Goal: Task Accomplishment & Management: Manage account settings

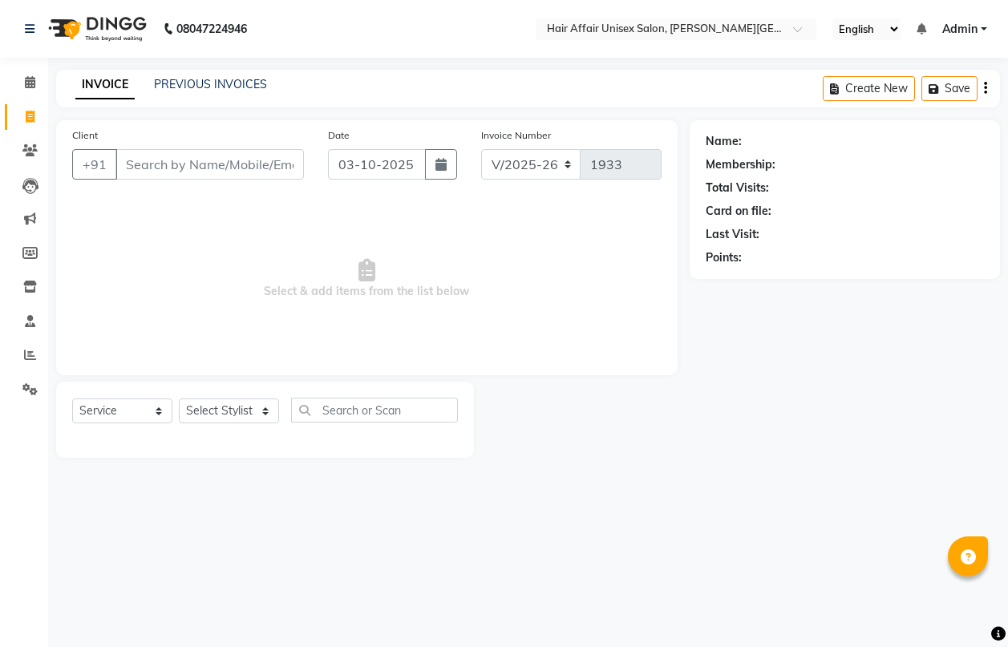
select select "6225"
select select "service"
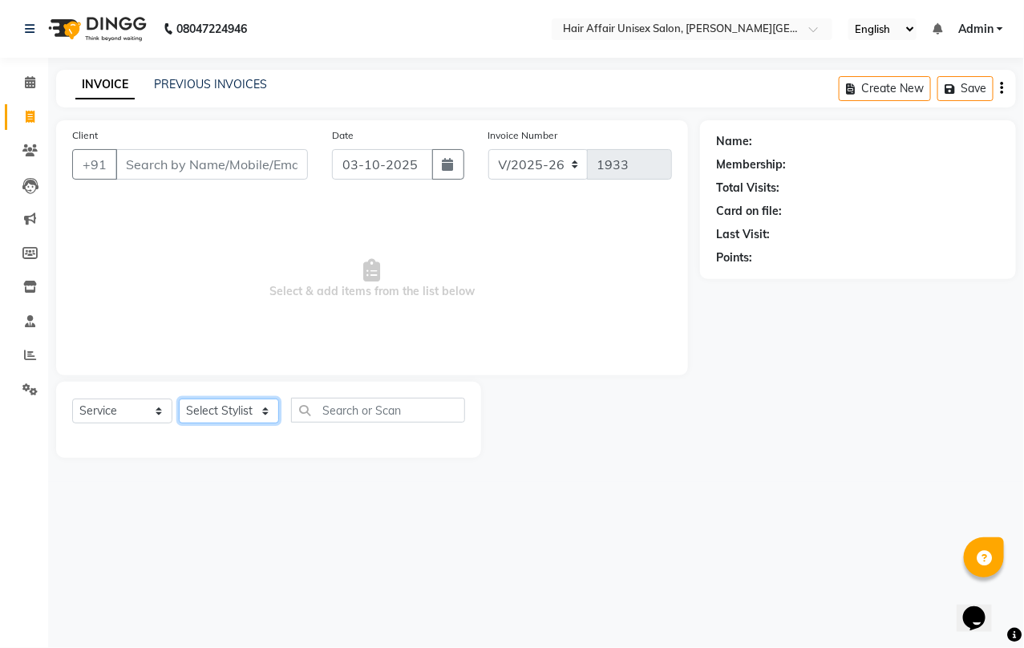
click at [241, 406] on select "Select Stylist Anand harpal kajal Kunal Manish Nikhil soni Vihan yogesh" at bounding box center [229, 411] width 100 height 25
select select "60041"
click at [179, 399] on select "Select Stylist Anand harpal kajal Kunal Manish Nikhil soni Vihan yogesh" at bounding box center [229, 411] width 100 height 25
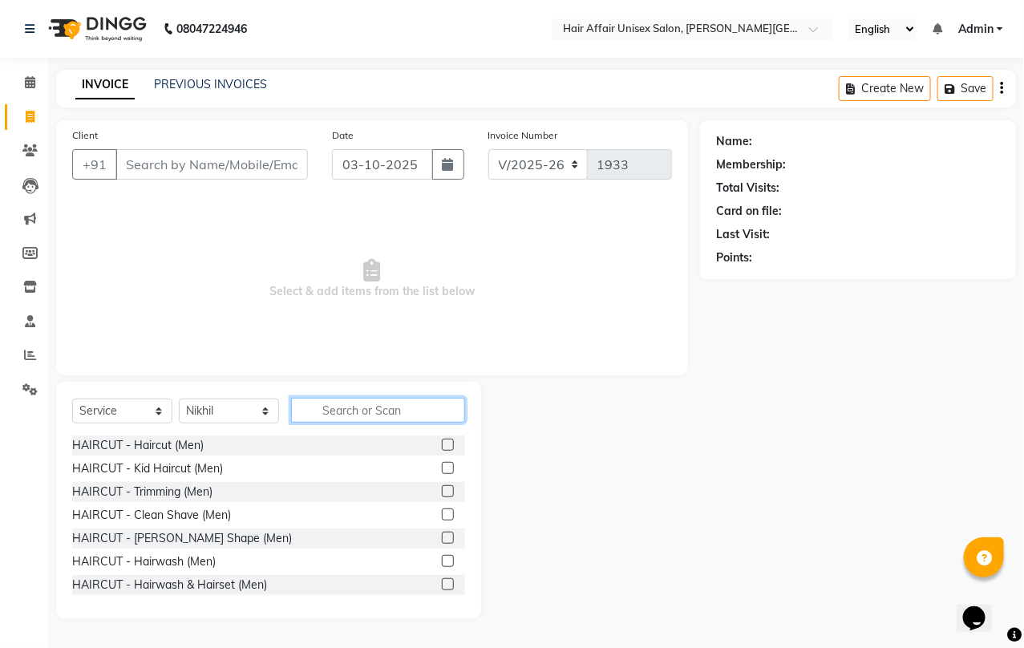
click at [363, 412] on input "text" at bounding box center [378, 410] width 174 height 25
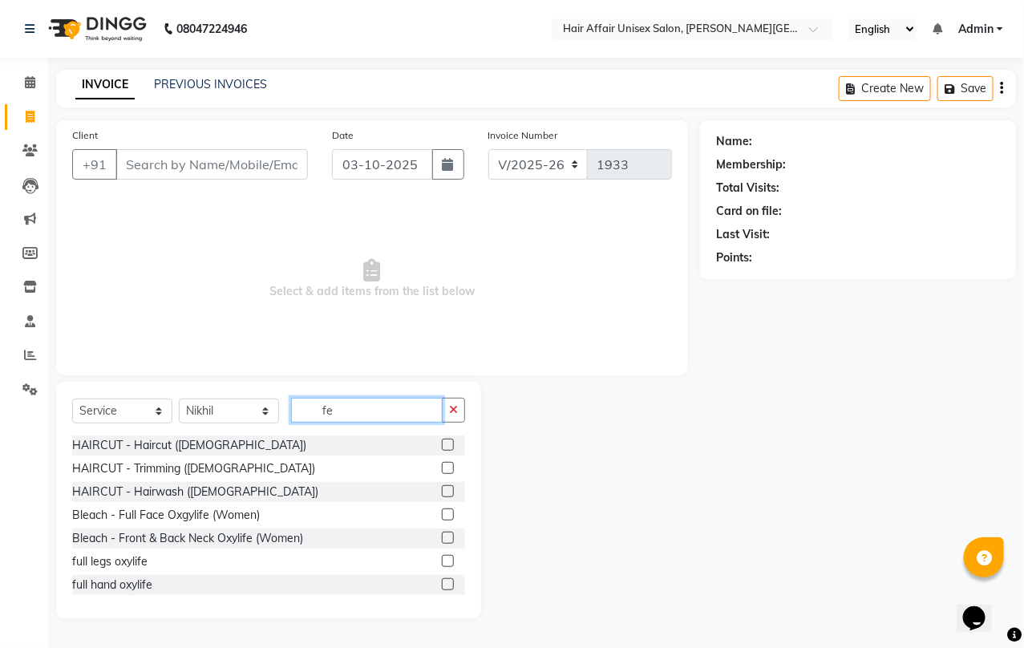
type input "fe"
click at [442, 447] on label at bounding box center [448, 445] width 12 height 12
click at [442, 447] on input "checkbox" at bounding box center [447, 445] width 10 height 10
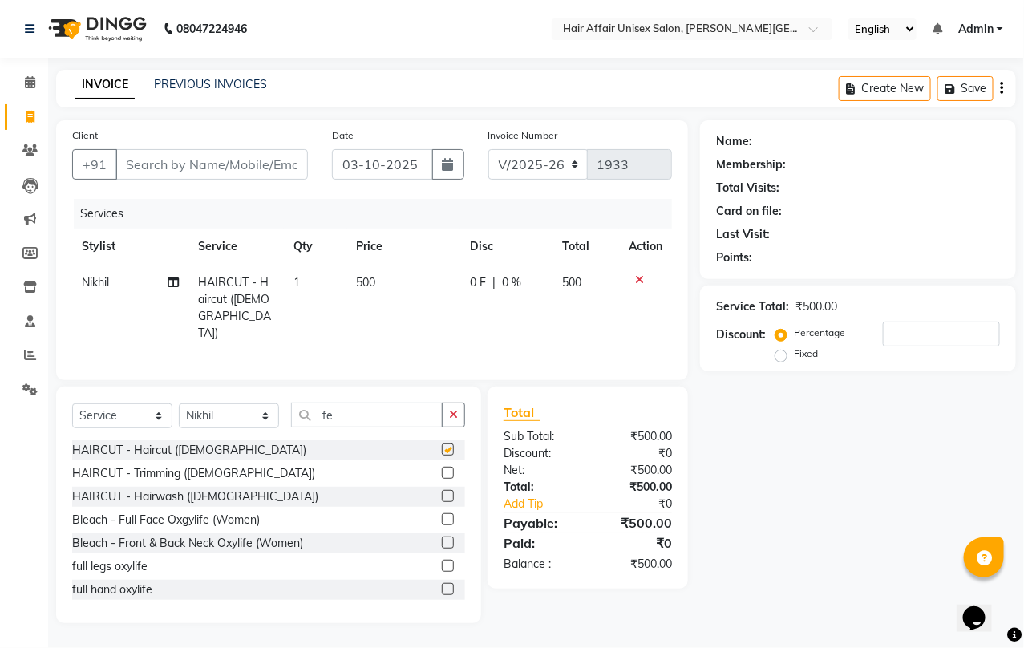
checkbox input "false"
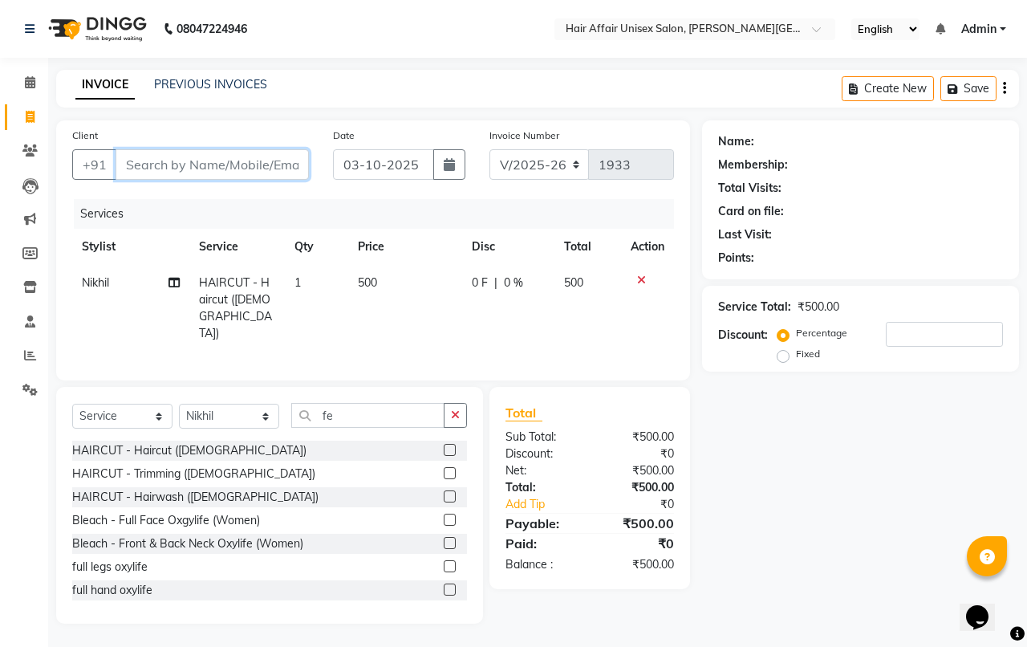
click at [179, 159] on input "Client" at bounding box center [212, 164] width 193 height 30
type input "9"
type input "0"
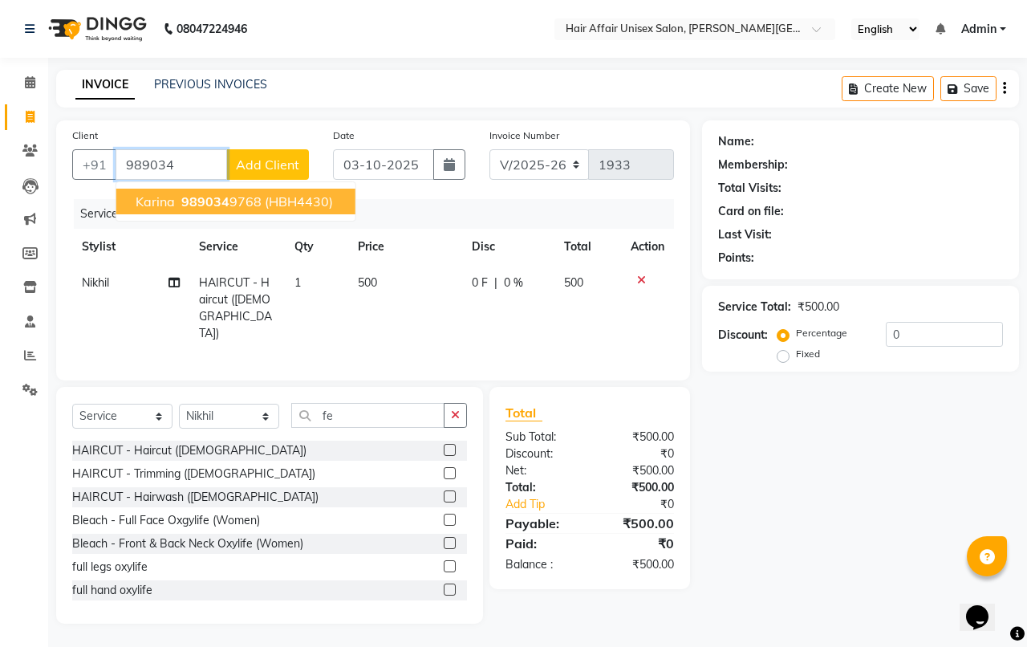
click at [193, 206] on span "989034" at bounding box center [205, 201] width 48 height 16
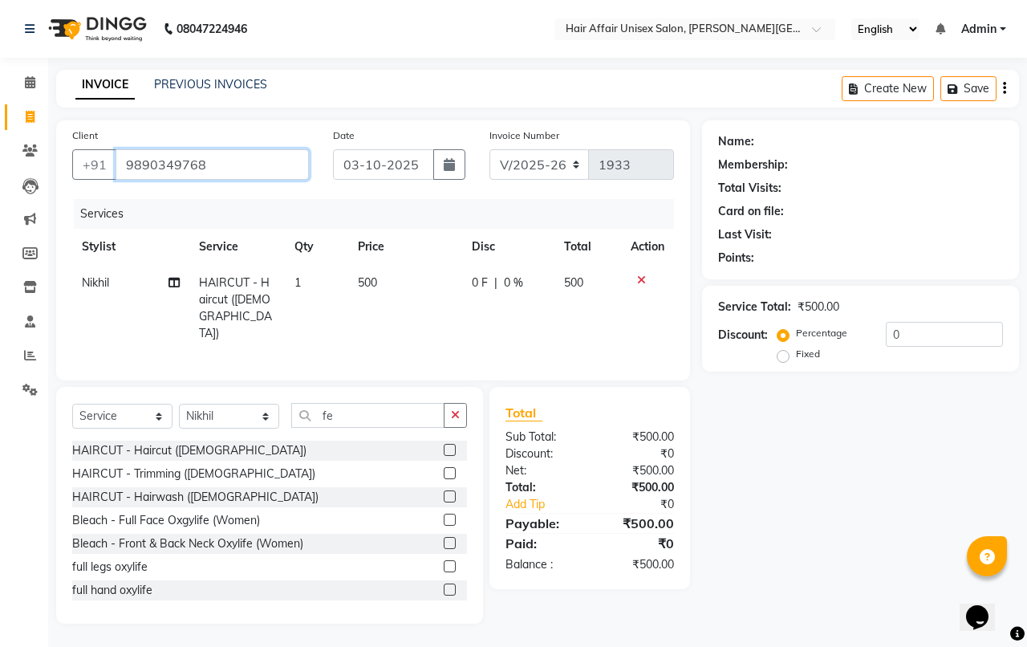
type input "9890349768"
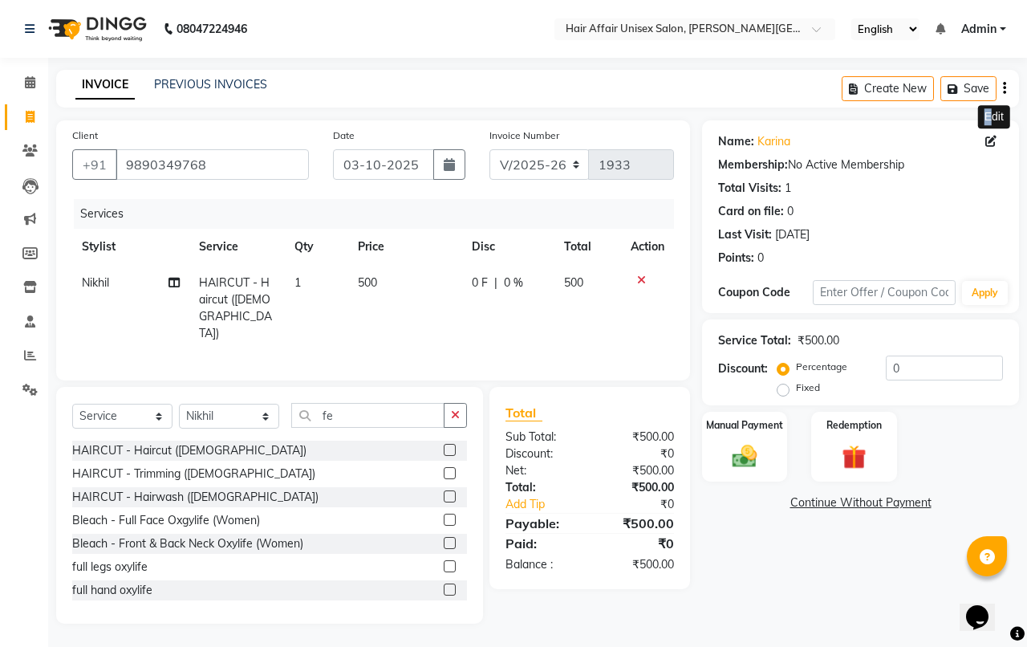
click at [987, 133] on div "Name: Karina Edit" at bounding box center [860, 141] width 285 height 17
click at [992, 135] on div "Name: Karina Edit" at bounding box center [860, 141] width 285 height 17
click at [991, 138] on icon at bounding box center [990, 141] width 11 height 11
select select "female"
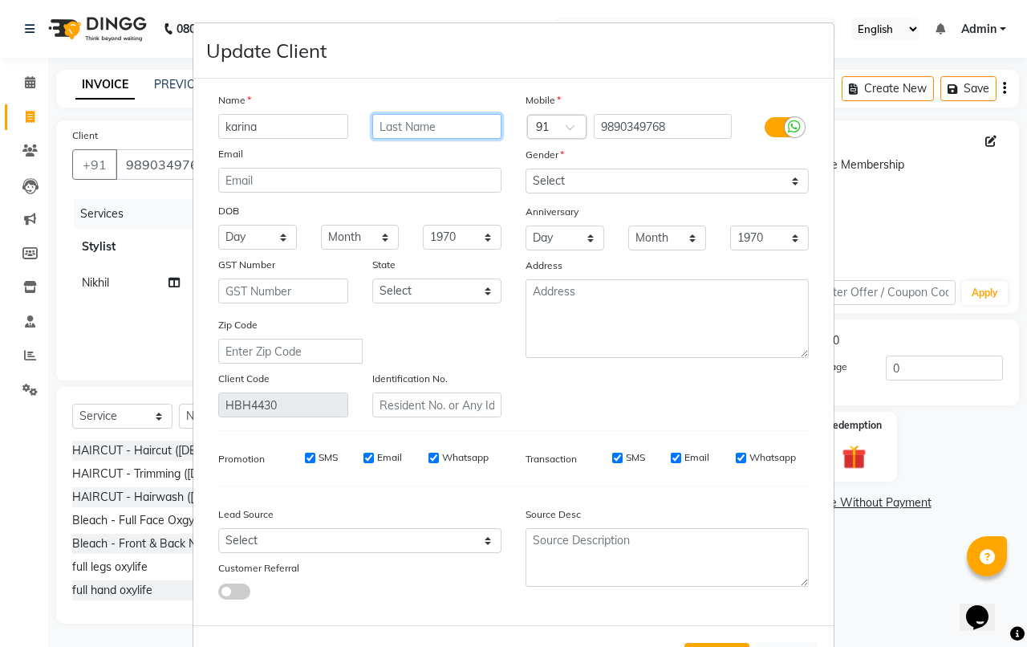
drag, startPoint x: 465, startPoint y: 123, endPoint x: 468, endPoint y: 139, distance: 16.2
click at [466, 124] on input "text" at bounding box center [437, 126] width 130 height 25
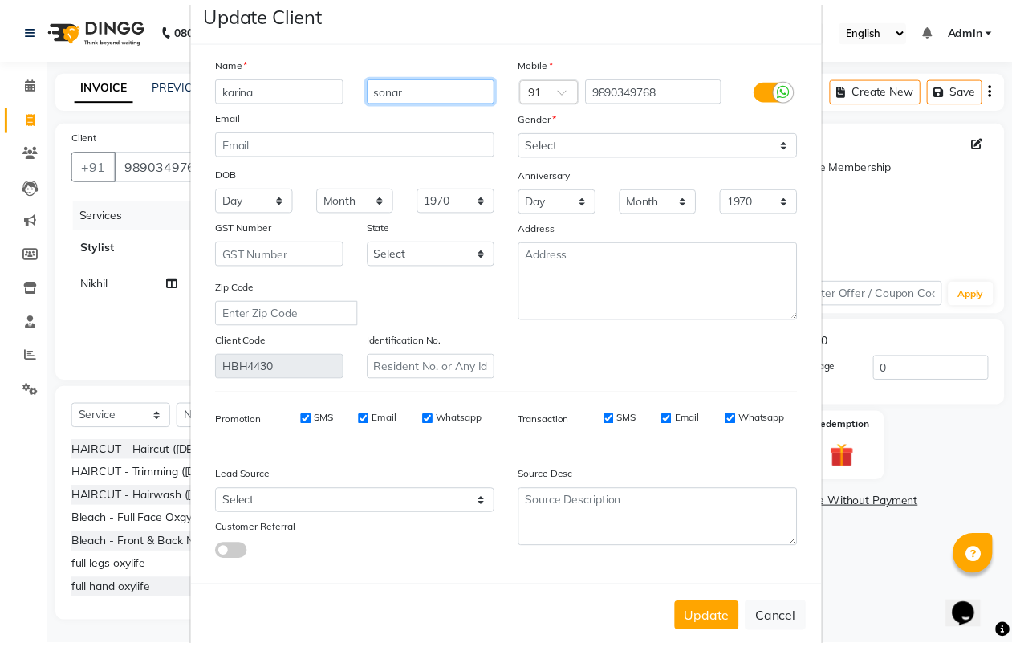
scroll to position [60, 0]
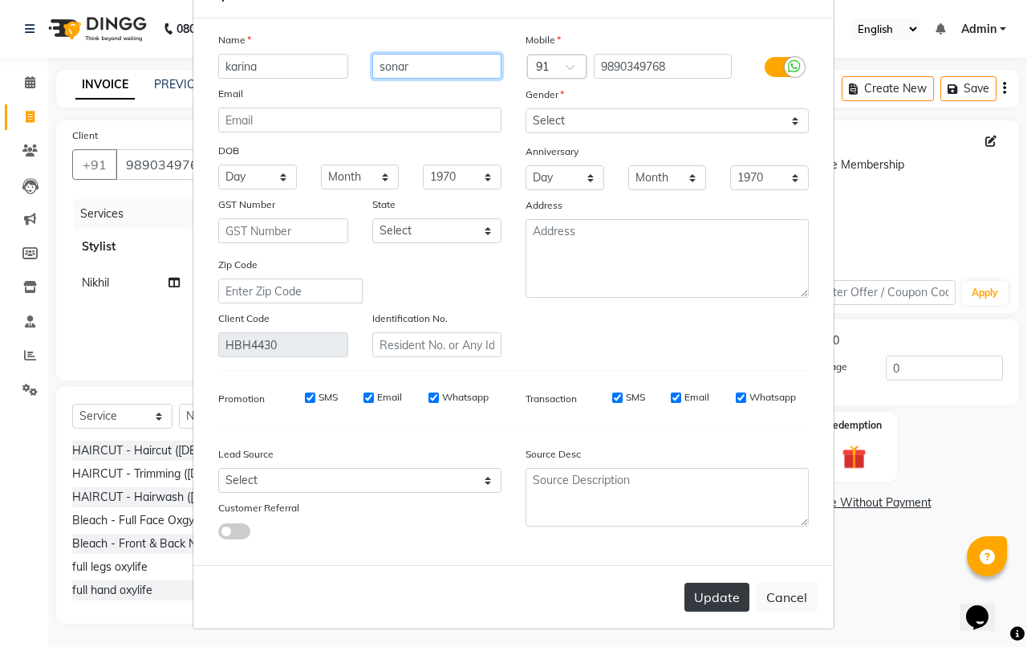
type input "sonar"
click at [700, 587] on button "Update" at bounding box center [716, 596] width 65 height 29
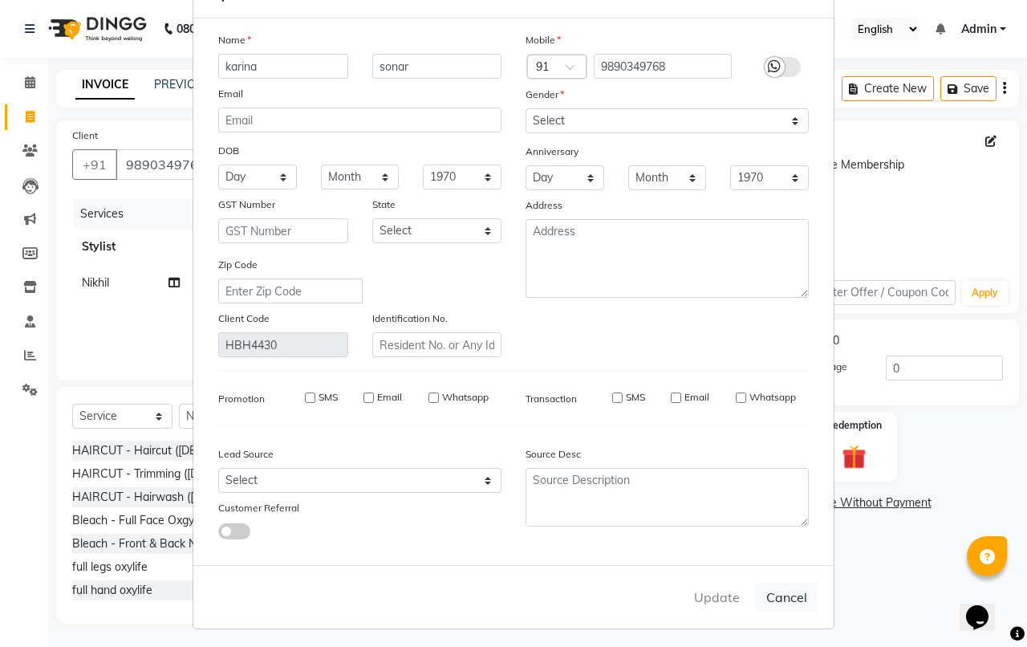
select select
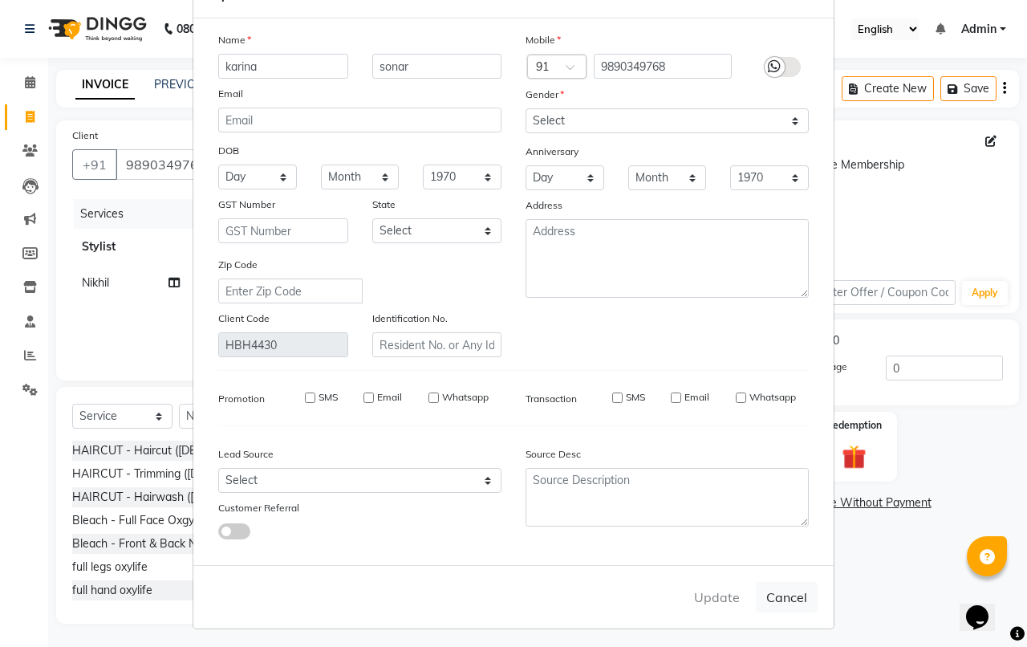
select select
checkbox input "false"
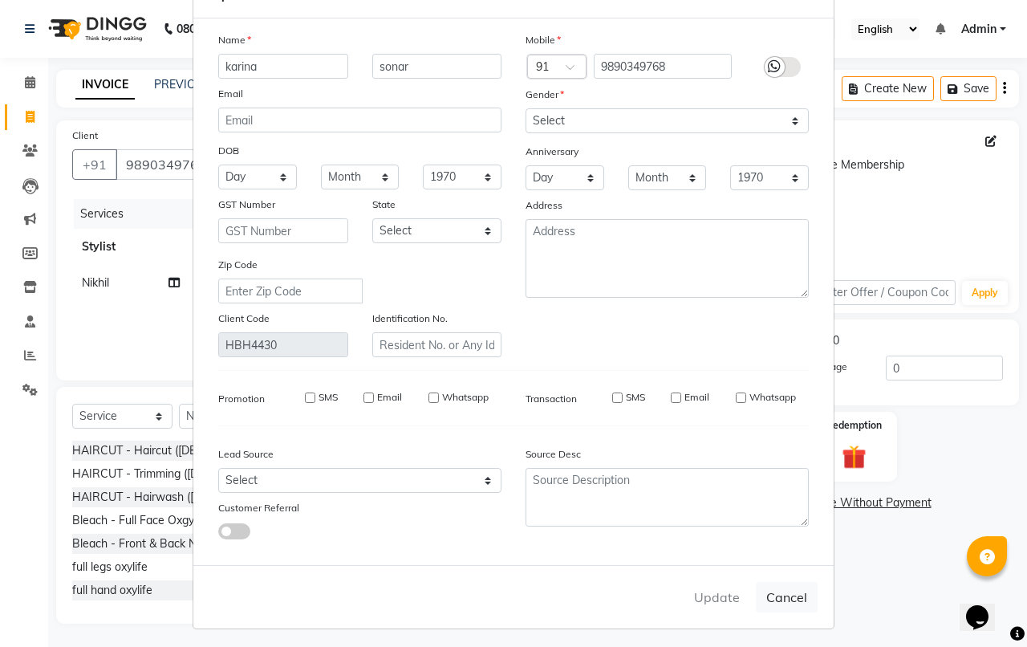
checkbox input "false"
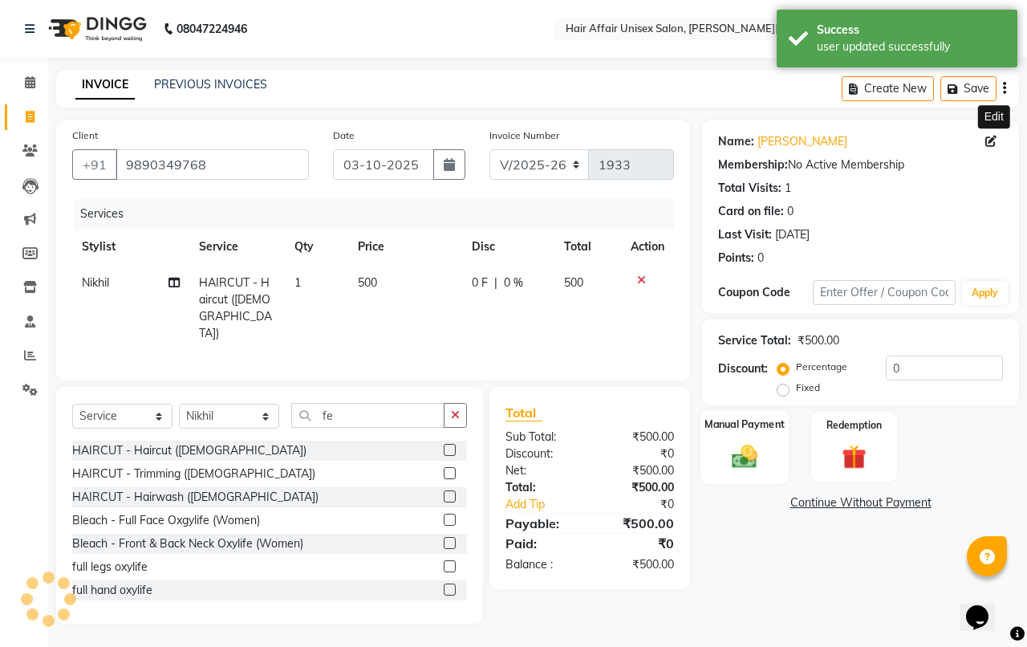
click at [750, 437] on div "Manual Payment" at bounding box center [744, 447] width 89 height 74
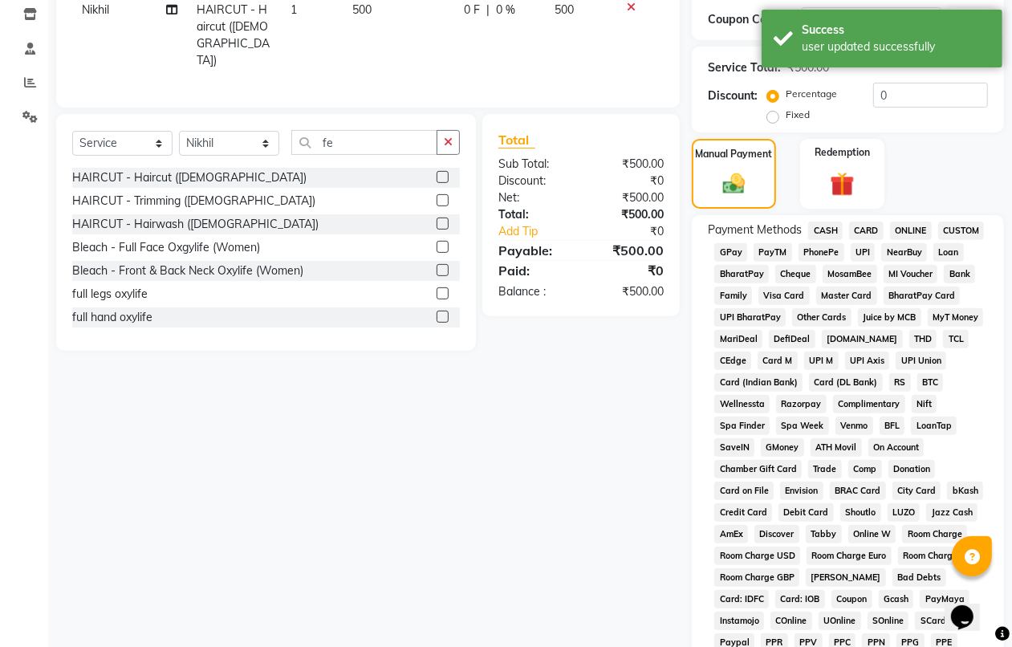
scroll to position [301, 0]
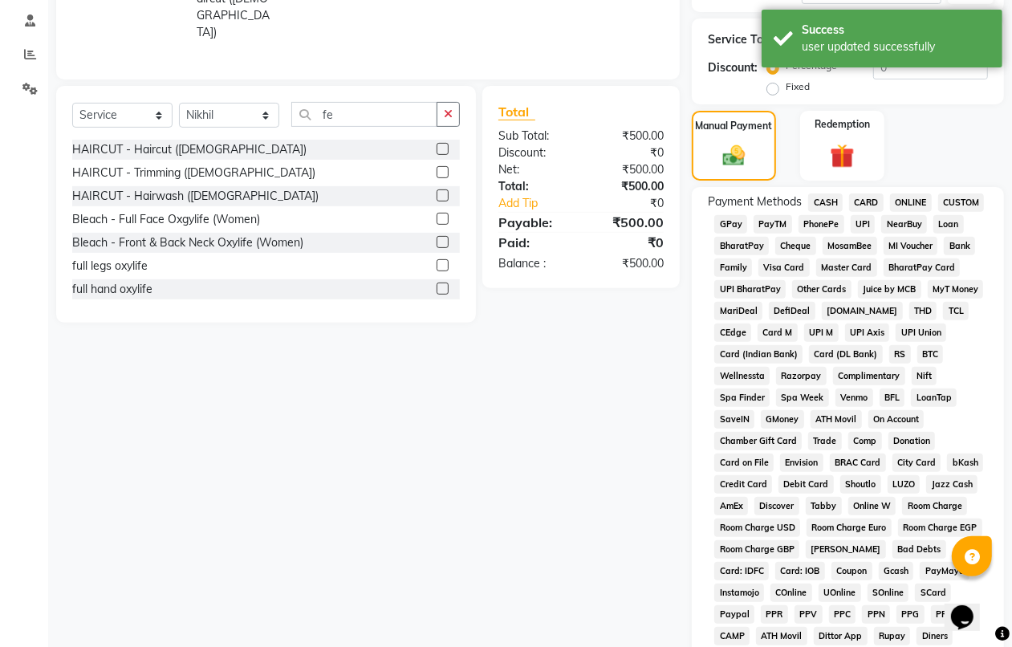
click at [820, 199] on span "CASH" at bounding box center [825, 202] width 34 height 18
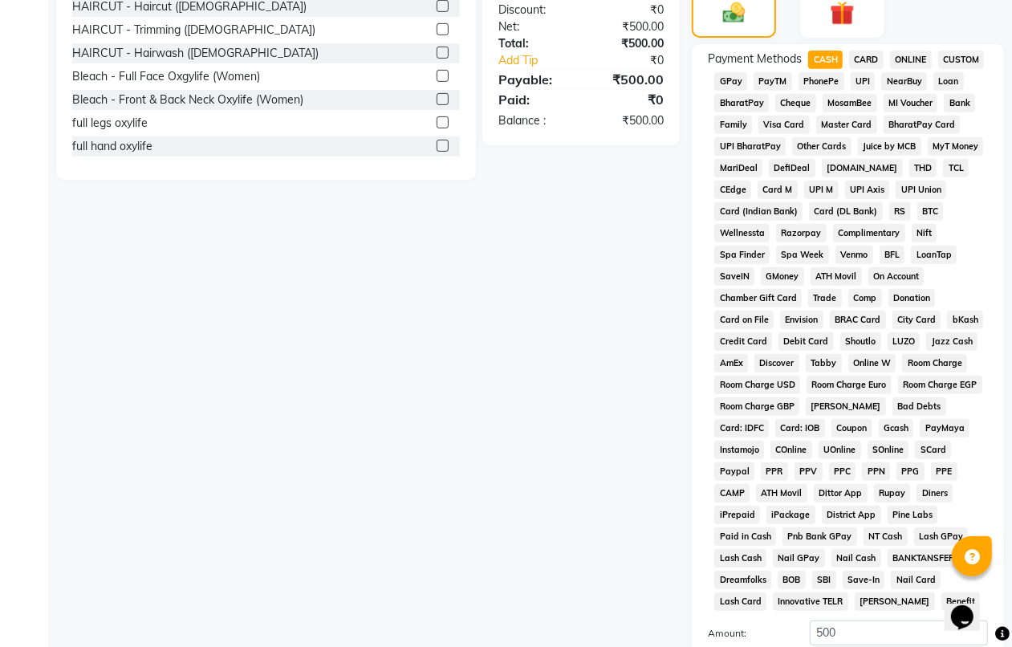
scroll to position [618, 0]
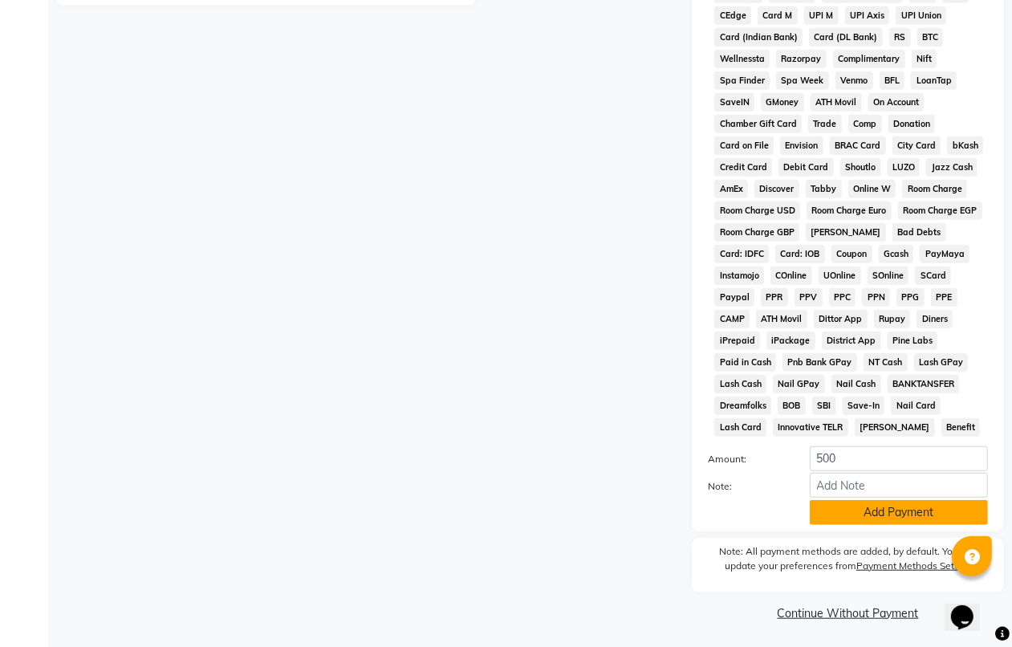
click at [842, 521] on button "Add Payment" at bounding box center [898, 512] width 178 height 25
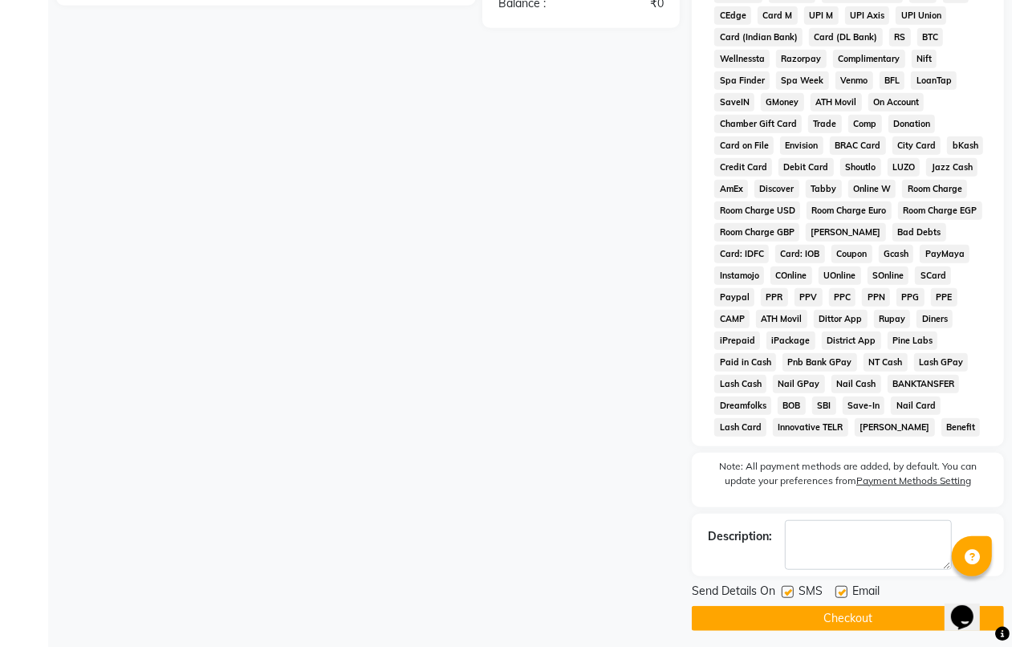
scroll to position [626, 0]
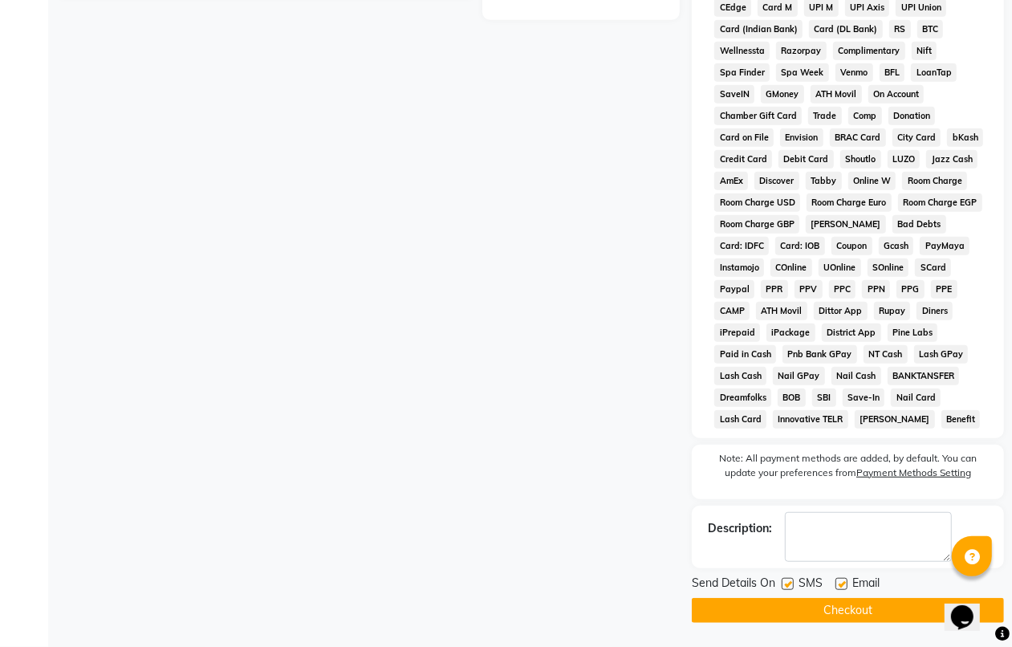
click at [828, 602] on button "Checkout" at bounding box center [847, 610] width 312 height 25
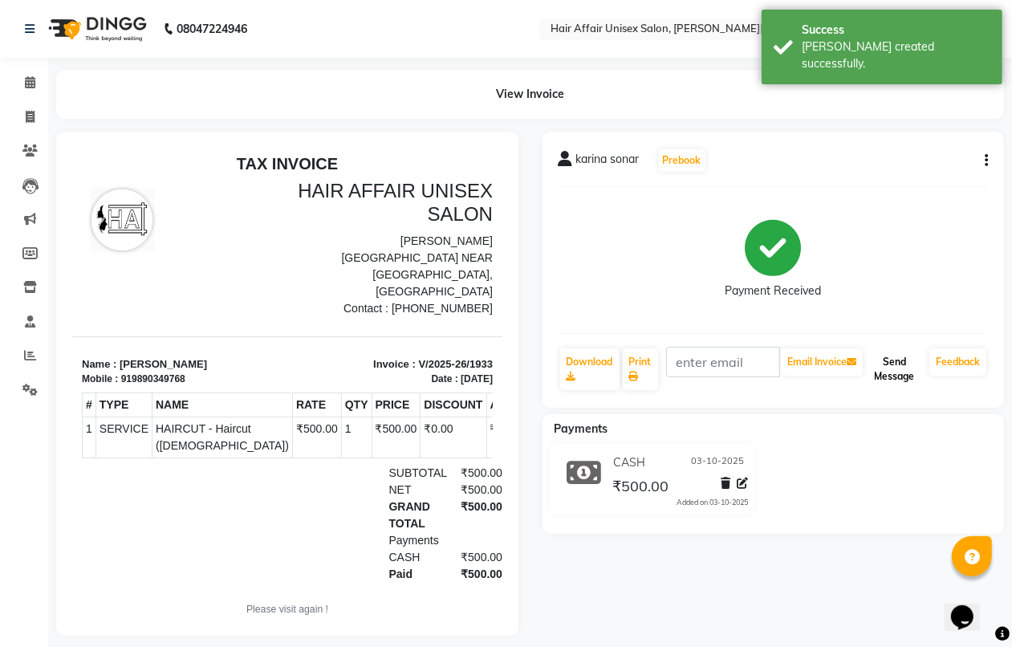
click at [894, 378] on button "Send Message" at bounding box center [894, 369] width 57 height 42
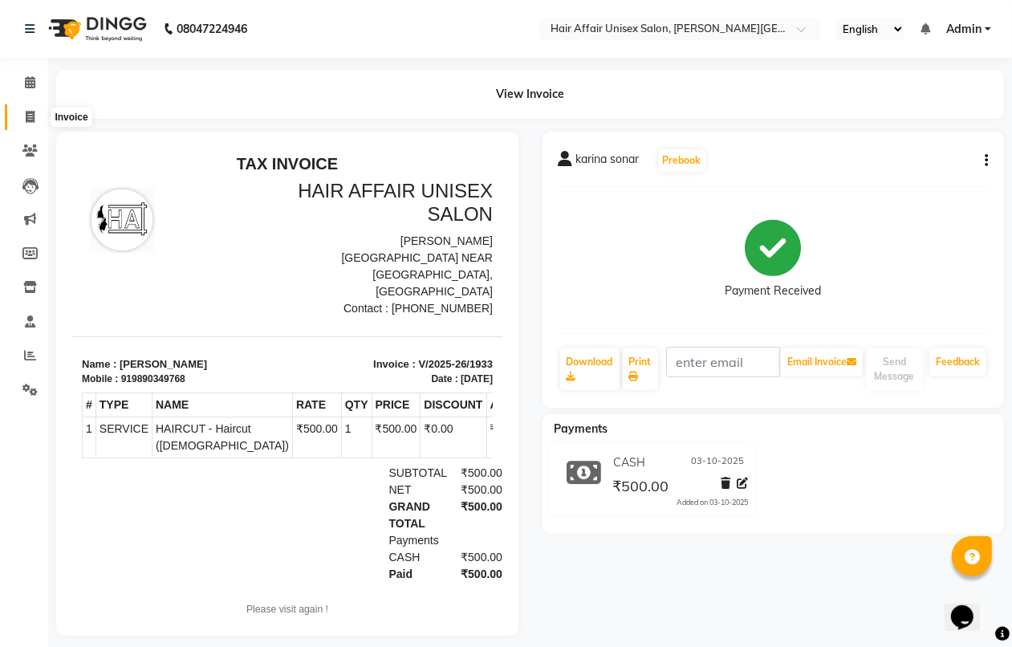
click at [26, 117] on icon at bounding box center [30, 117] width 9 height 12
select select "service"
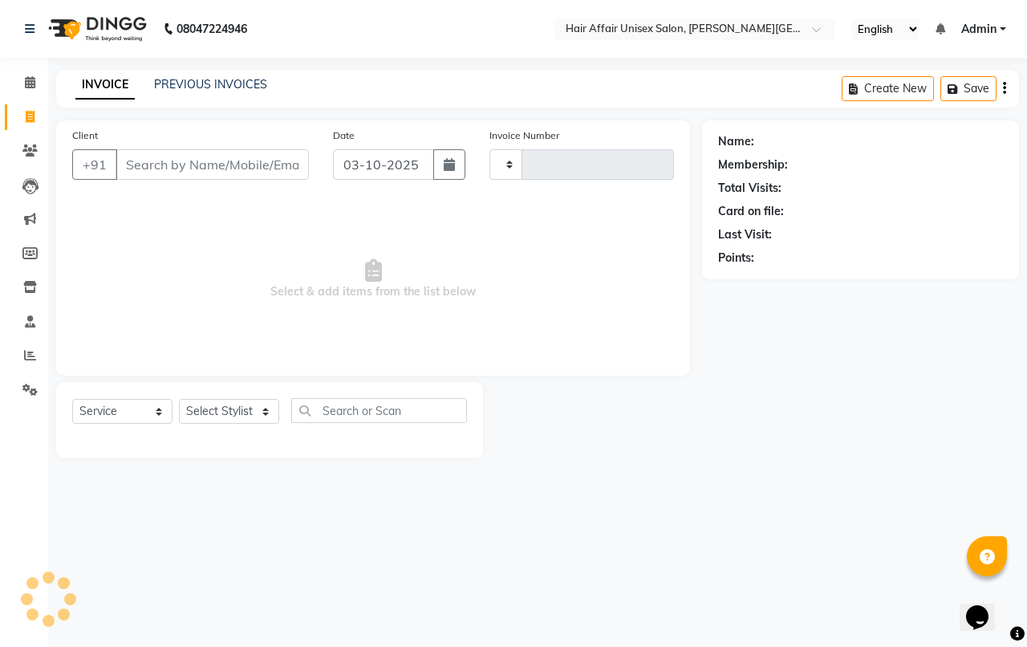
type input "1934"
select select "6225"
click at [270, 407] on select "Select Stylist [PERSON_NAME] kajal Kunal [PERSON_NAME] [PERSON_NAME] [PERSON_NA…" at bounding box center [229, 411] width 100 height 25
select select "66024"
click at [179, 399] on select "Select Stylist [PERSON_NAME] kajal Kunal [PERSON_NAME] [PERSON_NAME] [PERSON_NA…" at bounding box center [229, 411] width 100 height 25
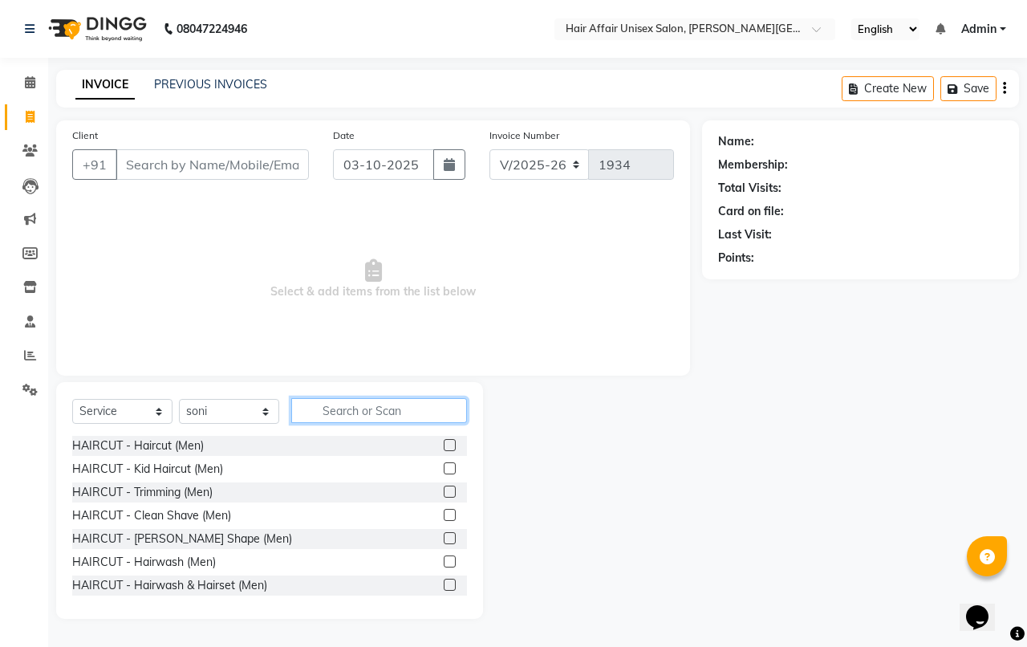
click at [313, 410] on input "text" at bounding box center [379, 410] width 176 height 25
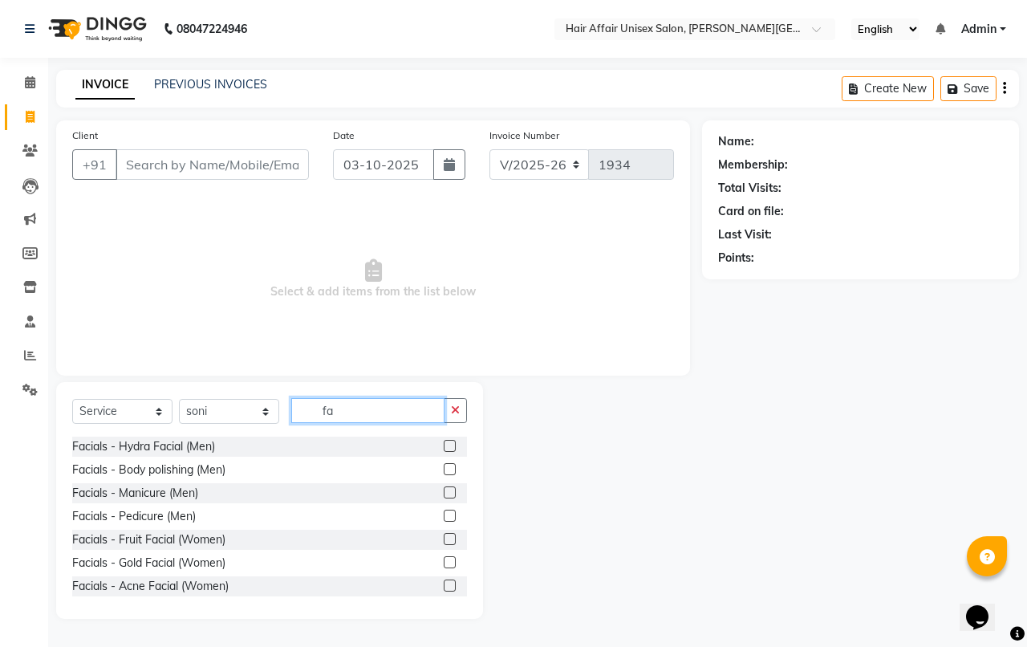
scroll to position [401, 0]
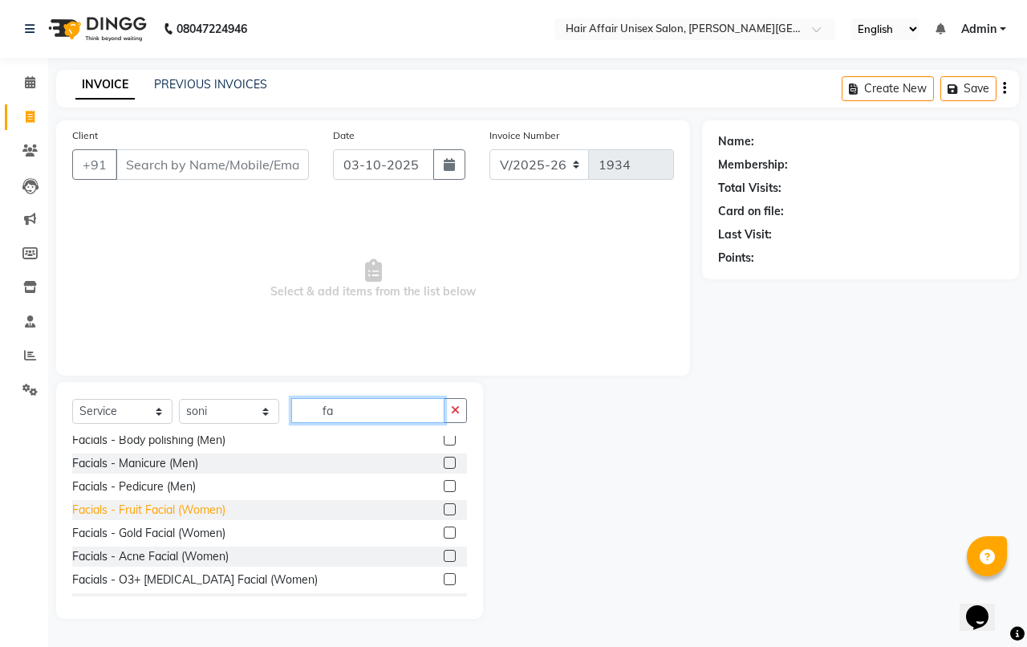
type input "fa"
drag, startPoint x: 141, startPoint y: 512, endPoint x: 149, endPoint y: 510, distance: 8.2
click at [149, 510] on div "Facials - Fruit Facial (Women)" at bounding box center [148, 509] width 153 height 17
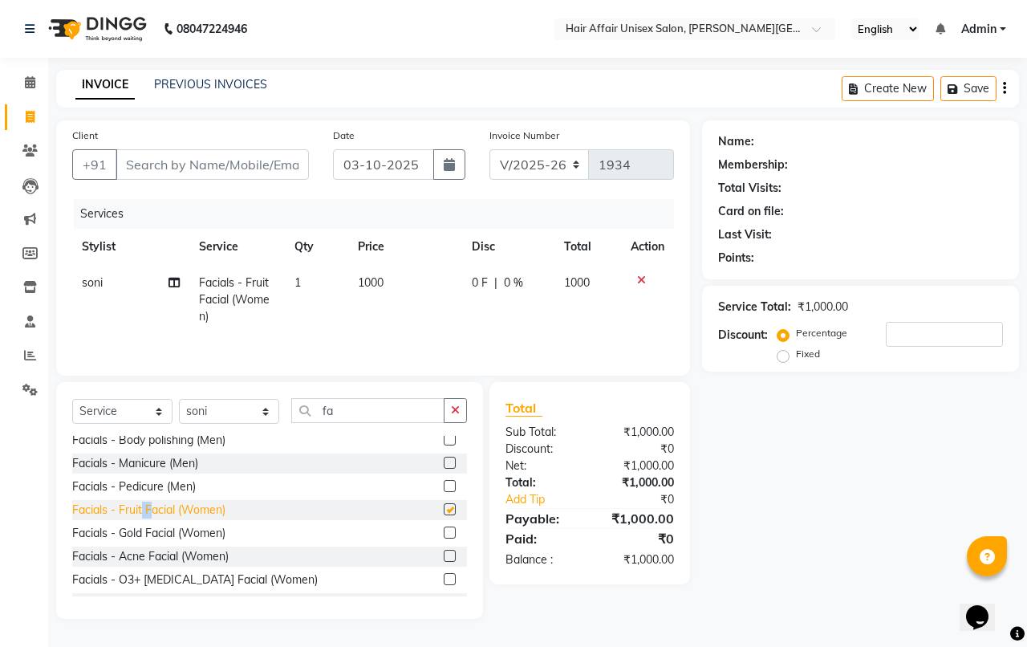
checkbox input "false"
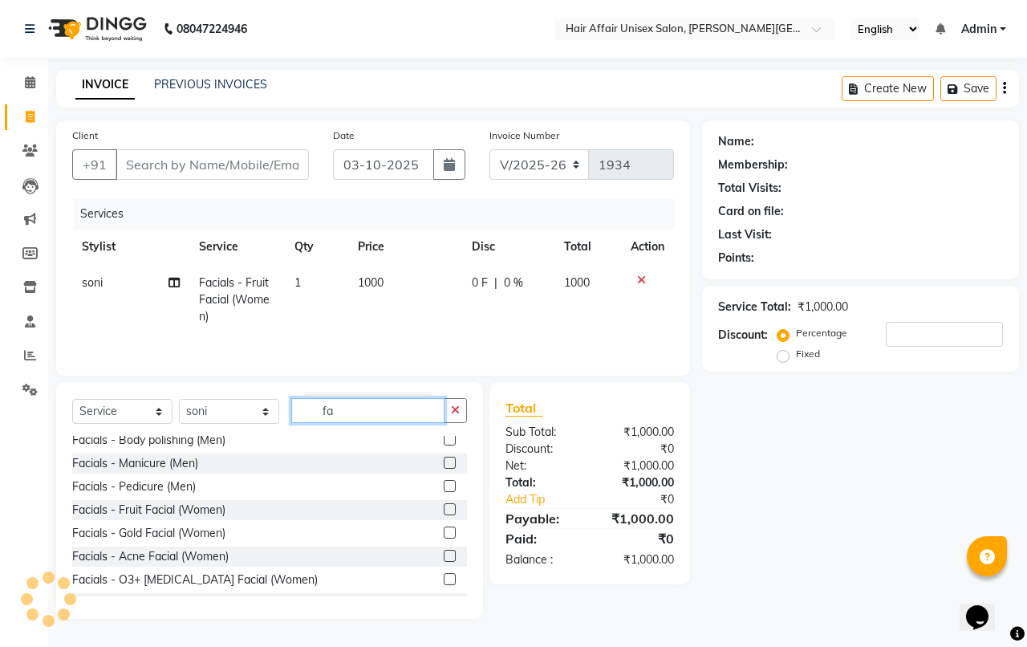
click at [337, 411] on input "fa" at bounding box center [367, 410] width 153 height 25
type input "f"
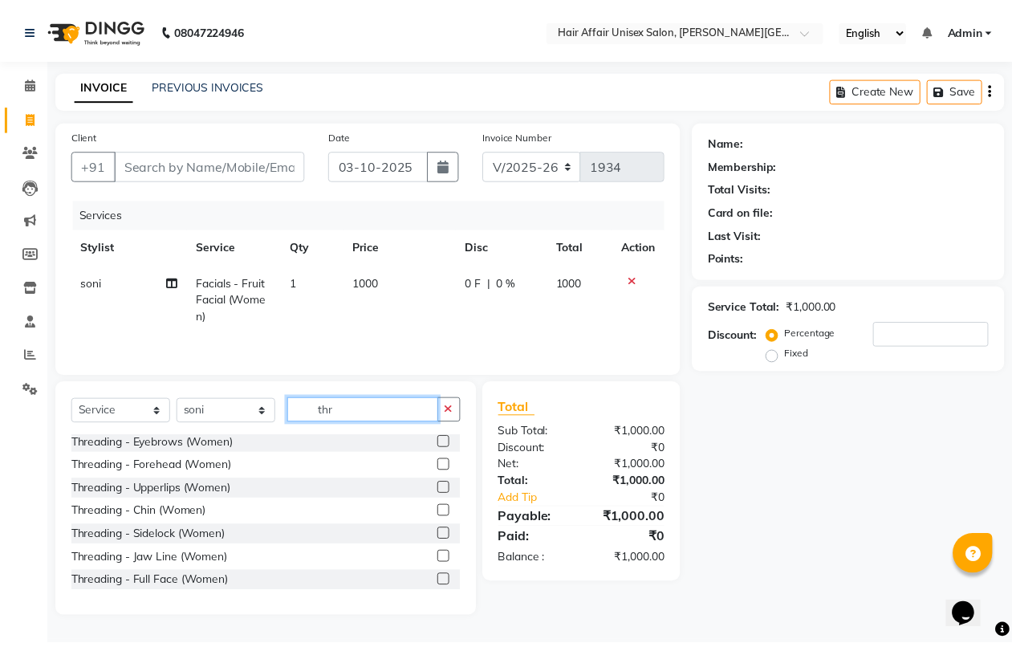
scroll to position [2, 0]
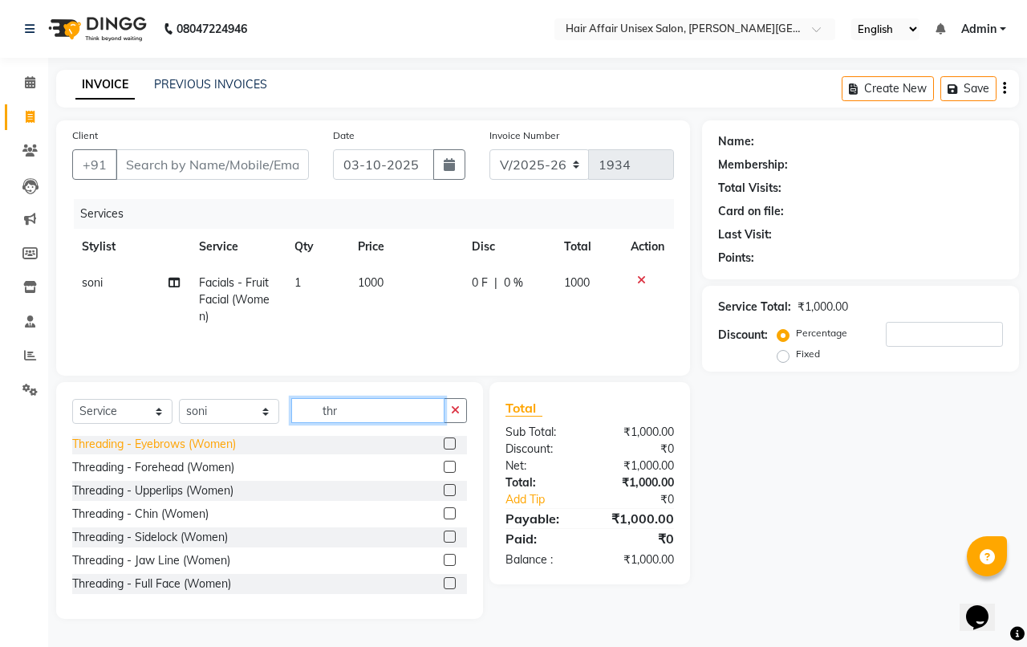
type input "thr"
click at [231, 445] on div "Threading - Eyebrows (Women)" at bounding box center [154, 444] width 164 height 17
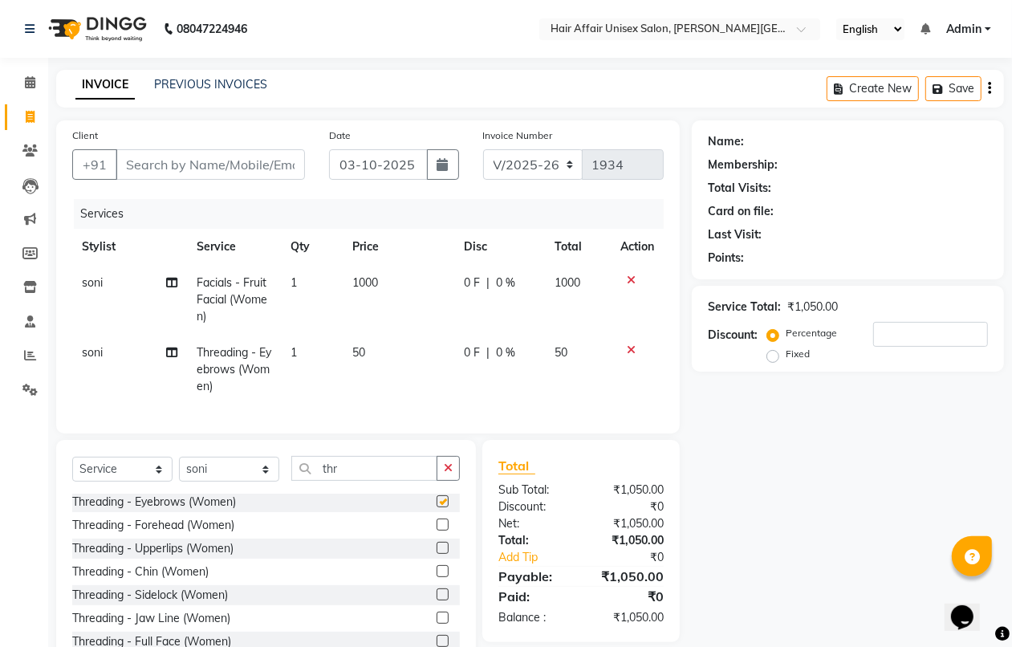
checkbox input "false"
click at [354, 479] on input "thr" at bounding box center [364, 468] width 146 height 25
type input "t"
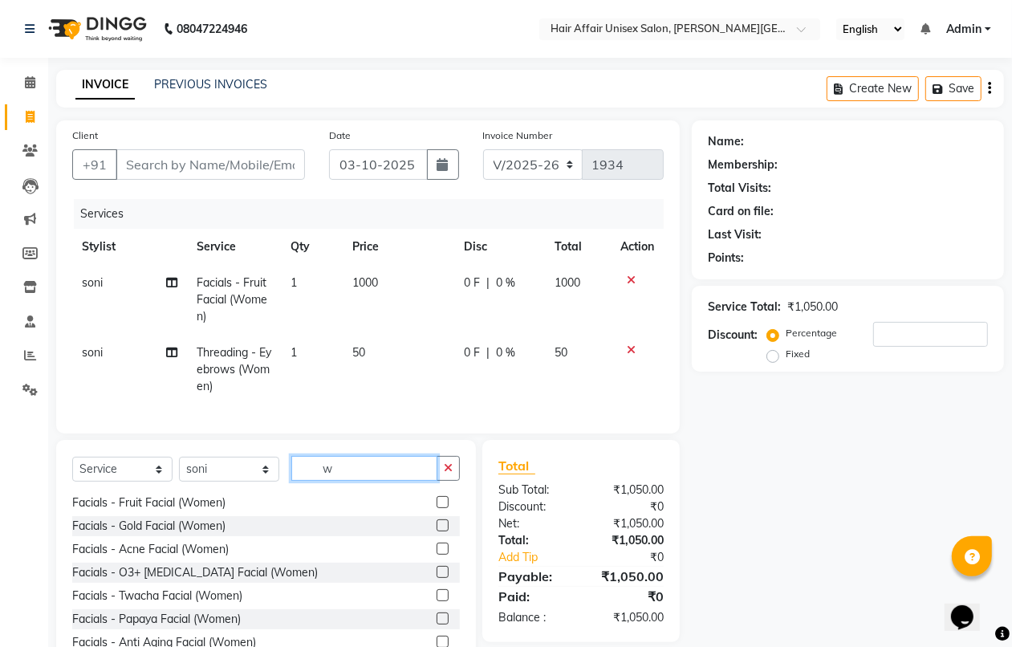
scroll to position [1, 0]
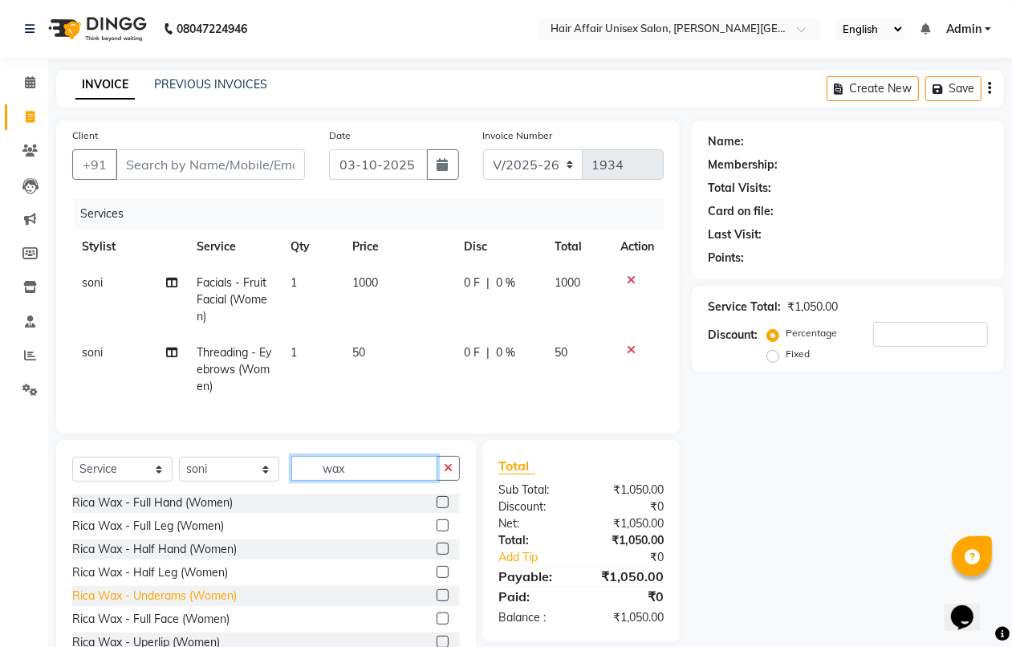
type input "wax"
click at [184, 604] on div "Rica Wax - Underams (Women)" at bounding box center [154, 595] width 164 height 17
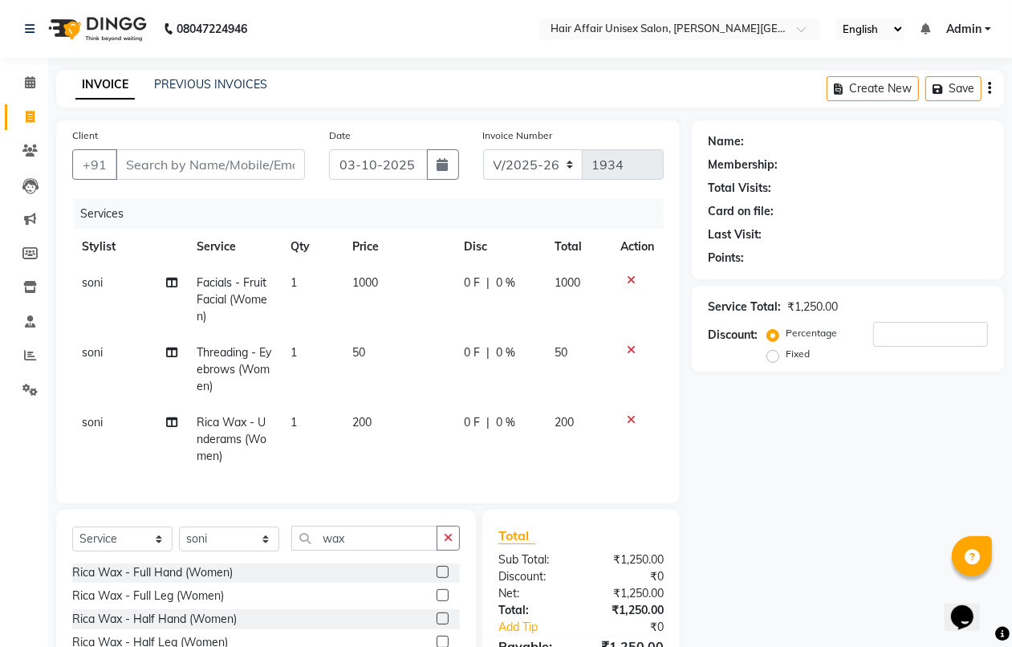
checkbox input "false"
click at [358, 550] on input "wax" at bounding box center [364, 537] width 146 height 25
type input "w"
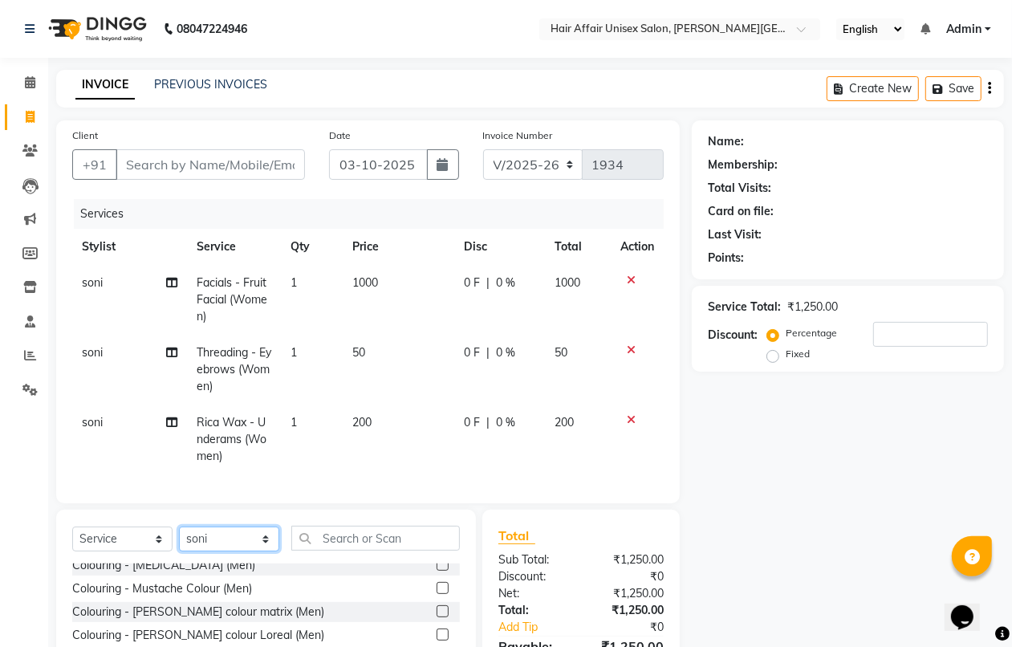
click at [263, 551] on select "Select Stylist [PERSON_NAME] kajal Kunal [PERSON_NAME] [PERSON_NAME] [PERSON_NA…" at bounding box center [229, 538] width 100 height 25
select select "45995"
click at [179, 541] on select "Select Stylist [PERSON_NAME] kajal Kunal [PERSON_NAME] [PERSON_NAME] [PERSON_NA…" at bounding box center [229, 538] width 100 height 25
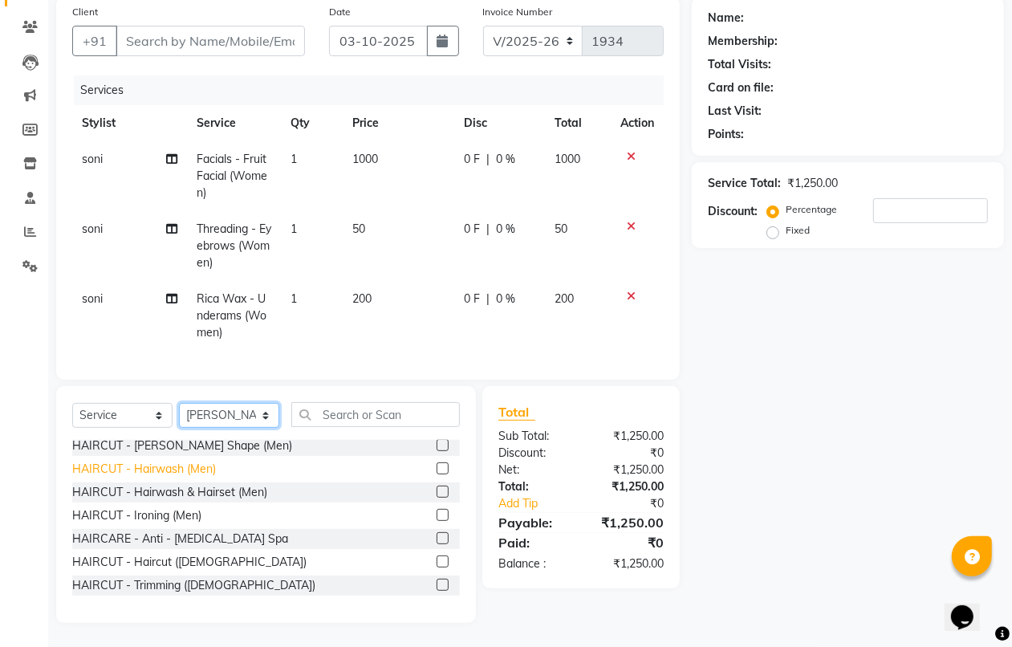
scroll to position [100, 0]
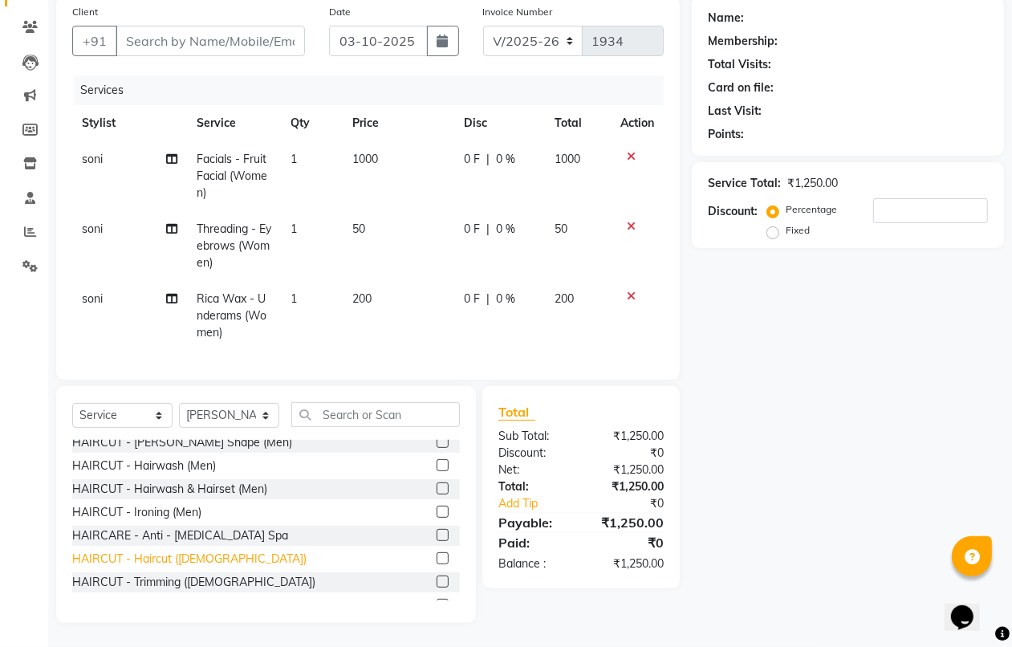
click at [199, 553] on div "HAIRCUT - Haircut ([DEMOGRAPHIC_DATA])" at bounding box center [189, 558] width 234 height 17
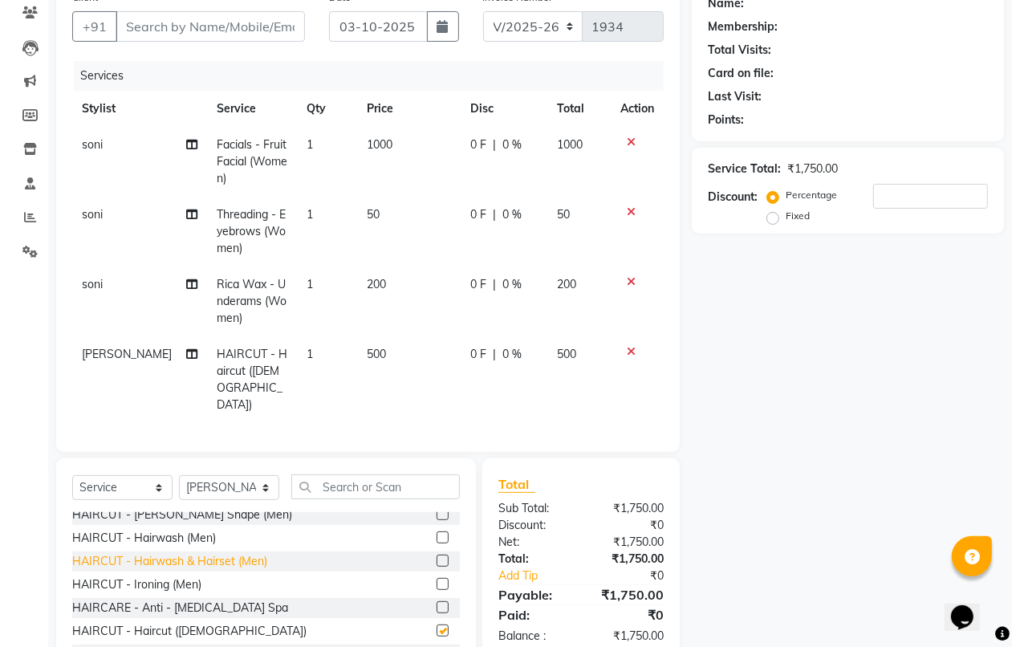
checkbox input "false"
click at [139, 20] on input "Client" at bounding box center [210, 26] width 189 height 30
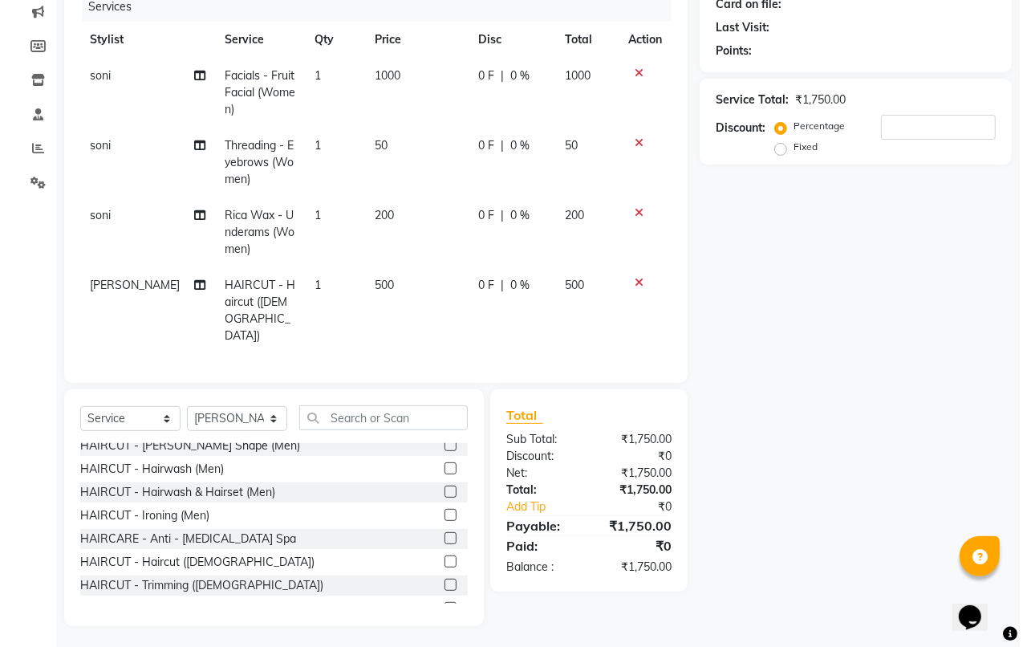
scroll to position [0, 0]
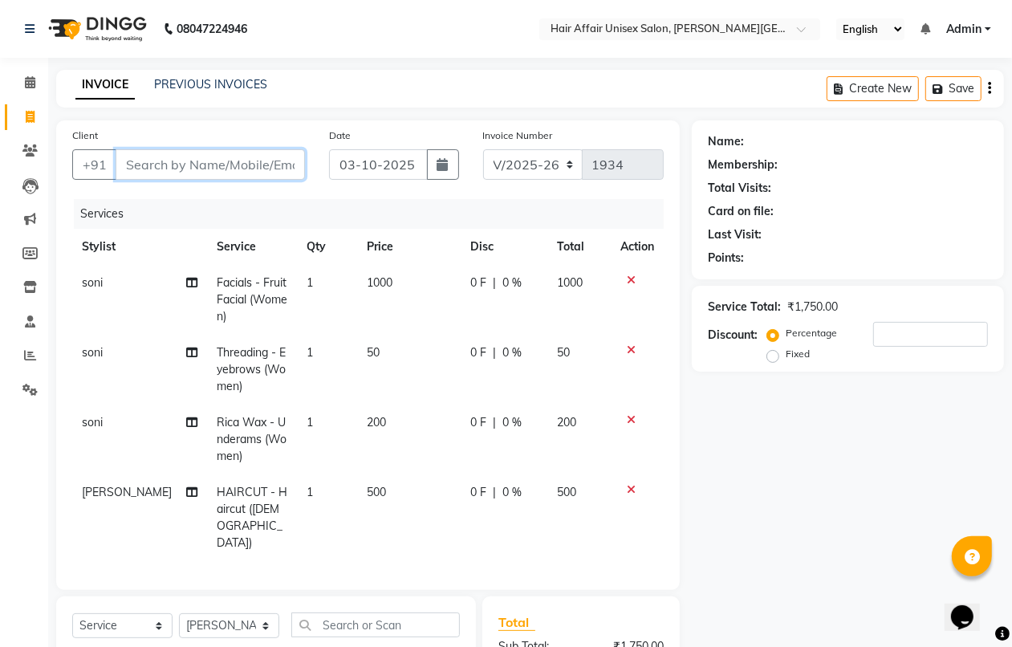
click at [133, 161] on input "Client" at bounding box center [210, 164] width 189 height 30
click at [129, 166] on input "Client" at bounding box center [210, 164] width 189 height 30
type input "a"
type input "0"
click at [118, 161] on input "Client" at bounding box center [210, 164] width 189 height 30
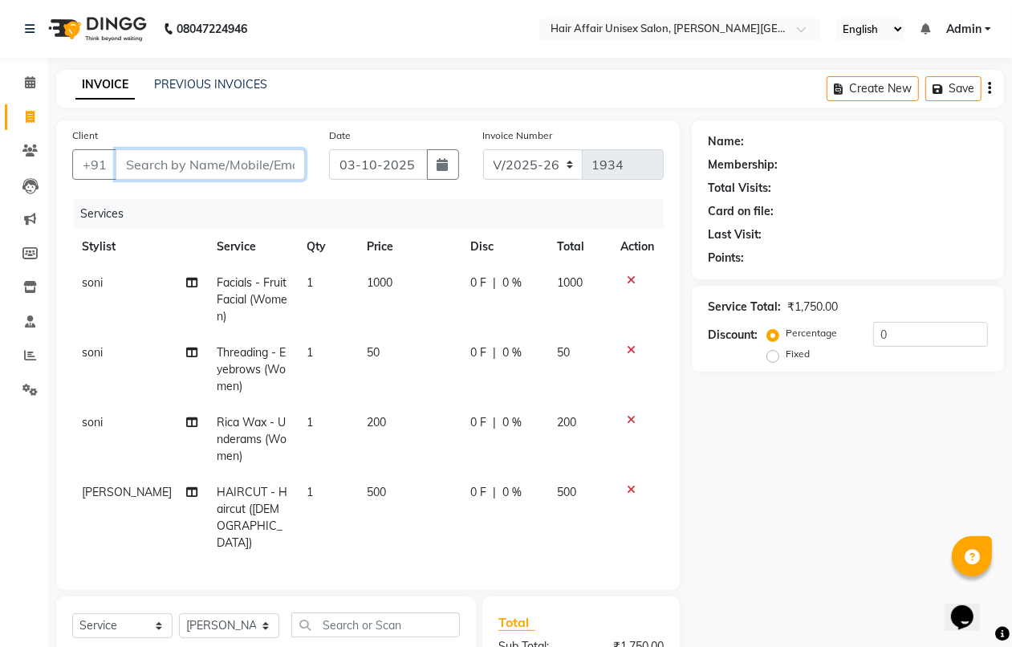
click at [126, 164] on input "Client" at bounding box center [210, 164] width 189 height 30
type input "7975421741"
click at [241, 164] on span "Add Client" at bounding box center [263, 164] width 63 height 16
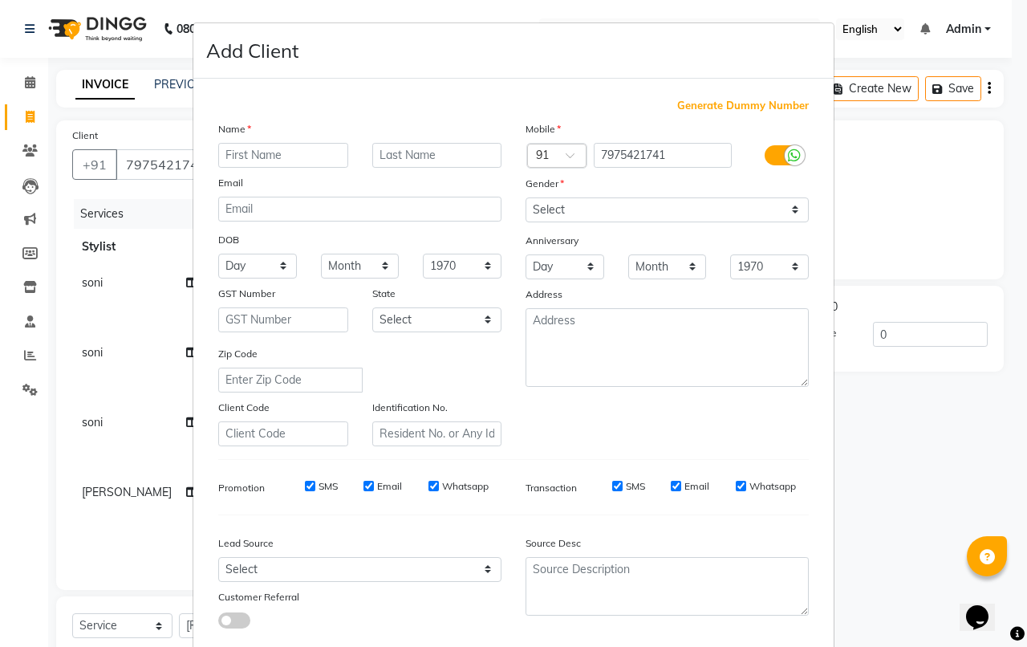
click at [221, 152] on input "text" at bounding box center [283, 155] width 130 height 25
type input "amrita"
click at [393, 156] on input "text" at bounding box center [437, 155] width 130 height 25
type input "pawar"
click at [555, 205] on select "Select [DEMOGRAPHIC_DATA] [DEMOGRAPHIC_DATA] Other Prefer Not To Say" at bounding box center [666, 209] width 283 height 25
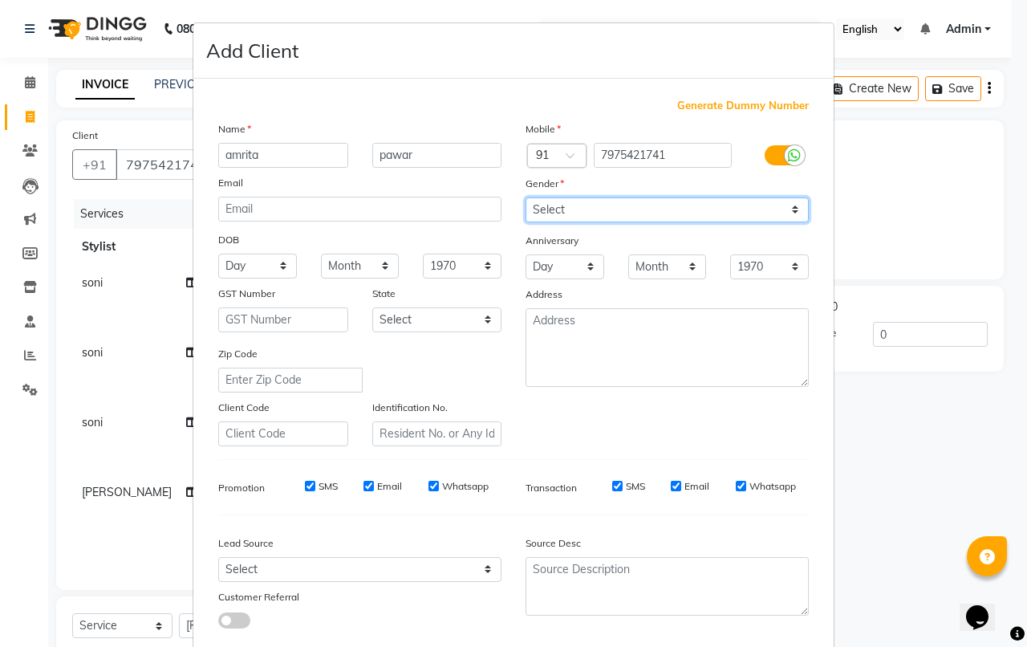
select select "[DEMOGRAPHIC_DATA]"
click at [525, 197] on select "Select [DEMOGRAPHIC_DATA] [DEMOGRAPHIC_DATA] Other Prefer Not To Say" at bounding box center [666, 209] width 283 height 25
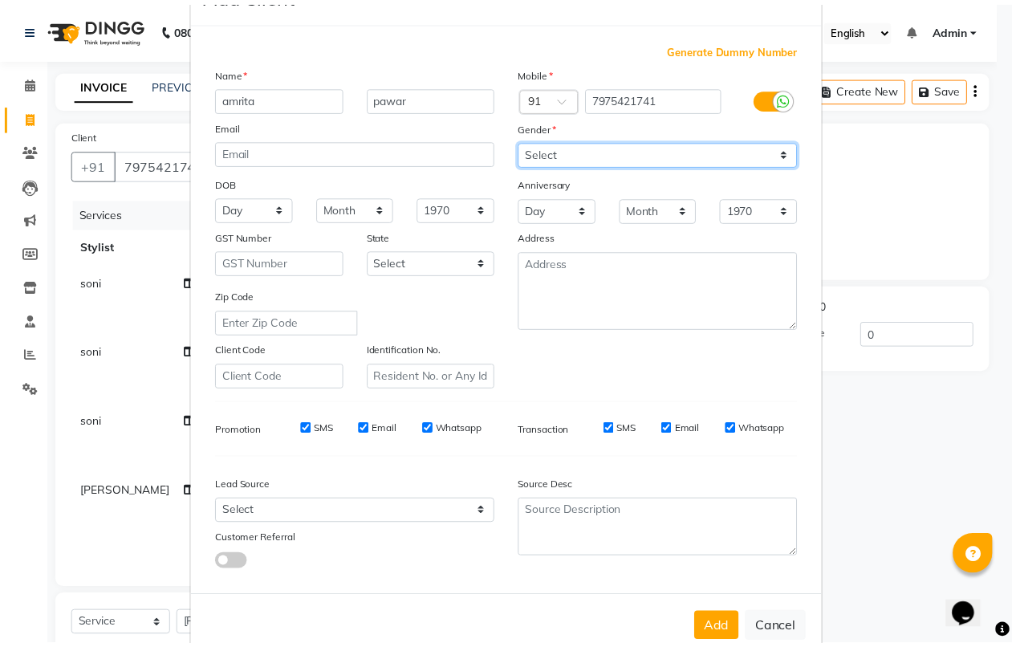
scroll to position [88, 0]
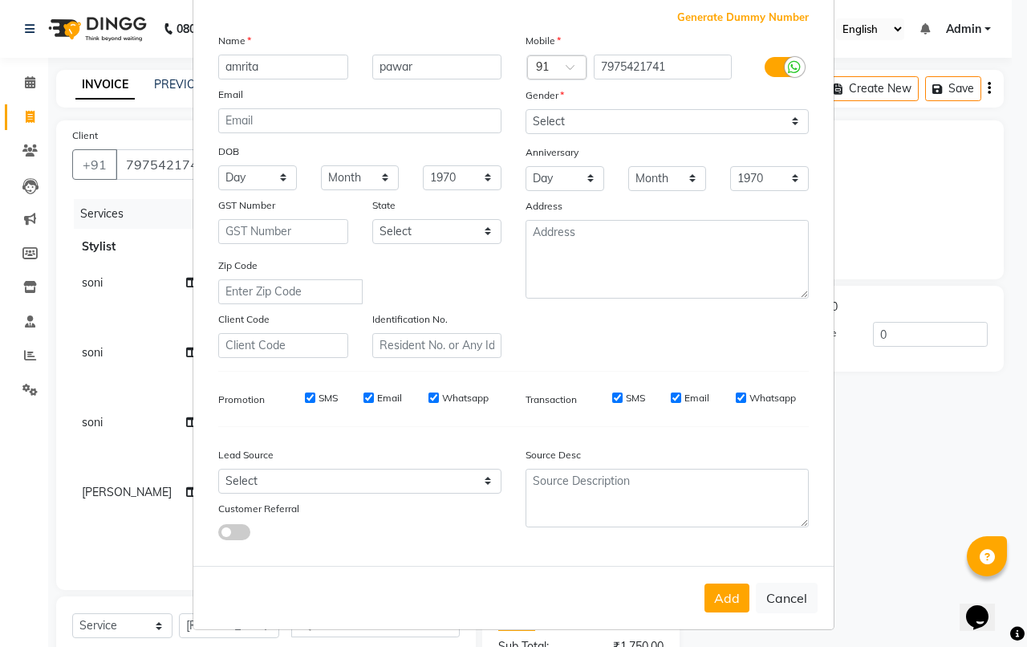
click at [714, 587] on button "Add" at bounding box center [726, 597] width 45 height 29
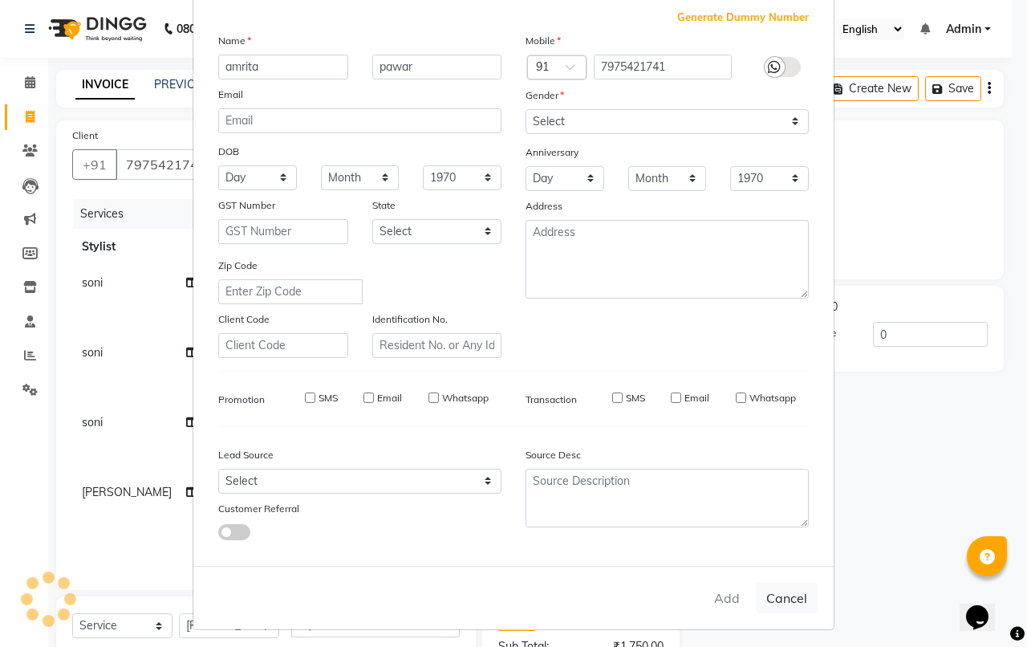
select select
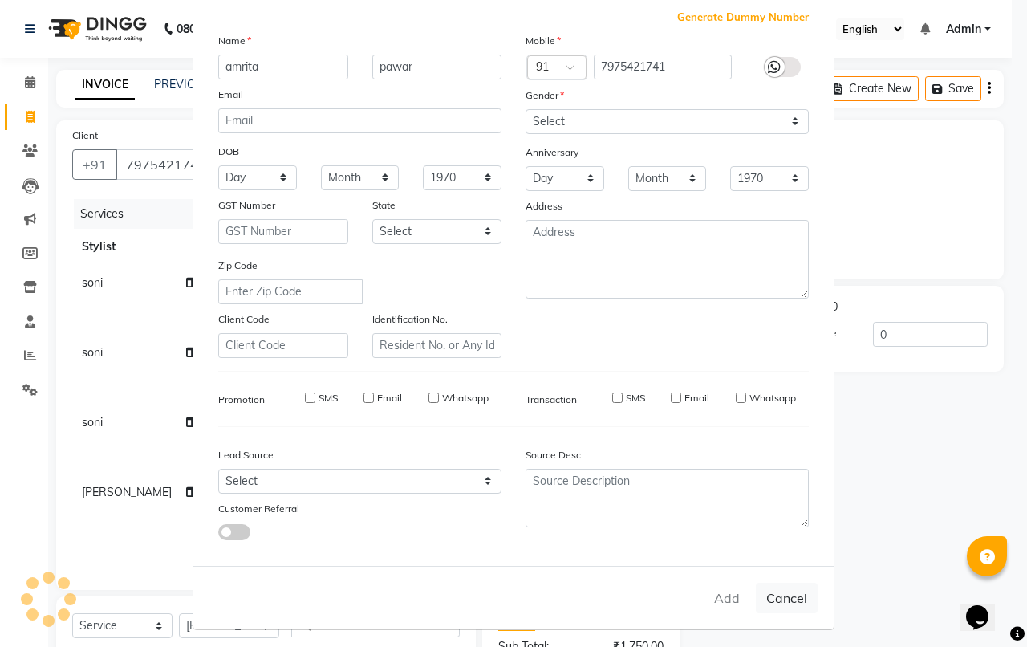
select select
checkbox input "false"
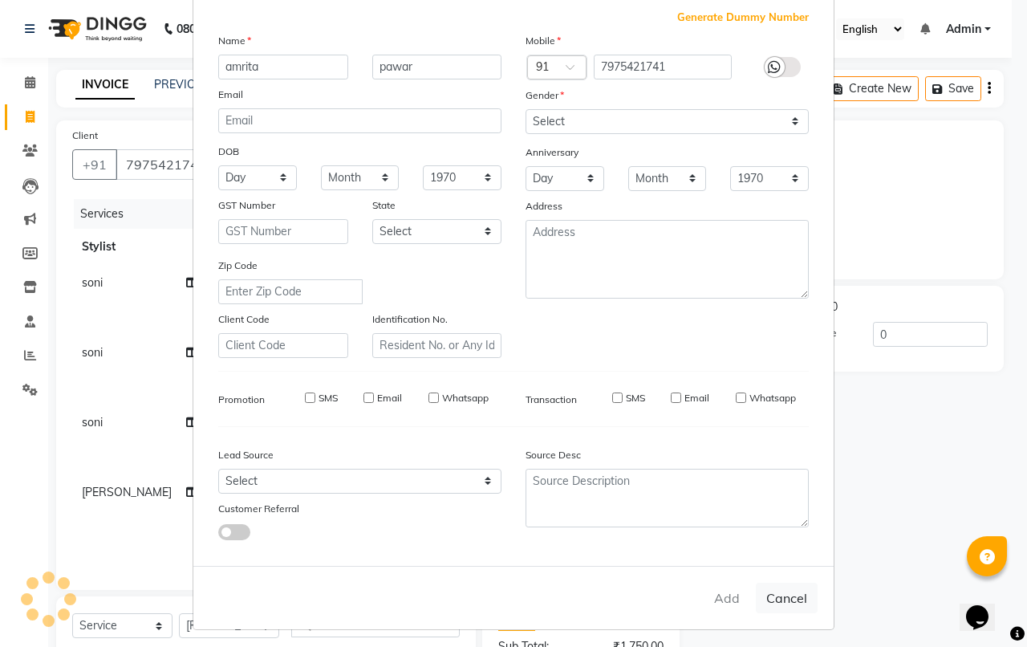
checkbox input "false"
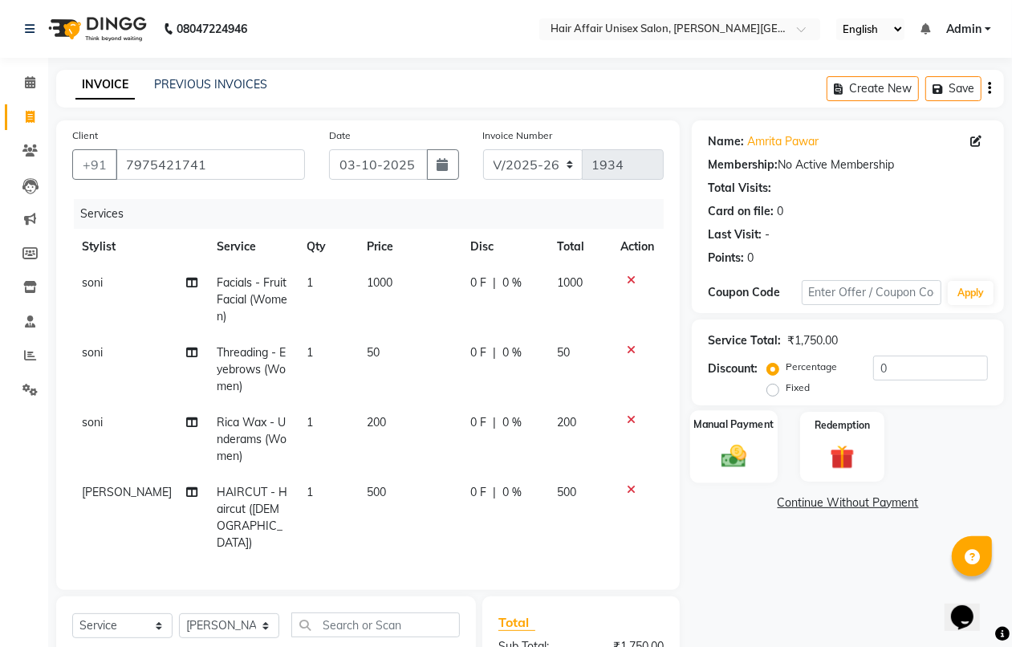
click at [727, 442] on img at bounding box center [733, 455] width 40 height 29
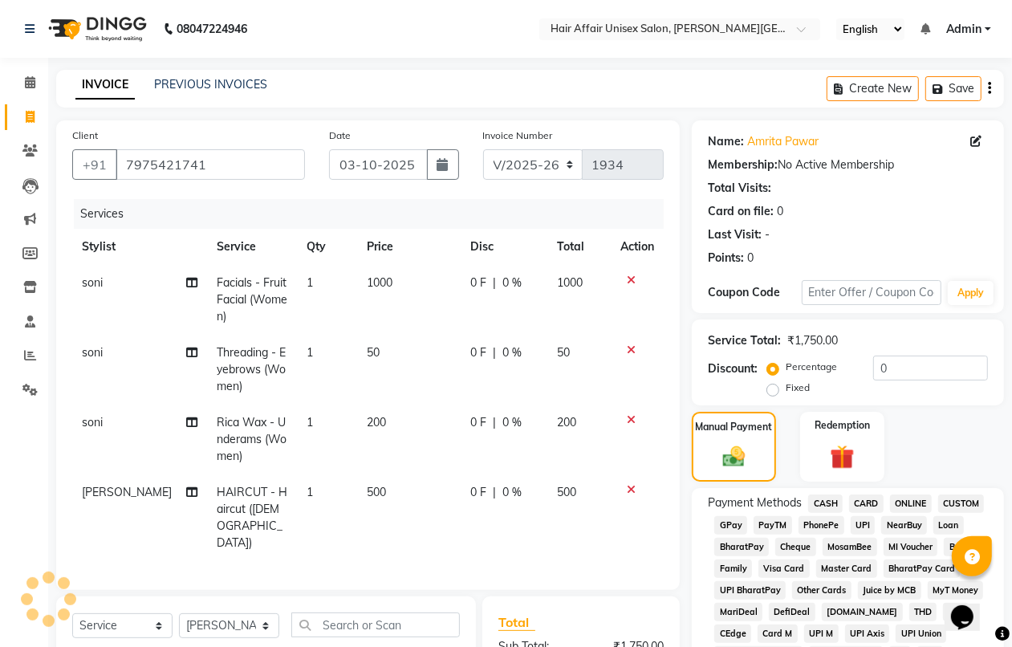
click at [820, 500] on span "CASH" at bounding box center [825, 503] width 34 height 18
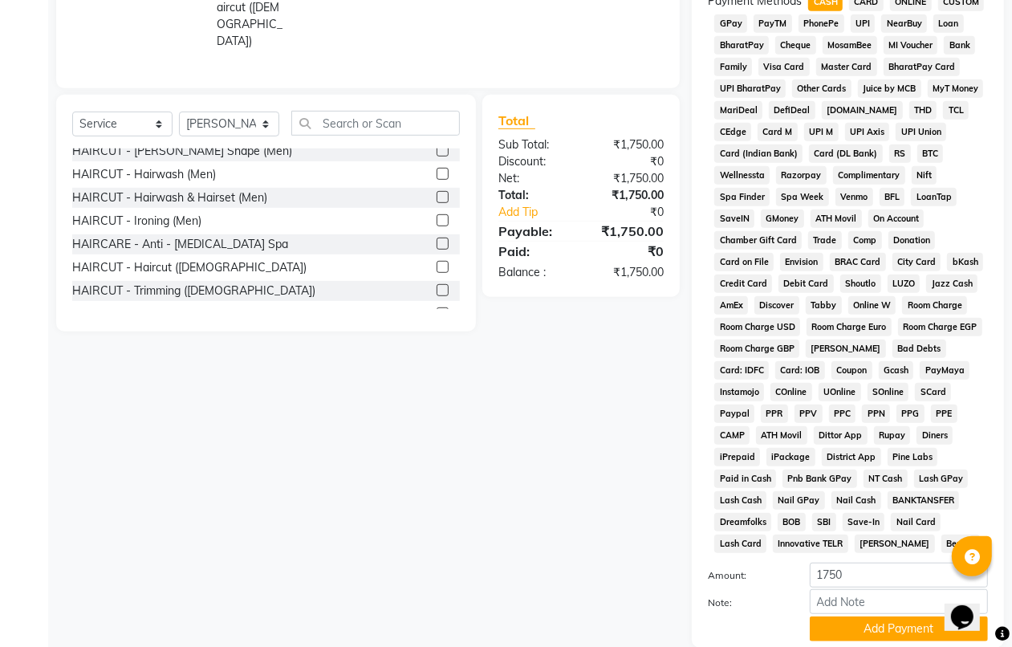
scroll to position [618, 0]
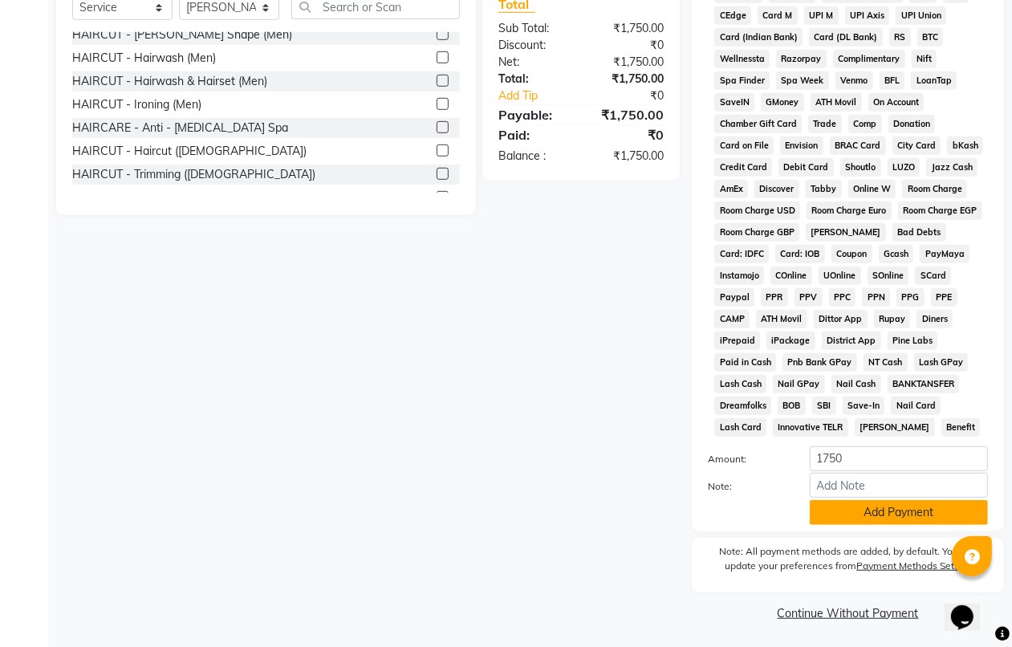
click at [849, 513] on button "Add Payment" at bounding box center [898, 512] width 178 height 25
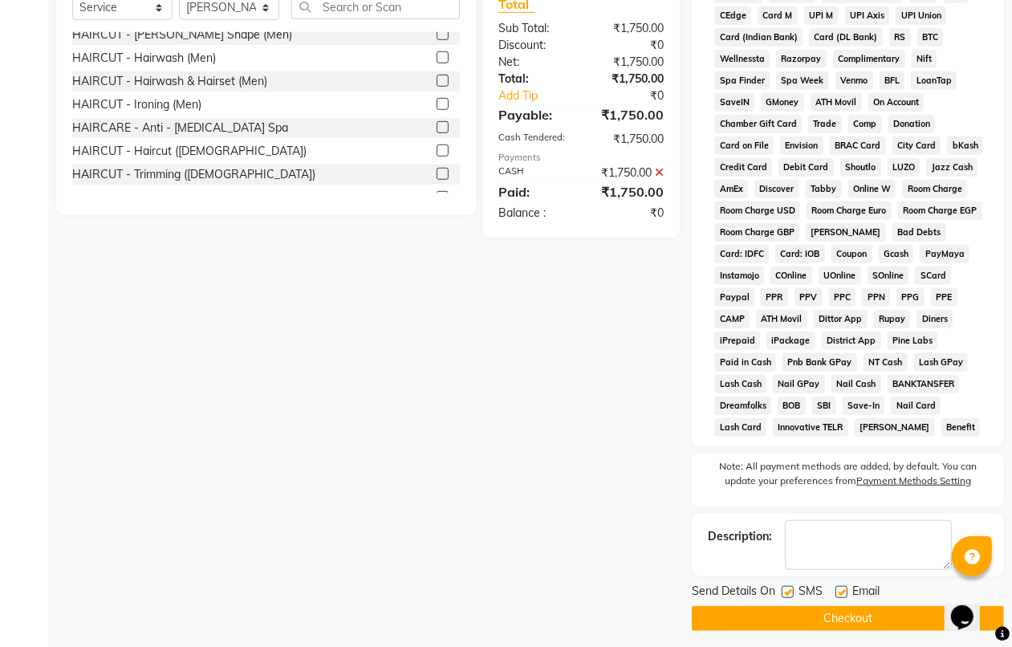
scroll to position [626, 0]
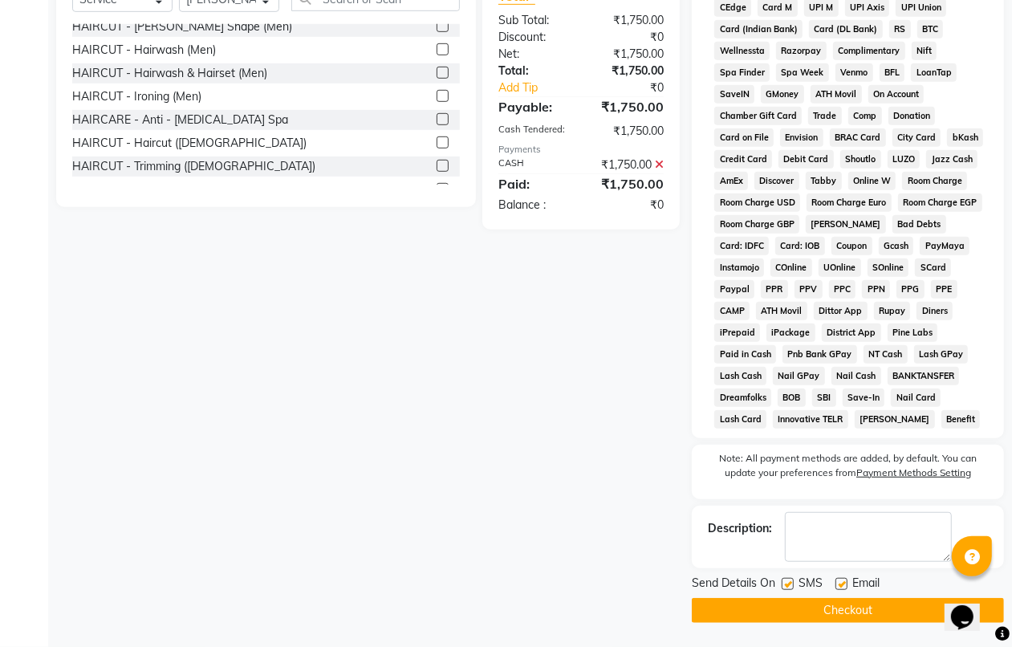
click at [838, 602] on button "Checkout" at bounding box center [847, 610] width 312 height 25
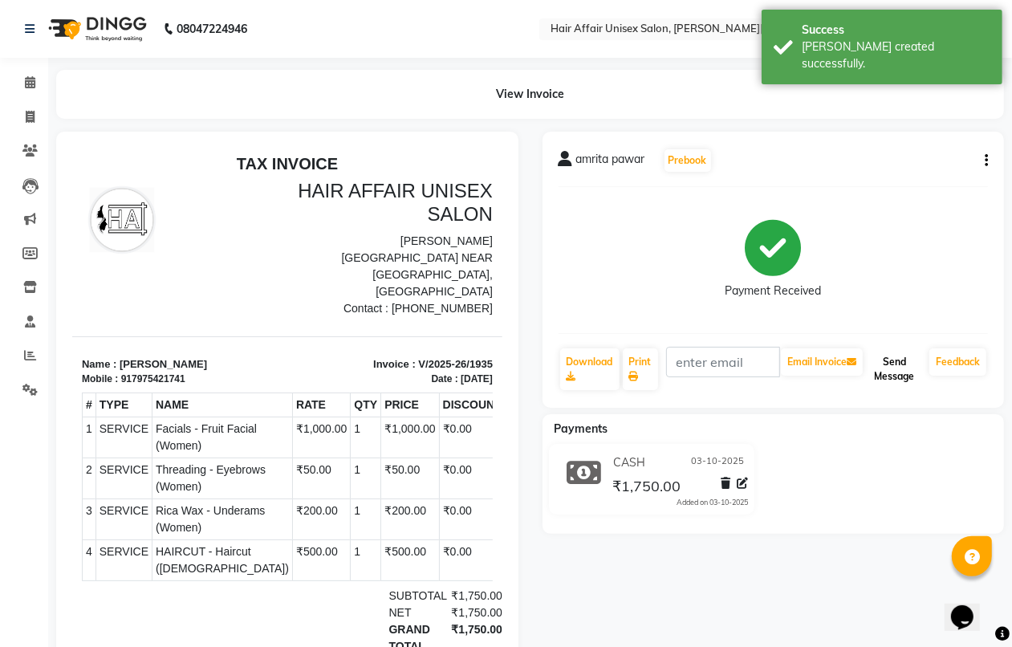
click at [902, 358] on button "Send Message" at bounding box center [894, 369] width 57 height 42
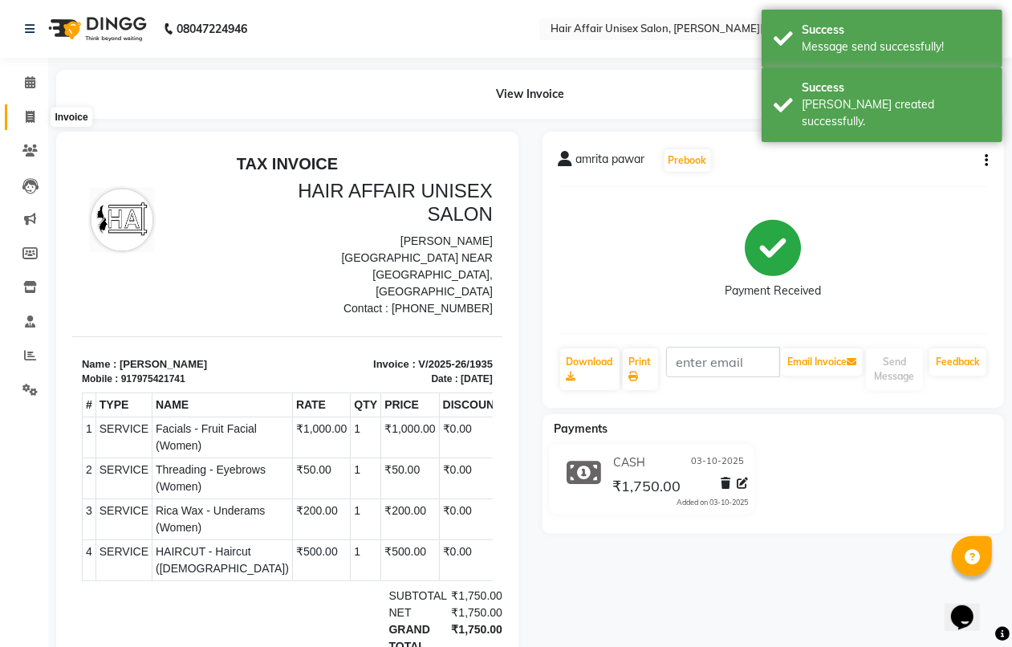
click at [34, 113] on icon at bounding box center [30, 117] width 9 height 12
select select "service"
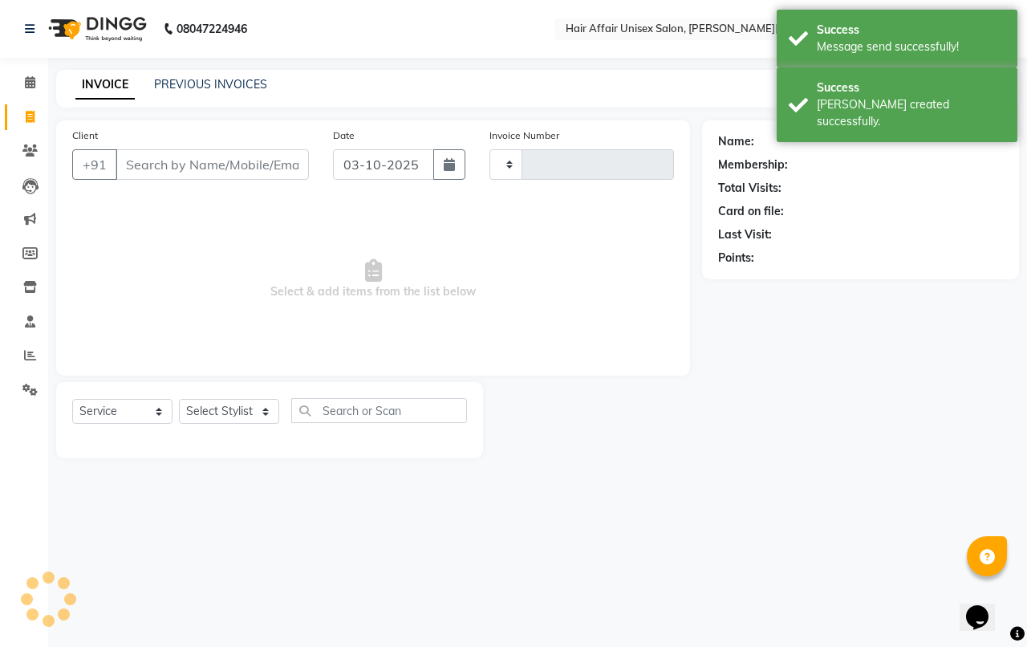
type input "1936"
select select "6225"
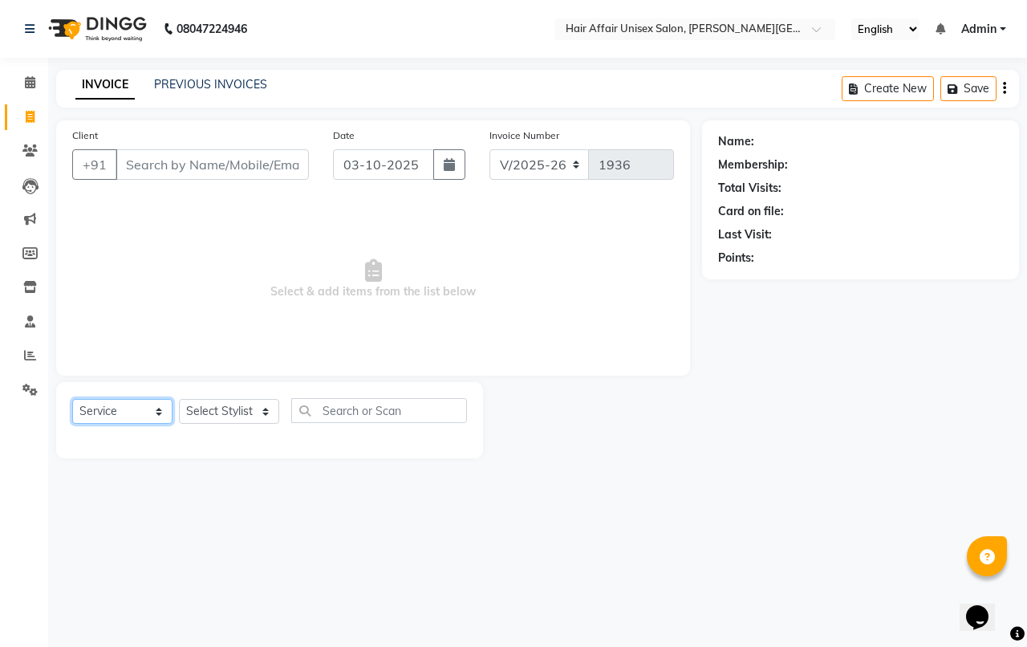
click at [134, 406] on select "Select Service Product Membership Package Voucher Prepaid Gift Card" at bounding box center [122, 411] width 100 height 25
click at [72, 399] on select "Select Service Product Membership Package Voucher Prepaid Gift Card" at bounding box center [122, 411] width 100 height 25
click at [229, 407] on select "Select Stylist [PERSON_NAME] kajal Kunal [PERSON_NAME] [PERSON_NAME] [PERSON_NA…" at bounding box center [229, 411] width 100 height 25
select select "45995"
click at [179, 399] on select "Select Stylist [PERSON_NAME] kajal Kunal [PERSON_NAME] [PERSON_NAME] [PERSON_NA…" at bounding box center [229, 411] width 100 height 25
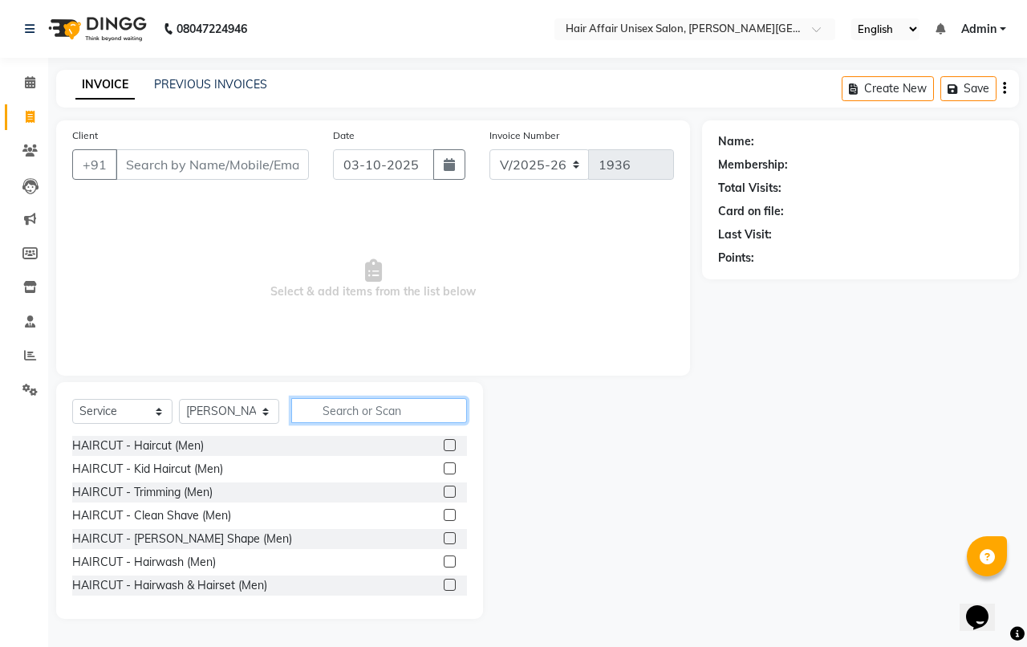
click at [369, 413] on input "text" at bounding box center [379, 410] width 176 height 25
click at [375, 406] on input "text" at bounding box center [379, 410] width 176 height 25
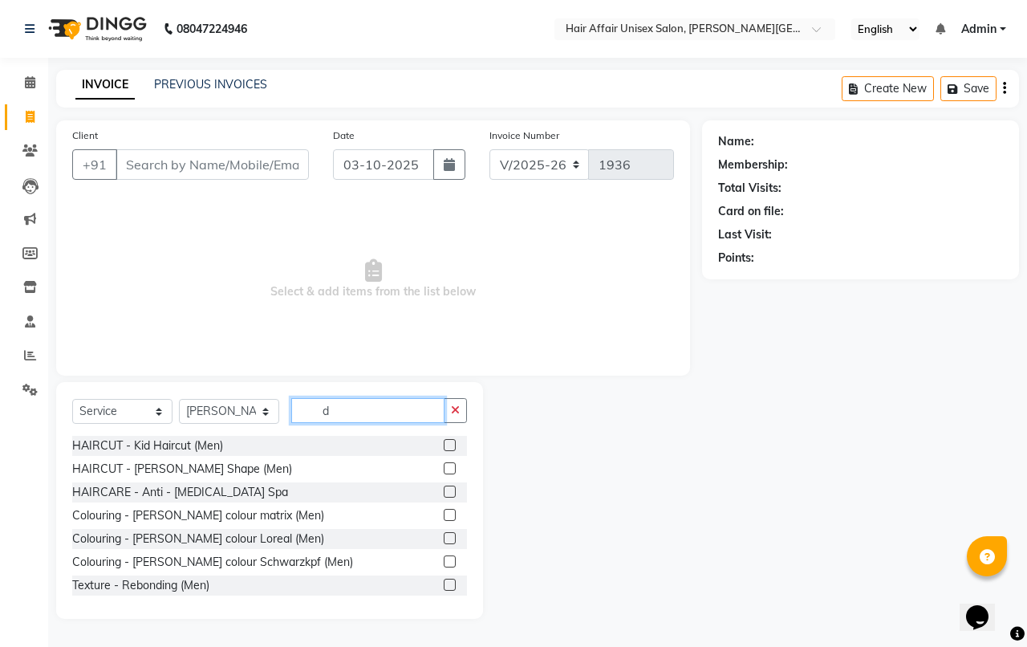
click at [362, 407] on input "d" at bounding box center [367, 410] width 153 height 25
type input "d"
click at [458, 407] on icon "button" at bounding box center [455, 409] width 9 height 11
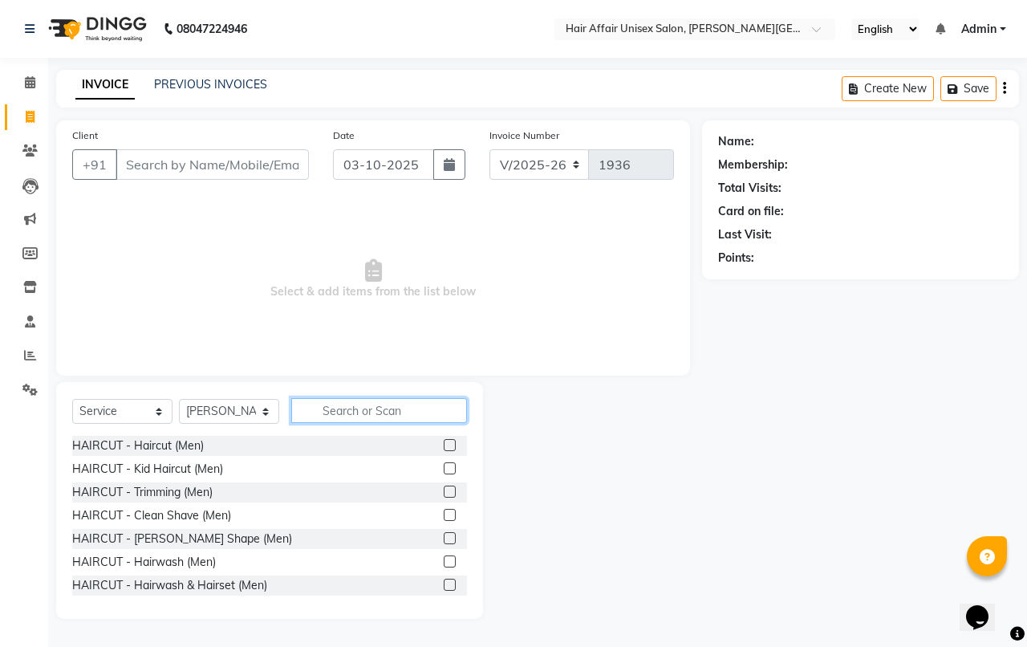
click at [430, 413] on input "text" at bounding box center [379, 410] width 176 height 25
drag, startPoint x: 343, startPoint y: 399, endPoint x: 346, endPoint y: 417, distance: 18.7
click at [343, 403] on input "text" at bounding box center [379, 410] width 176 height 25
click at [346, 417] on input "text" at bounding box center [379, 410] width 176 height 25
click at [379, 411] on input "text" at bounding box center [379, 410] width 176 height 25
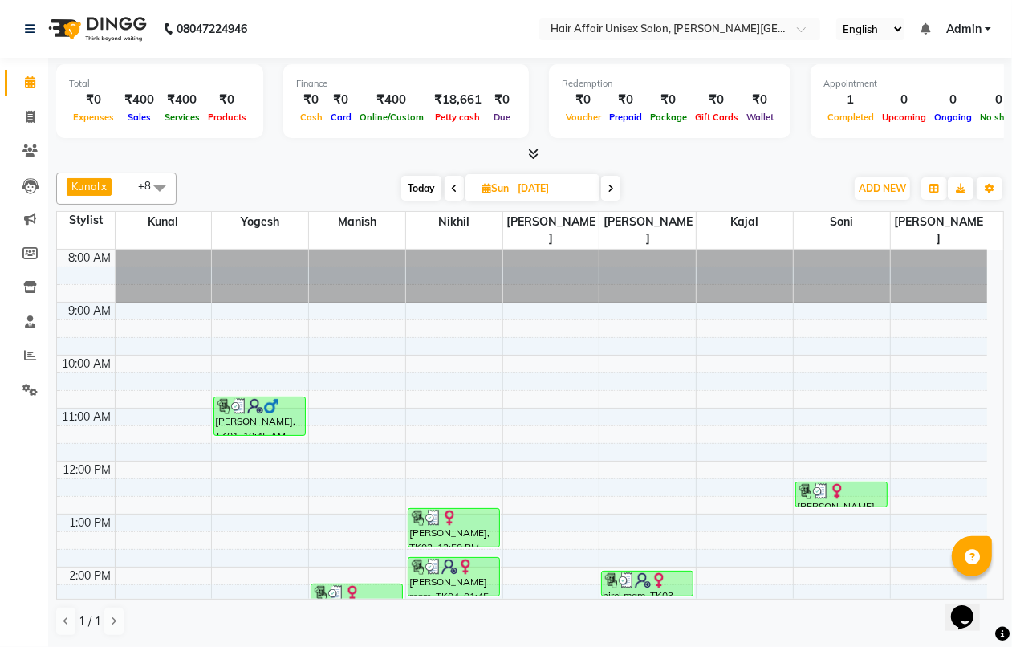
scroll to position [234, 0]
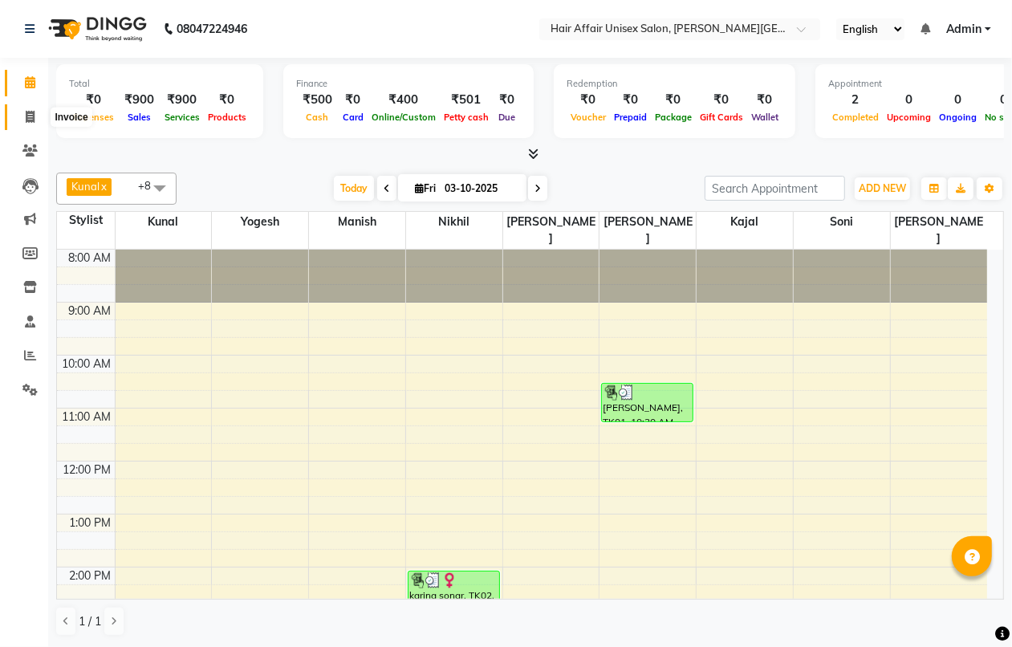
click at [22, 116] on span at bounding box center [30, 117] width 28 height 18
select select "service"
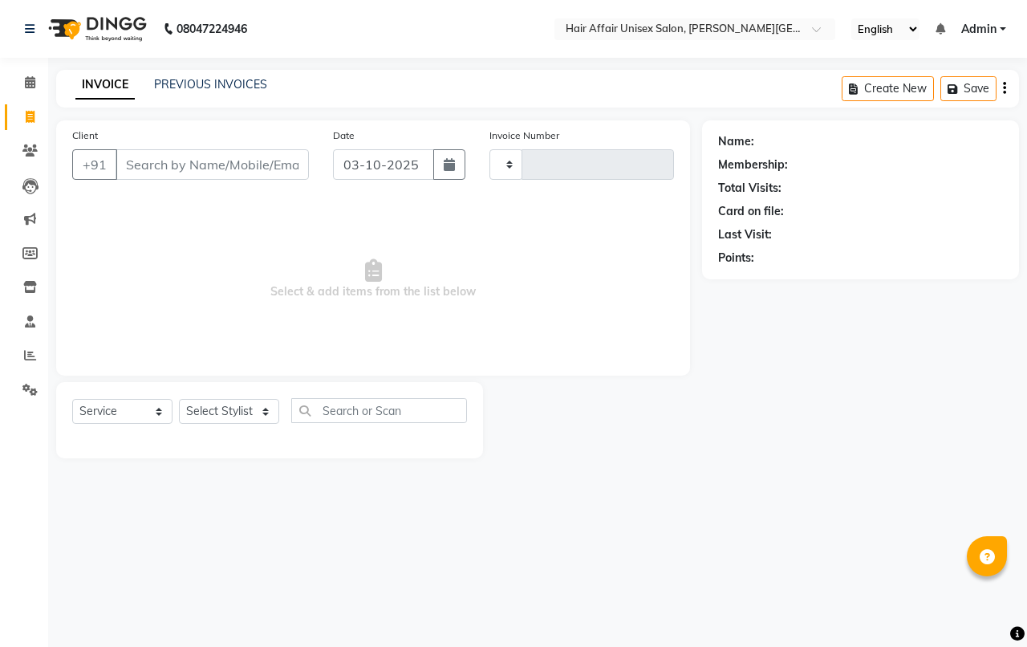
type input "1934"
select select "6225"
click at [262, 409] on select "Select Stylist Anand harpal kajal Kunal Manish Nikhil soni Vihan yogesh" at bounding box center [229, 411] width 100 height 25
select select "66024"
click at [179, 399] on select "Select Stylist Anand harpal kajal Kunal Manish Nikhil soni Vihan yogesh" at bounding box center [229, 411] width 100 height 25
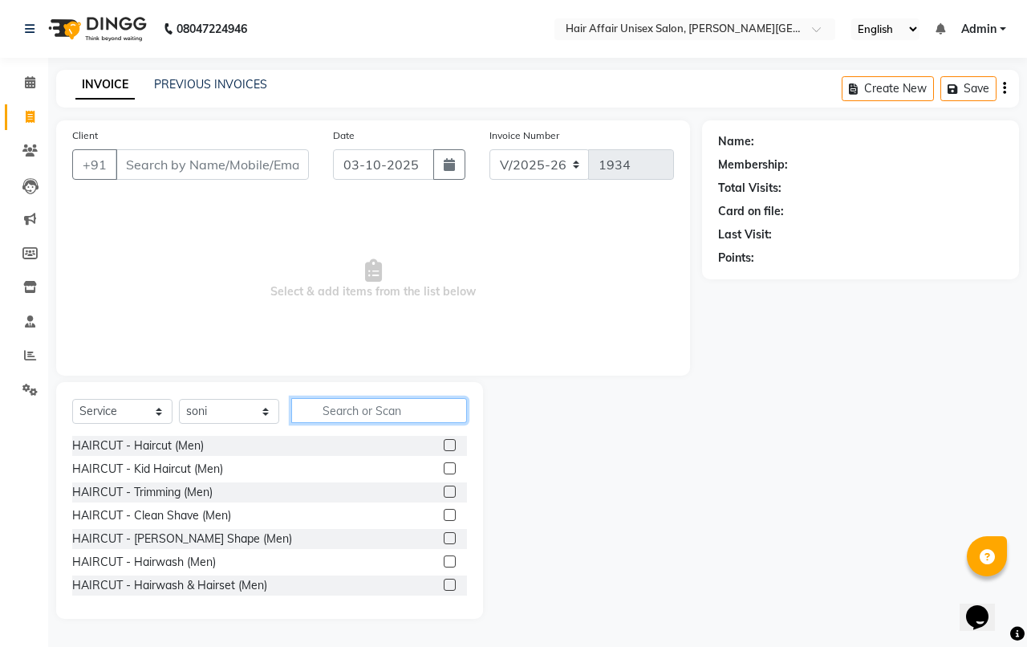
click at [318, 412] on input "text" at bounding box center [379, 410] width 176 height 25
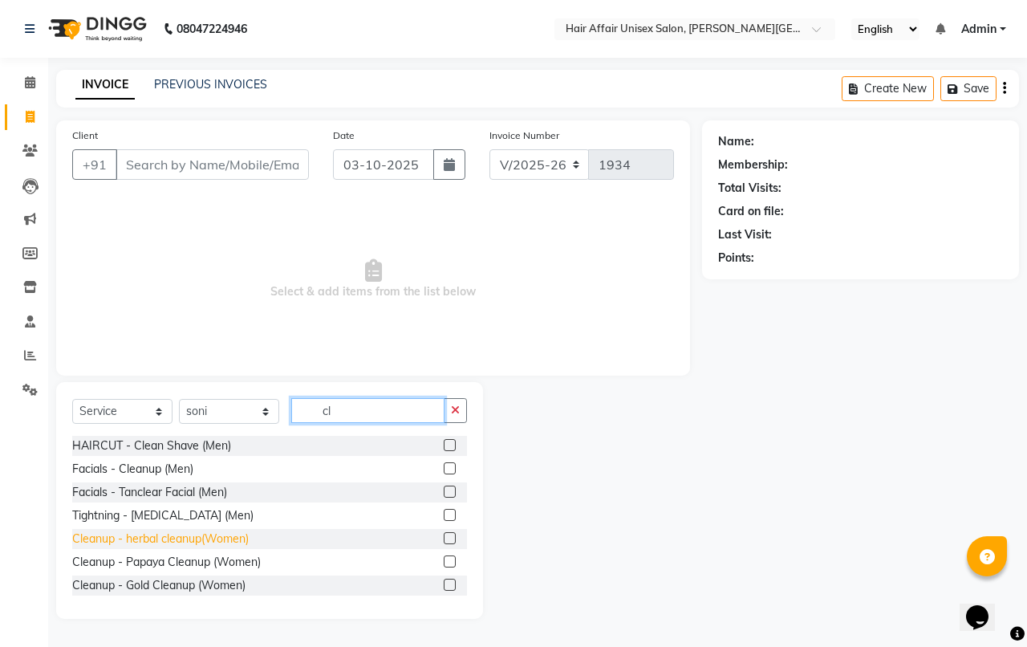
type input "cl"
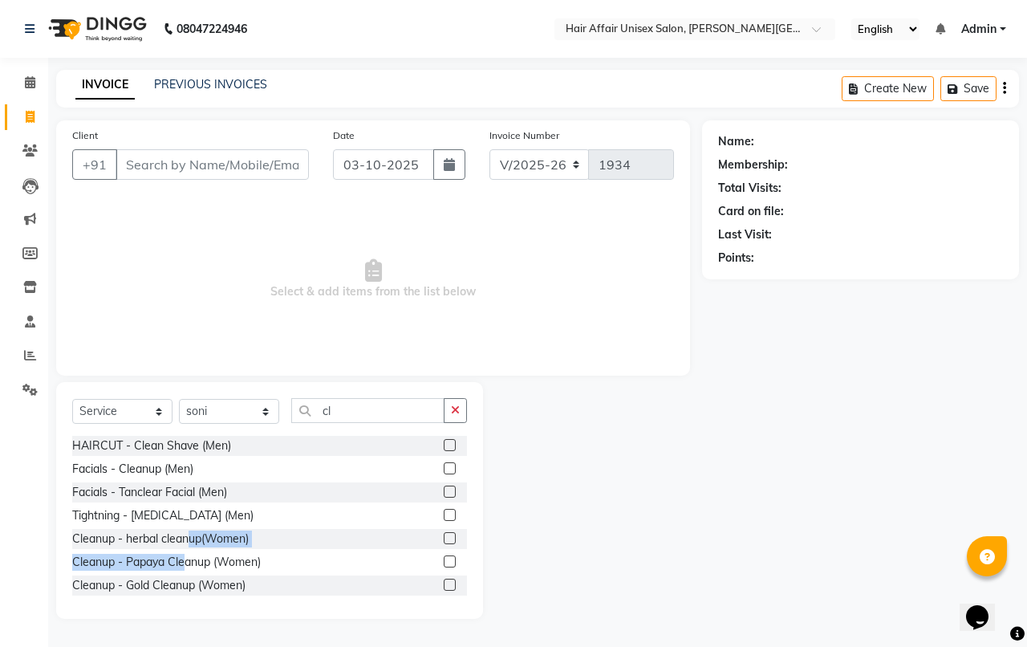
click at [187, 549] on div "HAIRCUT - Clean Shave (Men) Facials - Cleanup (Men) Facials - Tanclear Facial (…" at bounding box center [269, 516] width 395 height 160
click at [159, 537] on div "Cleanup - herbal cleanup(Women)" at bounding box center [160, 538] width 176 height 17
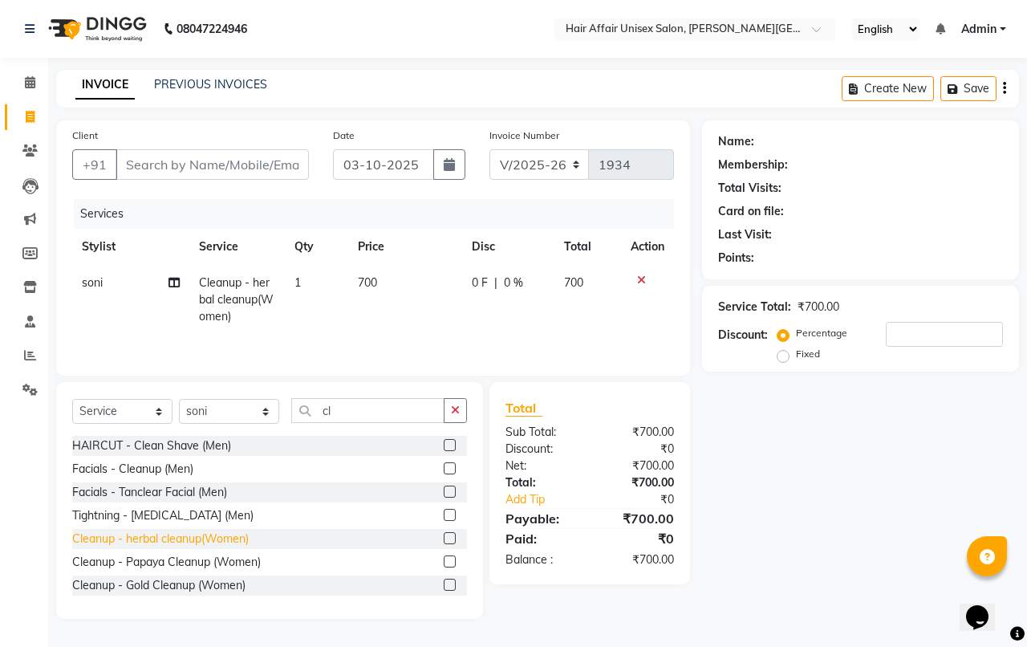
click at [159, 537] on div "Cleanup - herbal cleanup(Women)" at bounding box center [160, 538] width 176 height 17
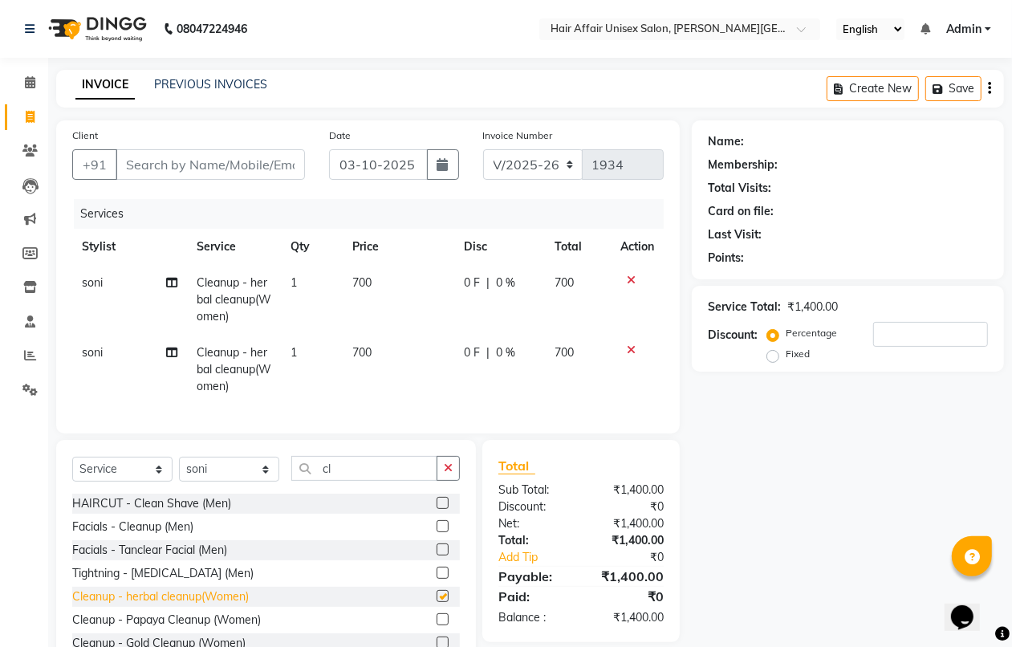
checkbox input "false"
click at [627, 347] on icon at bounding box center [630, 349] width 9 height 11
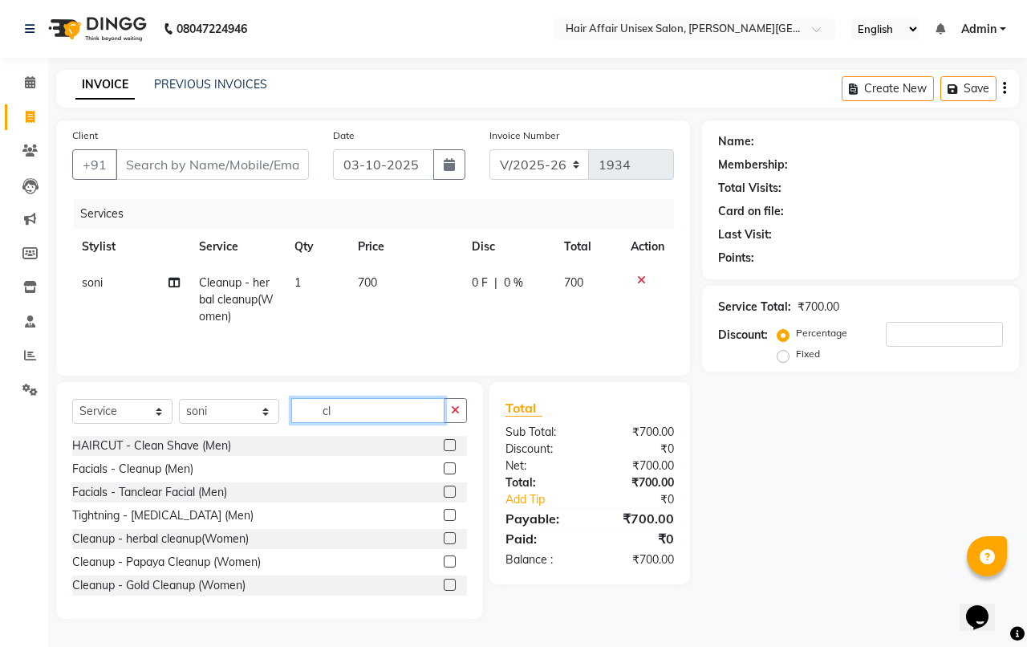
click at [339, 413] on input "cl" at bounding box center [367, 410] width 153 height 25
type input "c"
type input "thr"
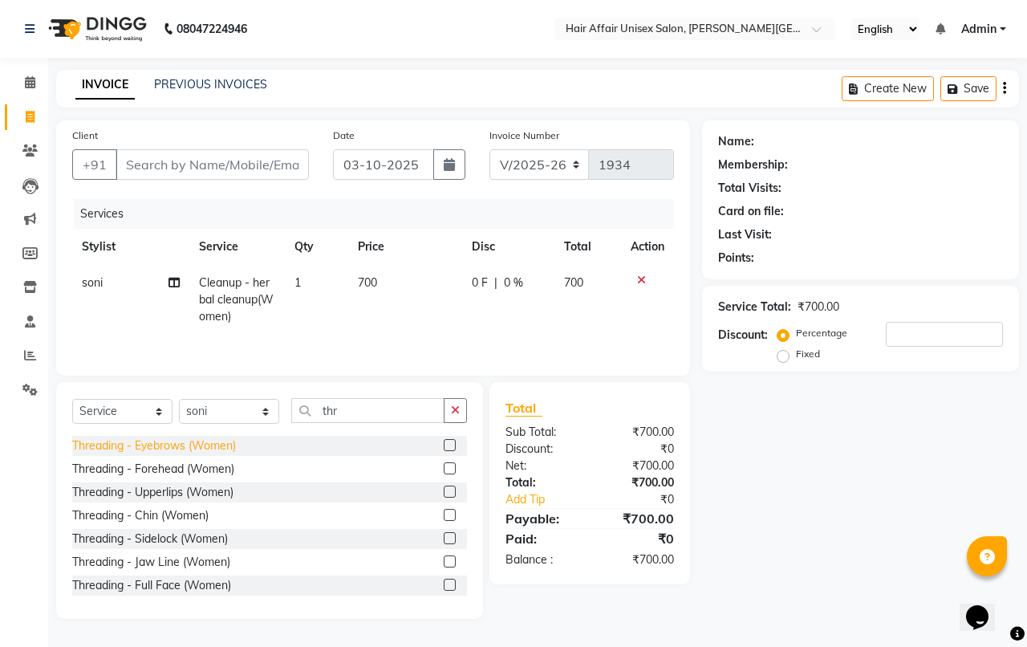
click at [229, 446] on div "Threading - Eyebrows (Women)" at bounding box center [154, 445] width 164 height 17
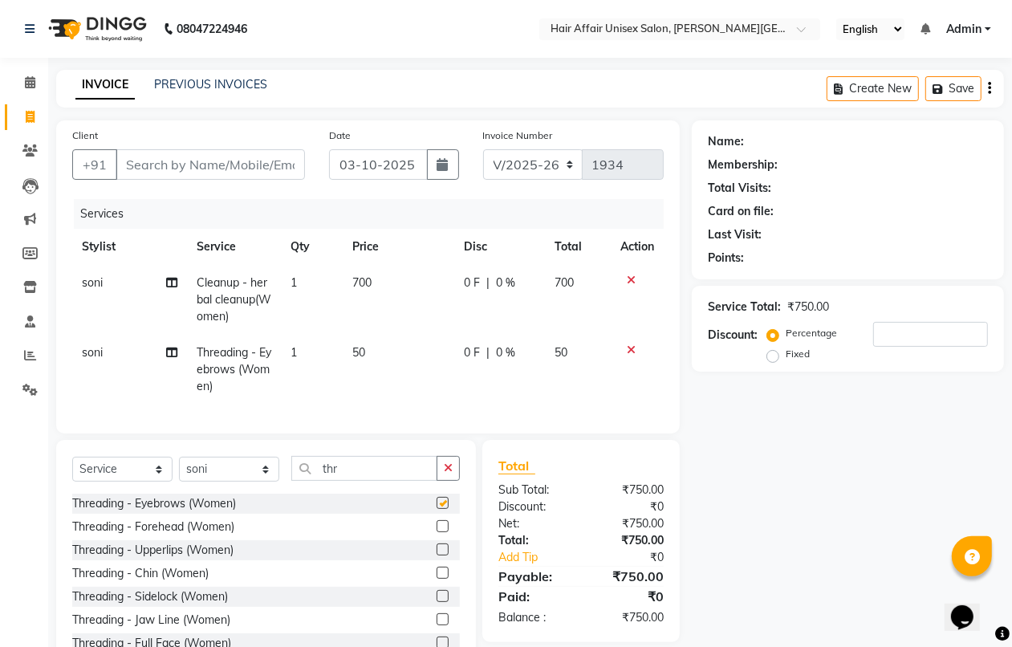
checkbox input "false"
drag, startPoint x: 237, startPoint y: 537, endPoint x: 229, endPoint y: 571, distance: 34.6
click at [237, 537] on div "Threading - Forehead (Women)" at bounding box center [265, 527] width 387 height 20
click at [229, 558] on div "Threading - Upperlips (Women)" at bounding box center [152, 549] width 161 height 17
checkbox input "false"
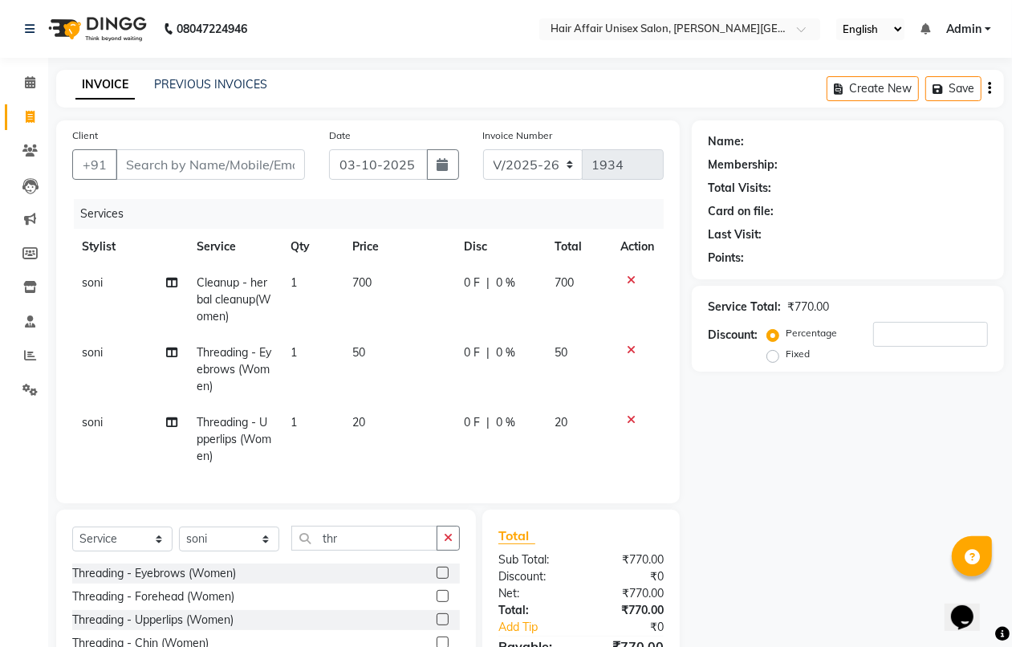
click at [239, 606] on div "Threading - Forehead (Women)" at bounding box center [265, 596] width 387 height 20
click at [209, 605] on div "Threading - Forehead (Women)" at bounding box center [153, 596] width 162 height 17
checkbox input "false"
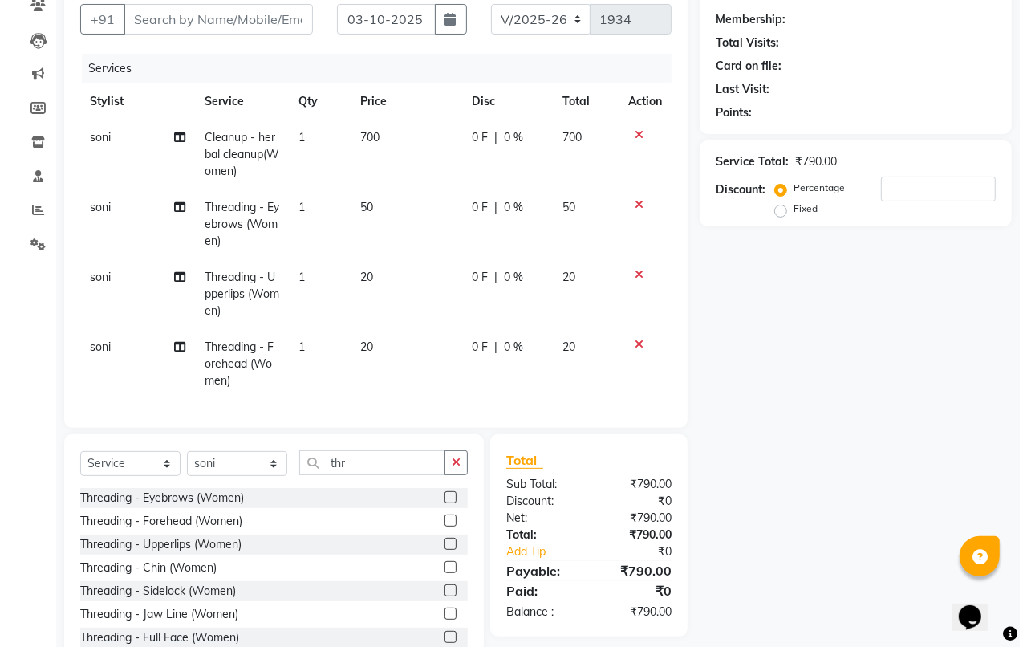
scroll to position [8, 0]
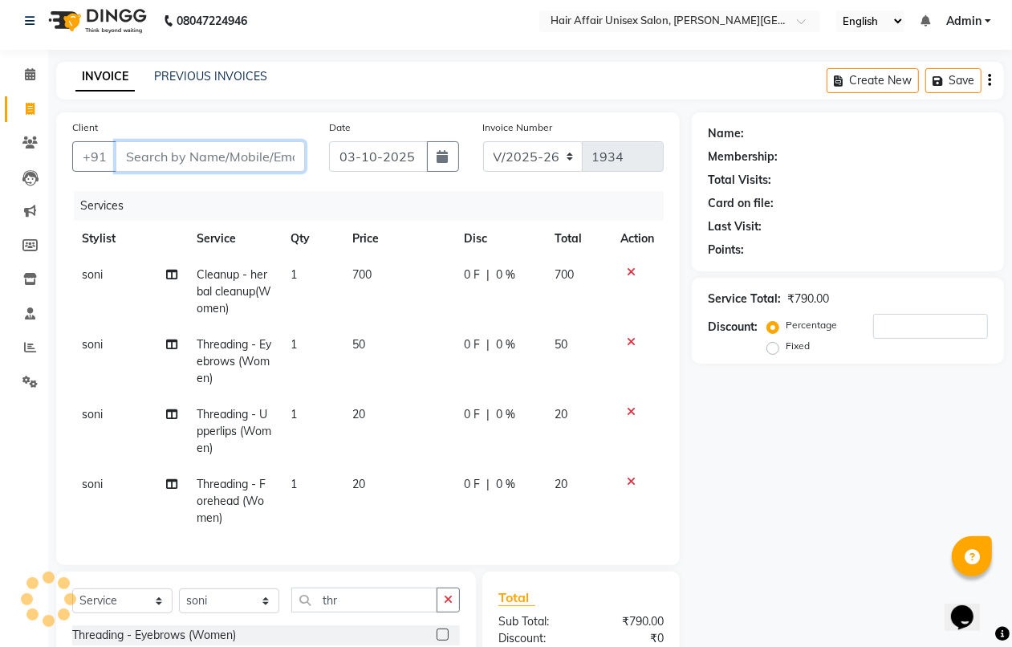
click at [126, 152] on input "Client" at bounding box center [210, 156] width 189 height 30
type input "9"
type input "0"
type input "9402181541"
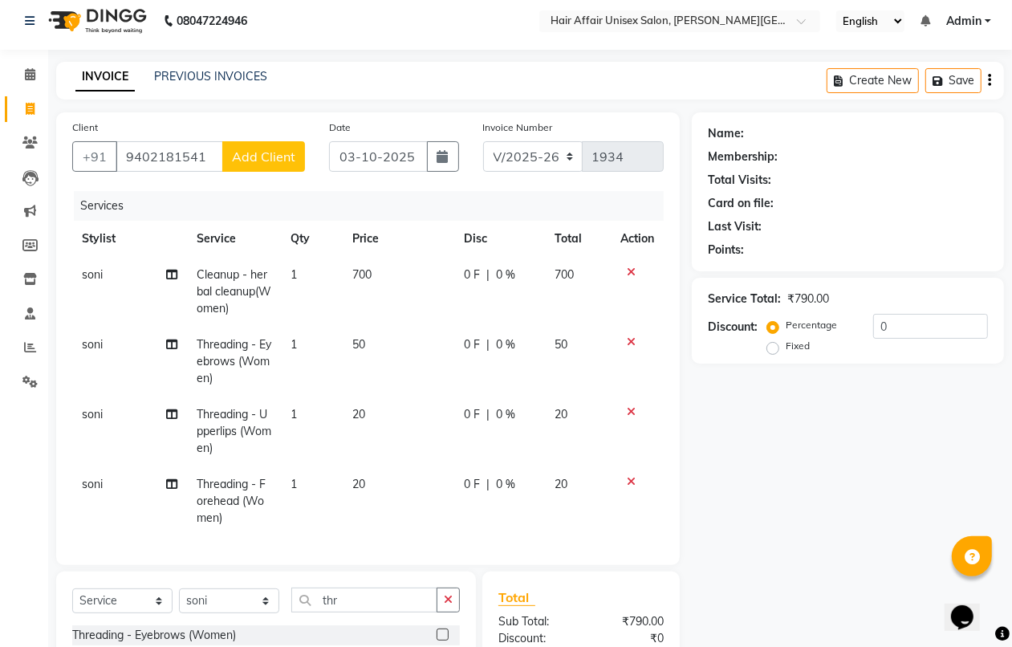
click at [237, 145] on button "Add Client" at bounding box center [263, 156] width 83 height 30
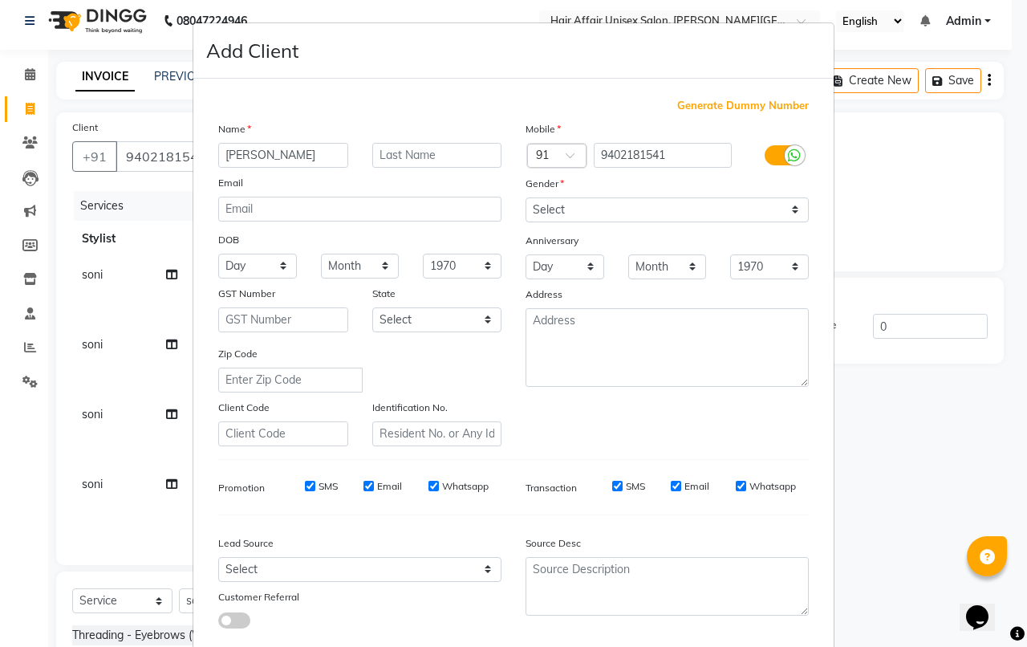
type input "sivnya"
click at [545, 210] on select "Select Male Female Other Prefer Not To Say" at bounding box center [666, 209] width 283 height 25
select select "female"
click at [525, 197] on select "Select Male Female Other Prefer Not To Say" at bounding box center [666, 209] width 283 height 25
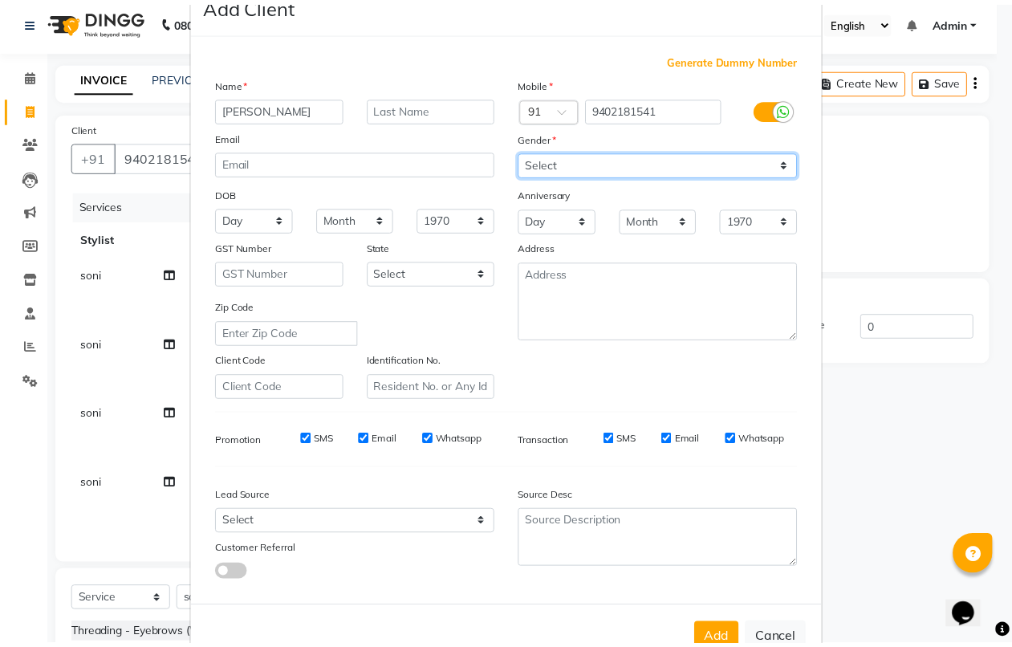
scroll to position [88, 0]
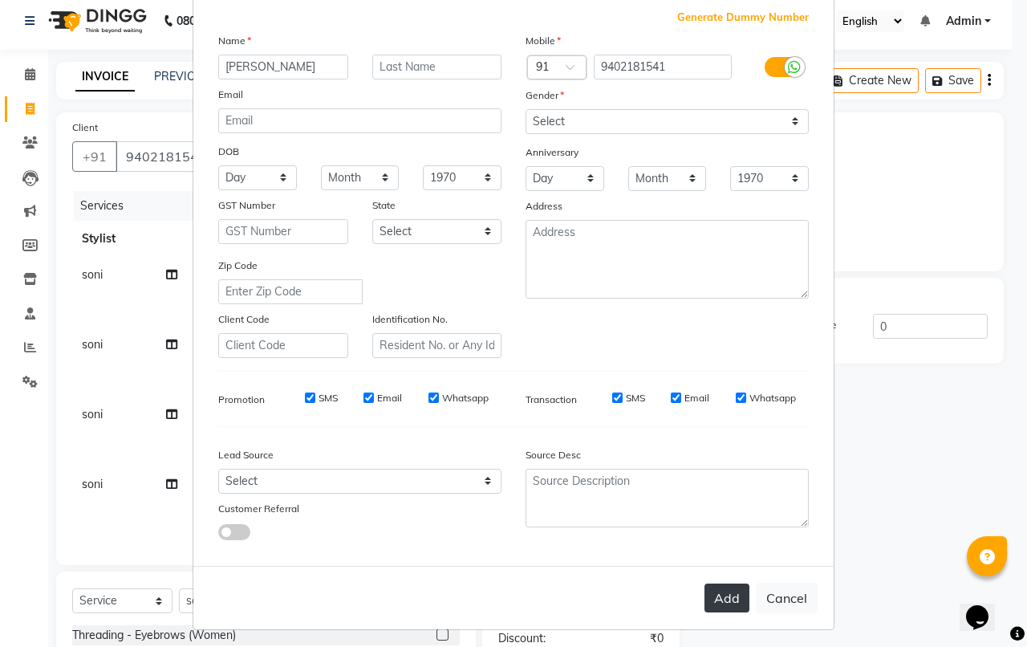
click at [704, 587] on button "Add" at bounding box center [726, 597] width 45 height 29
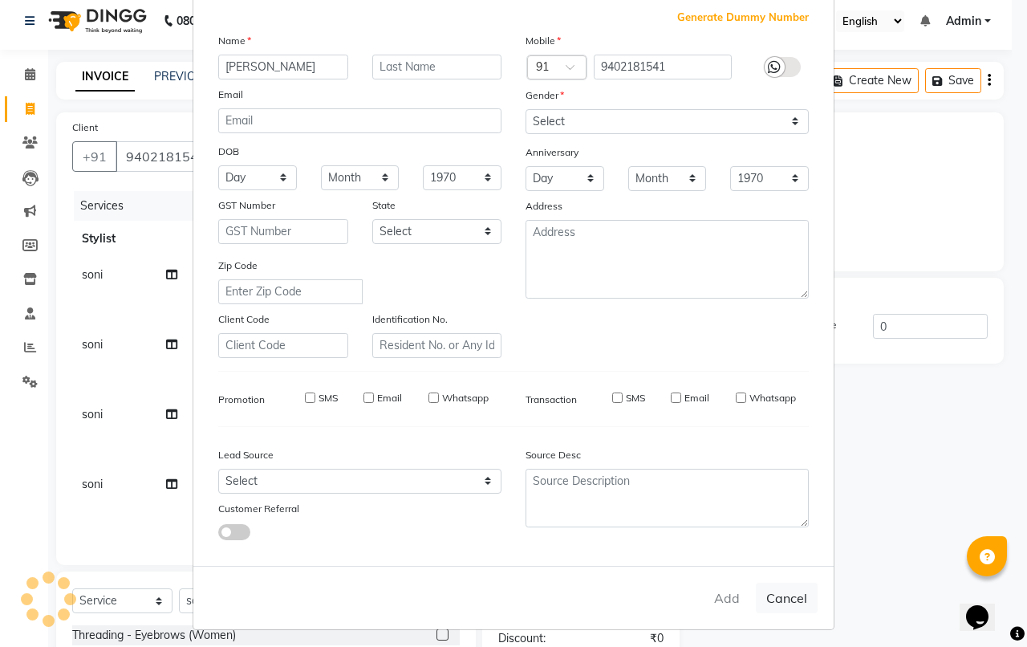
select select
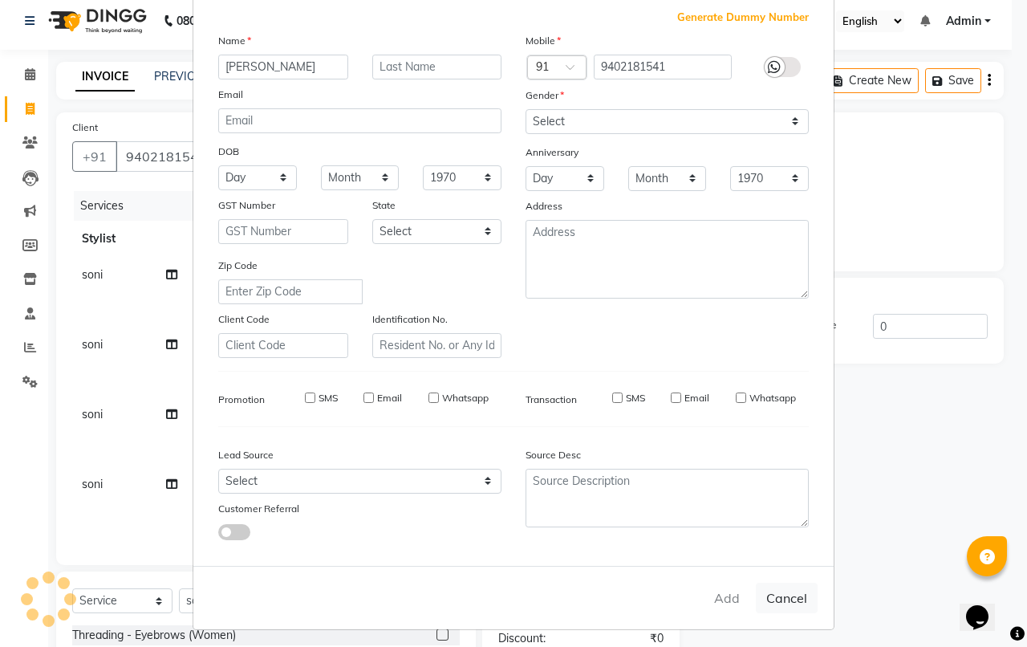
select select
checkbox input "false"
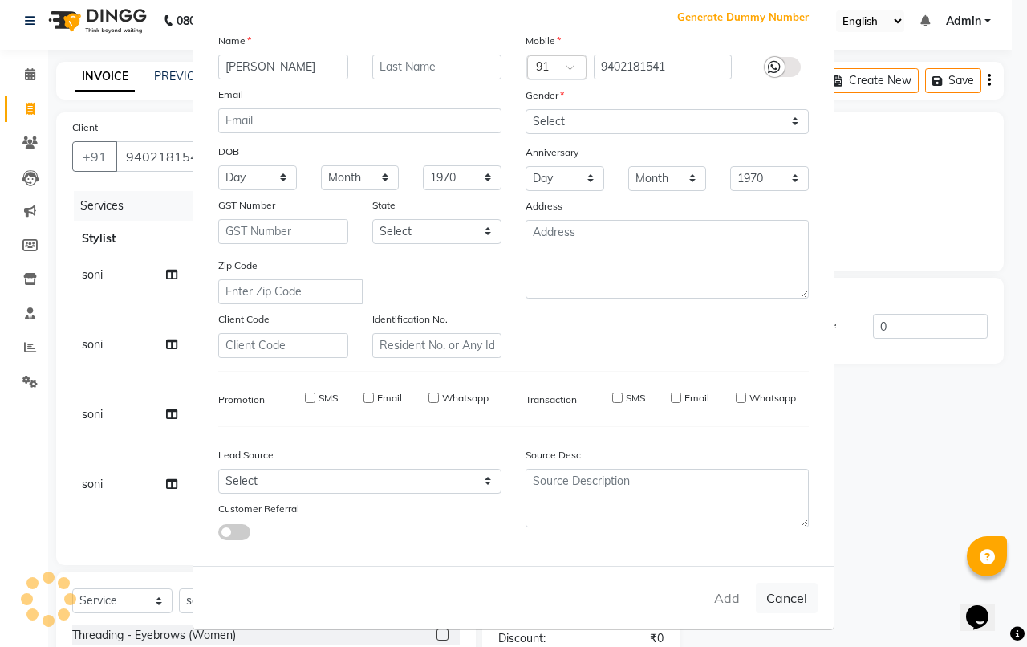
checkbox input "false"
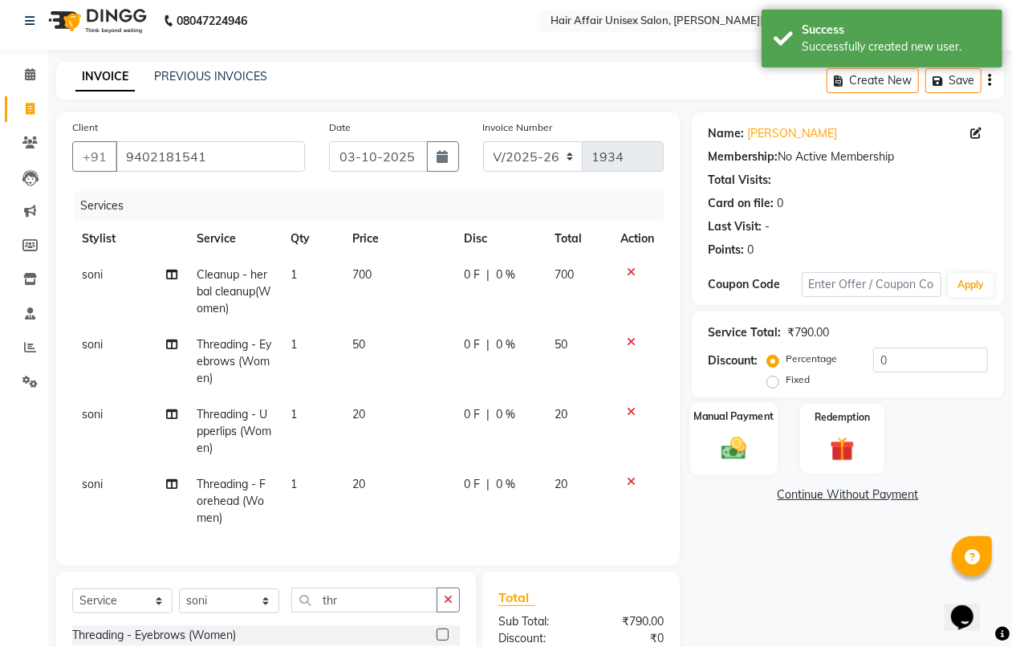
click at [764, 436] on div "Manual Payment" at bounding box center [733, 438] width 87 height 73
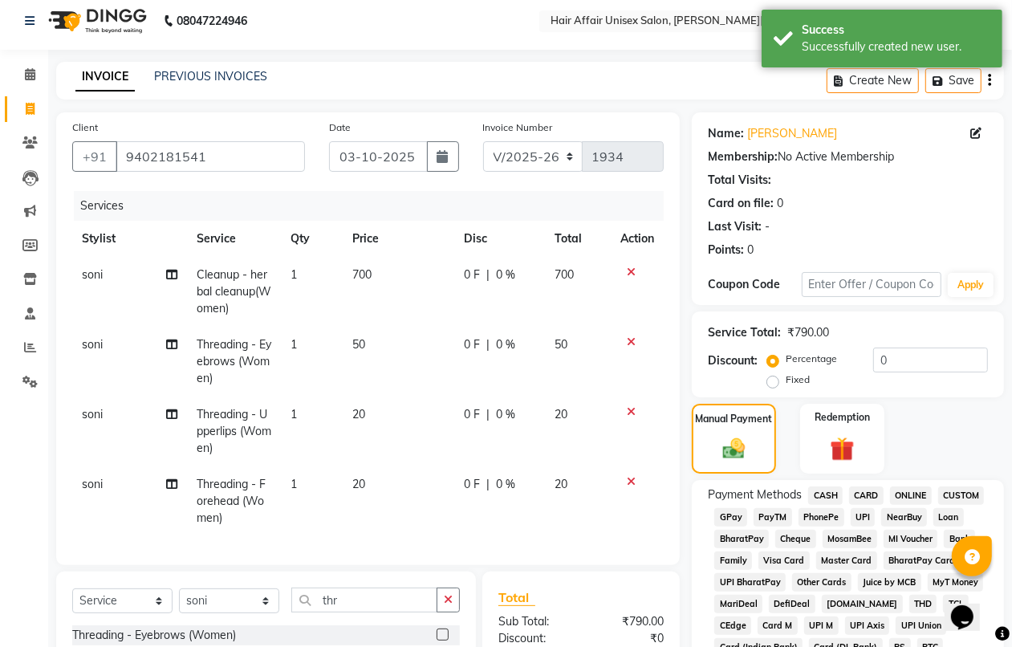
click at [820, 517] on span "PhonePe" at bounding box center [821, 517] width 46 height 18
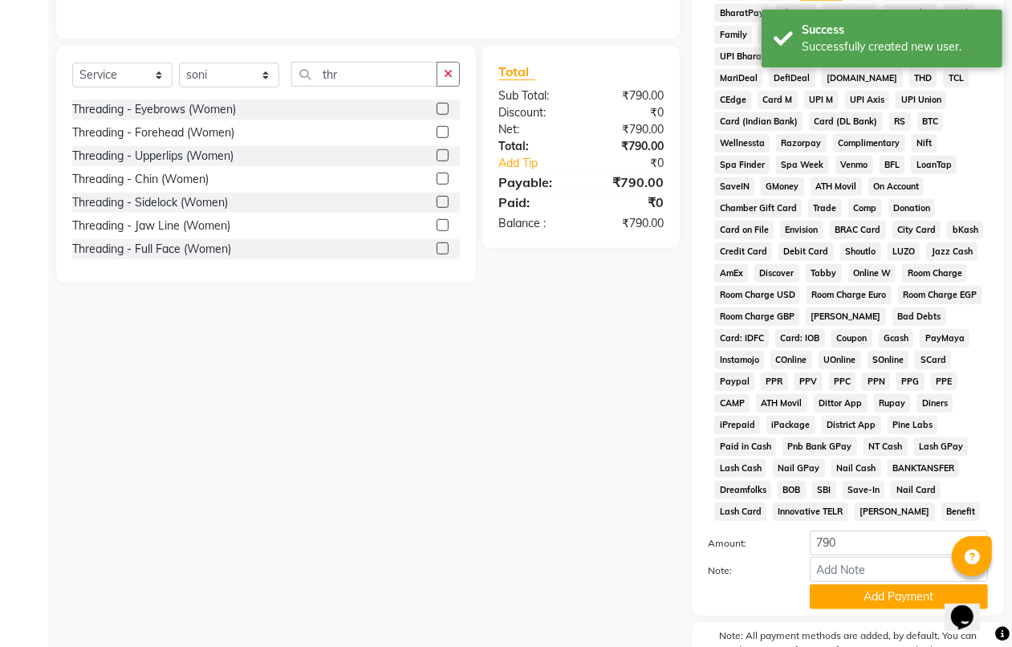
scroll to position [618, 0]
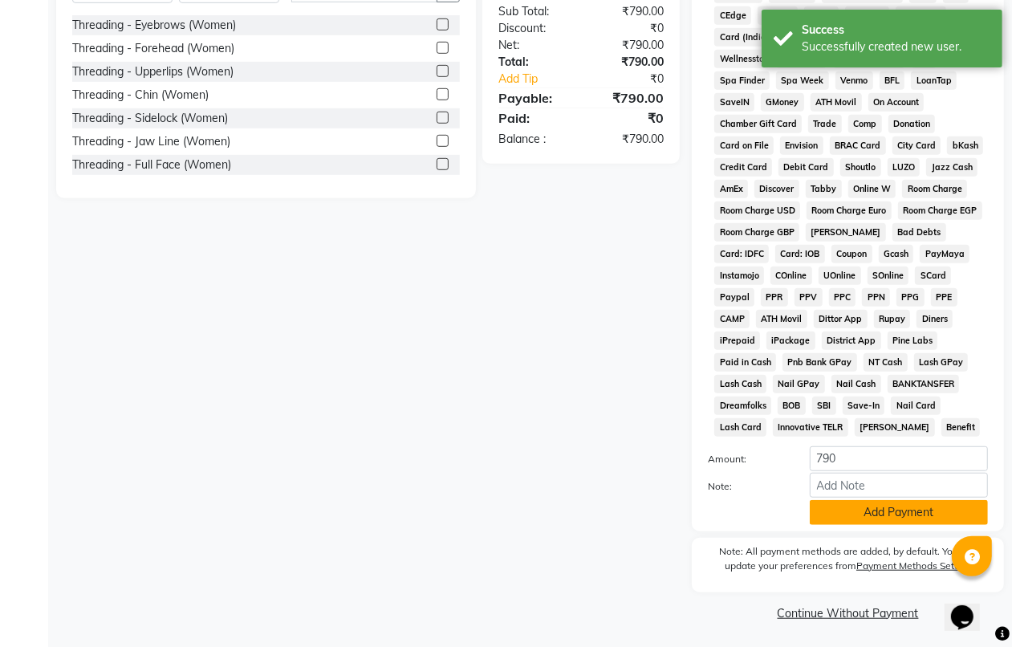
click at [832, 511] on button "Add Payment" at bounding box center [898, 512] width 178 height 25
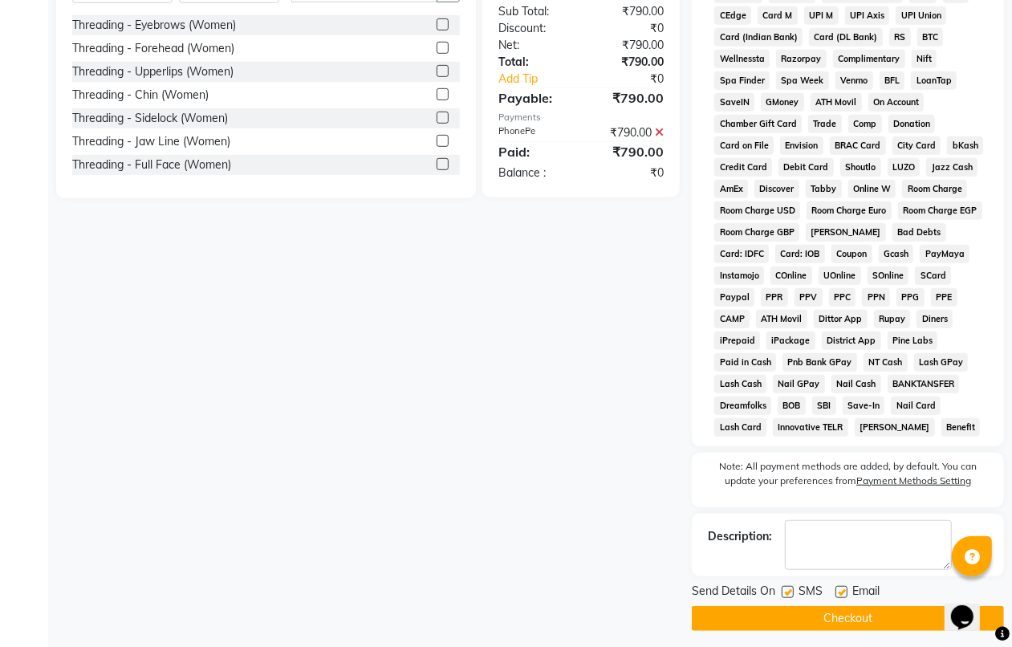
click at [842, 616] on button "Checkout" at bounding box center [847, 618] width 312 height 25
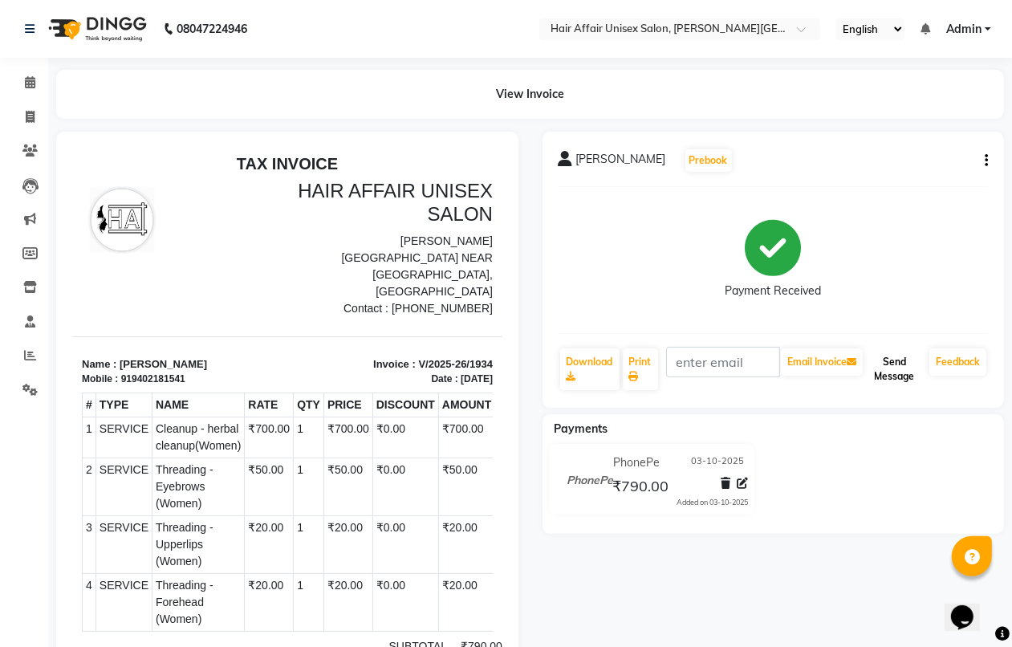
click at [901, 365] on button "Send Message" at bounding box center [894, 369] width 57 height 42
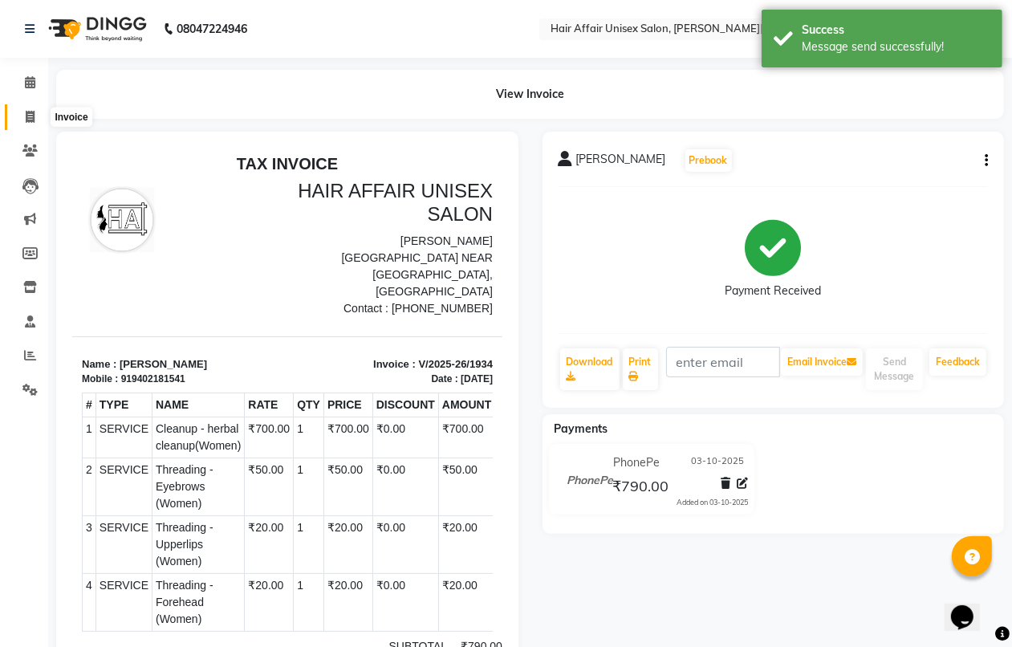
click at [28, 115] on icon at bounding box center [30, 117] width 9 height 12
select select "service"
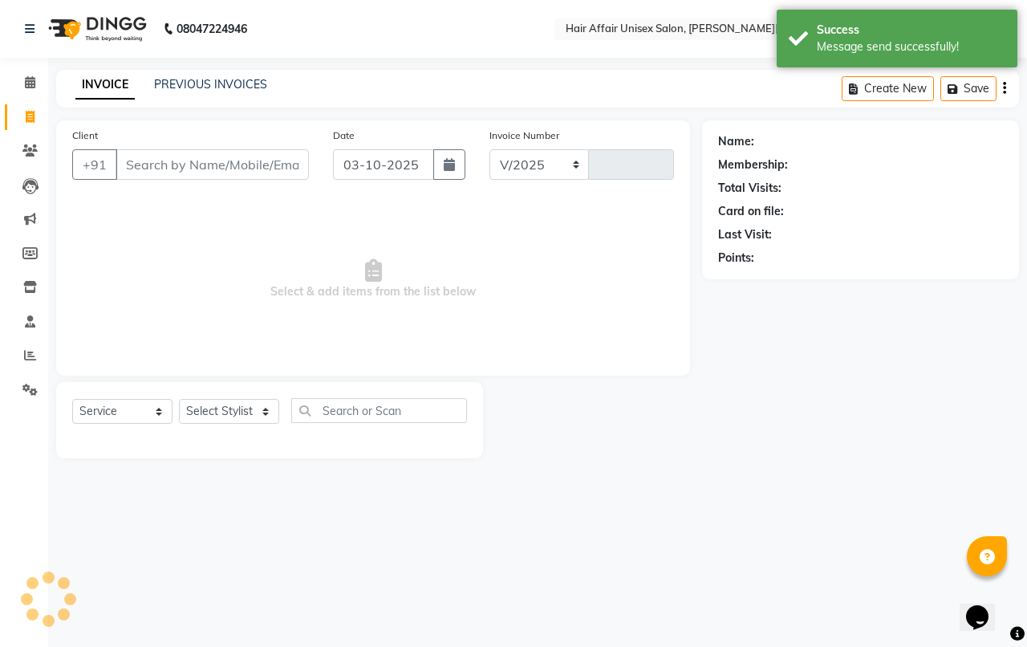
select select "6225"
type input "1935"
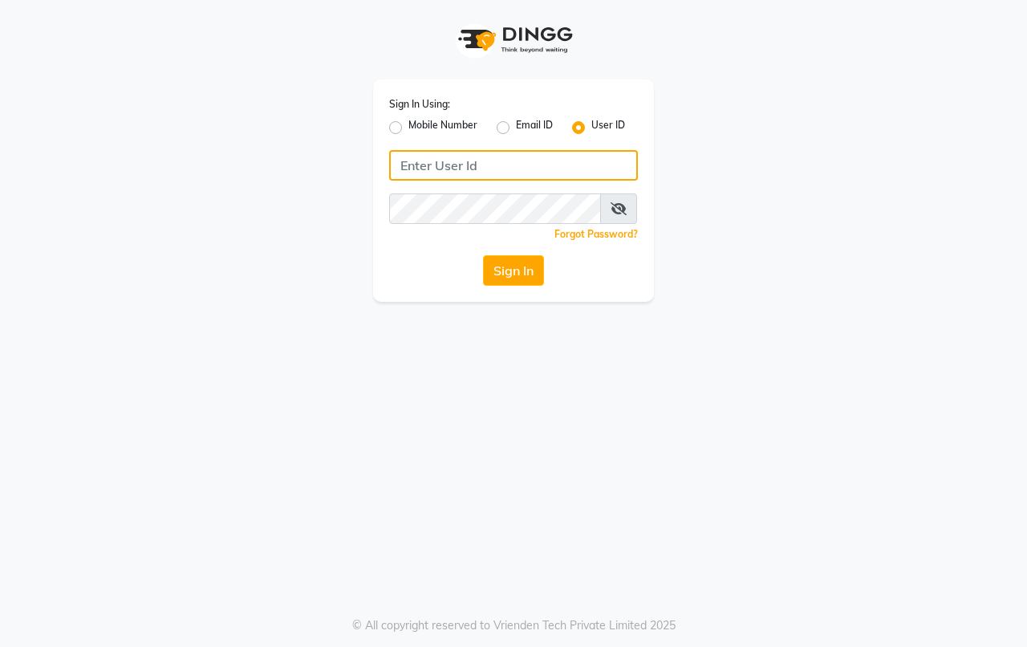
click at [498, 179] on input "Username" at bounding box center [513, 165] width 249 height 30
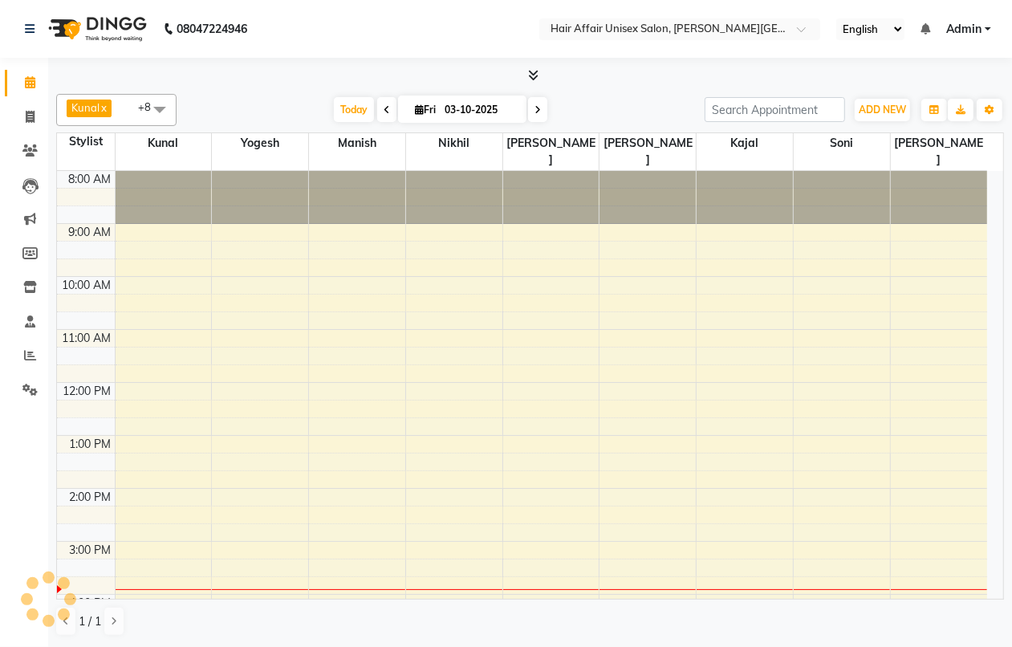
select select "en"
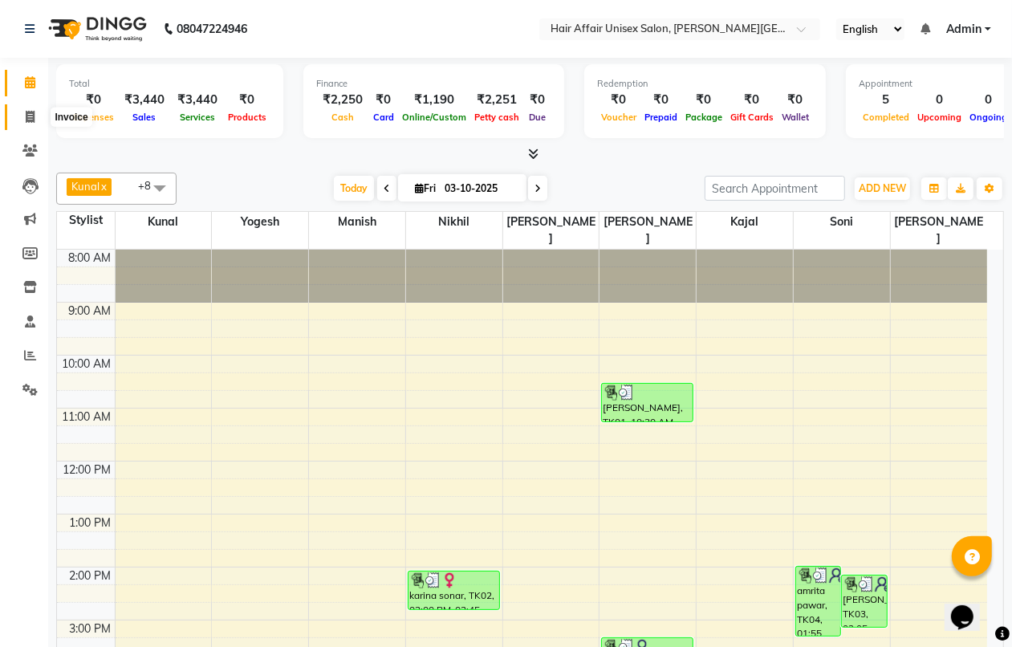
click at [30, 120] on icon at bounding box center [30, 117] width 9 height 12
select select "service"
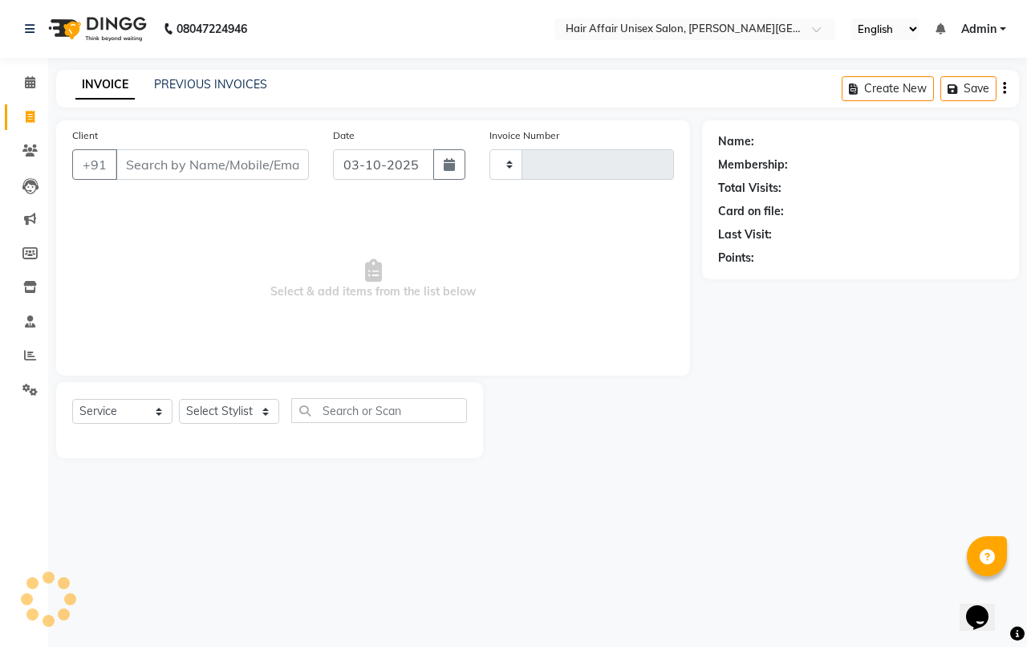
type input "1936"
select select "6225"
click at [126, 407] on select "Select Service Product Membership Package Voucher Prepaid Gift Card" at bounding box center [122, 411] width 100 height 25
click at [72, 399] on select "Select Service Product Membership Package Voucher Prepaid Gift Card" at bounding box center [122, 411] width 100 height 25
click at [258, 413] on select "Select Stylist Anand harpal kajal Kunal Manish Nikhil soni Vihan yogesh" at bounding box center [229, 411] width 100 height 25
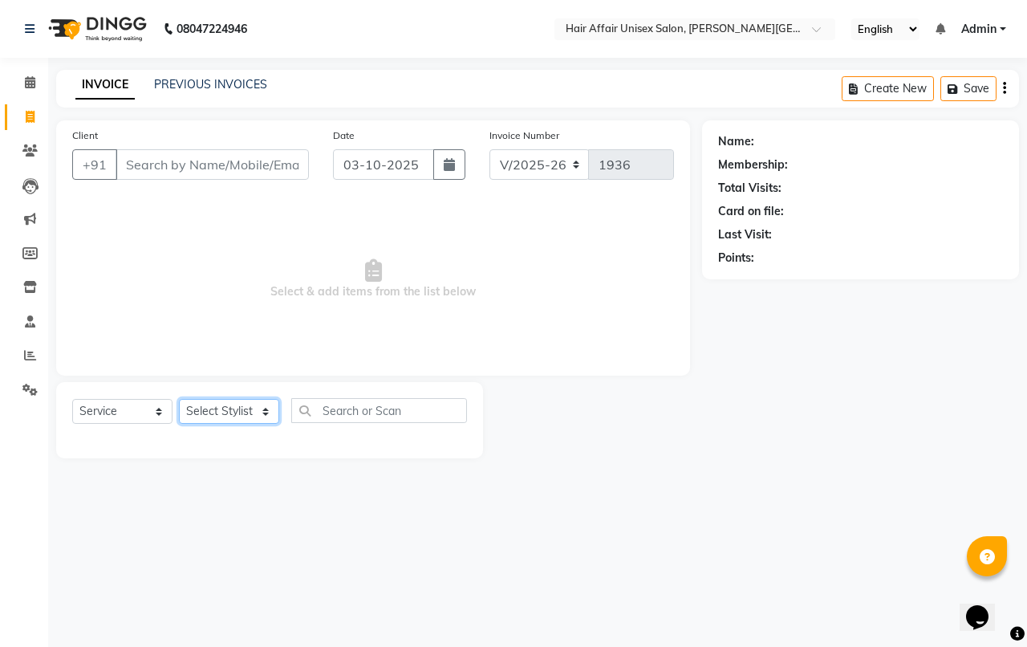
select select "46004"
click at [179, 399] on select "Select Stylist Anand harpal kajal Kunal Manish Nikhil soni Vihan yogesh" at bounding box center [229, 411] width 100 height 25
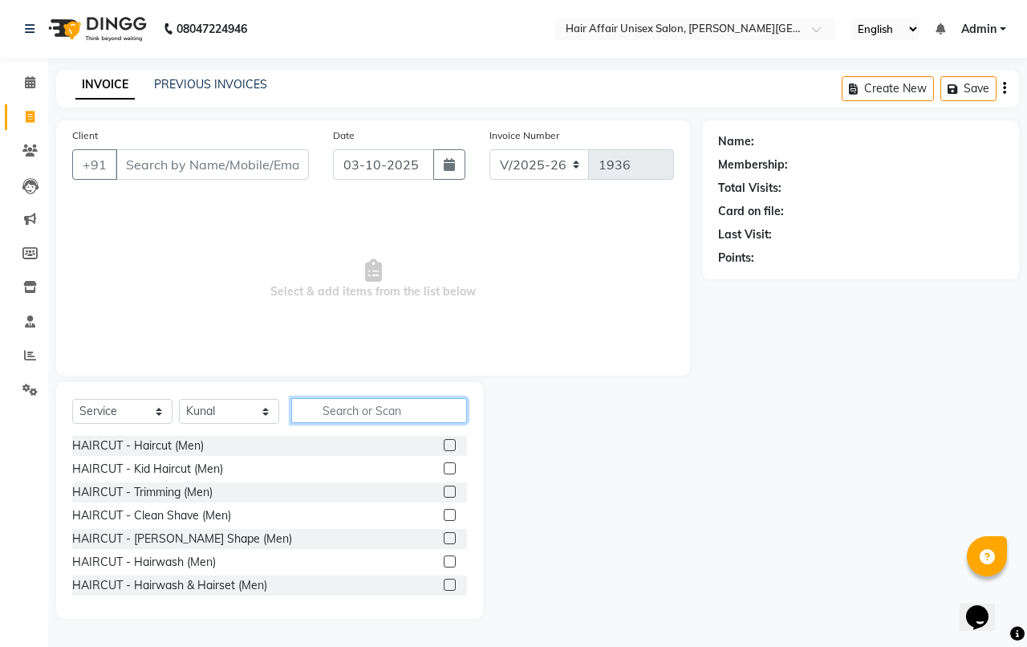
click at [367, 410] on input "text" at bounding box center [379, 410] width 176 height 25
click at [366, 413] on input "text" at bounding box center [379, 410] width 176 height 25
click at [402, 401] on input "text" at bounding box center [379, 410] width 176 height 25
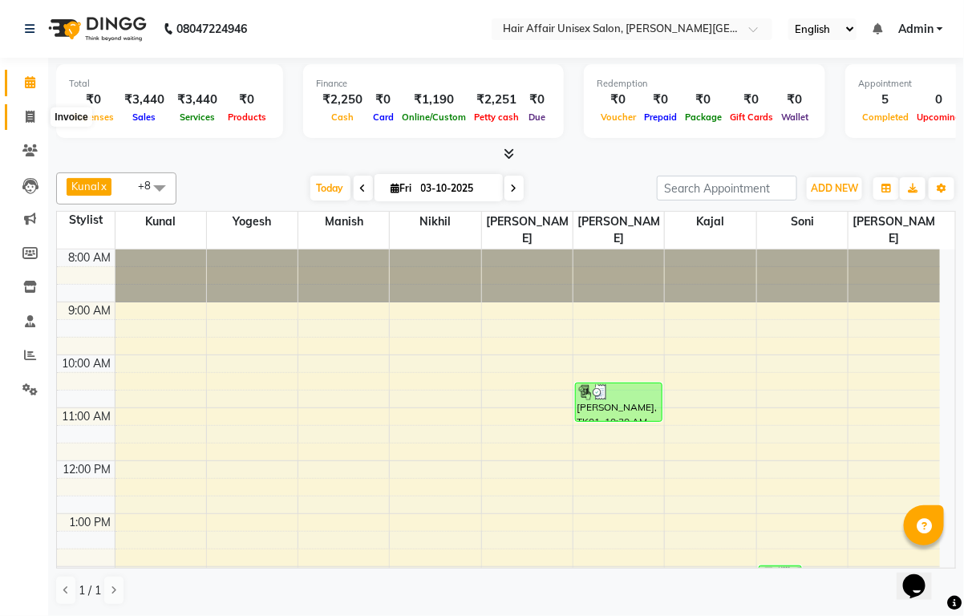
click at [37, 113] on span at bounding box center [30, 117] width 28 height 18
select select "service"
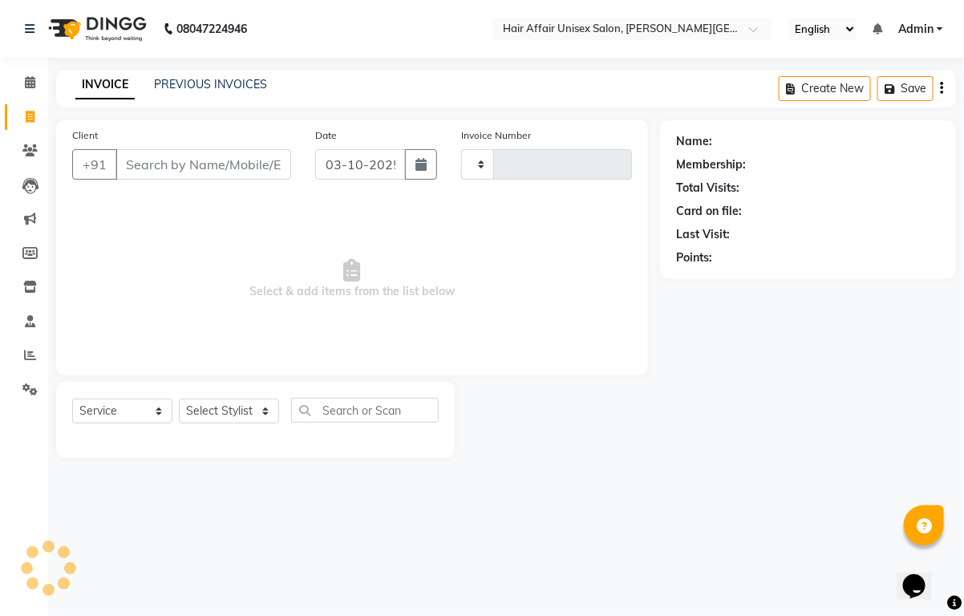
type input "1936"
select select "6225"
click at [124, 411] on select "Select Service Product Membership Package Voucher Prepaid Gift Card" at bounding box center [122, 411] width 100 height 25
click at [72, 399] on select "Select Service Product Membership Package Voucher Prepaid Gift Card" at bounding box center [122, 411] width 100 height 25
click at [221, 403] on select "Select Stylist Anand harpal kajal Kunal Manish Nikhil soni Vihan yogesh" at bounding box center [229, 411] width 100 height 25
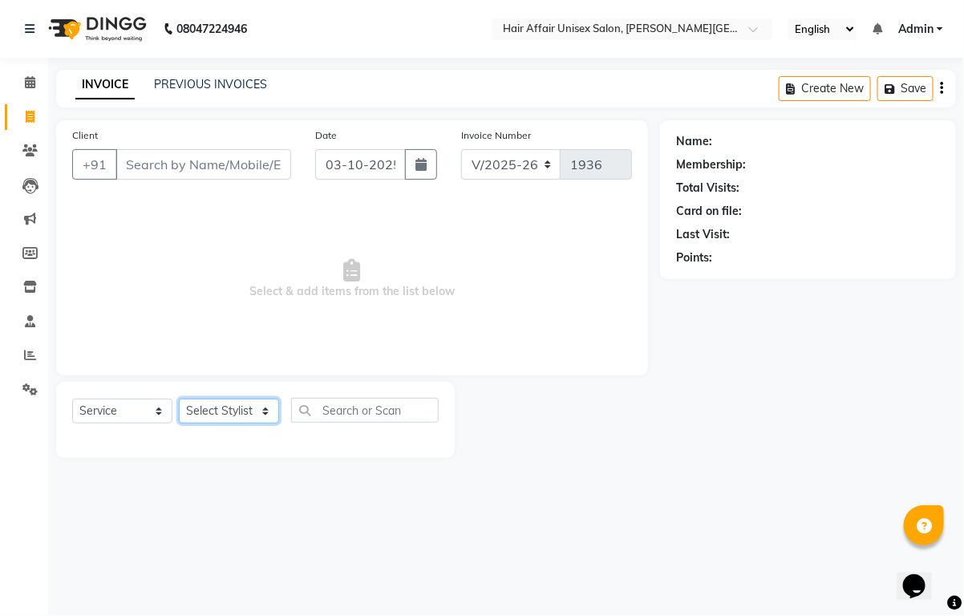
select select "66024"
click at [179, 399] on select "Select Stylist Anand harpal kajal Kunal Manish Nikhil soni Vihan yogesh" at bounding box center [229, 411] width 100 height 25
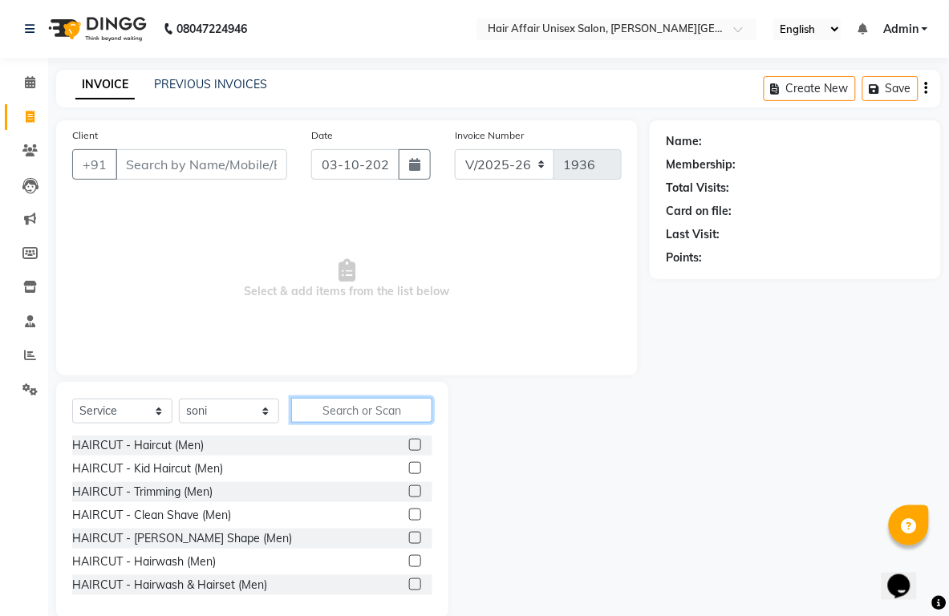
click at [318, 401] on input "text" at bounding box center [361, 410] width 141 height 25
click at [338, 410] on input "text" at bounding box center [361, 410] width 141 height 25
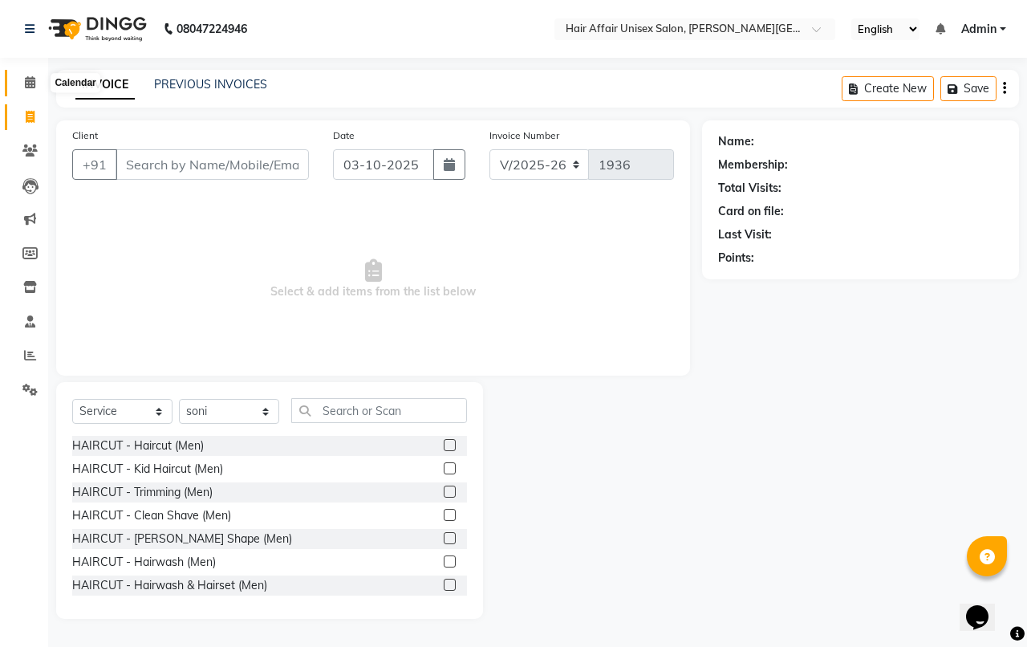
click at [22, 90] on span at bounding box center [30, 83] width 28 height 18
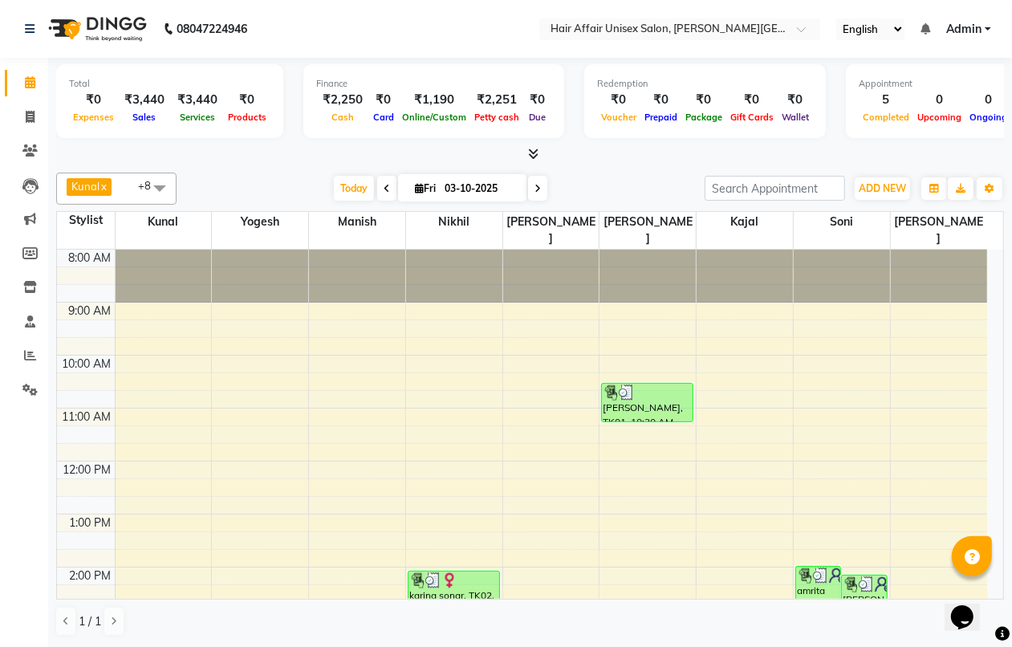
click at [20, 34] on div "08047224946" at bounding box center [136, 28] width 246 height 45
click at [26, 29] on icon at bounding box center [30, 28] width 10 height 11
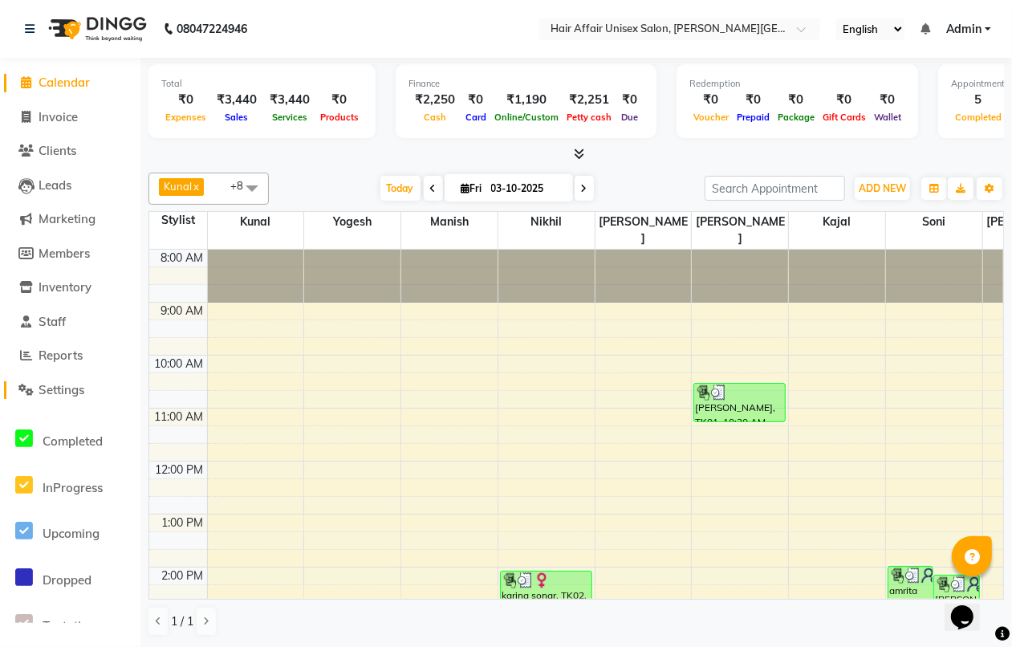
click at [48, 386] on span "Settings" at bounding box center [62, 389] width 46 height 15
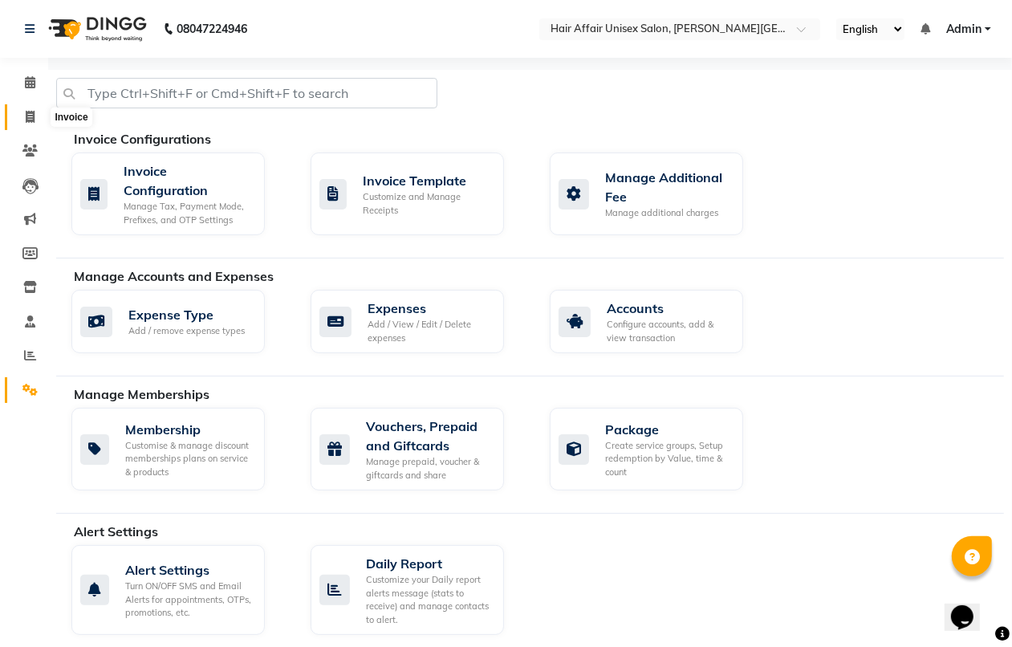
click at [16, 115] on span at bounding box center [30, 117] width 28 height 18
select select "service"
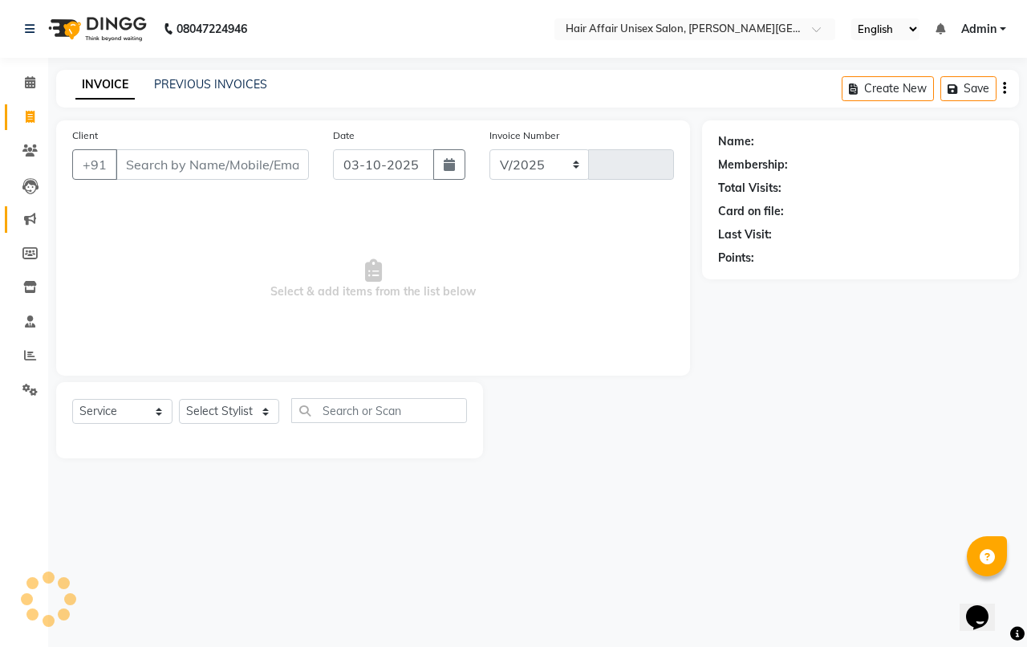
select select "6225"
type input "1936"
click at [23, 285] on icon at bounding box center [30, 287] width 14 height 12
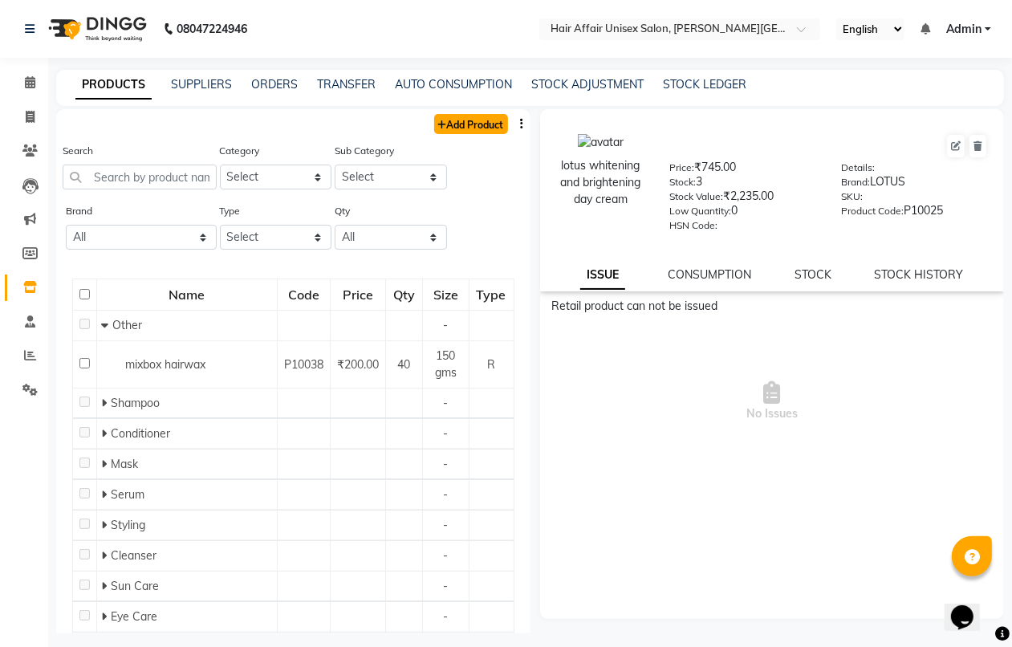
click at [447, 132] on link "Add Product" at bounding box center [471, 124] width 74 height 20
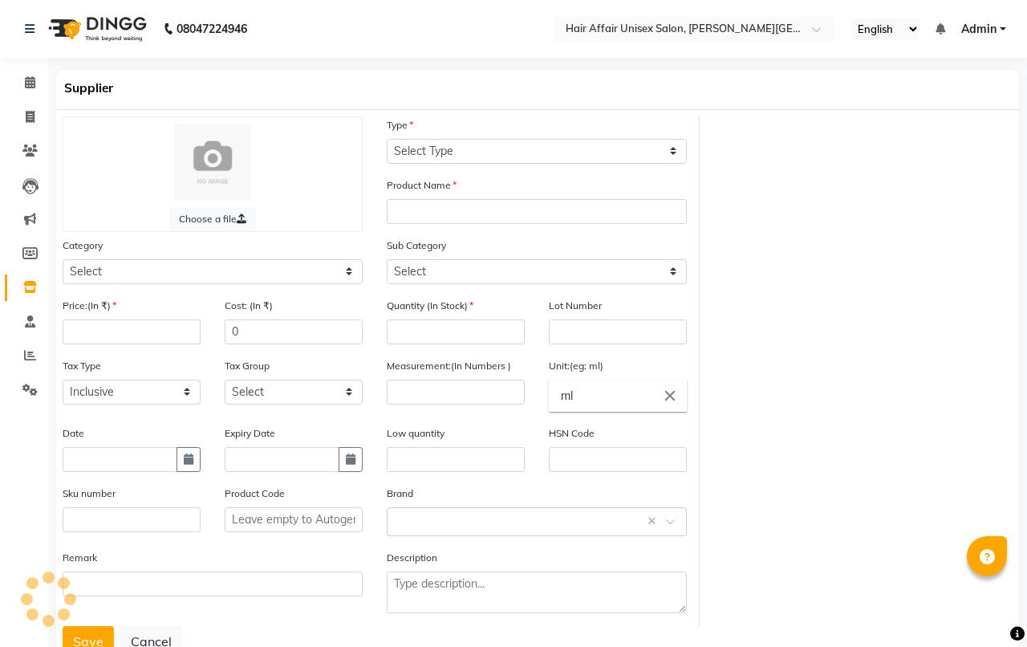
select select "true"
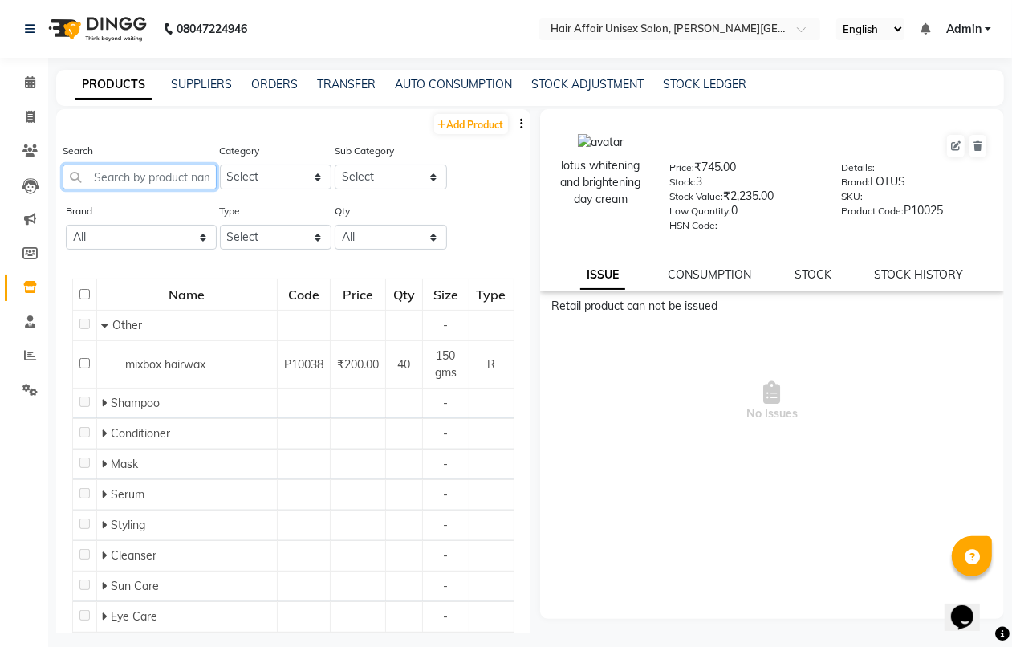
click at [170, 169] on input "text" at bounding box center [140, 176] width 154 height 25
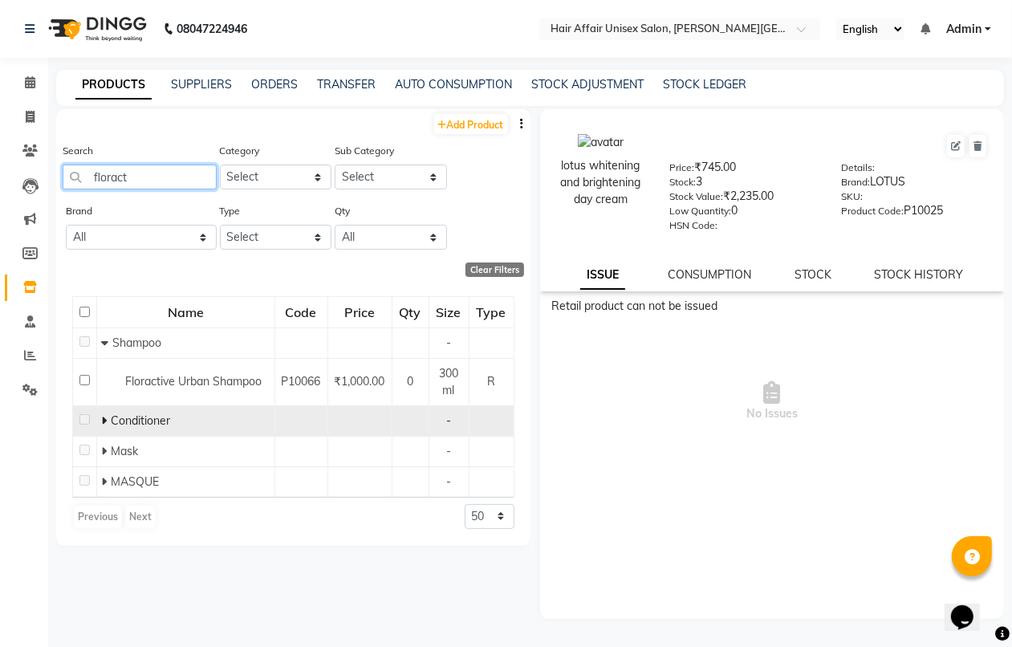
type input "floract"
click at [133, 425] on span "Conditioner" at bounding box center [140, 420] width 59 height 14
click at [104, 418] on icon at bounding box center [104, 420] width 6 height 11
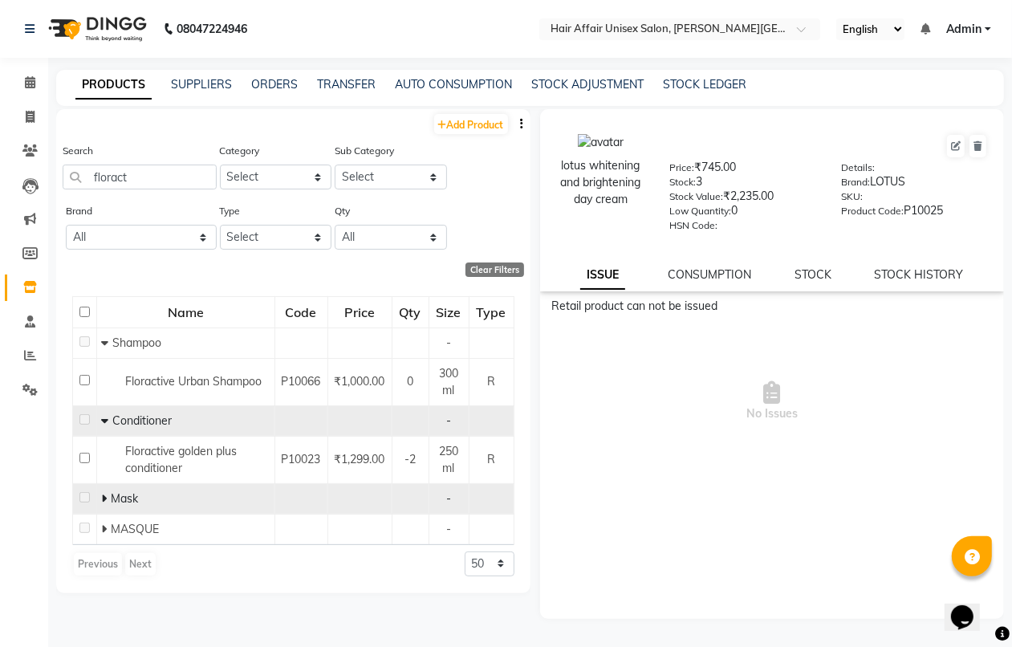
click at [111, 494] on span "Mask" at bounding box center [124, 498] width 27 height 14
click at [101, 497] on icon at bounding box center [104, 498] width 6 height 11
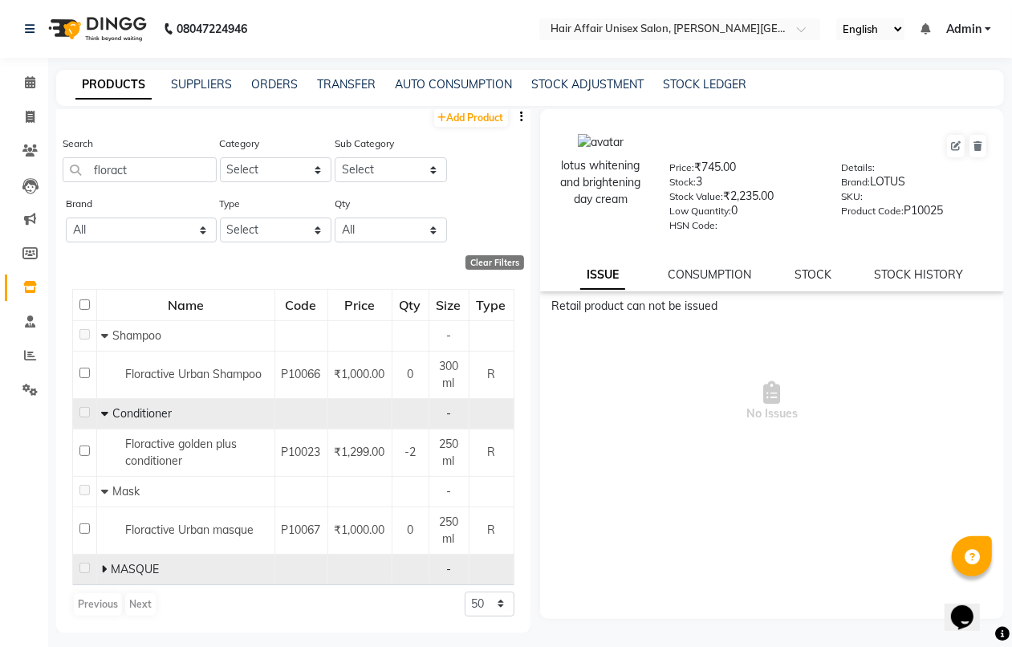
click at [213, 561] on div "MASQUE" at bounding box center [185, 569] width 169 height 17
click at [125, 562] on span "MASQUE" at bounding box center [135, 569] width 48 height 14
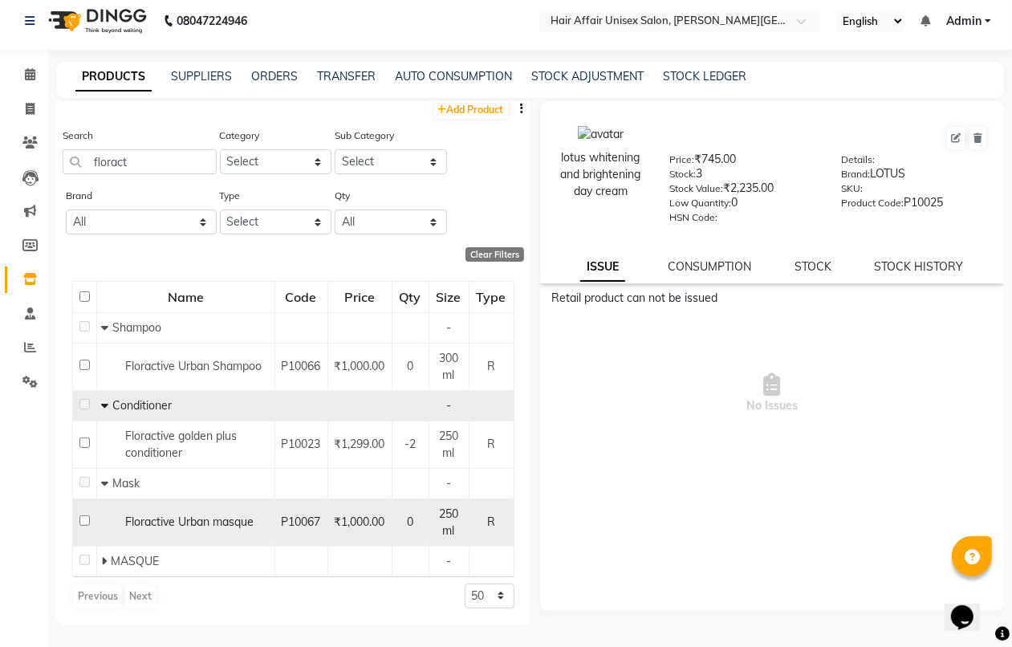
scroll to position [10, 0]
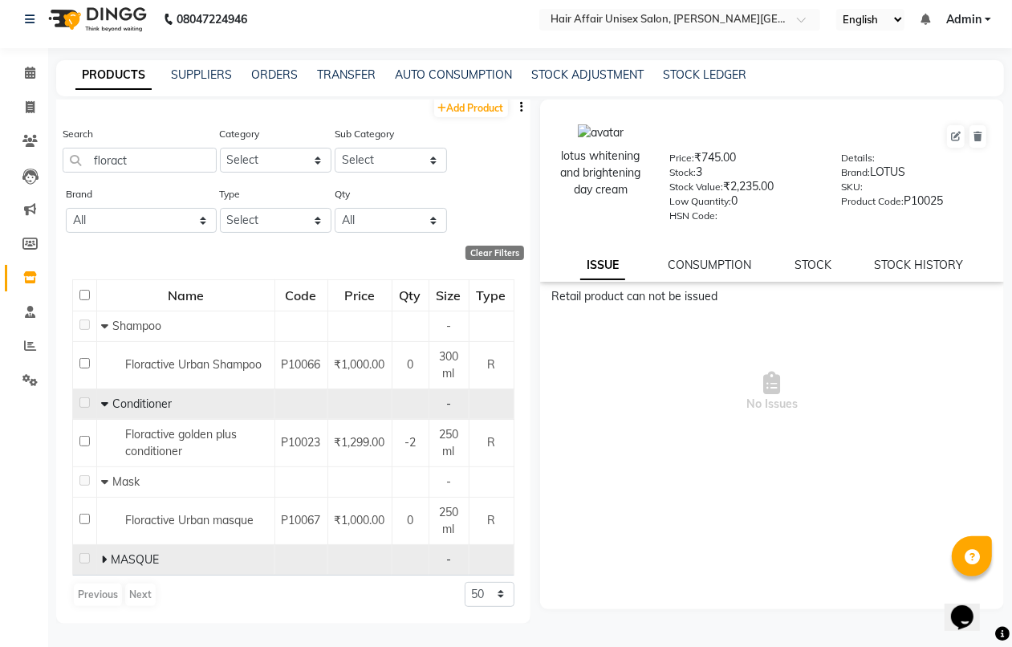
click at [105, 555] on icon at bounding box center [104, 558] width 6 height 11
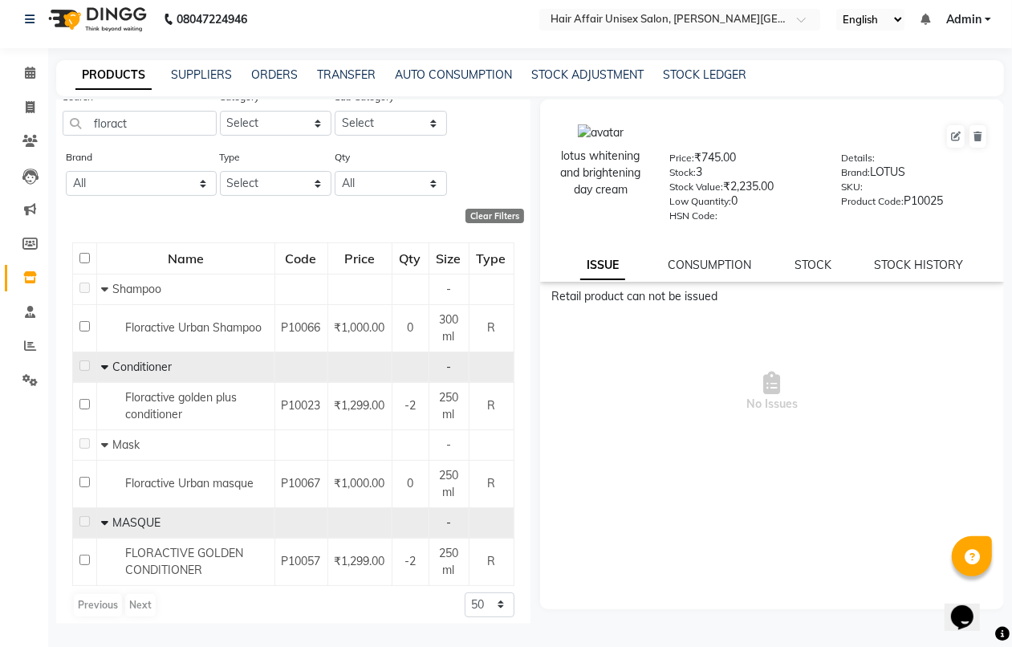
scroll to position [55, 0]
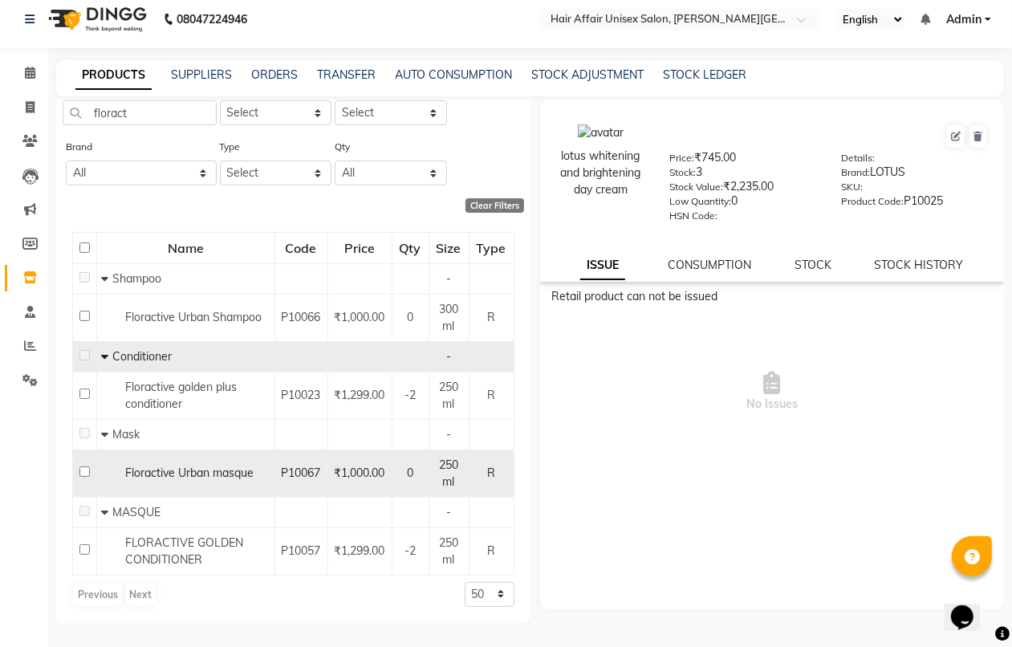
drag, startPoint x: 393, startPoint y: 464, endPoint x: 209, endPoint y: 476, distance: 184.1
click at [209, 476] on div "Floractive Urban masque" at bounding box center [185, 472] width 169 height 17
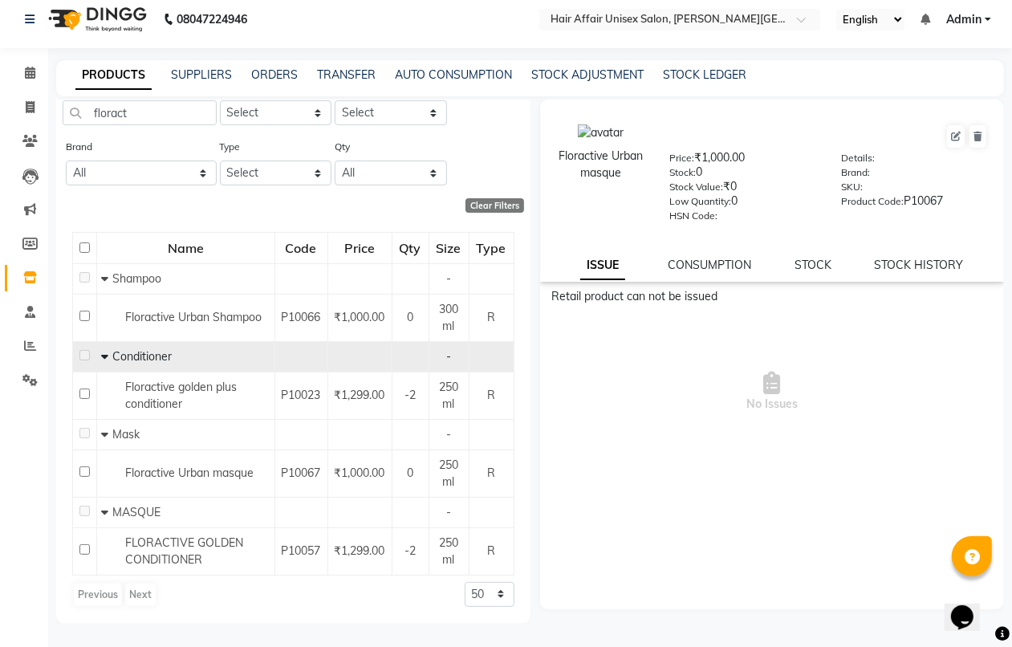
drag, startPoint x: 217, startPoint y: 462, endPoint x: 708, endPoint y: 485, distance: 490.7
click at [708, 485] on div "Retail product can not be issued No Issues" at bounding box center [772, 448] width 464 height 321
click at [979, 128] on button at bounding box center [977, 136] width 17 height 22
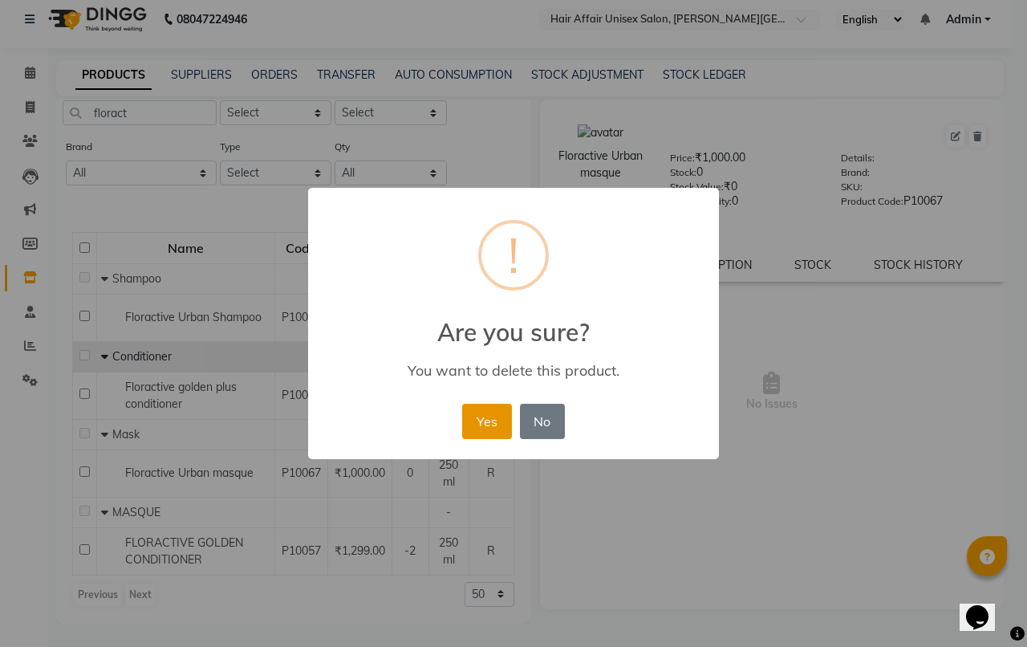
click at [503, 406] on button "Yes" at bounding box center [486, 420] width 49 height 35
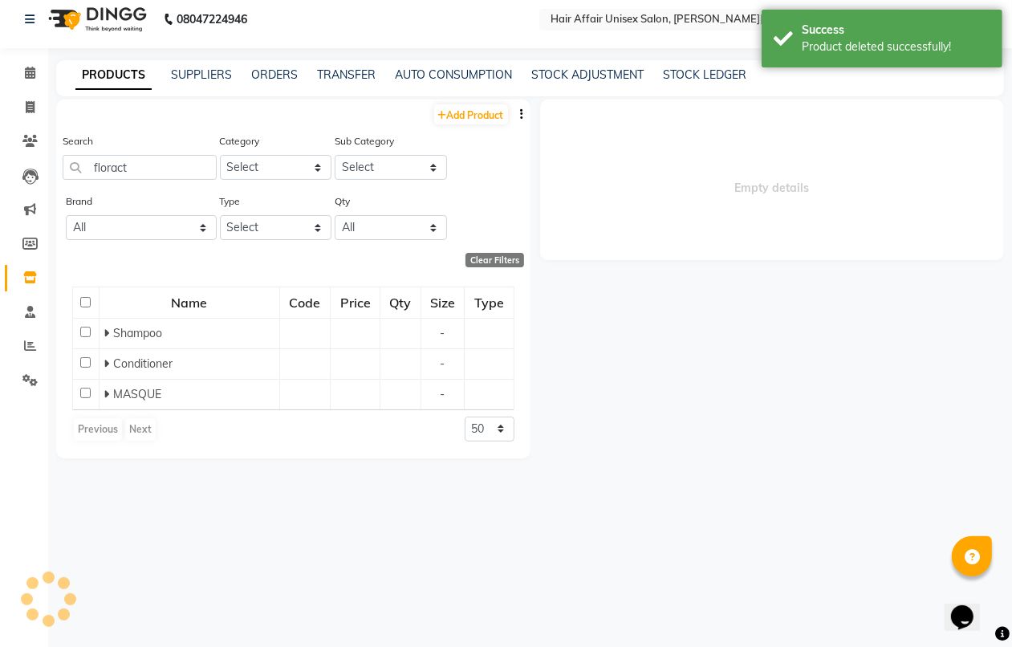
scroll to position [0, 0]
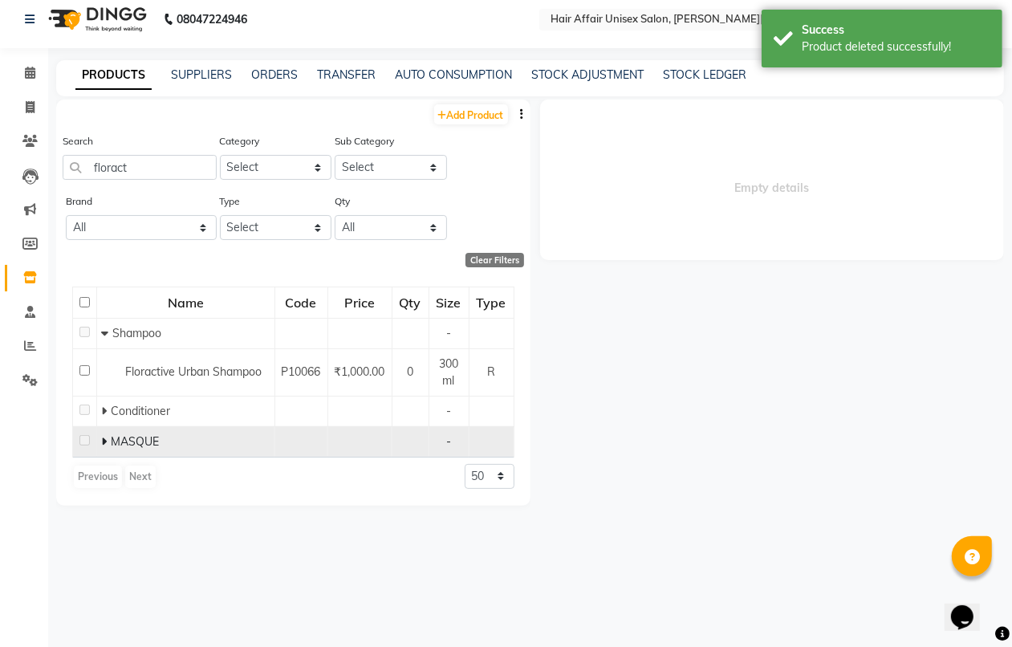
click at [102, 439] on icon at bounding box center [104, 441] width 6 height 11
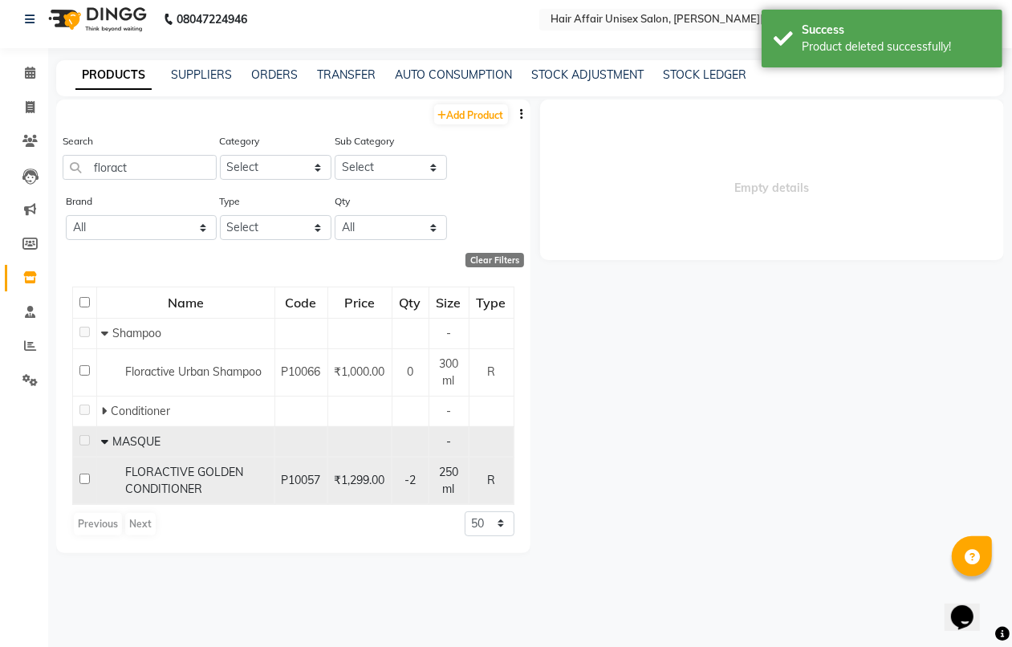
click at [355, 474] on span "₹1,299.00" at bounding box center [360, 479] width 51 height 14
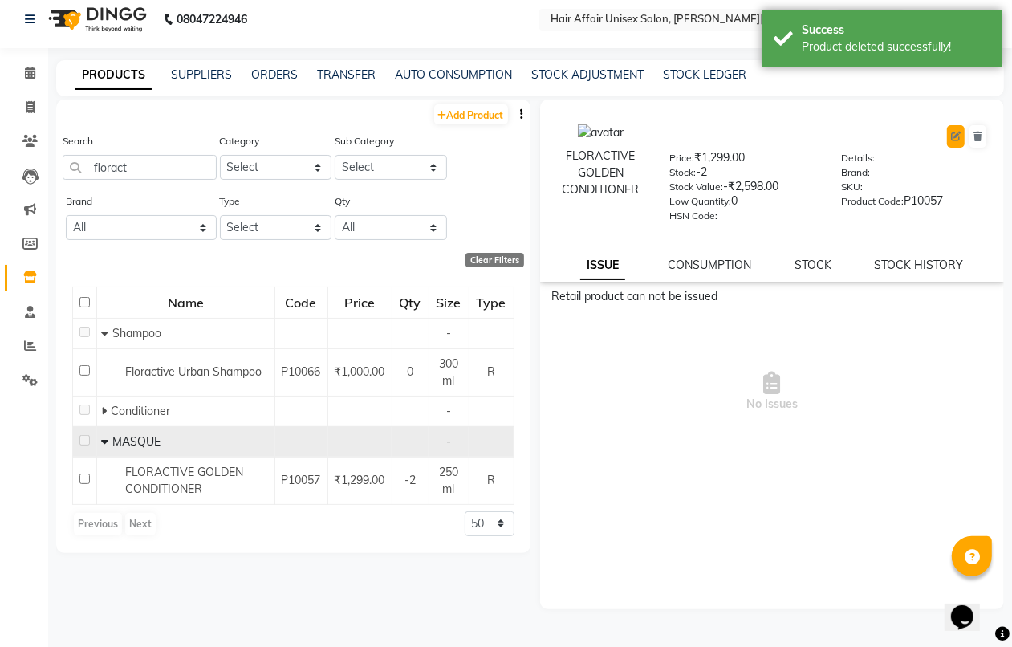
click at [951, 139] on icon at bounding box center [956, 137] width 10 height 10
select select "true"
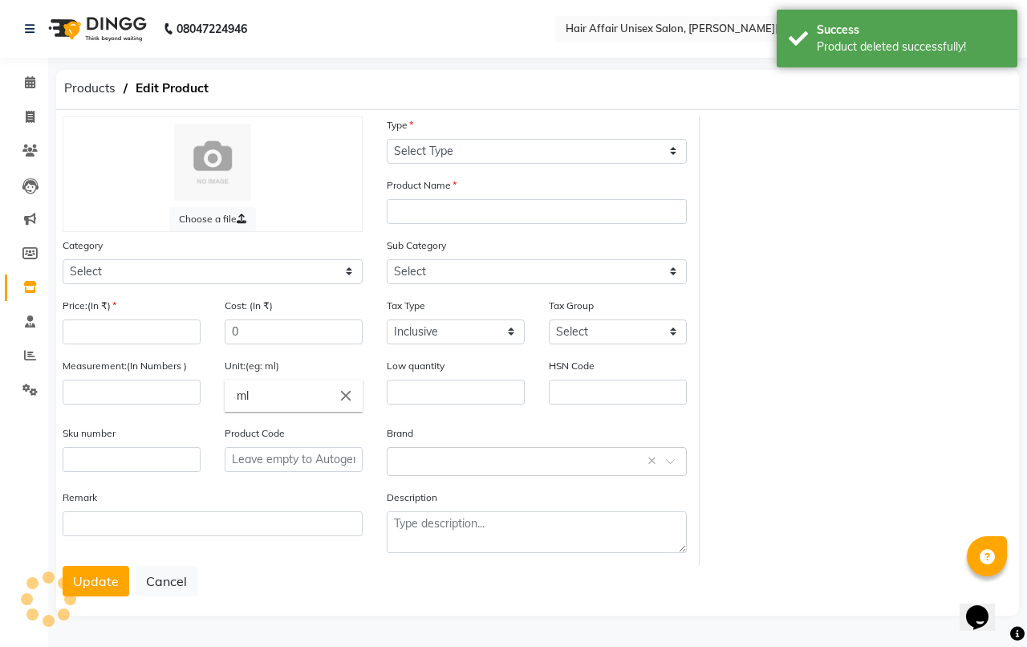
select select "R"
type input "FLORACTIVE GOLDEN CONDITIONER"
select select
type input "1299"
type input "250"
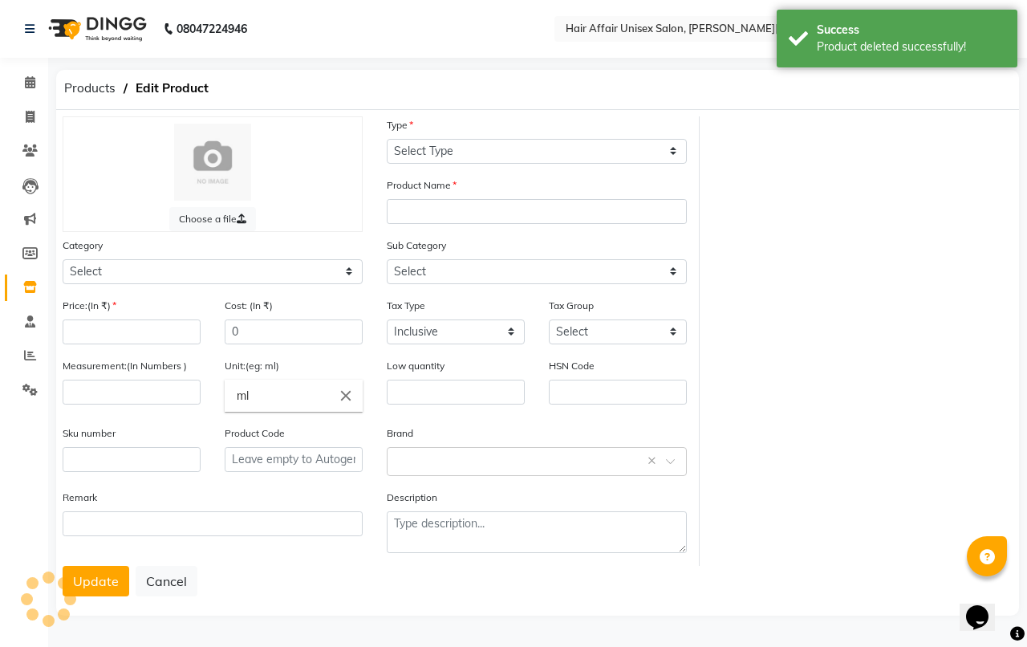
type input "0"
type input "P10057"
select select "1013702050"
select select "10137020502"
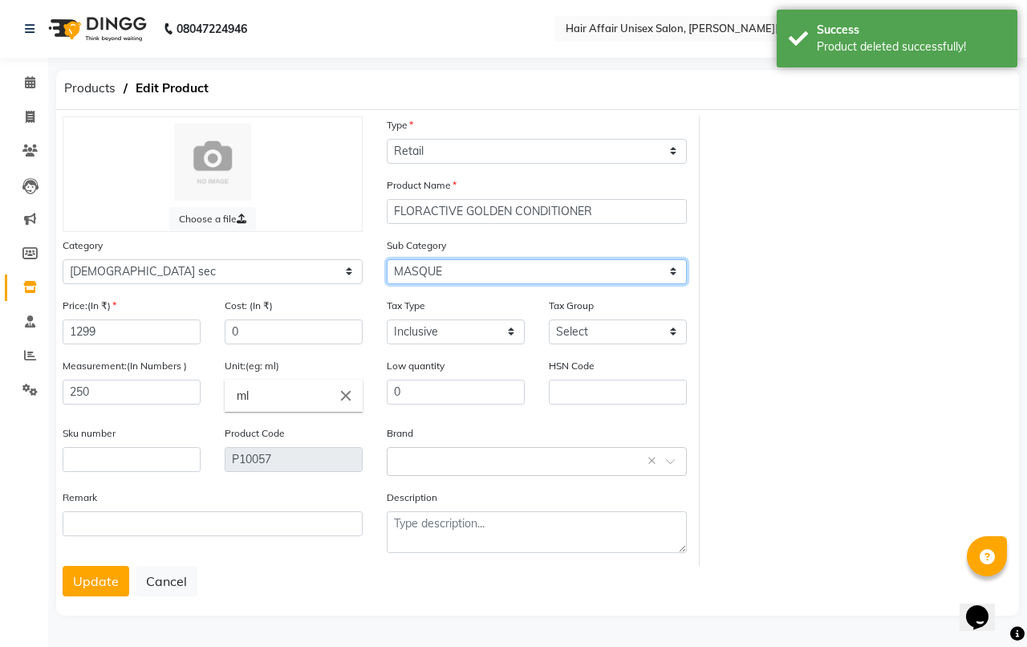
click at [541, 265] on select "Select SHAMPOO MASQUE WAX SPRAYS FACE WASH FACE CREAM" at bounding box center [537, 271] width 300 height 25
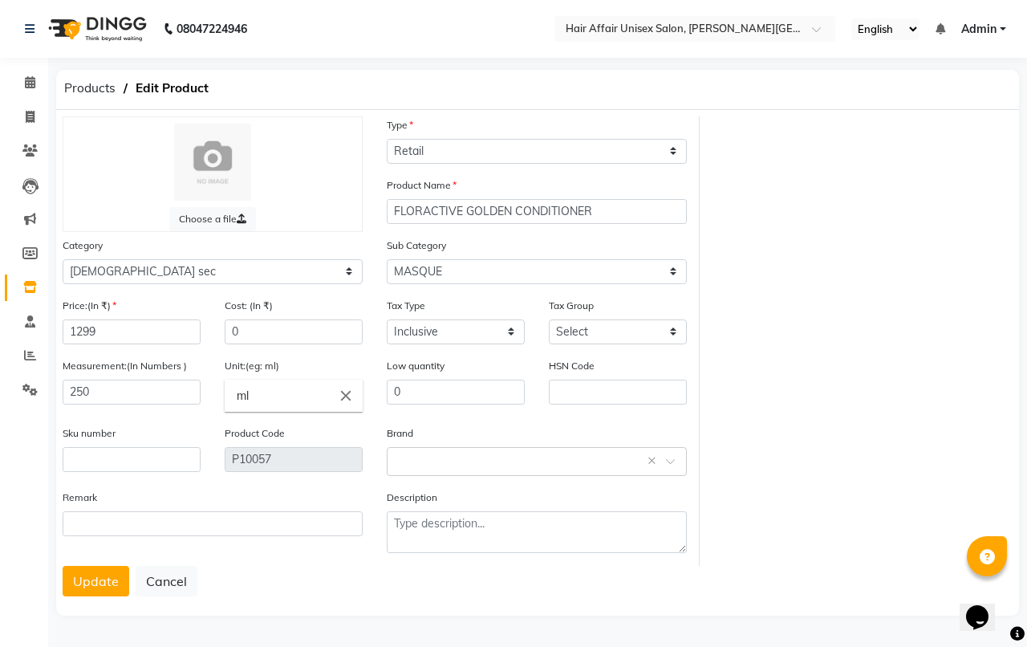
click at [780, 307] on div "Choose a file Type Select Type Both Retail Consumable Product Name FLORACTIVE G…" at bounding box center [538, 340] width 974 height 449
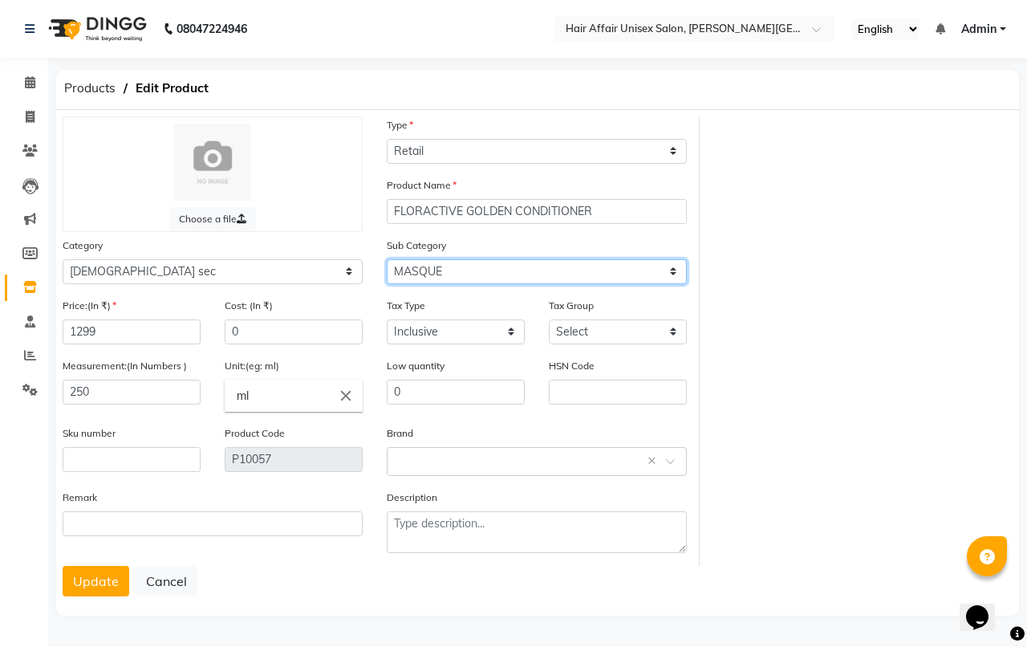
click at [504, 274] on select "Select SHAMPOO MASQUE WAX SPRAYS FACE WASH FACE CREAM" at bounding box center [537, 271] width 300 height 25
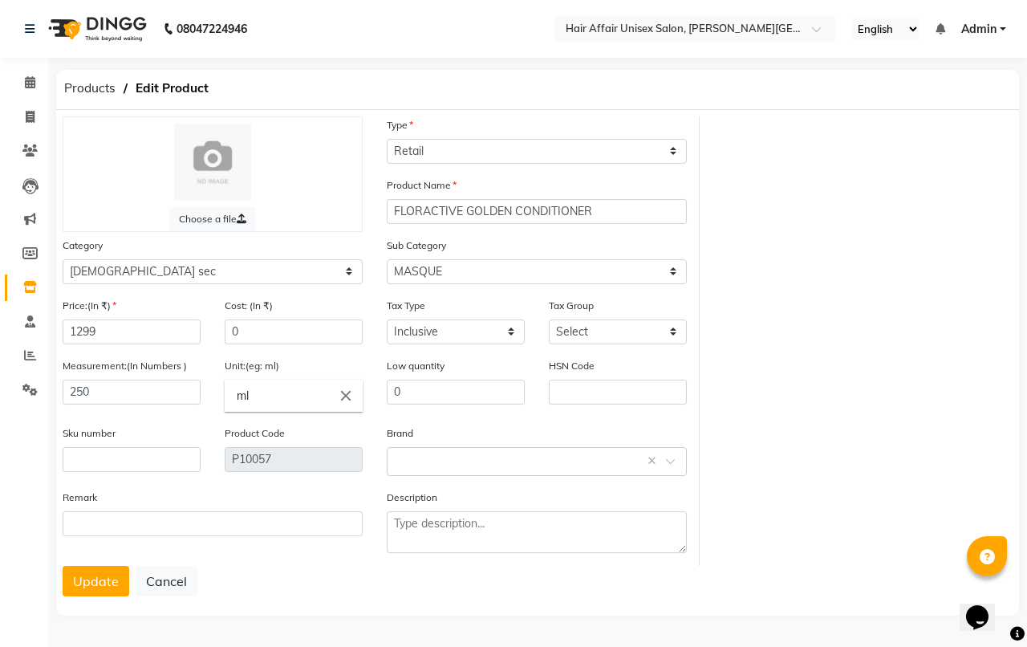
click at [882, 330] on div "Choose a file Type Select Type Both Retail Consumable Product Name FLORACTIVE G…" at bounding box center [538, 340] width 974 height 449
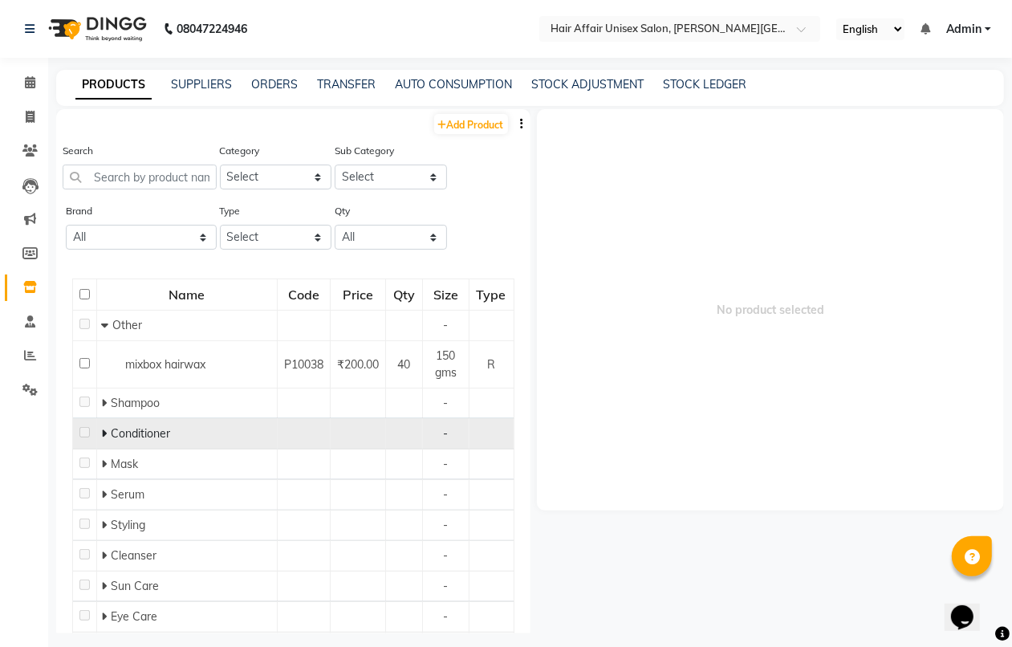
click at [210, 425] on div "Conditioner" at bounding box center [187, 433] width 172 height 17
click at [105, 430] on icon at bounding box center [104, 433] width 6 height 11
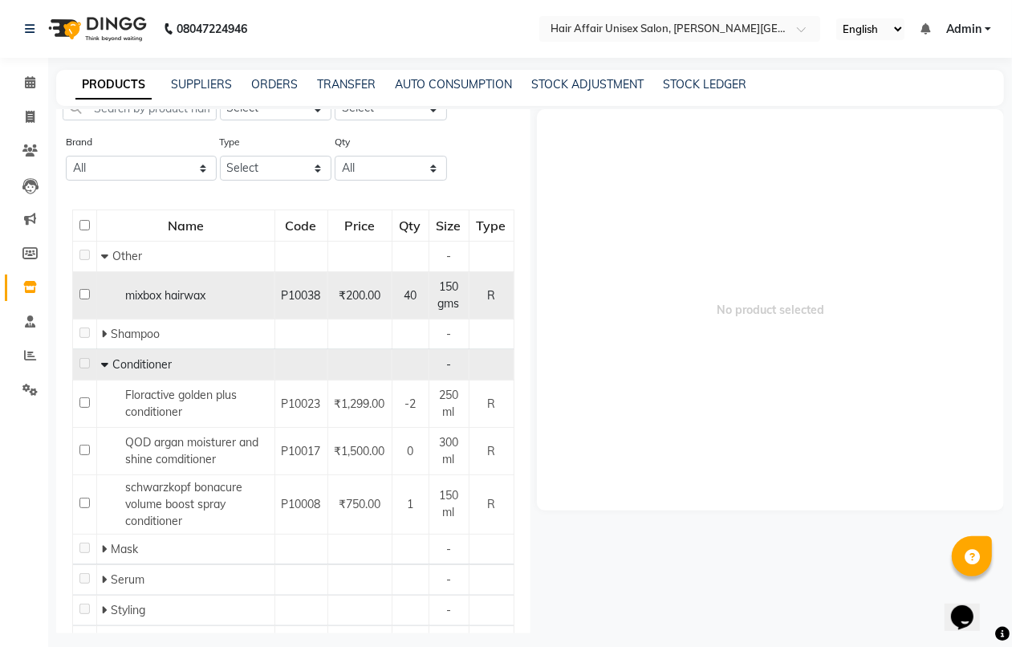
scroll to position [201, 0]
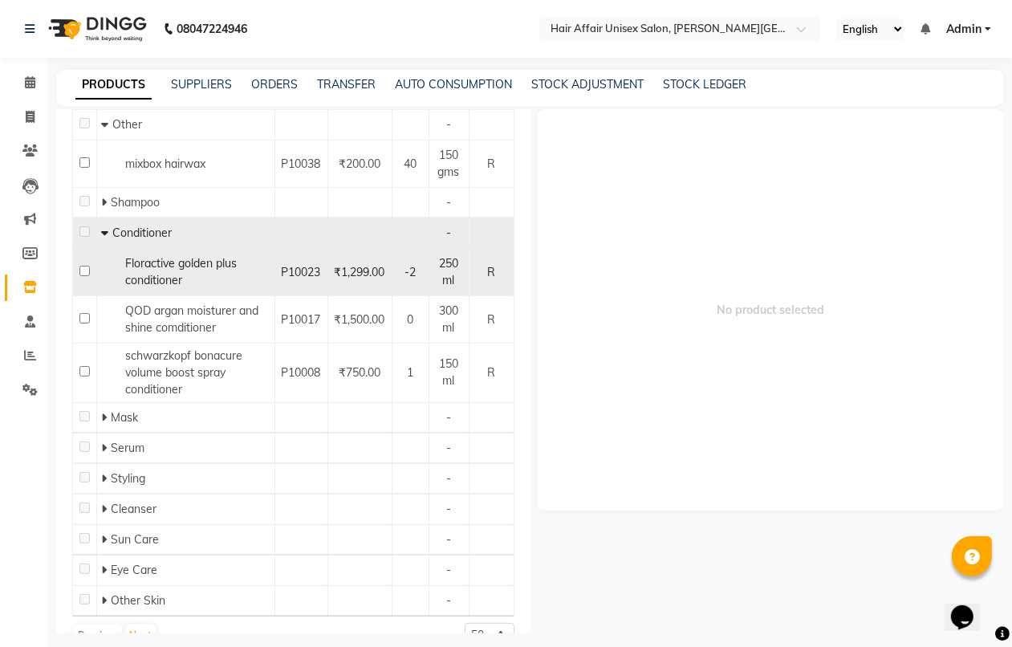
click at [187, 267] on span "Floractive golden plus conditioner" at bounding box center [181, 271] width 112 height 31
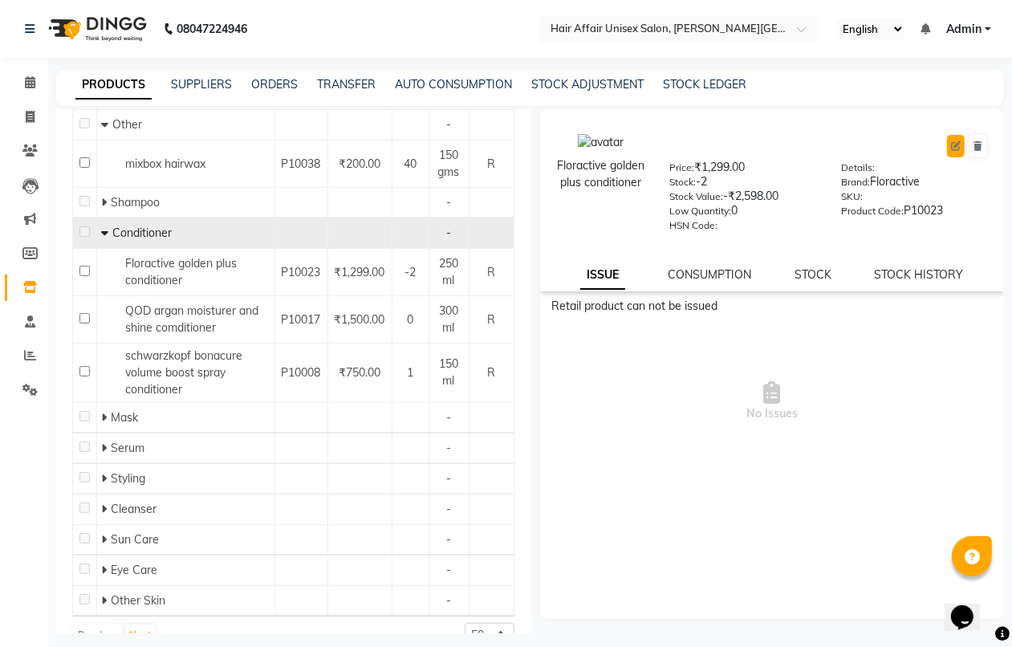
click at [949, 148] on button at bounding box center [956, 146] width 18 height 22
select select "true"
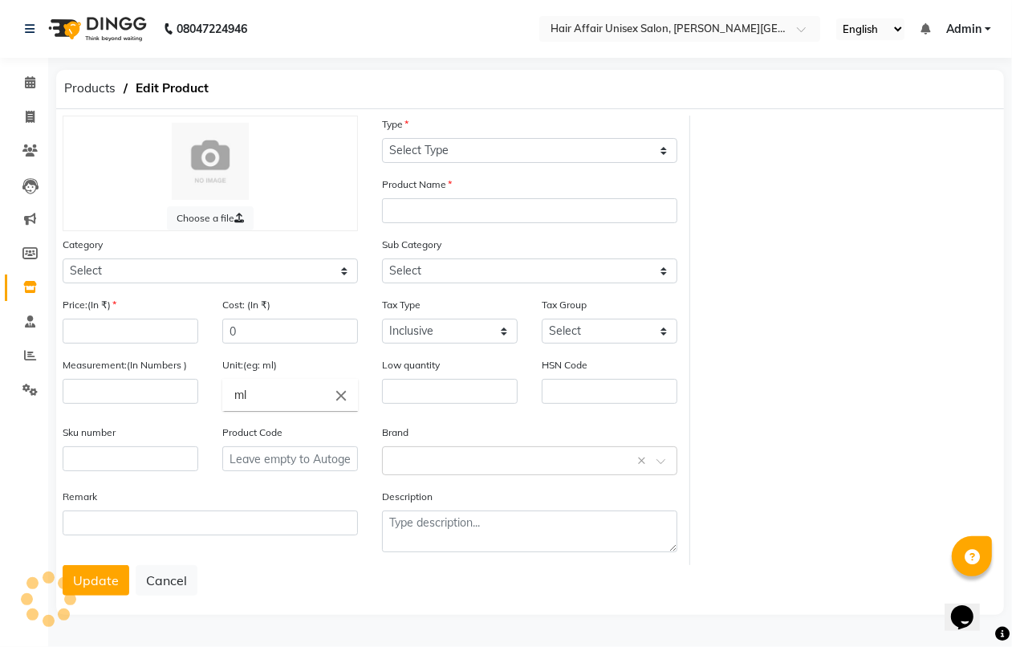
select select "R"
type input "Floractive golden plus conditioner"
select select
type input "1299"
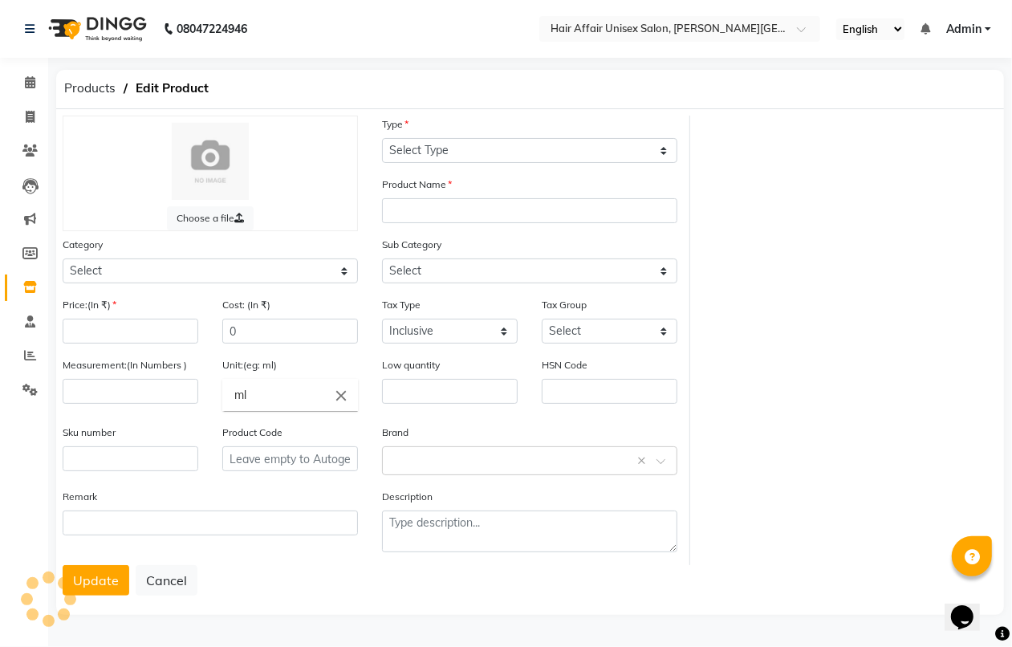
type input "250"
type input "0"
type input "P10023"
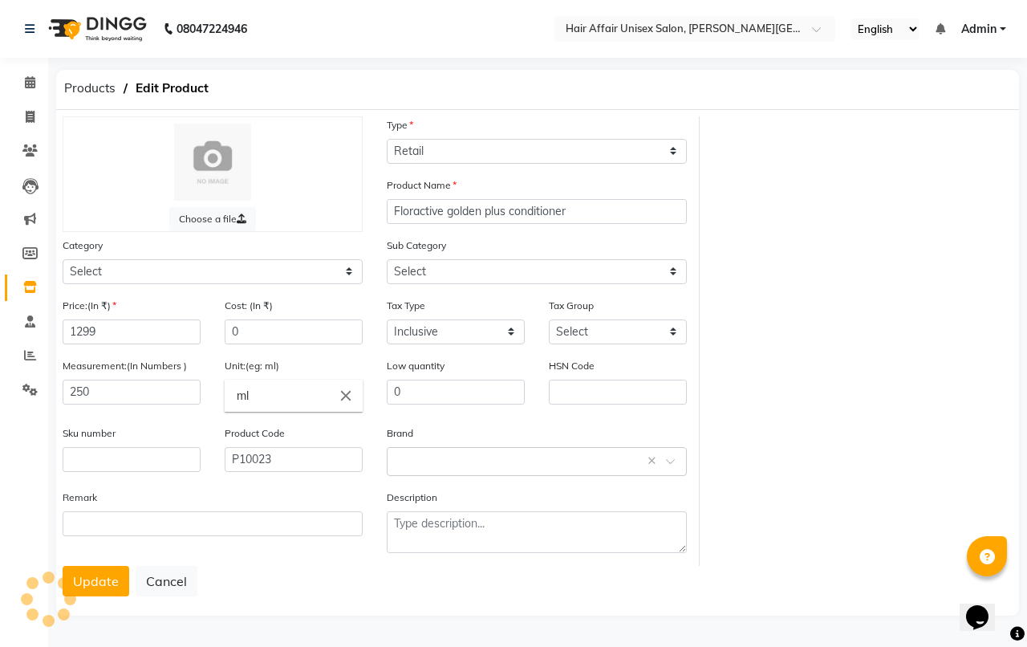
select select "1013701100"
select select "1013701102"
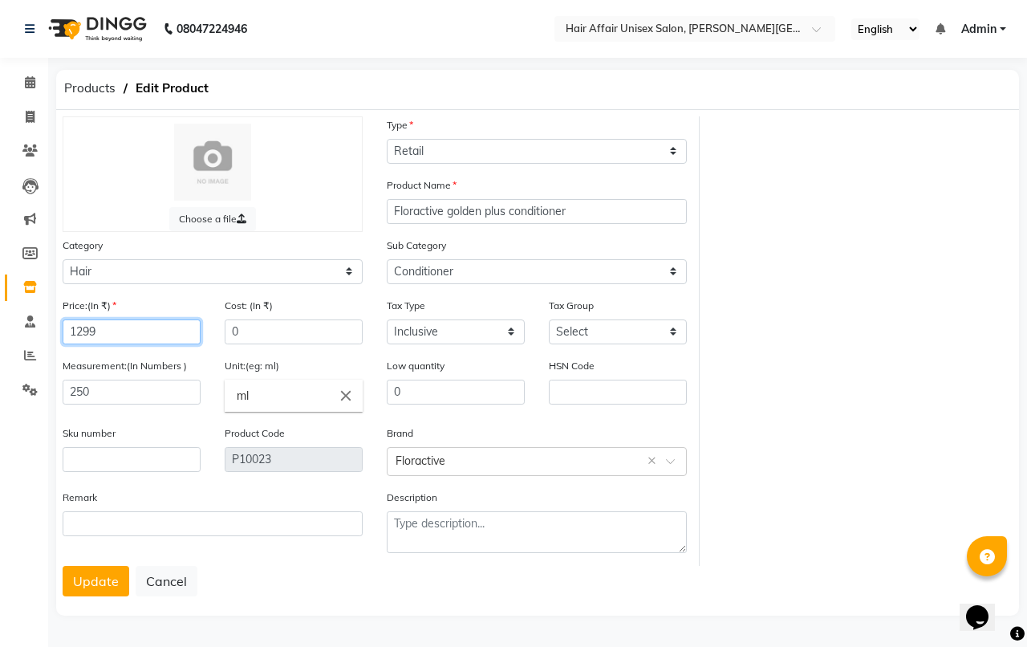
drag, startPoint x: 153, startPoint y: 339, endPoint x: 57, endPoint y: 310, distance: 100.7
click at [57, 338] on div "Price:(In ₹) 1299" at bounding box center [132, 327] width 162 height 60
type input "1500"
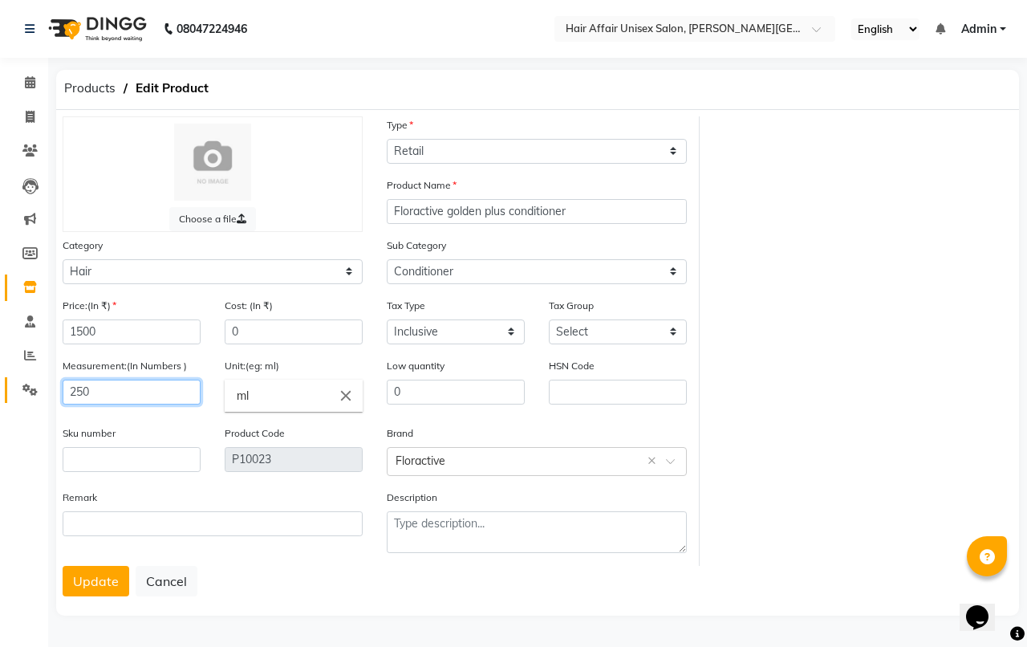
drag, startPoint x: 96, startPoint y: 390, endPoint x: 22, endPoint y: 398, distance: 75.0
click at [25, 403] on app-home "08047224946 Select Location × Hair Affair Unisex Salon, Bhagwati Hotel, English…" at bounding box center [513, 321] width 1027 height 643
type input "300"
click at [84, 576] on button "Update" at bounding box center [96, 581] width 67 height 30
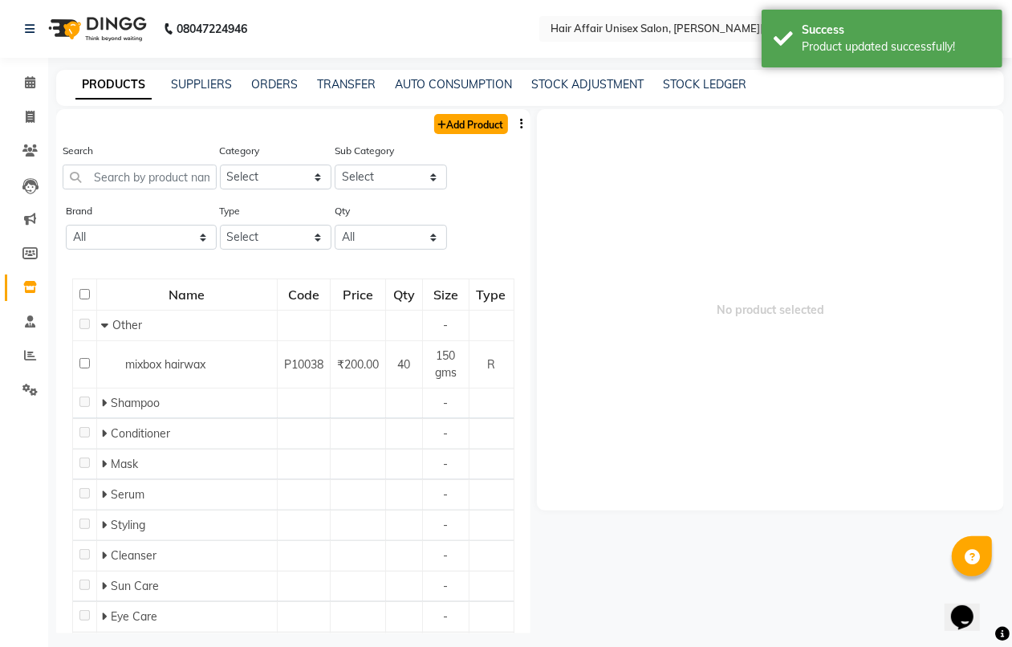
click at [464, 126] on link "Add Product" at bounding box center [471, 124] width 74 height 20
select select "true"
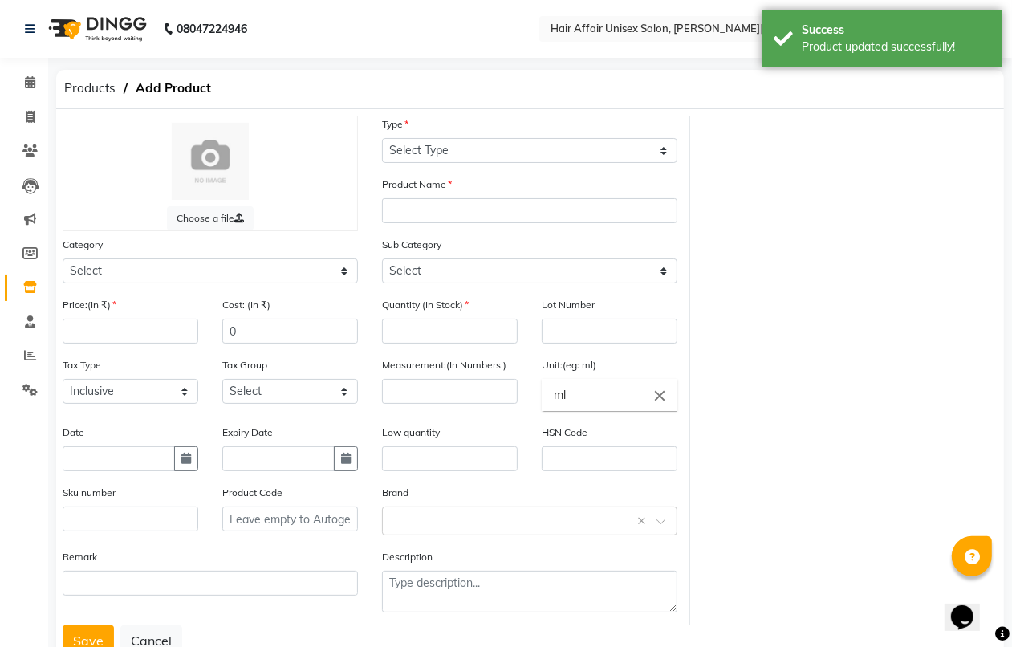
click at [813, 245] on div "Choose a file Type Select Type Both Retail Consumable Product Name Category Sel…" at bounding box center [530, 370] width 959 height 509
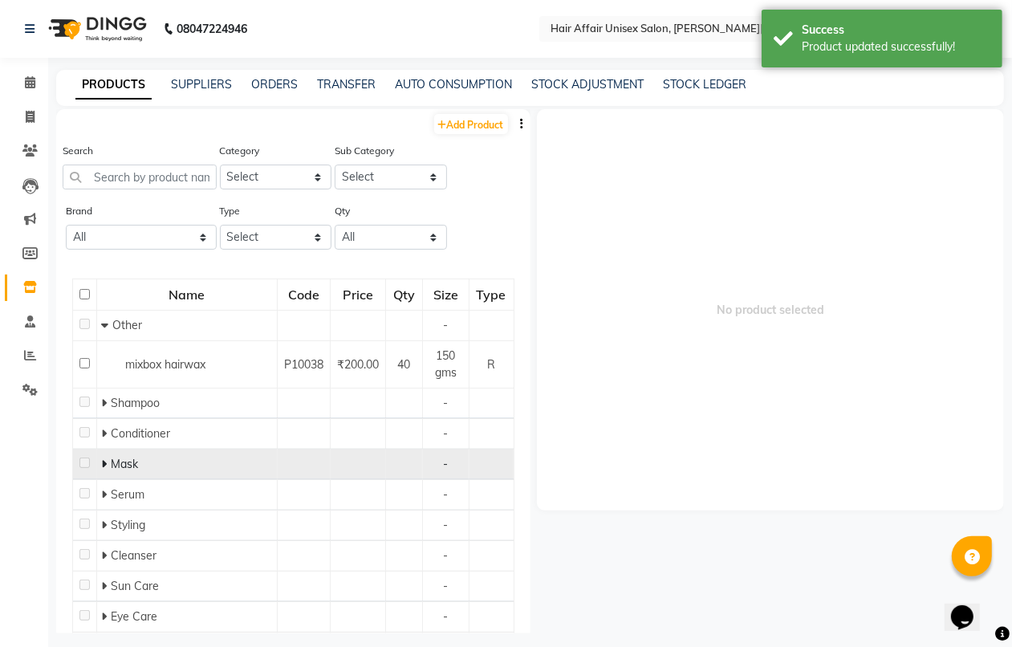
click at [120, 454] on td "Mask" at bounding box center [187, 464] width 180 height 30
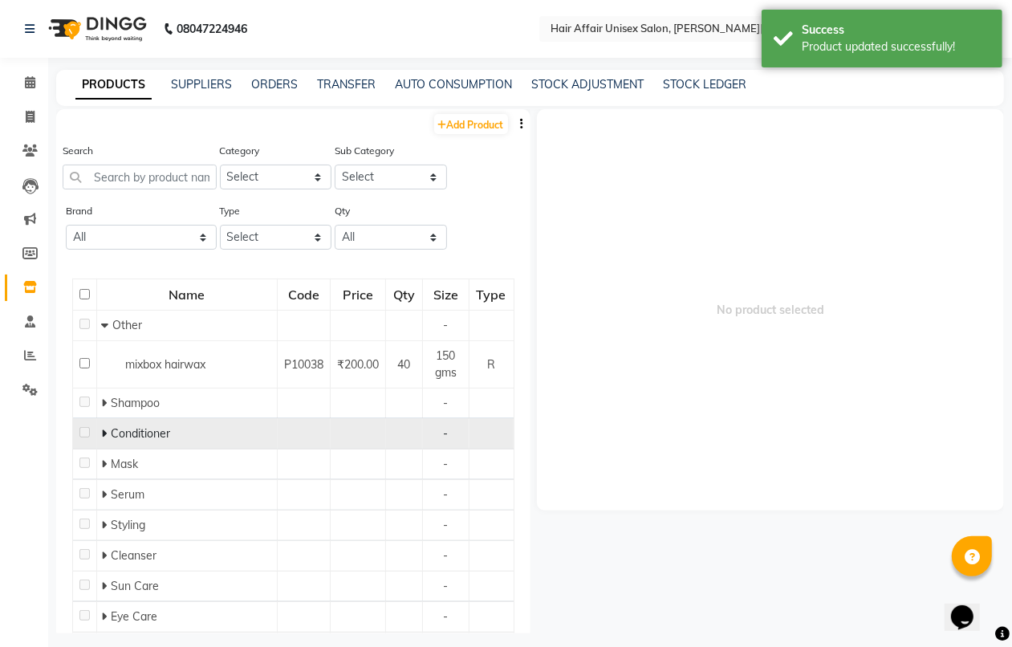
click at [104, 433] on icon at bounding box center [104, 433] width 6 height 11
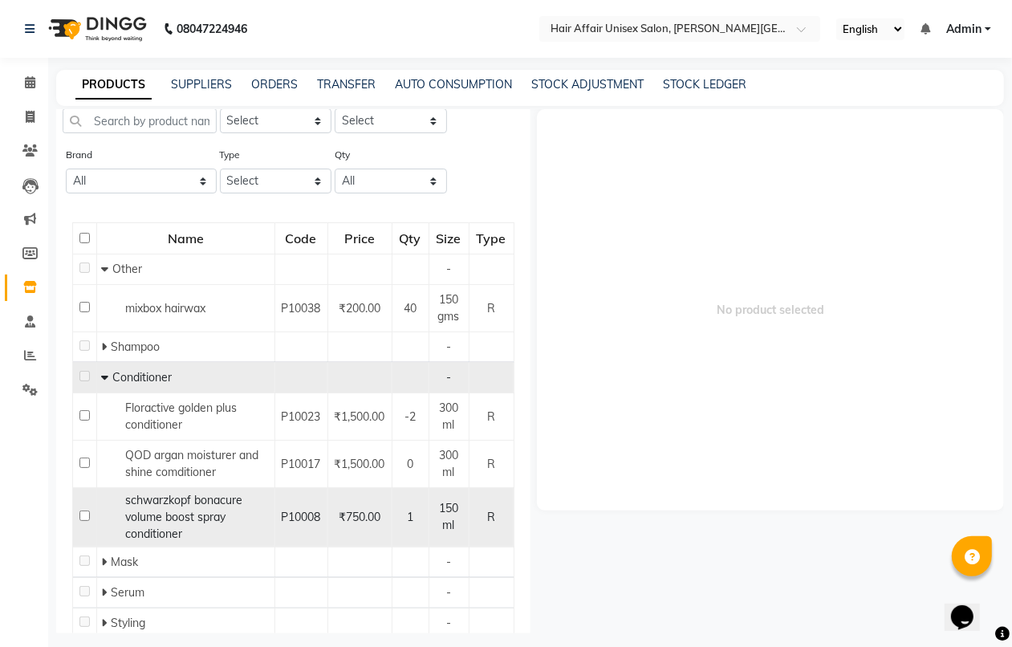
scroll to position [100, 0]
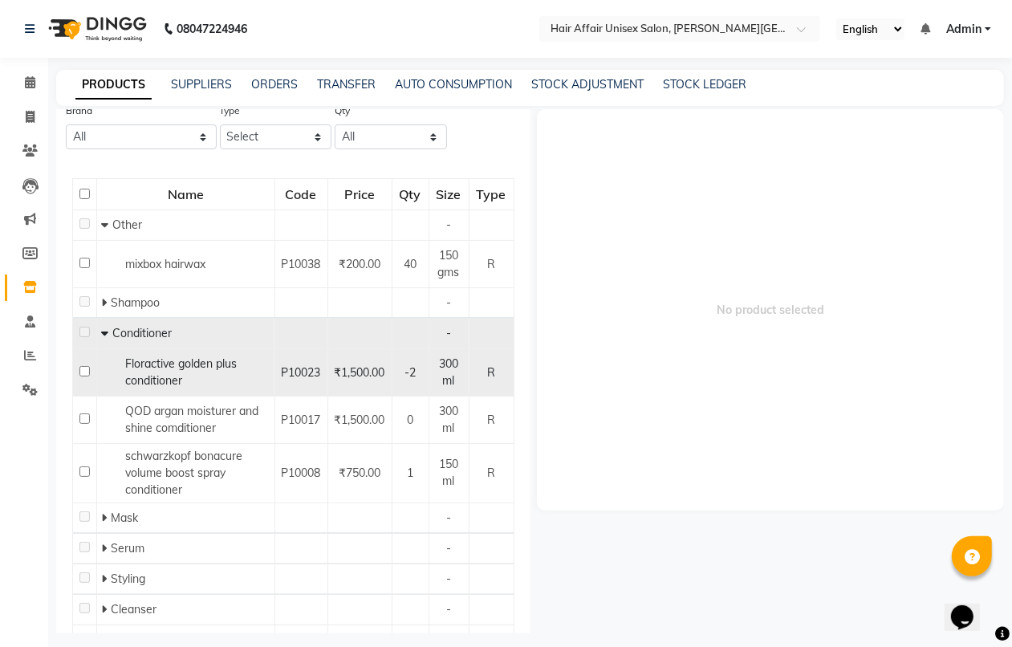
click at [218, 375] on div "Floractive golden plus conditioner" at bounding box center [185, 372] width 169 height 34
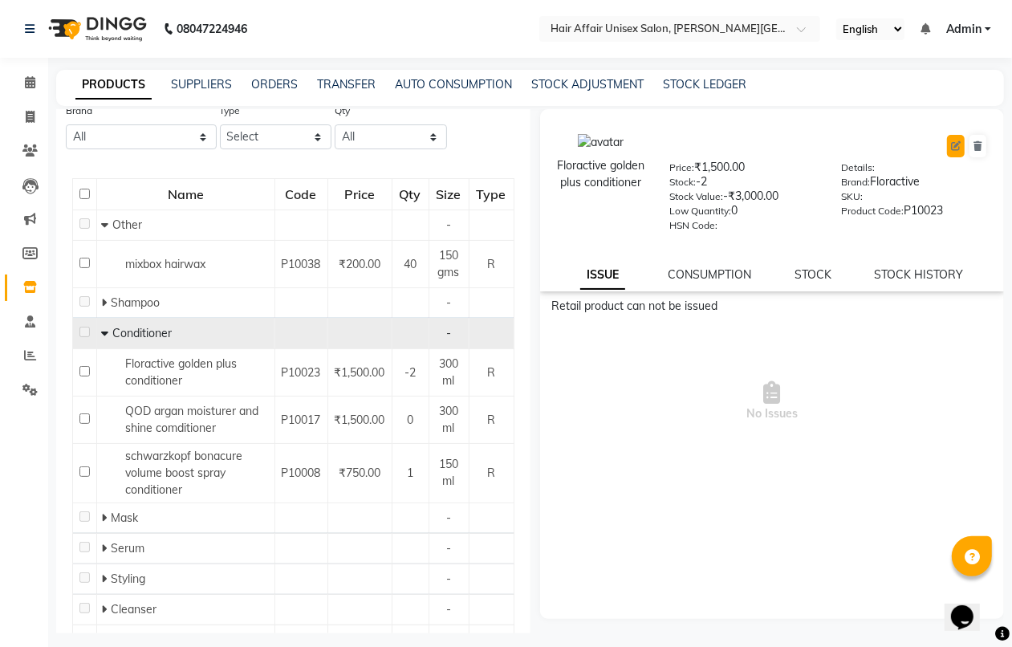
click at [951, 142] on icon at bounding box center [956, 146] width 10 height 10
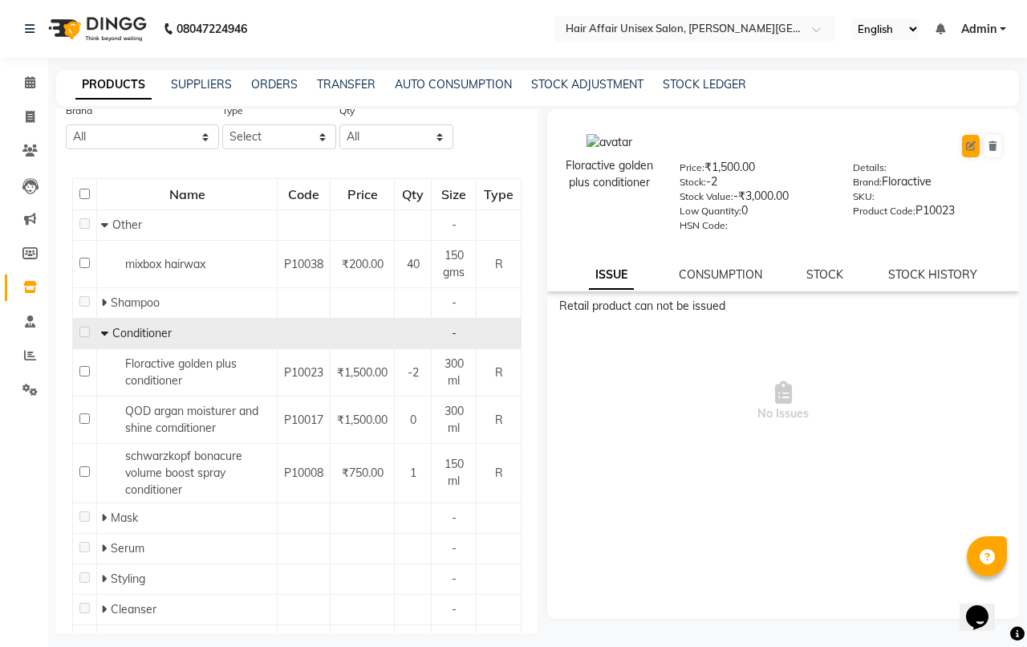
select select "R"
select select "1013701100"
select select "1013701102"
select select "true"
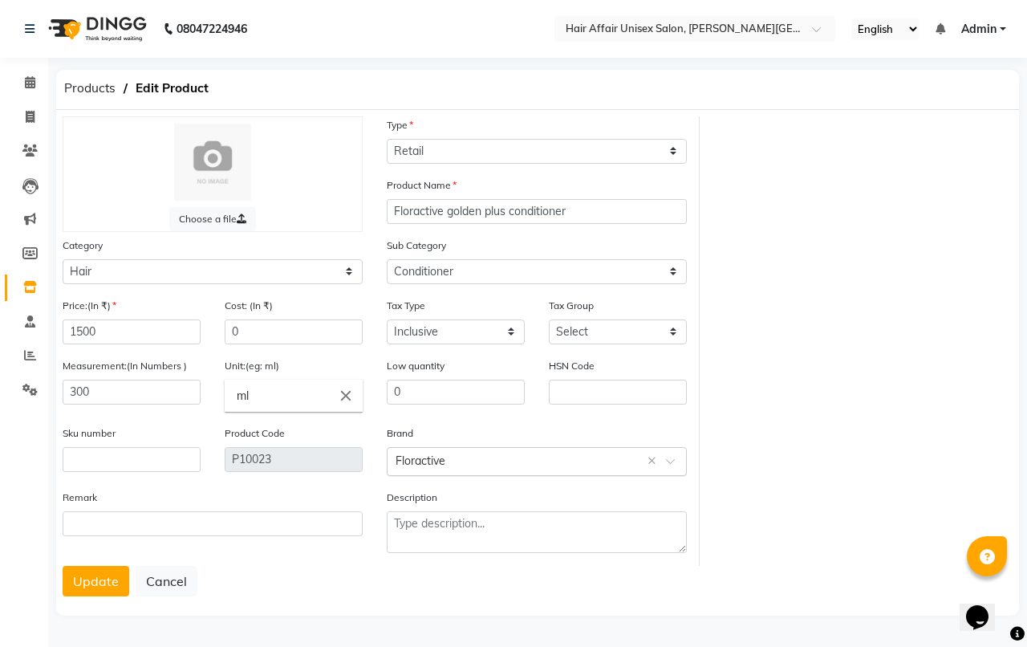
click at [473, 452] on input "text" at bounding box center [520, 460] width 250 height 17
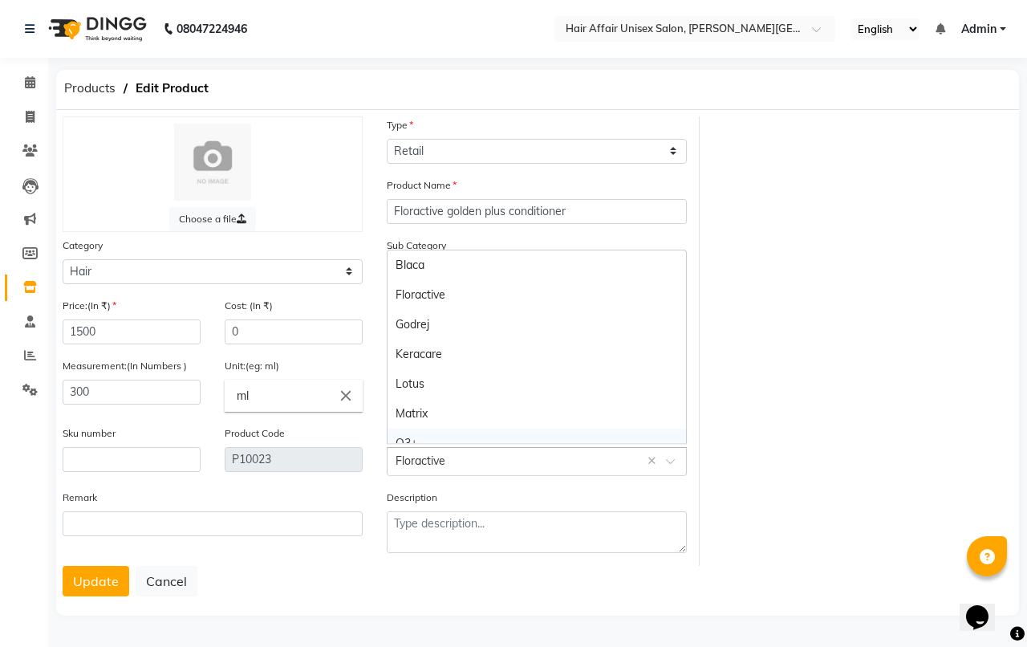
click at [789, 379] on div "Choose a file Type Select Type Both Retail Consumable Product Name Floractive g…" at bounding box center [538, 340] width 974 height 449
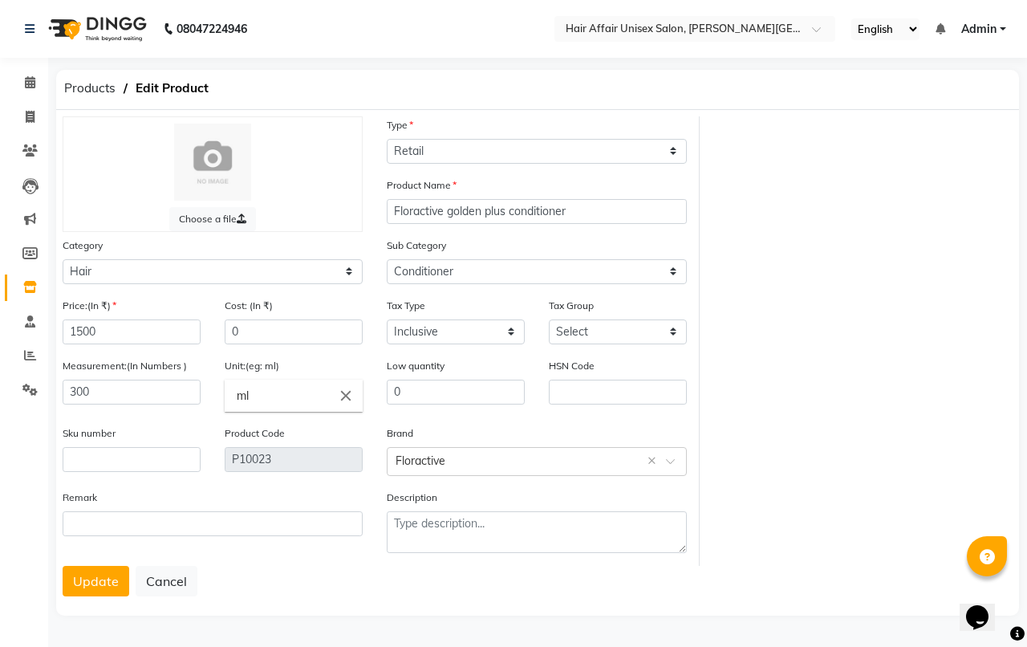
click at [789, 379] on div "Choose a file Type Select Type Both Retail Consumable Product Name Floractive g…" at bounding box center [538, 340] width 974 height 449
click at [167, 570] on button "Cancel" at bounding box center [167, 581] width 62 height 30
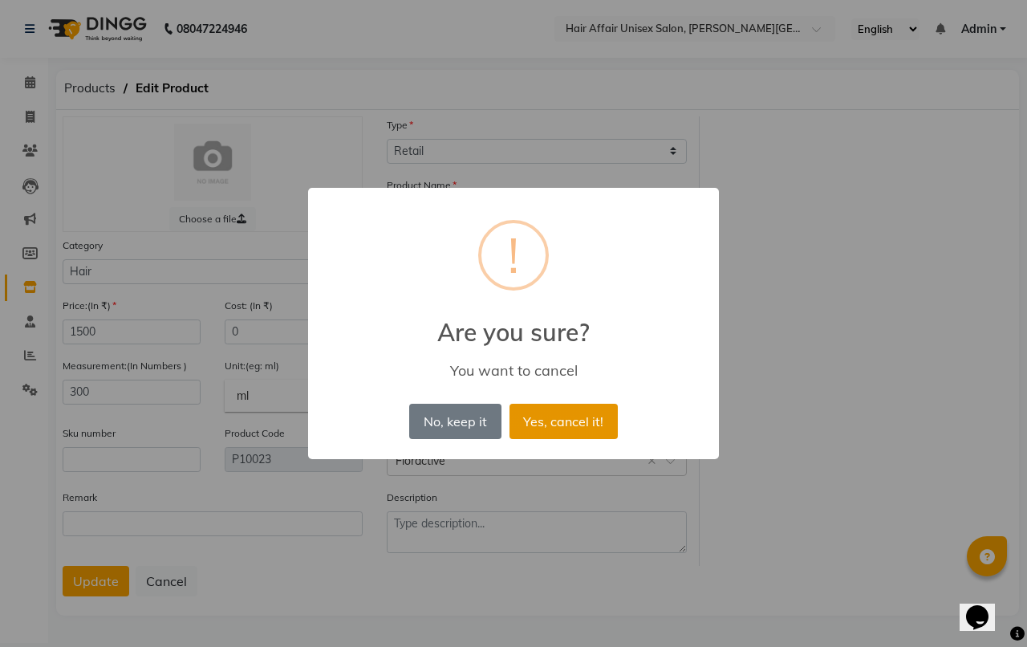
click at [545, 407] on button "Yes, cancel it!" at bounding box center [563, 420] width 108 height 35
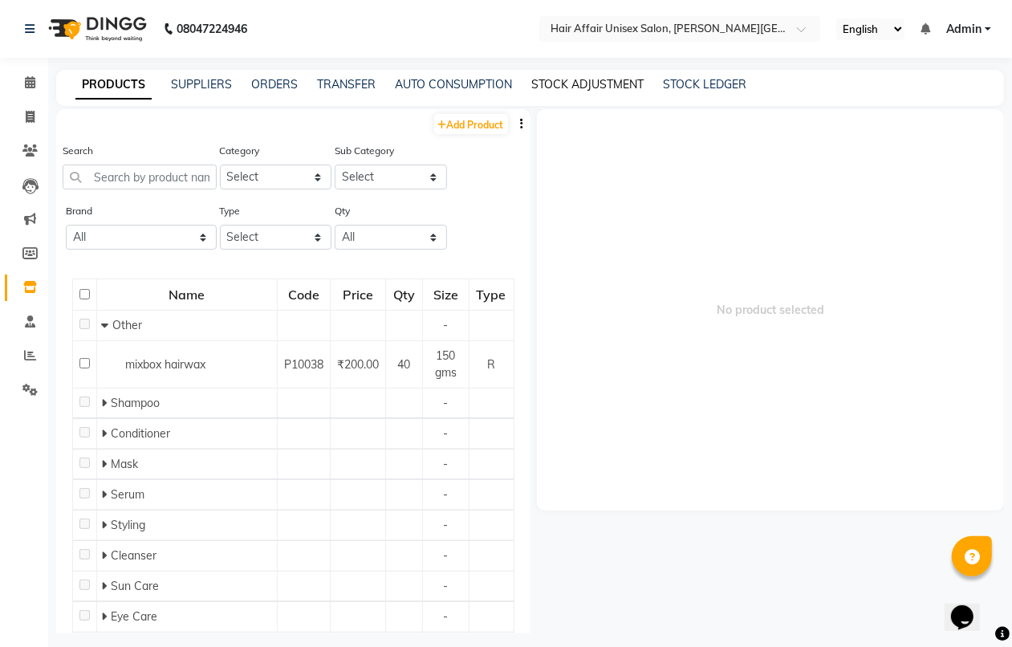
click at [546, 77] on link "STOCK ADJUSTMENT" at bounding box center [587, 84] width 112 height 14
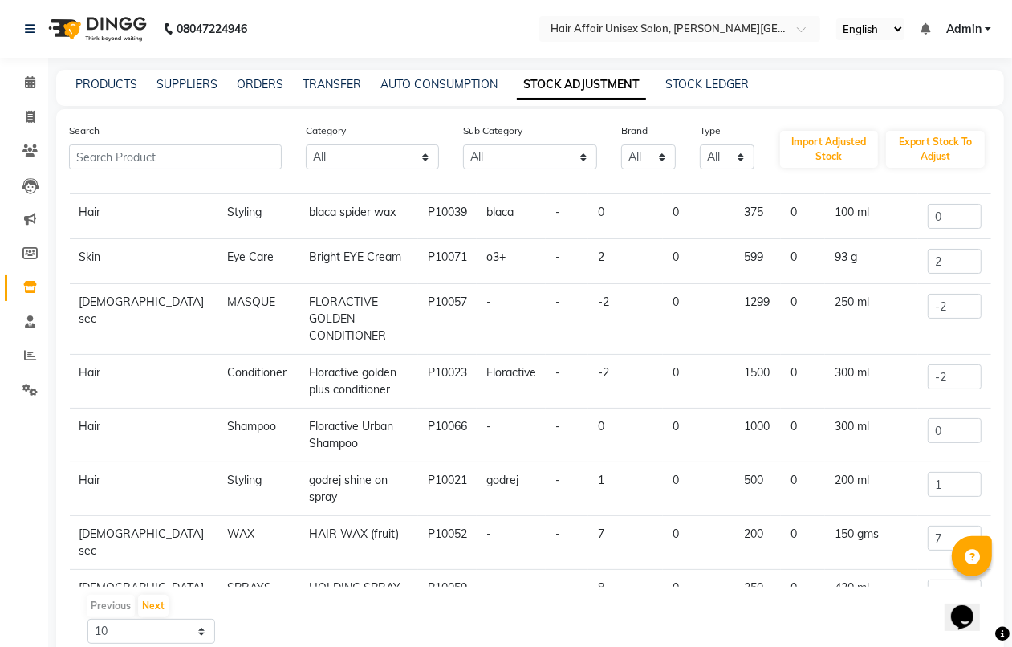
scroll to position [153, 0]
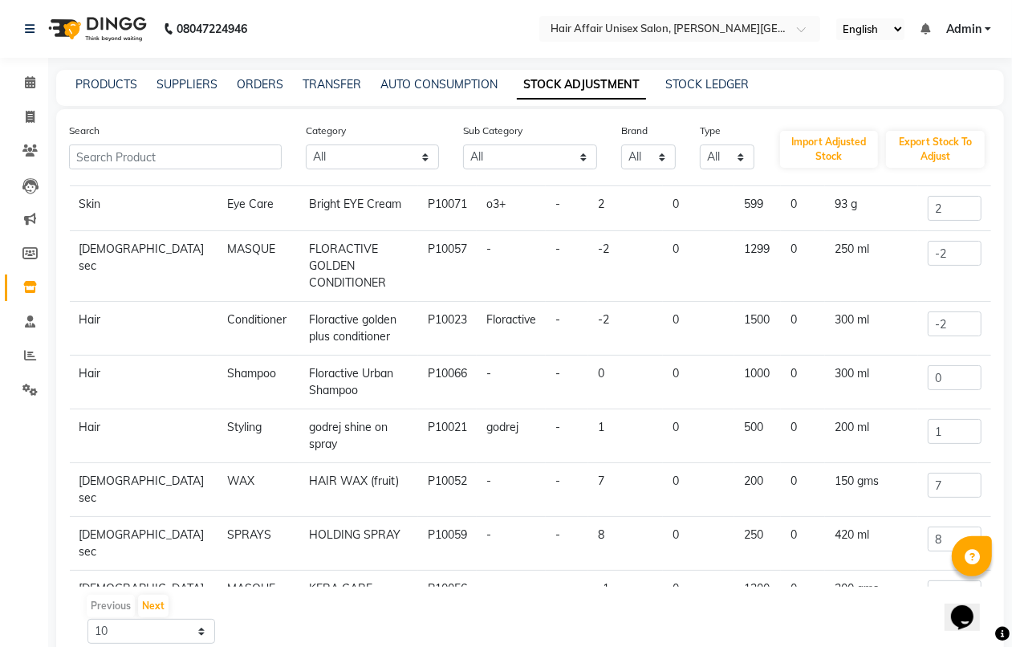
click at [355, 313] on td "Floractive golden plus conditioner" at bounding box center [358, 329] width 119 height 54
drag, startPoint x: 948, startPoint y: 306, endPoint x: 906, endPoint y: 306, distance: 41.7
click at [927, 311] on input "-2" at bounding box center [954, 323] width 54 height 25
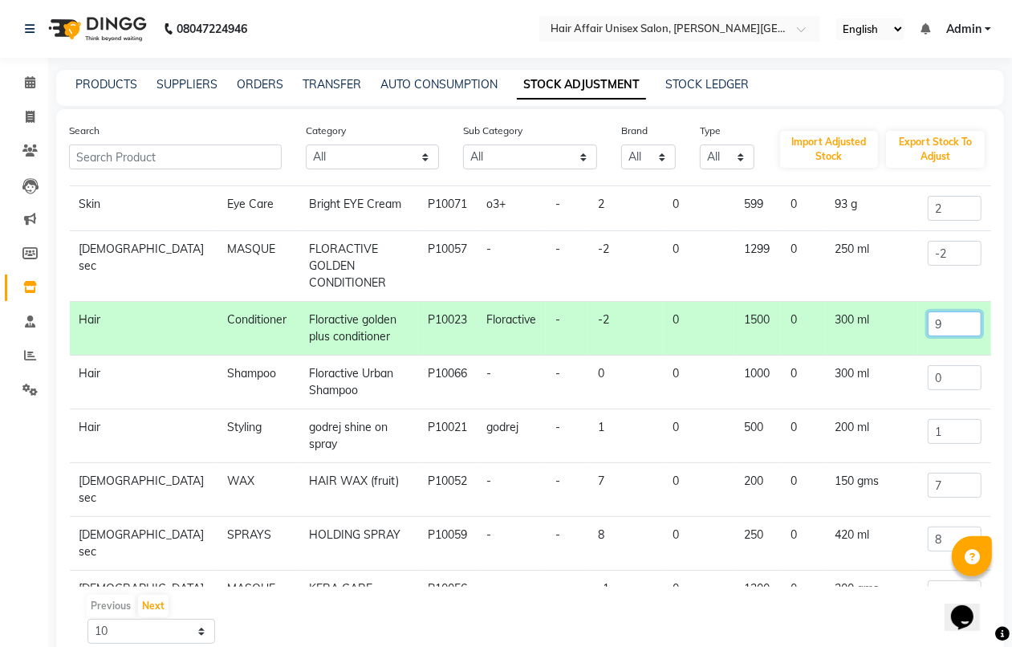
type input "9"
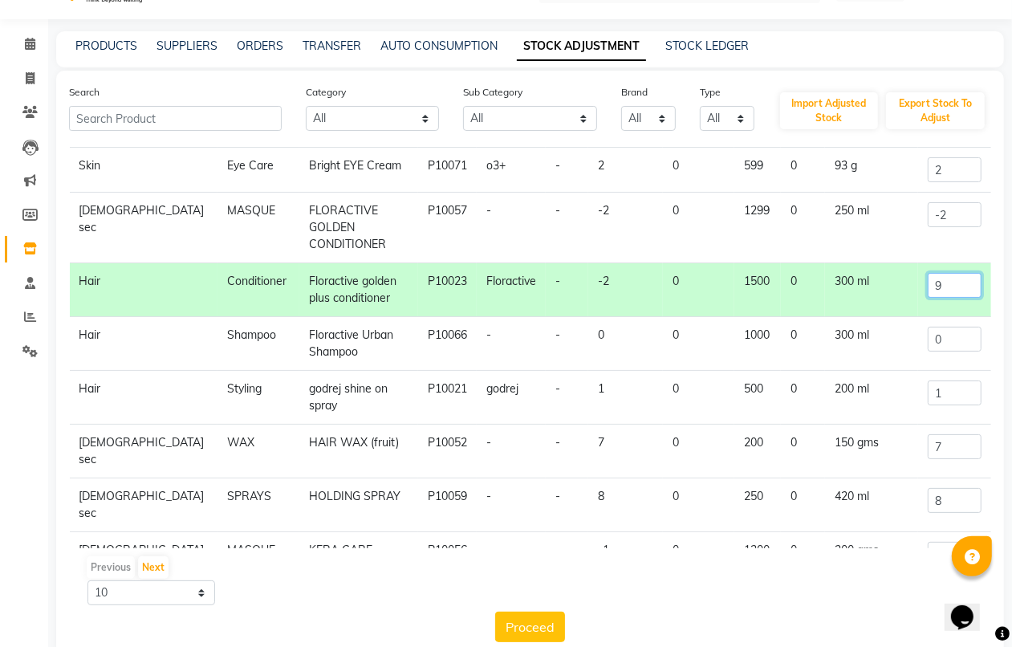
scroll to position [70, 0]
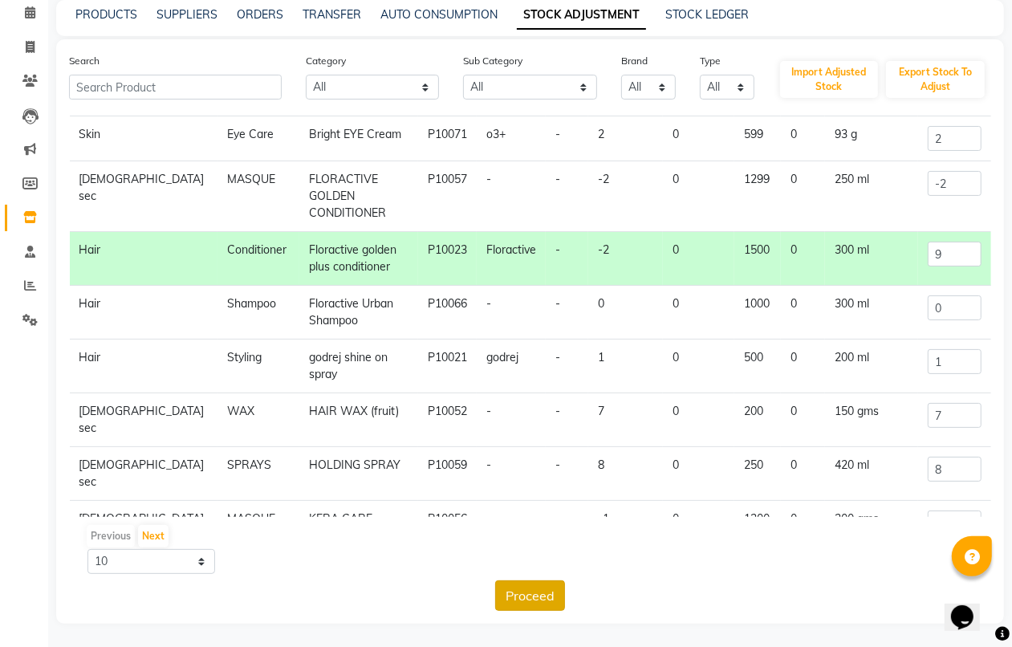
click at [547, 591] on button "Proceed" at bounding box center [530, 595] width 70 height 30
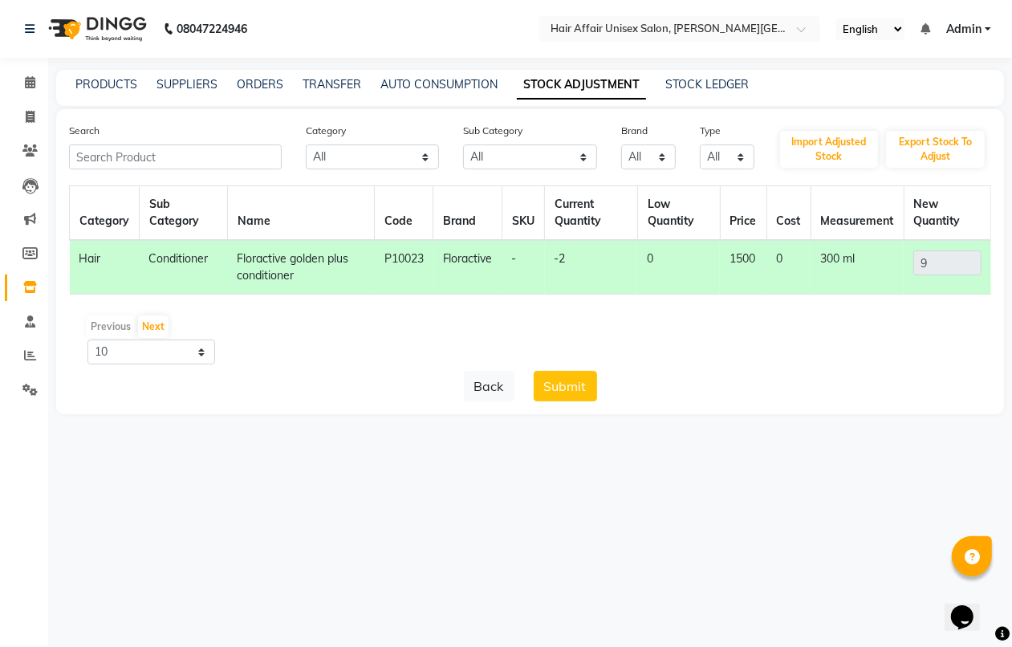
scroll to position [0, 0]
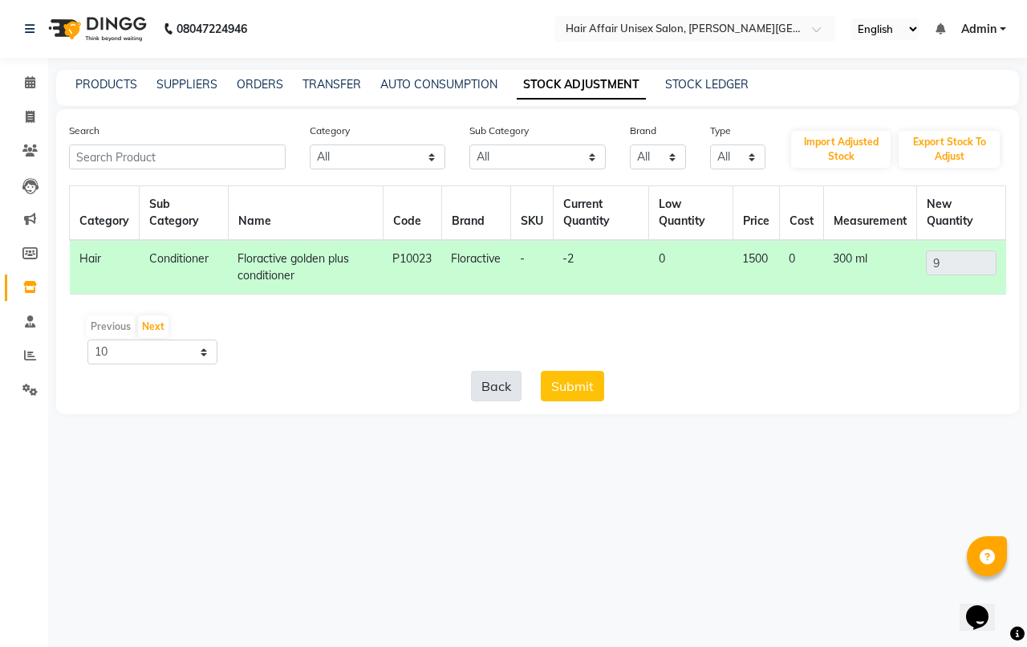
click at [490, 381] on button "Back" at bounding box center [496, 386] width 51 height 30
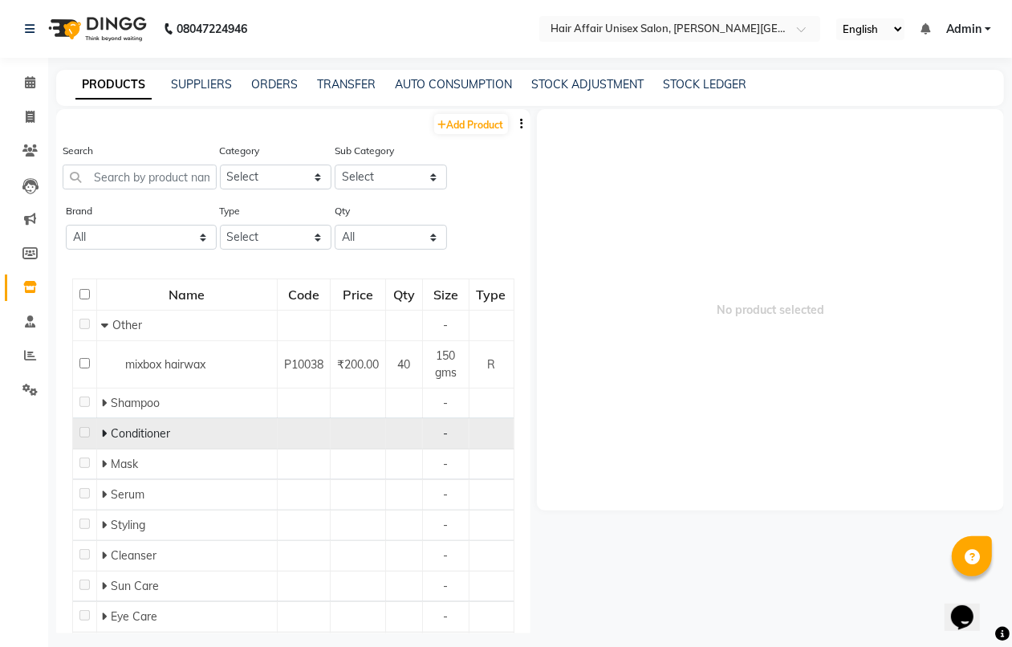
click at [160, 434] on span "Conditioner" at bounding box center [140, 433] width 59 height 14
click at [105, 428] on icon at bounding box center [104, 433] width 6 height 11
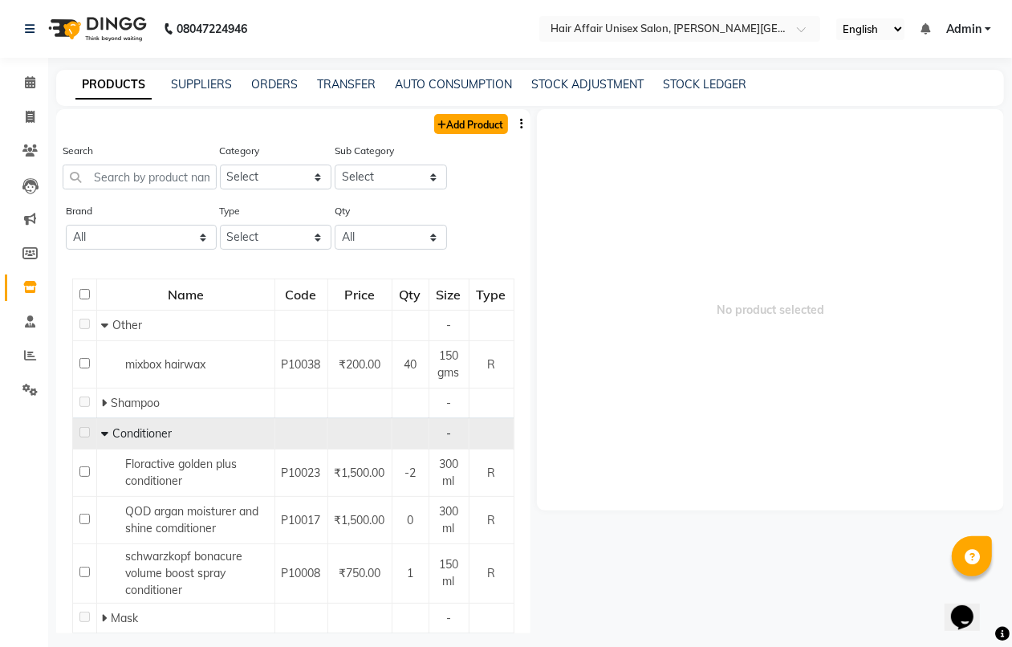
click at [456, 119] on link "Add Product" at bounding box center [471, 124] width 74 height 20
select select "true"
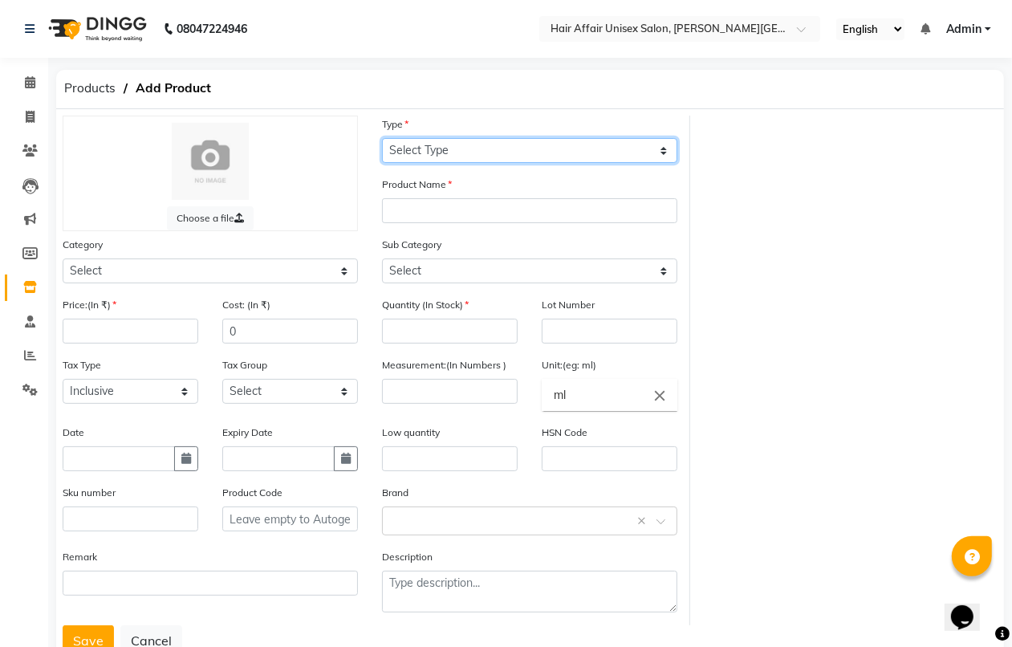
click at [466, 160] on select "Select Type Both Retail Consumable" at bounding box center [529, 150] width 295 height 25
select select "R"
click at [382, 138] on select "Select Type Both Retail Consumable" at bounding box center [529, 150] width 295 height 25
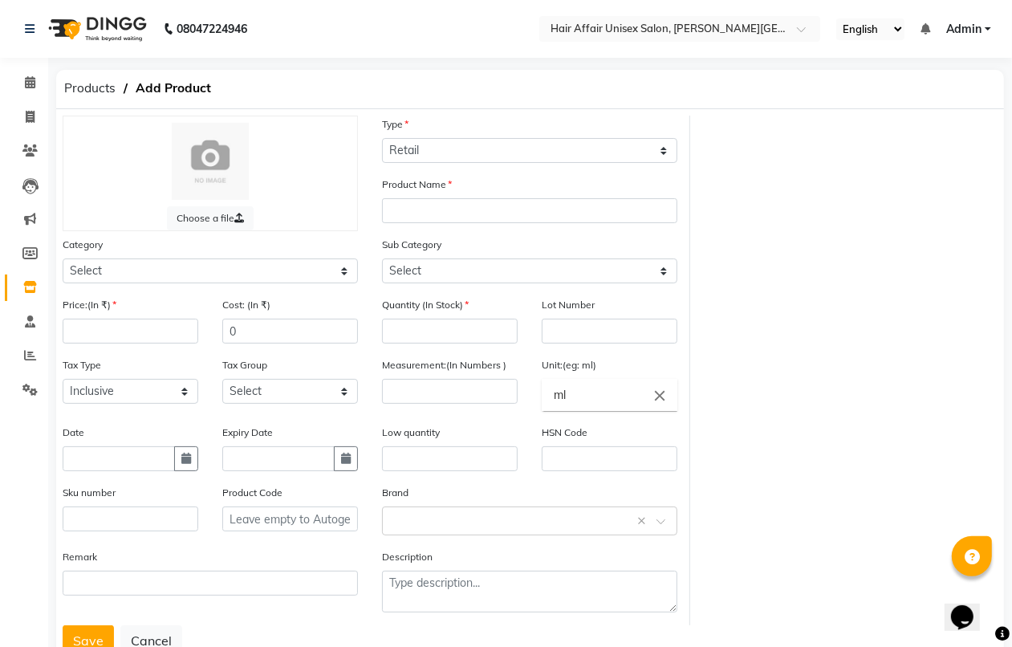
click at [237, 282] on div "Category Select Hair Skin Makeup Personal Care Appliances Waxing Beard Disposab…" at bounding box center [210, 266] width 319 height 60
click at [246, 271] on select "Select Hair Skin Makeup Personal Care Appliances Waxing Beard Disposable Thread…" at bounding box center [210, 270] width 295 height 25
select select "1013701100"
click at [63, 258] on select "Select Hair Skin Makeup Personal Care Appliances Waxing Beard Disposable Thread…" at bounding box center [210, 270] width 295 height 25
click at [466, 393] on input "number" at bounding box center [450, 391] width 136 height 25
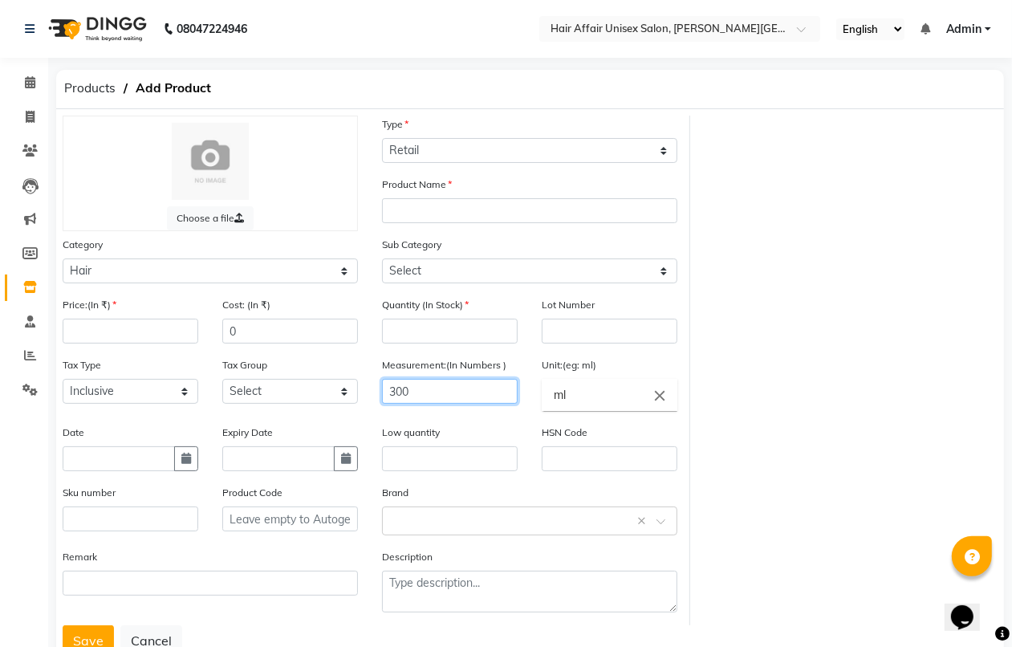
type input "300"
click at [434, 333] on input "number" at bounding box center [450, 330] width 136 height 25
type input "9"
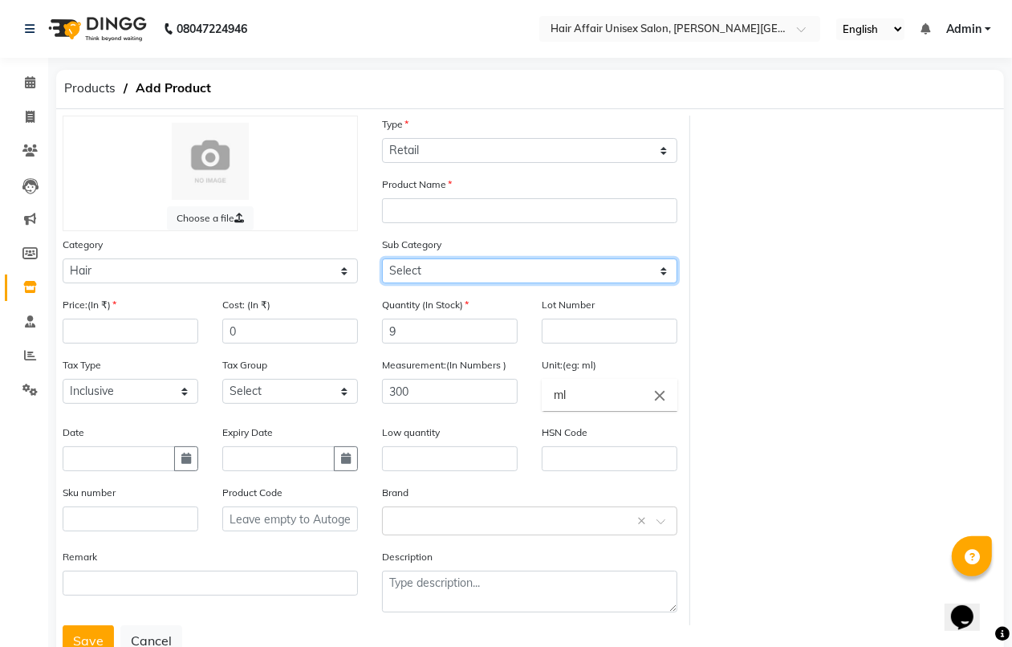
click at [492, 267] on select "Select Shampoo Conditioner Cream Mask Oil Serum Color Appliances Treatment Styl…" at bounding box center [529, 270] width 295 height 25
select select "1013701102"
click at [382, 258] on select "Select Shampoo Conditioner Cream Mask Oil Serum Color Appliances Treatment Styl…" at bounding box center [529, 270] width 295 height 25
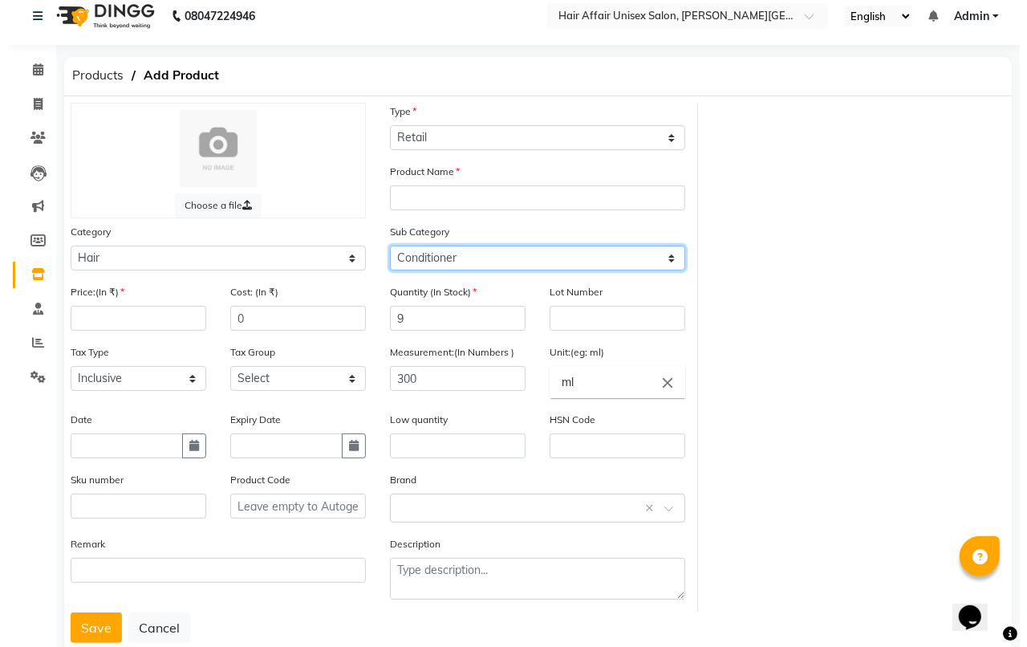
scroll to position [52, 0]
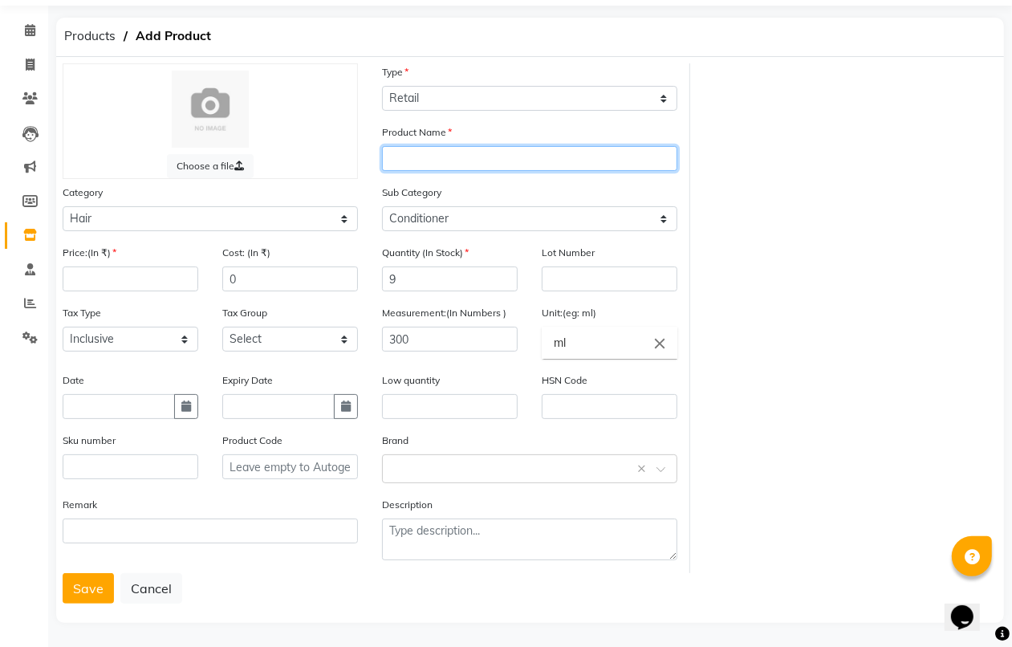
click at [600, 152] on input "text" at bounding box center [529, 158] width 295 height 25
type input "g"
click at [161, 582] on button "Cancel" at bounding box center [151, 588] width 62 height 30
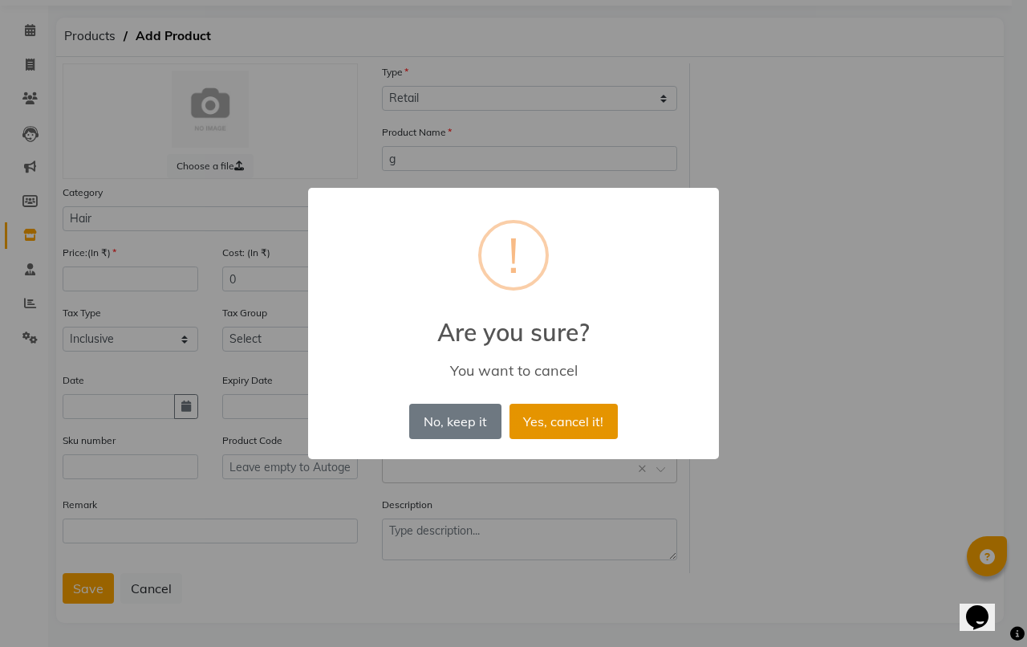
click at [528, 416] on button "Yes, cancel it!" at bounding box center [563, 420] width 108 height 35
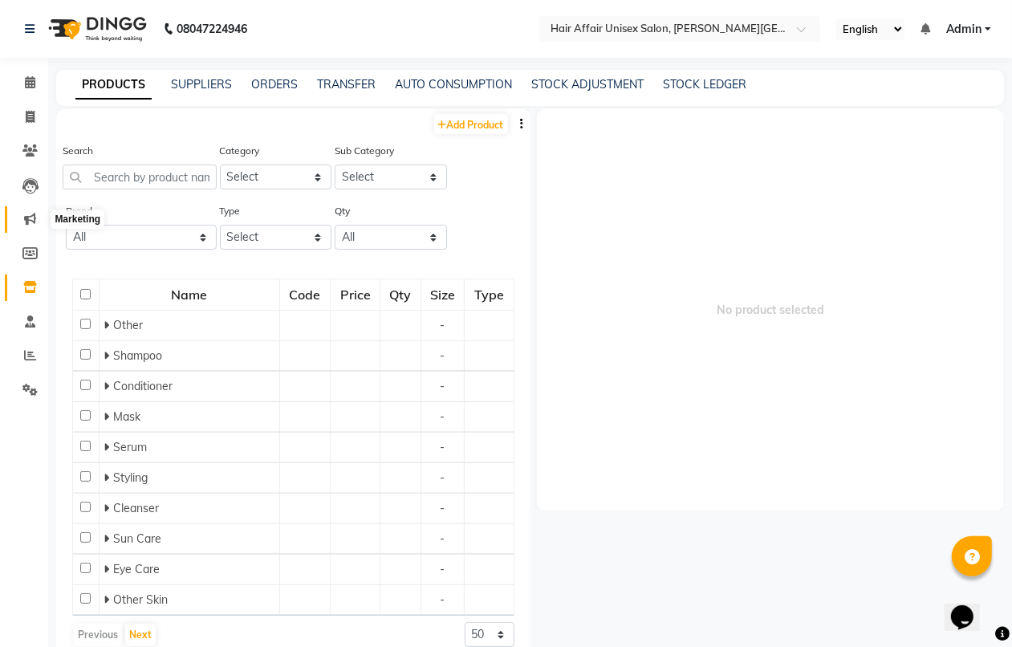
drag, startPoint x: 21, startPoint y: 217, endPoint x: 18, endPoint y: 209, distance: 9.1
click at [18, 217] on span at bounding box center [30, 219] width 28 height 18
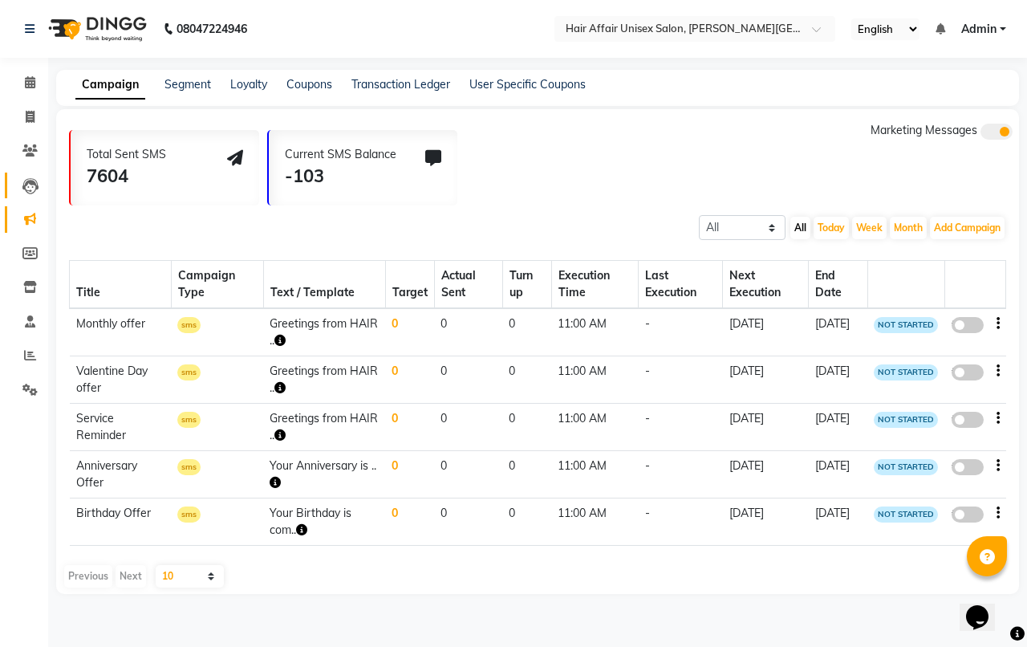
click at [24, 172] on link "Leads" at bounding box center [24, 185] width 39 height 26
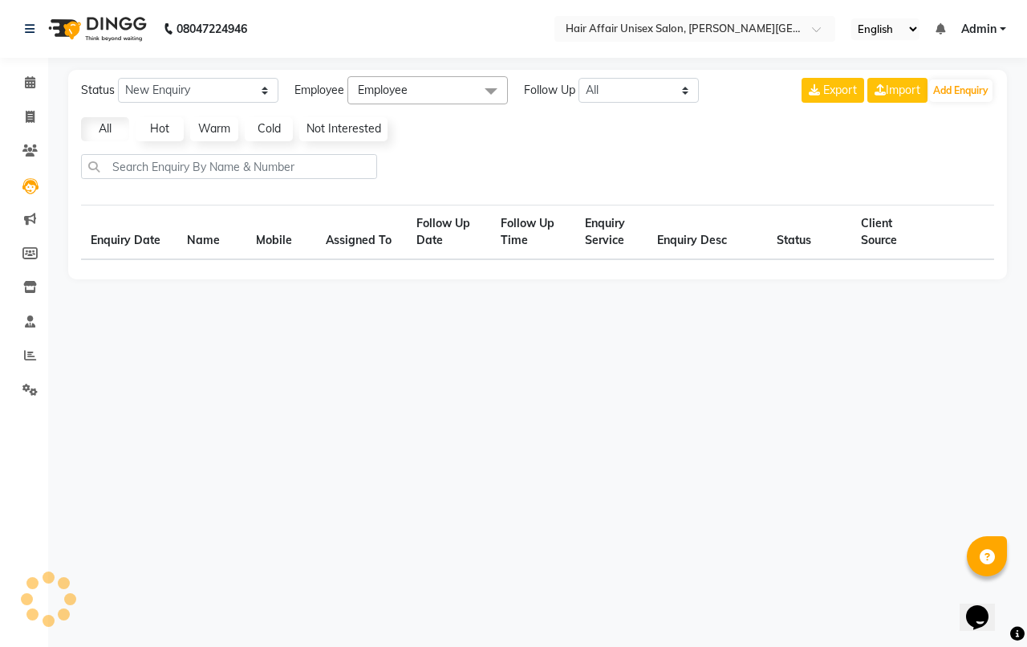
click at [22, 269] on li "Members" at bounding box center [24, 254] width 48 height 34
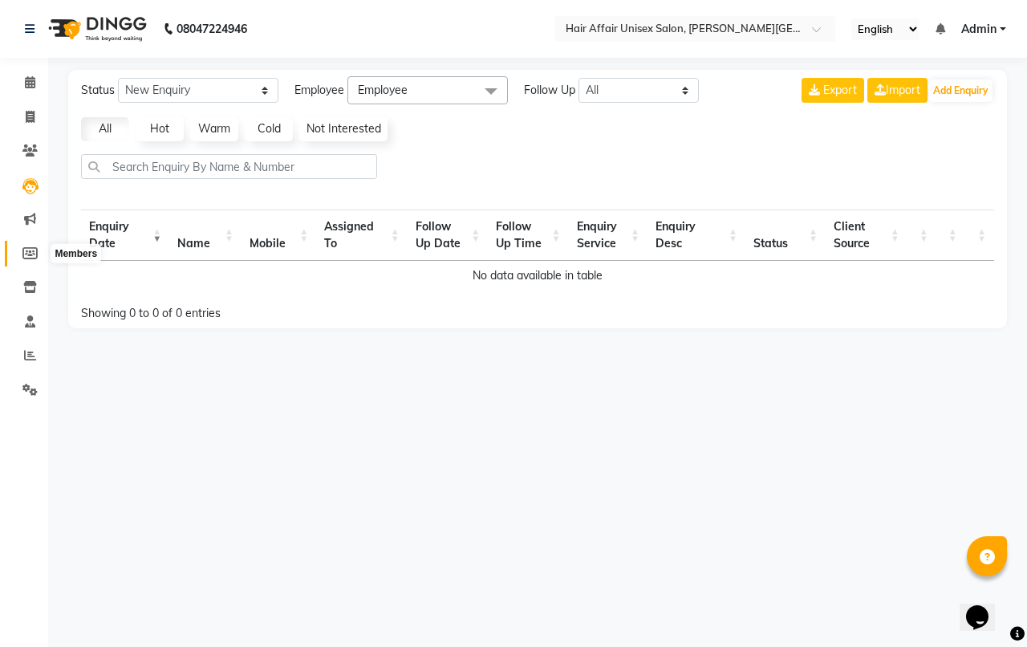
click at [26, 253] on icon at bounding box center [29, 253] width 15 height 12
select select
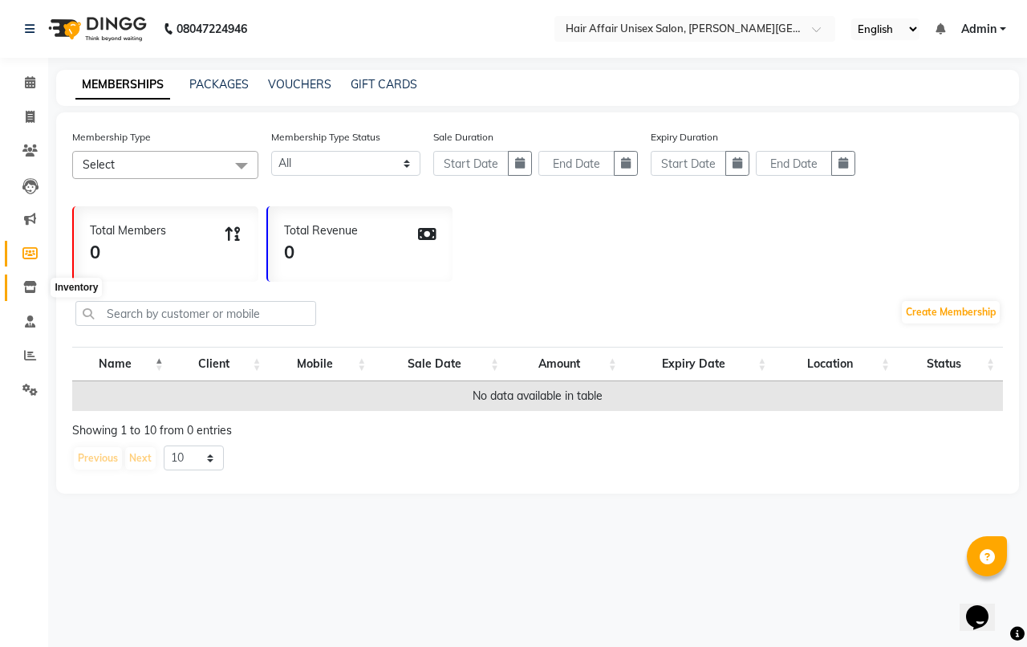
click at [40, 279] on span at bounding box center [30, 287] width 28 height 18
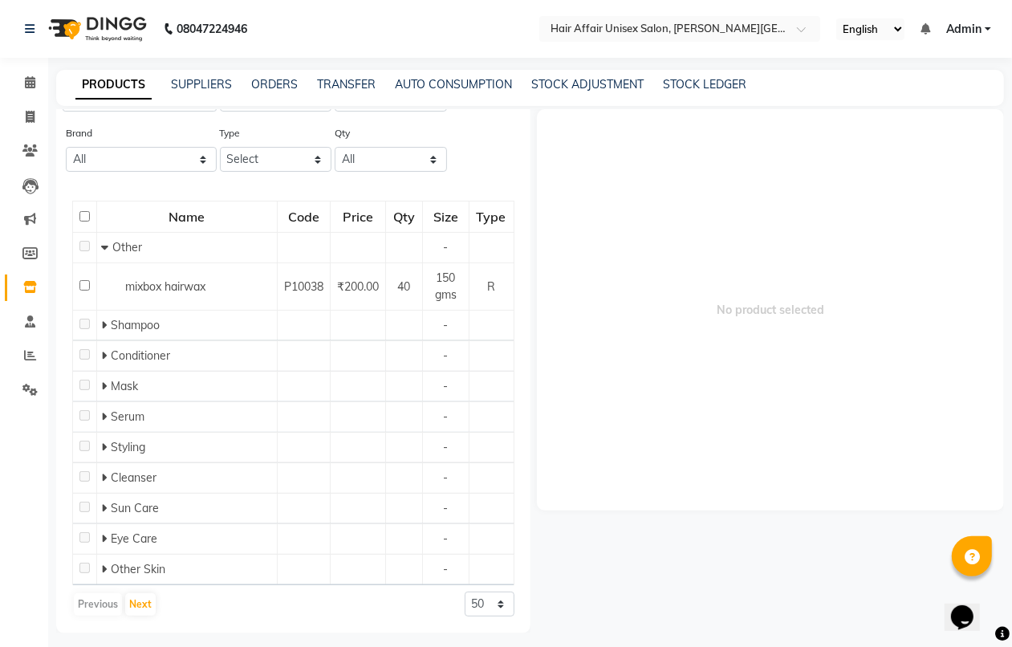
scroll to position [79, 0]
click at [455, 82] on link "AUTO CONSUMPTION" at bounding box center [453, 84] width 117 height 14
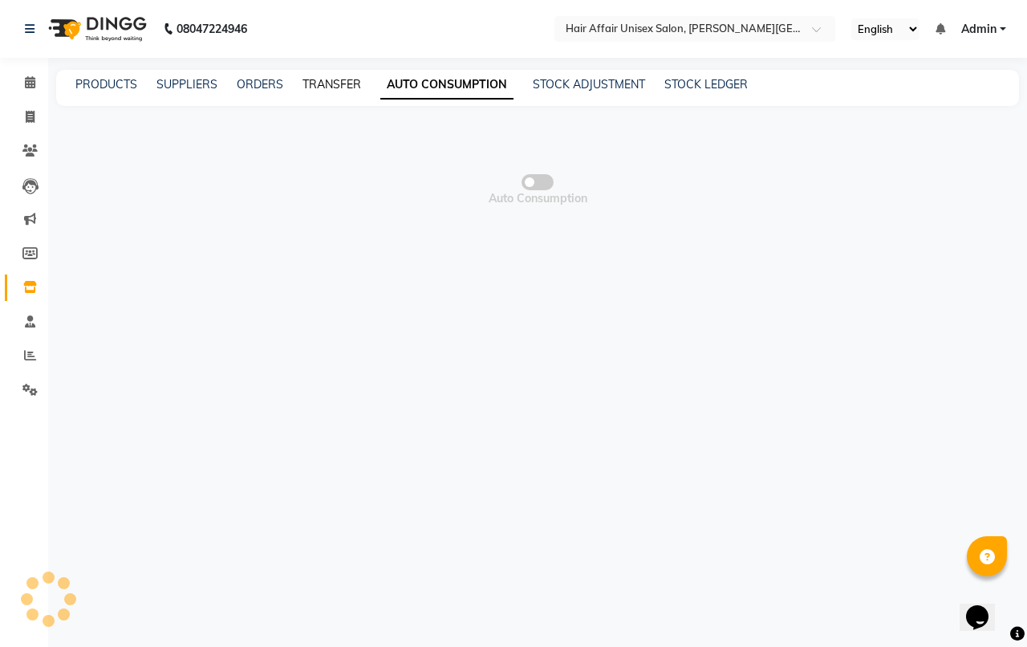
click at [334, 82] on link "TRANSFER" at bounding box center [331, 84] width 59 height 14
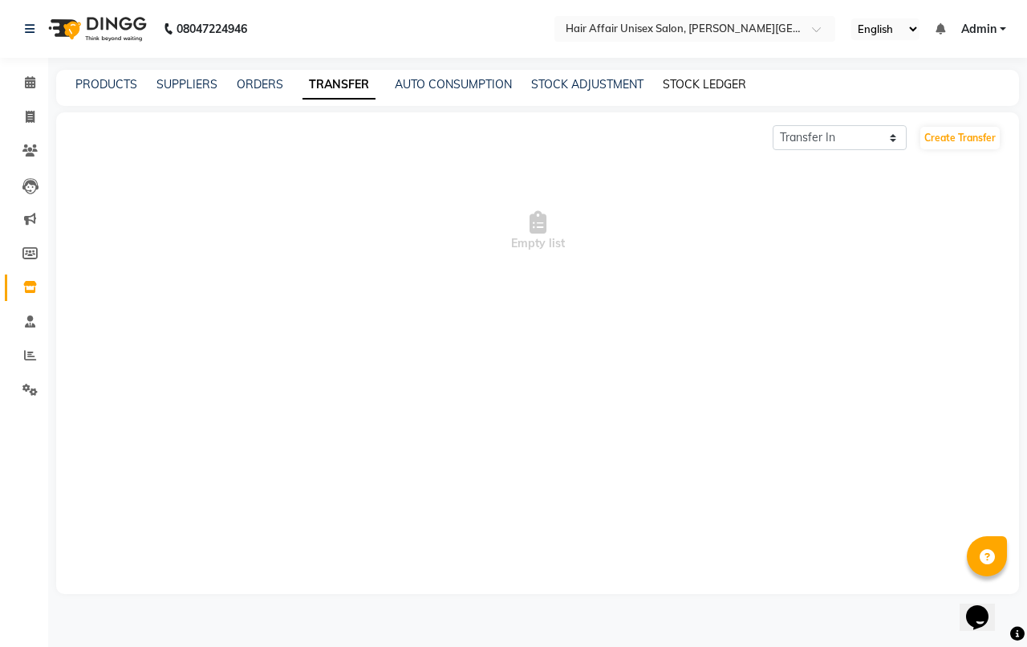
click at [714, 90] on link "STOCK LEDGER" at bounding box center [704, 84] width 83 height 14
select select "all"
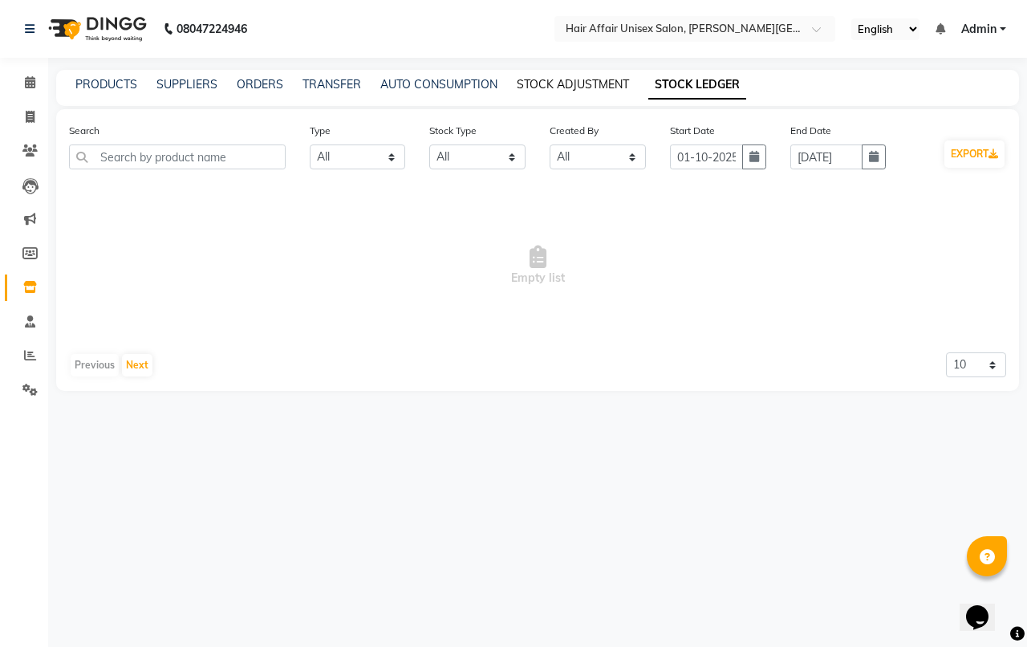
click at [547, 80] on link "STOCK ADJUSTMENT" at bounding box center [573, 84] width 112 height 14
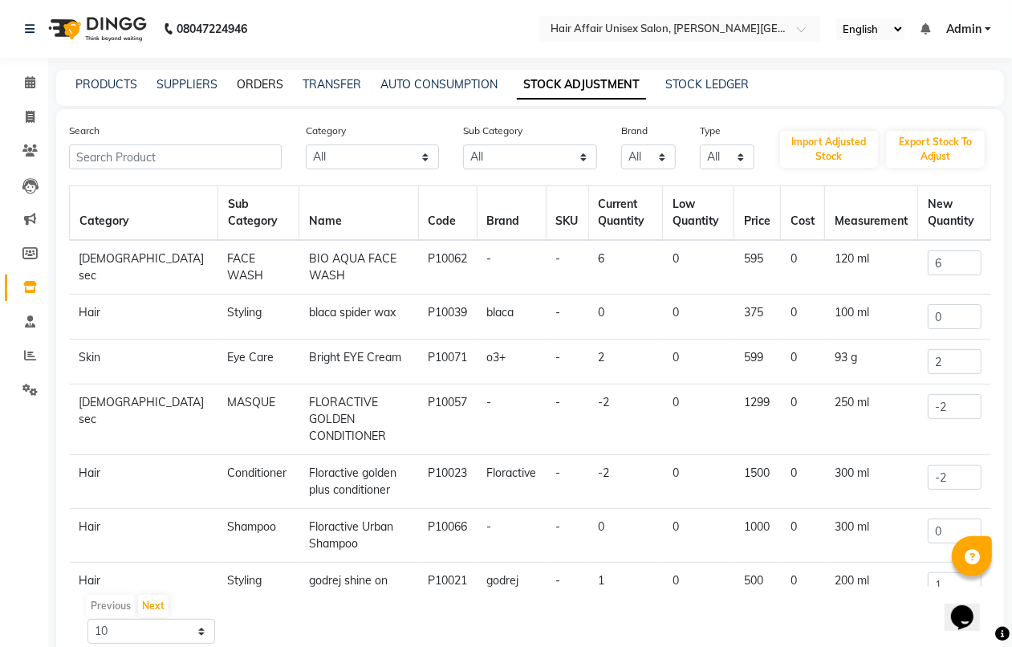
click at [247, 89] on link "ORDERS" at bounding box center [260, 84] width 47 height 14
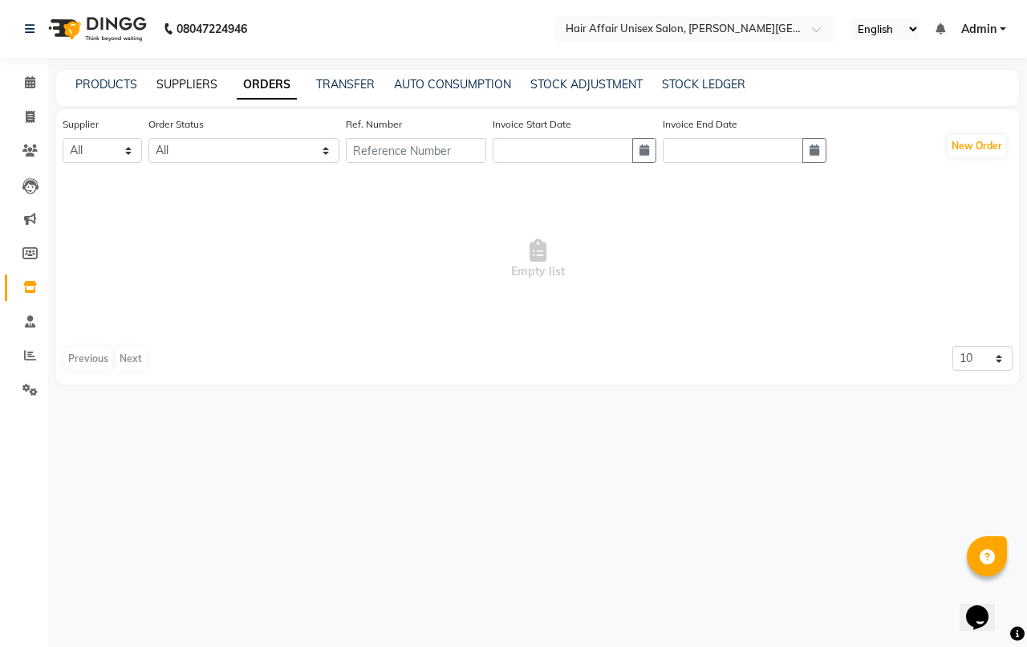
click at [197, 87] on link "SUPPLIERS" at bounding box center [186, 84] width 61 height 14
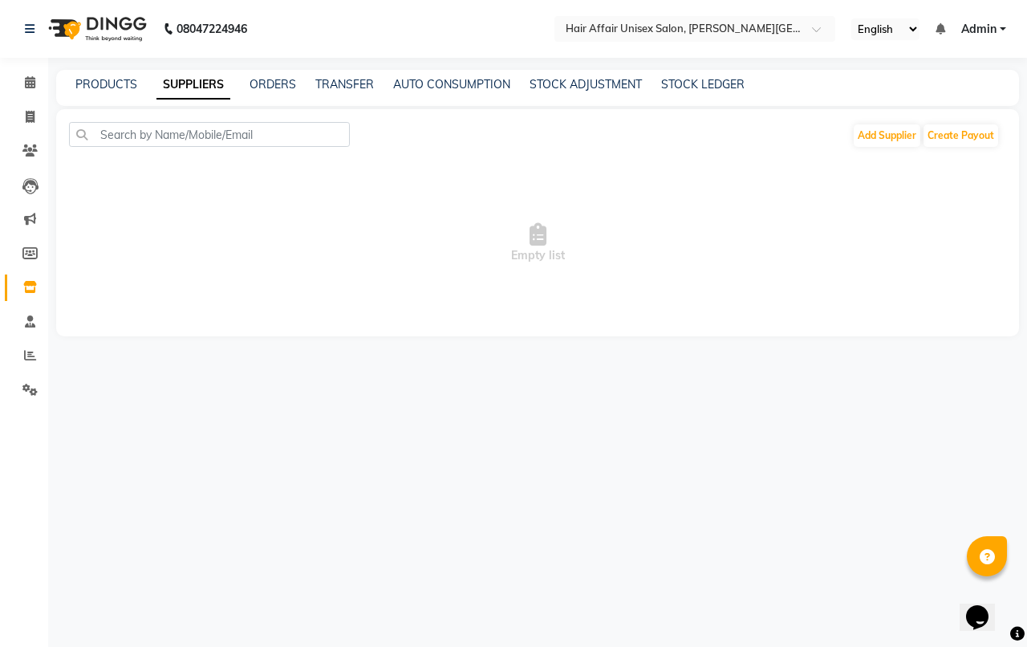
click at [246, 88] on div "PRODUCTS SUPPLIERS ORDERS TRANSFER AUTO CONSUMPTION STOCK ADJUSTMENT STOCK LEDG…" at bounding box center [527, 84] width 943 height 17
click at [111, 76] on div "PRODUCTS" at bounding box center [106, 84] width 62 height 17
click at [130, 96] on div "PRODUCTS SUPPLIERS ORDERS TRANSFER AUTO CONSUMPTION STOCK ADJUSTMENT STOCK LEDG…" at bounding box center [537, 88] width 963 height 36
click at [130, 90] on link "PRODUCTS" at bounding box center [106, 84] width 62 height 14
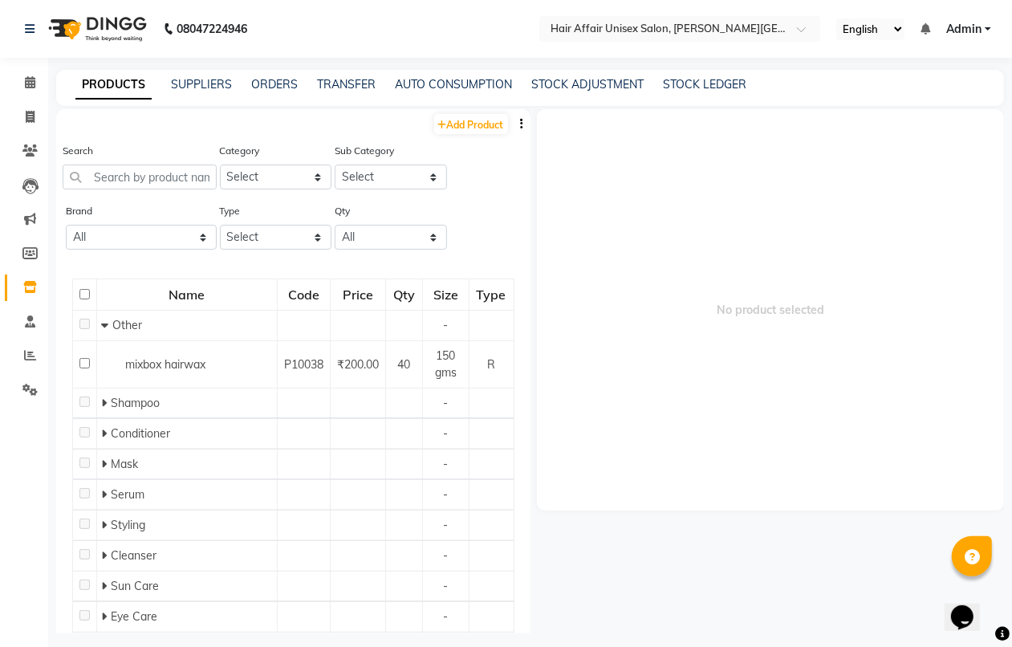
click at [514, 121] on button "button" at bounding box center [522, 124] width 16 height 17
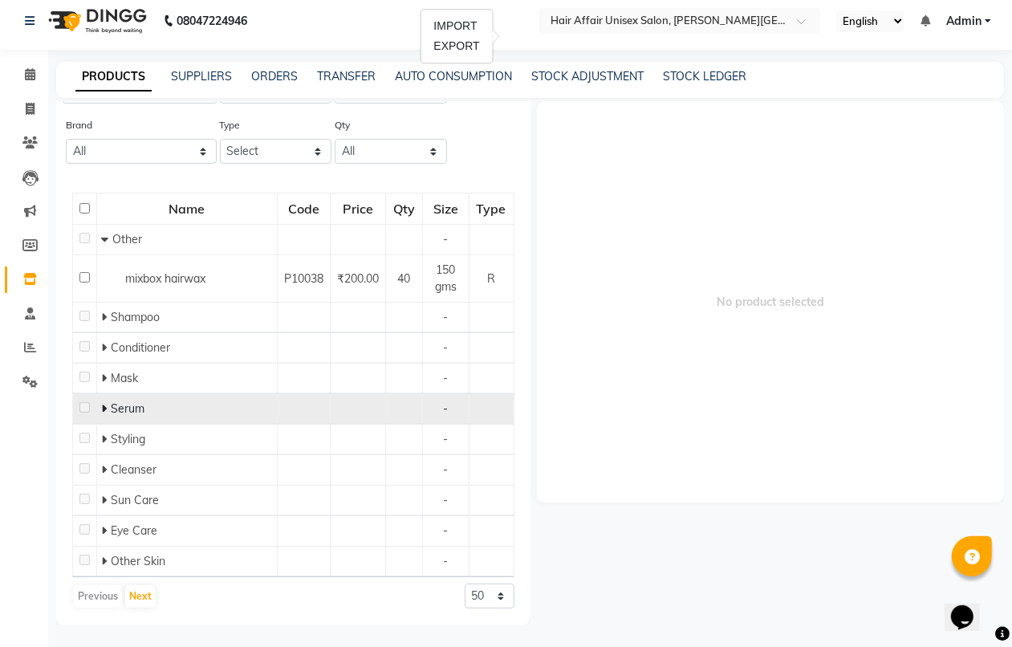
scroll to position [10, 0]
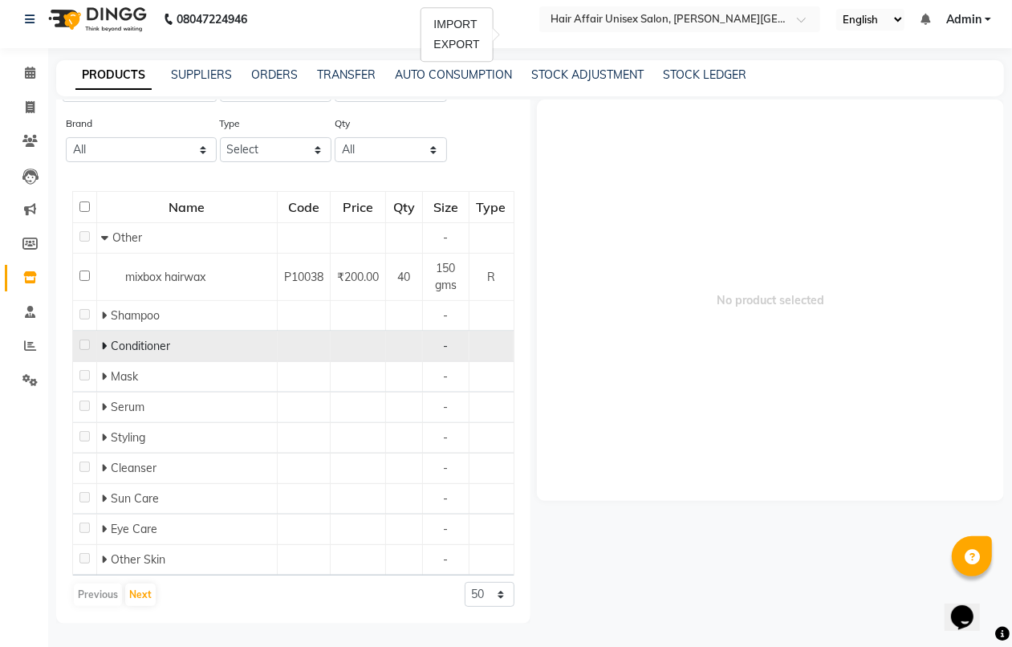
click at [106, 343] on icon at bounding box center [104, 345] width 6 height 11
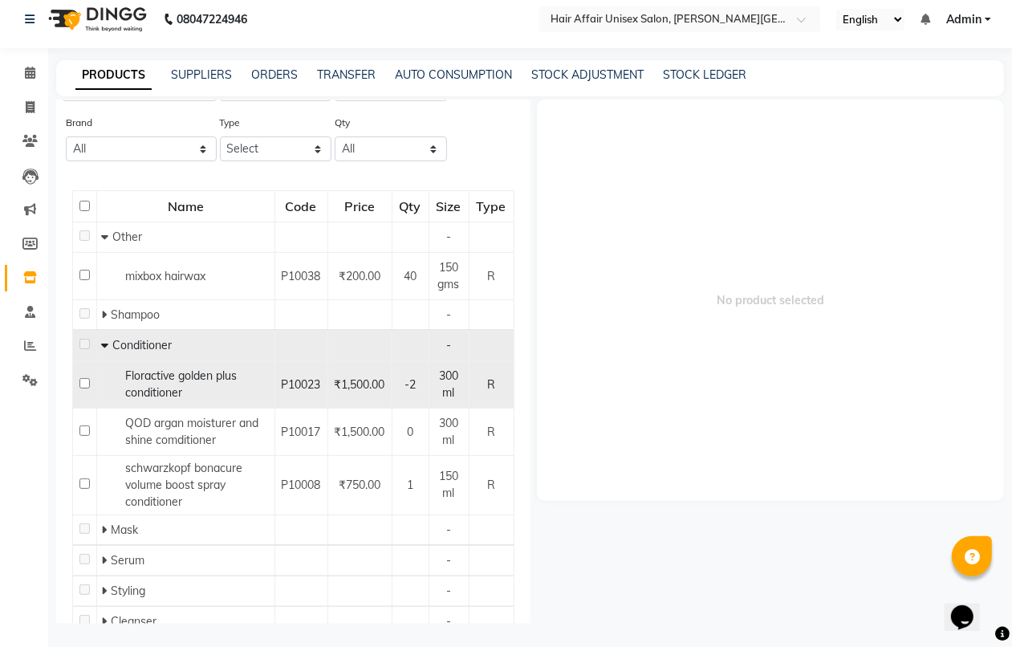
click at [162, 371] on span "Floractive golden plus conditioner" at bounding box center [181, 383] width 112 height 31
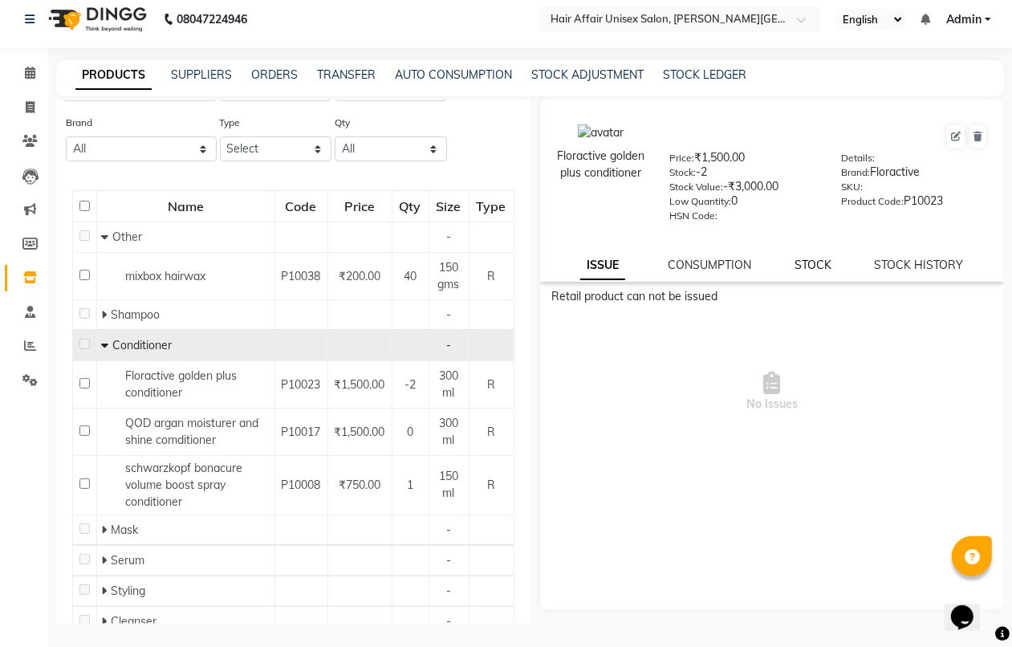
click at [814, 258] on link "STOCK" at bounding box center [812, 264] width 37 height 14
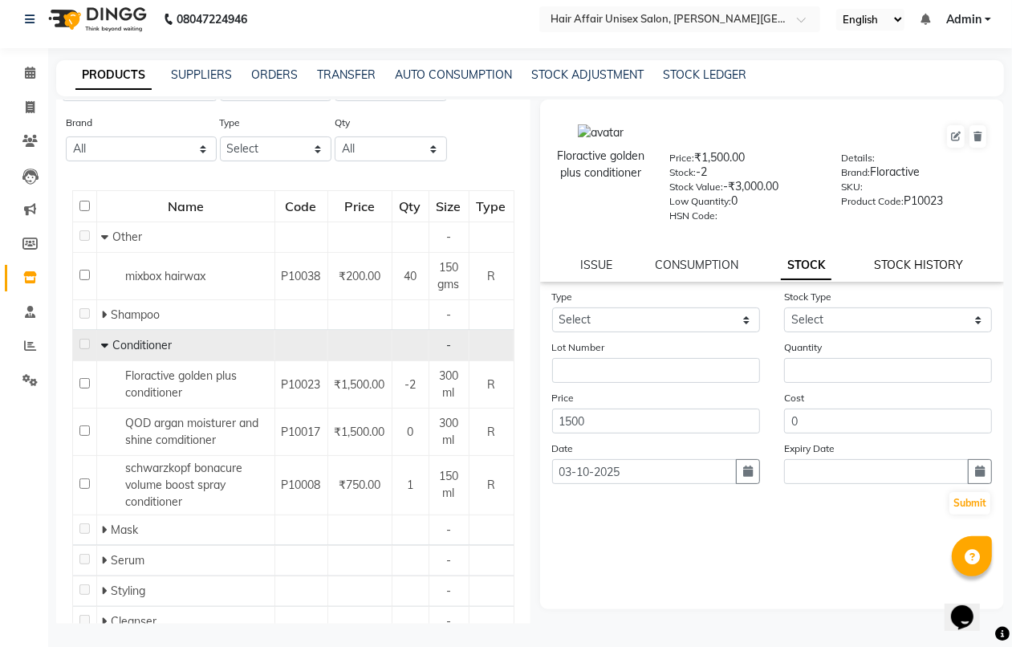
click at [900, 257] on link "STOCK HISTORY" at bounding box center [918, 264] width 89 height 14
select select "all"
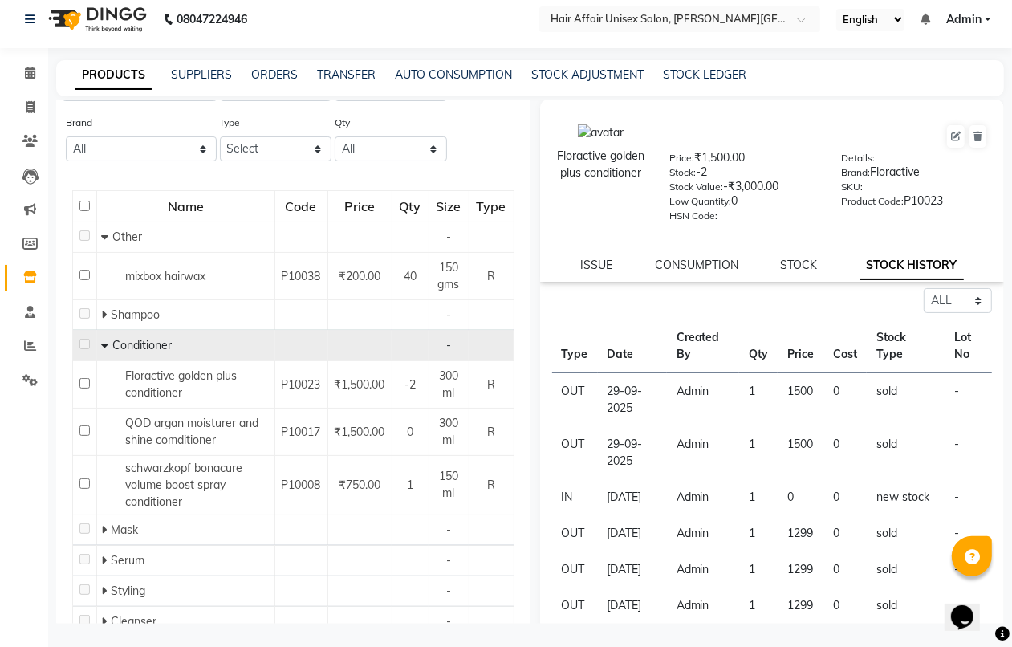
click at [720, 273] on div "Floractive golden plus conditioner Price: ₹1,500.00 Stock: -2 Stock Value: -₹3,…" at bounding box center [772, 190] width 464 height 182
click at [691, 249] on div "Floractive golden plus conditioner Price: ₹1,500.00 Stock: -2 Stock Value: -₹3,…" at bounding box center [772, 190] width 464 height 182
click at [691, 270] on div "Floractive golden plus conditioner Price: ₹1,500.00 Stock: -2 Stock Value: -₹3,…" at bounding box center [772, 190] width 464 height 182
click at [690, 261] on link "CONSUMPTION" at bounding box center [696, 264] width 83 height 14
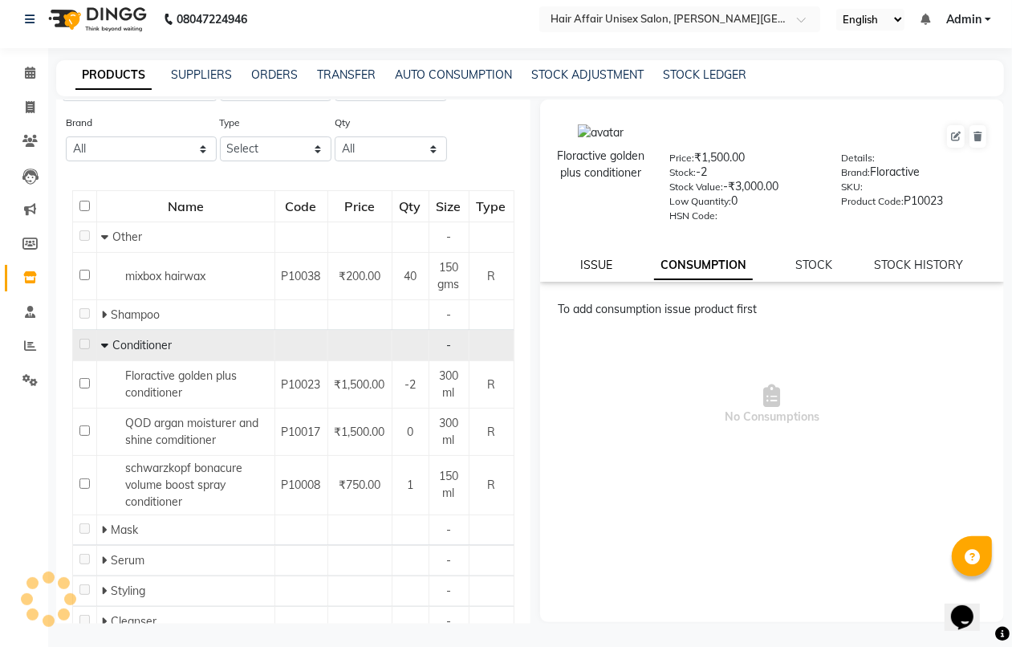
click at [598, 259] on link "ISSUE" at bounding box center [596, 264] width 32 height 14
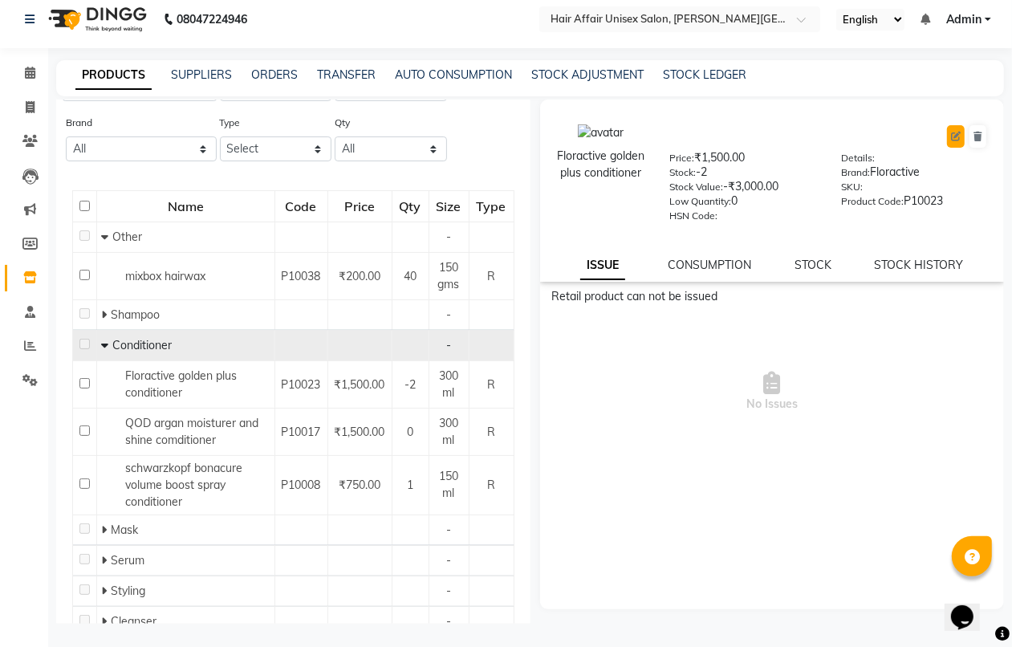
click at [948, 135] on button at bounding box center [956, 136] width 18 height 22
select select "true"
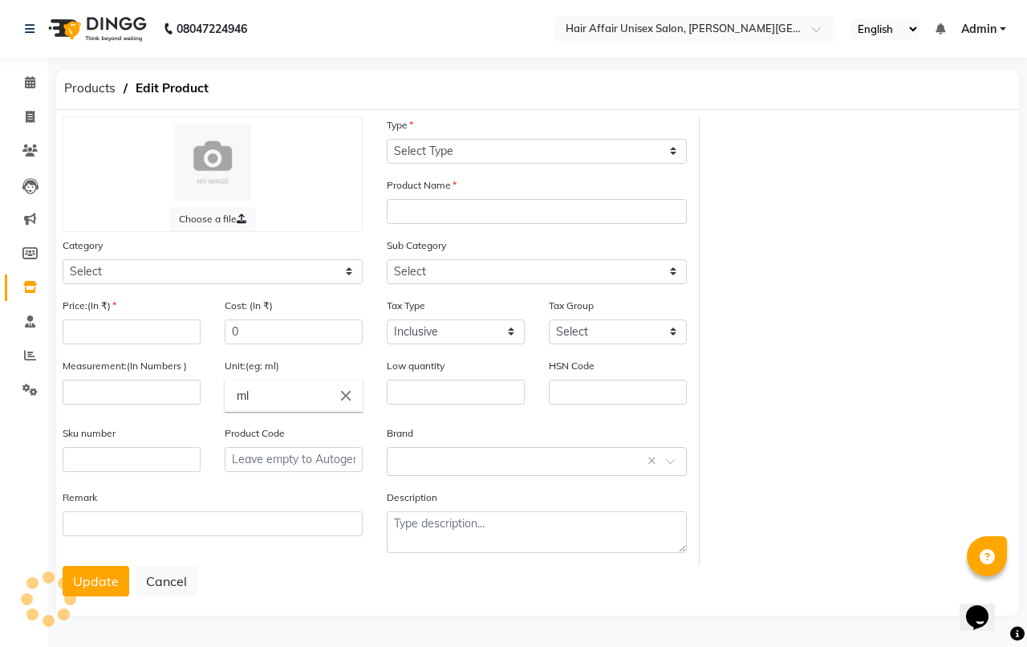
select select "R"
type input "Floractive golden plus conditioner"
select select
type input "1500"
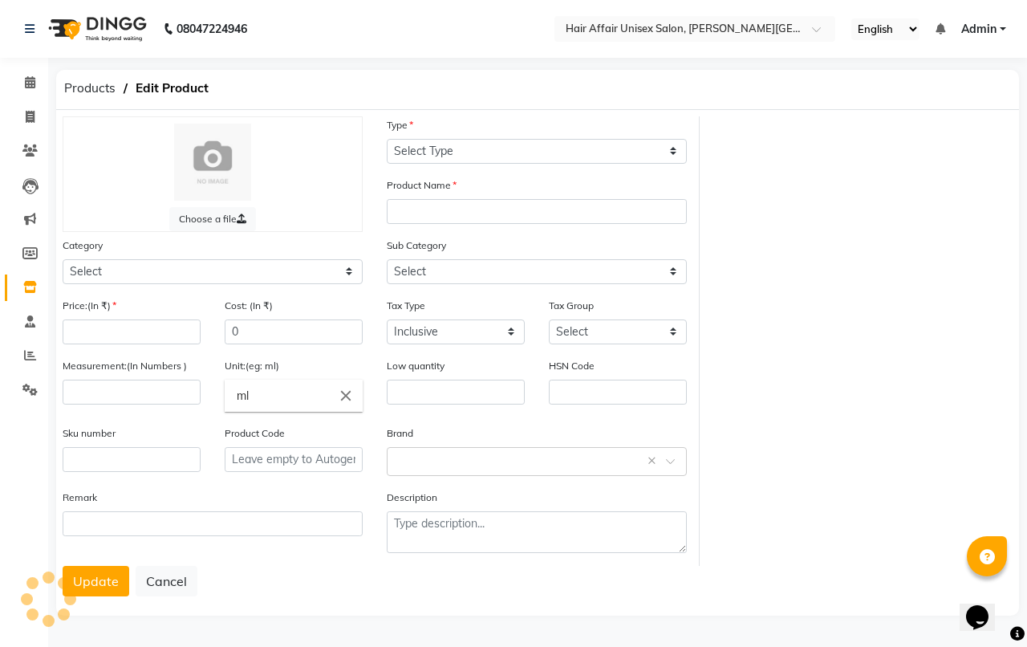
type input "300"
type input "0"
type input "P10023"
select select "1013701100"
select select "1013701102"
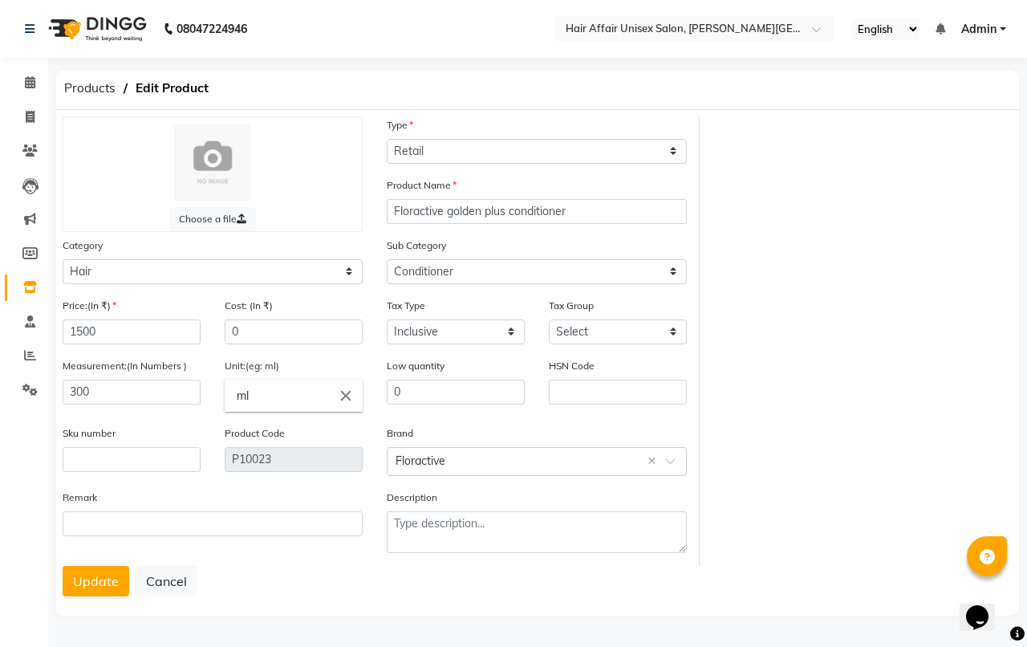
click at [558, 253] on div "Sub Category Select Shampoo Conditioner Cream Mask Oil Serum Color Appliances T…" at bounding box center [537, 260] width 300 height 47
click at [563, 262] on select "Select Shampoo Conditioner Cream Mask Oil Serum Color Appliances Treatment Styl…" at bounding box center [537, 271] width 300 height 25
click at [838, 487] on div "Choose a file Type Select Type Both Retail Consumable Product Name Floractive g…" at bounding box center [538, 340] width 974 height 449
click at [481, 331] on select "Select Inclusive Exclusive" at bounding box center [456, 331] width 138 height 25
click at [748, 424] on div "Choose a file Type Select Type Both Retail Consumable Product Name Floractive g…" at bounding box center [538, 340] width 974 height 449
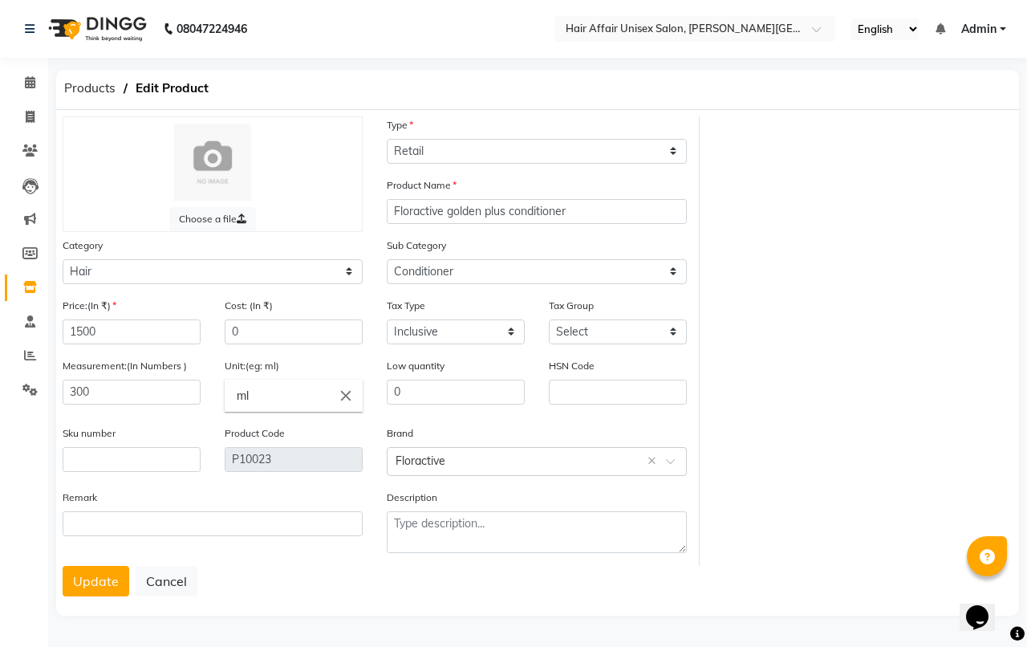
click at [748, 424] on div "Choose a file Type Select Type Both Retail Consumable Product Name Floractive g…" at bounding box center [538, 340] width 974 height 449
drag, startPoint x: 454, startPoint y: 390, endPoint x: 391, endPoint y: 393, distance: 62.7
click at [391, 393] on input "0" at bounding box center [456, 391] width 138 height 25
type input "9"
click at [575, 333] on select "Select GST 5% GST" at bounding box center [618, 331] width 138 height 25
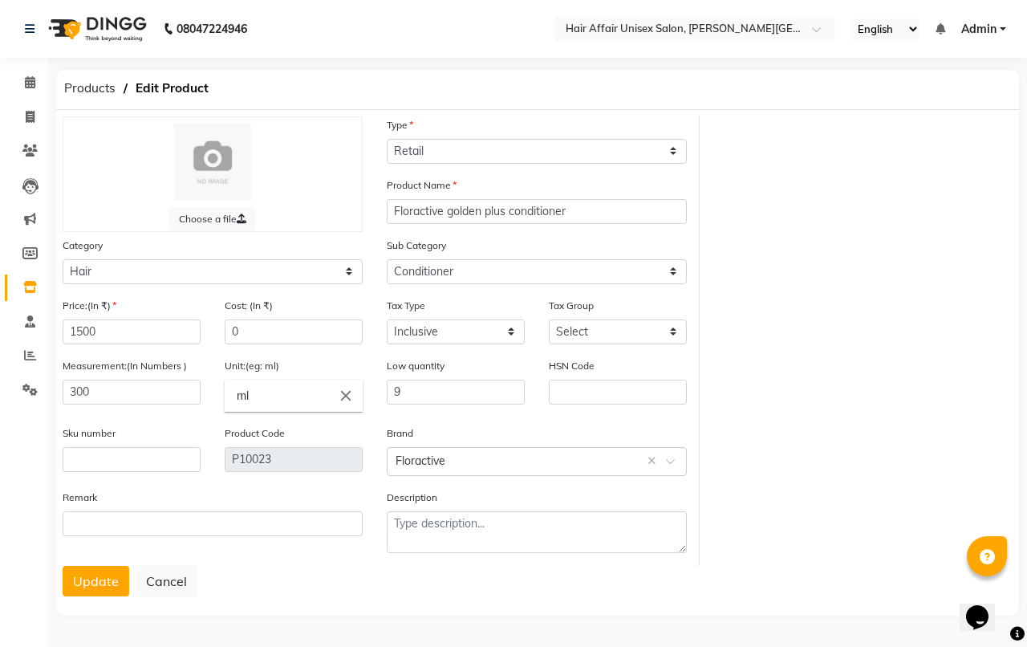
drag, startPoint x: 786, startPoint y: 361, endPoint x: 648, endPoint y: 375, distance: 138.6
click at [786, 361] on div "Choose a file Type Select Type Both Retail Consumable Product Name Floractive g…" at bounding box center [538, 340] width 974 height 449
click at [99, 582] on button "Update" at bounding box center [96, 581] width 67 height 30
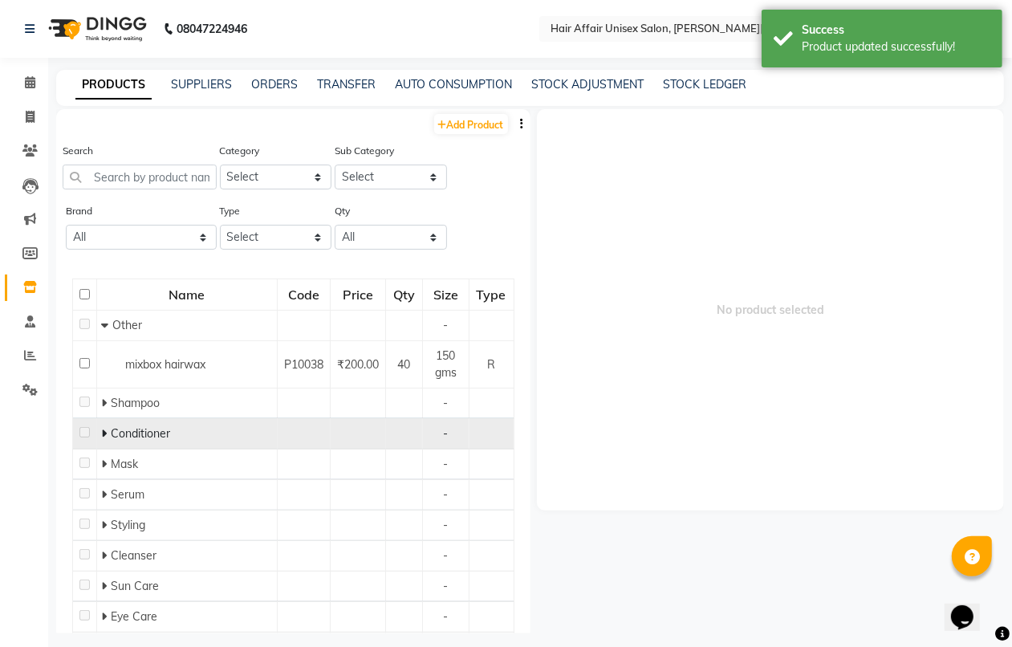
click at [105, 428] on icon at bounding box center [104, 433] width 6 height 11
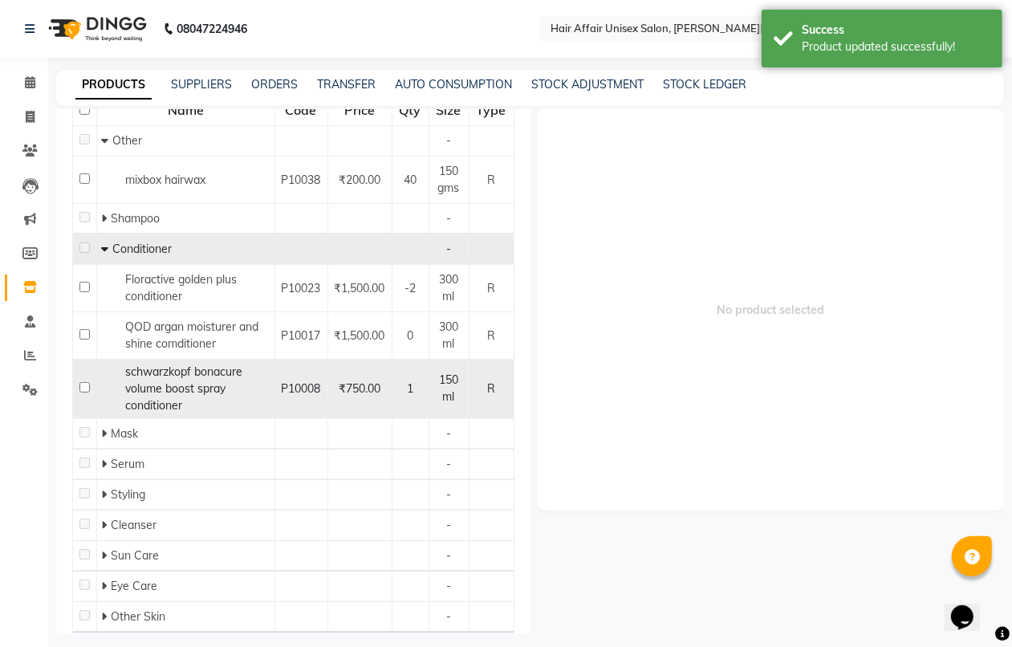
scroll to position [201, 0]
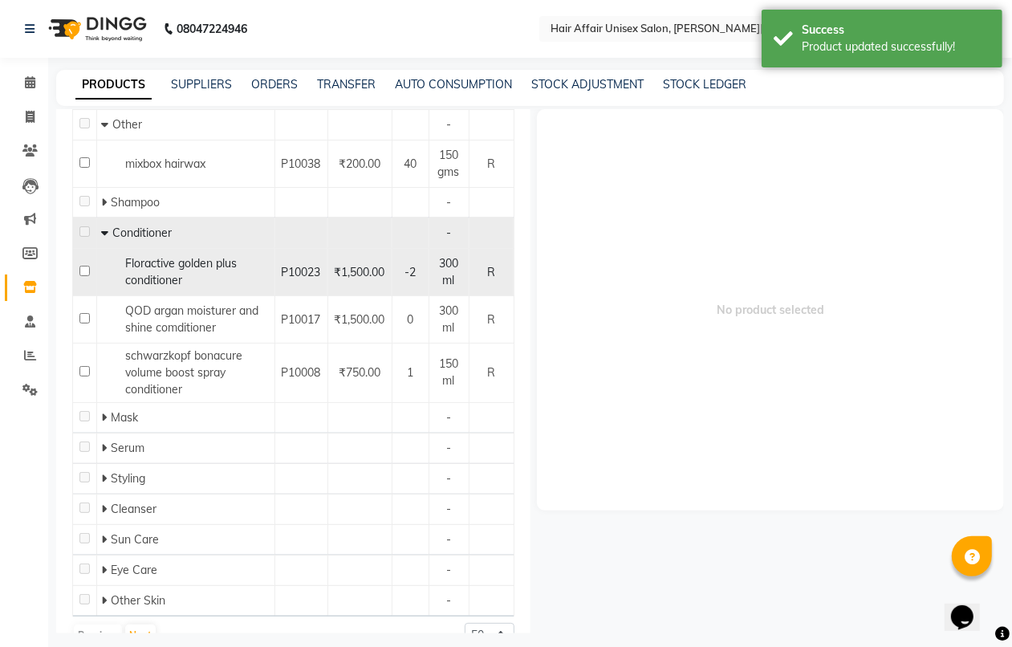
click at [439, 257] on span "300 ml" at bounding box center [448, 271] width 19 height 31
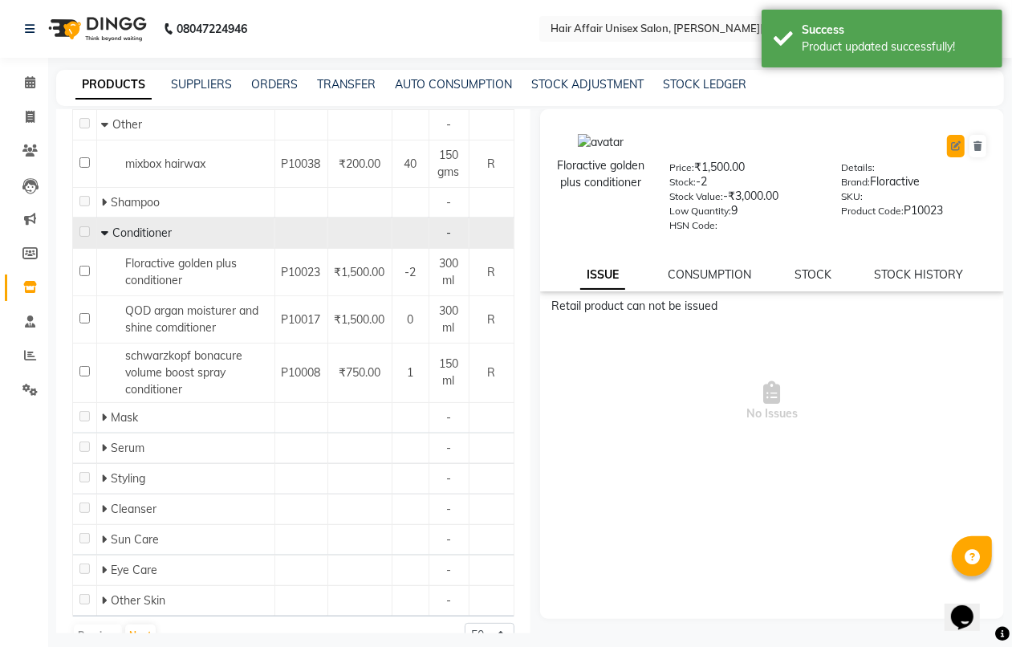
click at [951, 136] on button at bounding box center [956, 146] width 18 height 22
select select "true"
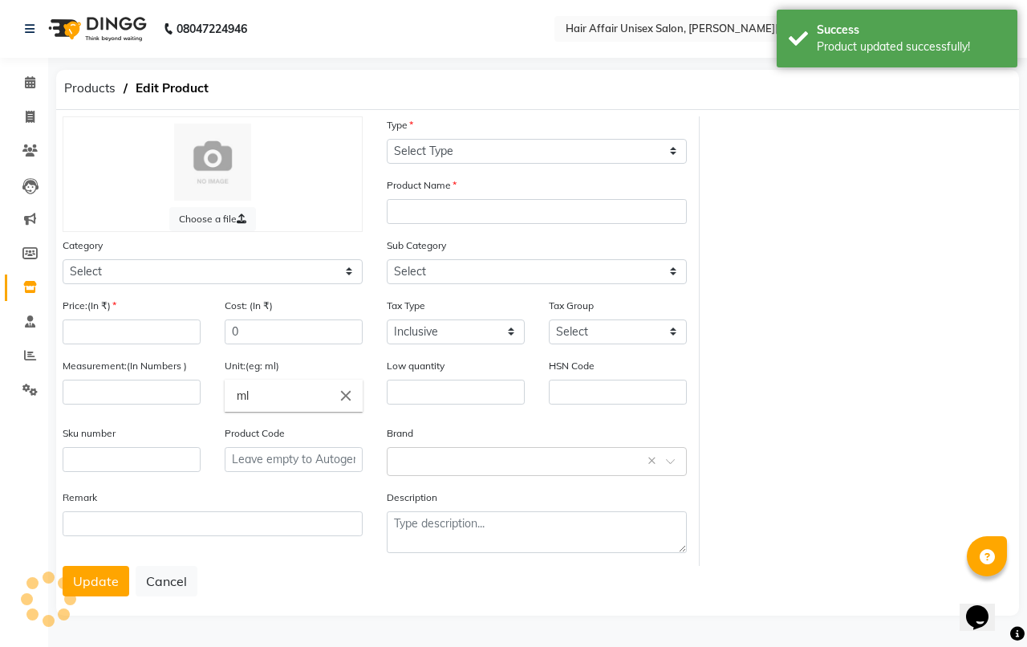
select select "R"
type input "Floractive golden plus conditioner"
select select
type input "1500"
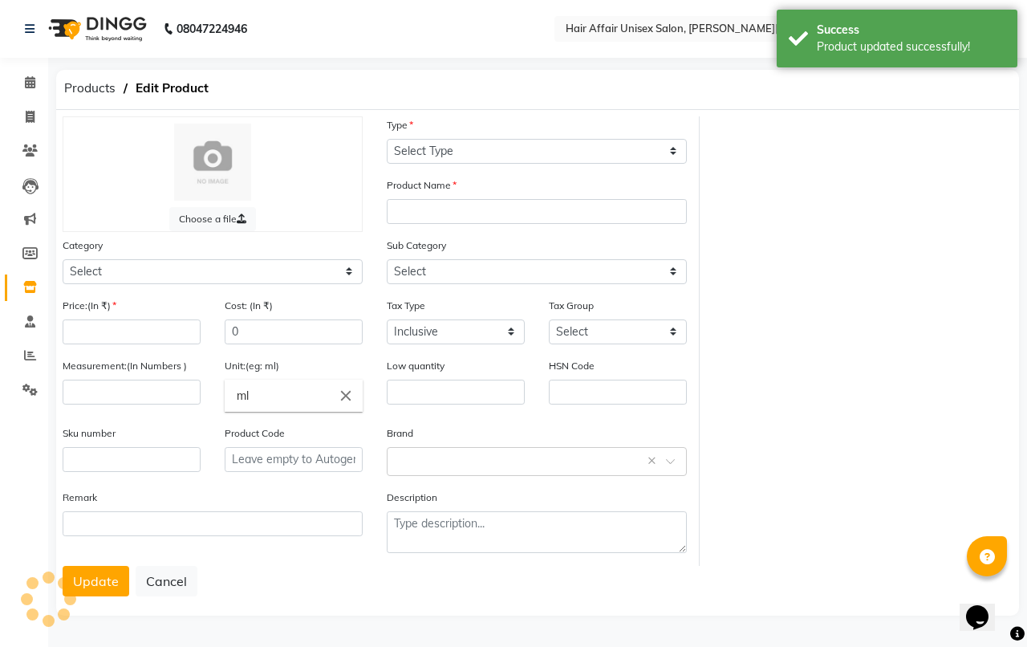
type input "300"
type input "9"
type input "P10023"
select select "1013701100"
select select "1013701102"
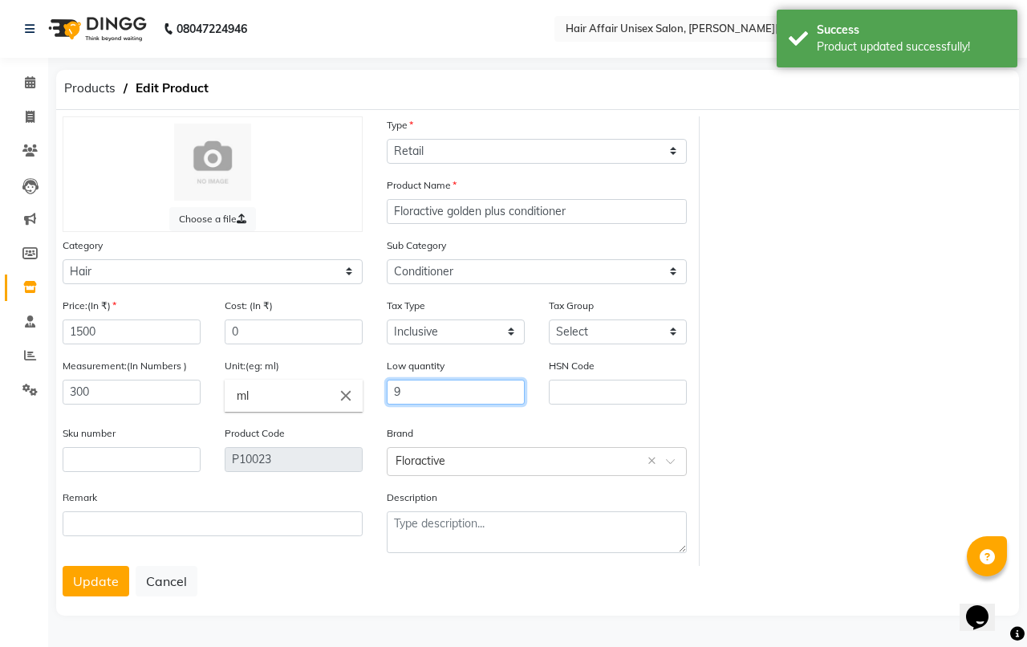
click at [495, 397] on input "9" at bounding box center [456, 391] width 138 height 25
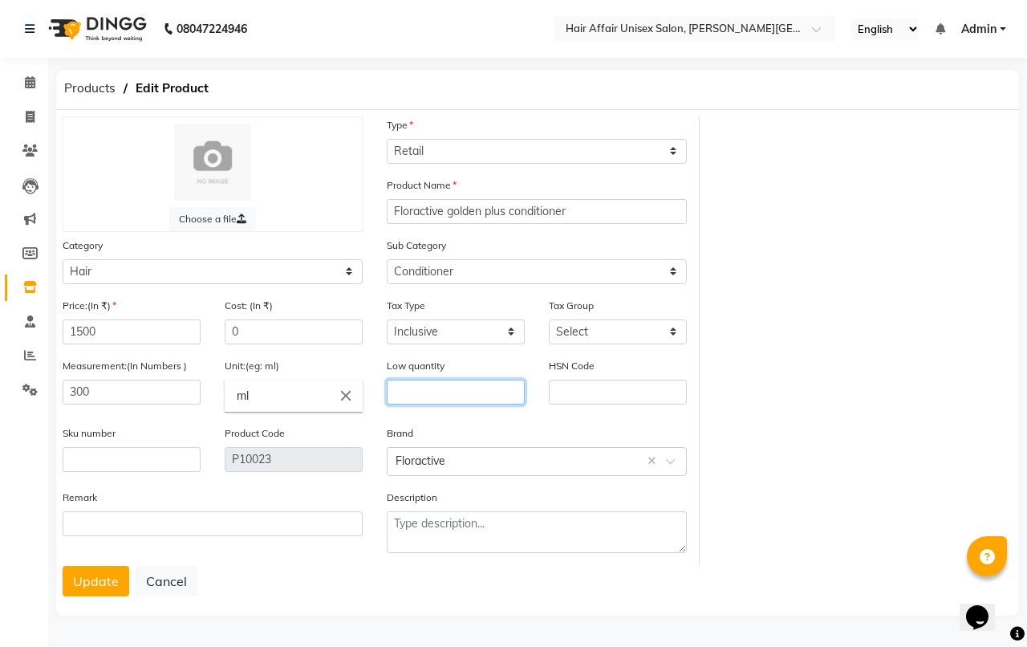
click at [63, 566] on button "Update" at bounding box center [96, 581] width 67 height 30
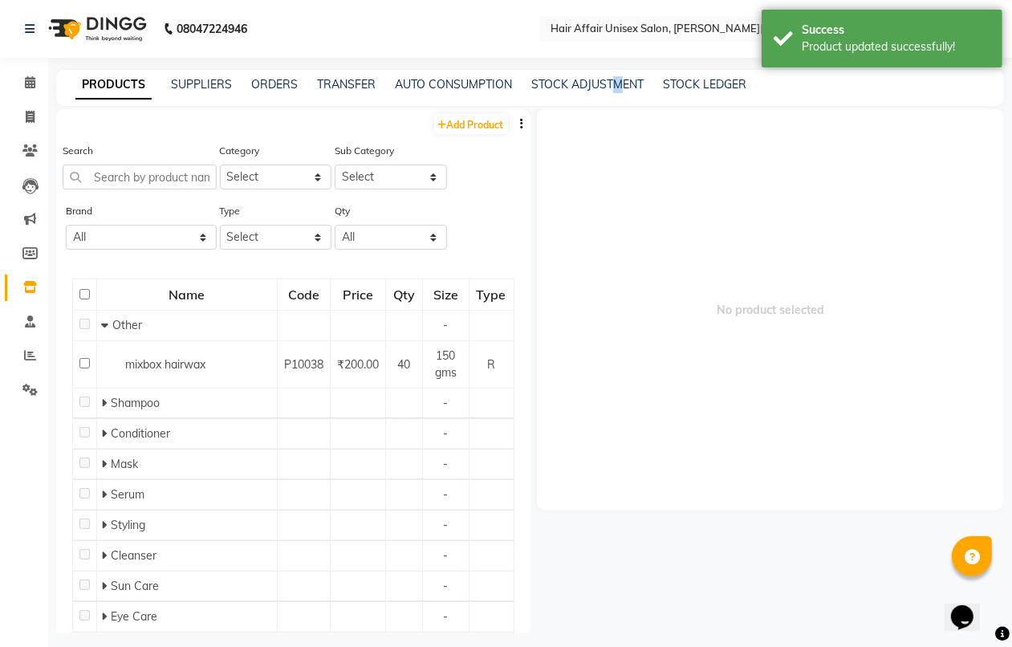
click at [618, 96] on div "PRODUCTS SUPPLIERS ORDERS TRANSFER AUTO CONSUMPTION STOCK ADJUSTMENT STOCK LEDG…" at bounding box center [529, 88] width 947 height 36
click at [599, 87] on link "STOCK ADJUSTMENT" at bounding box center [587, 84] width 112 height 14
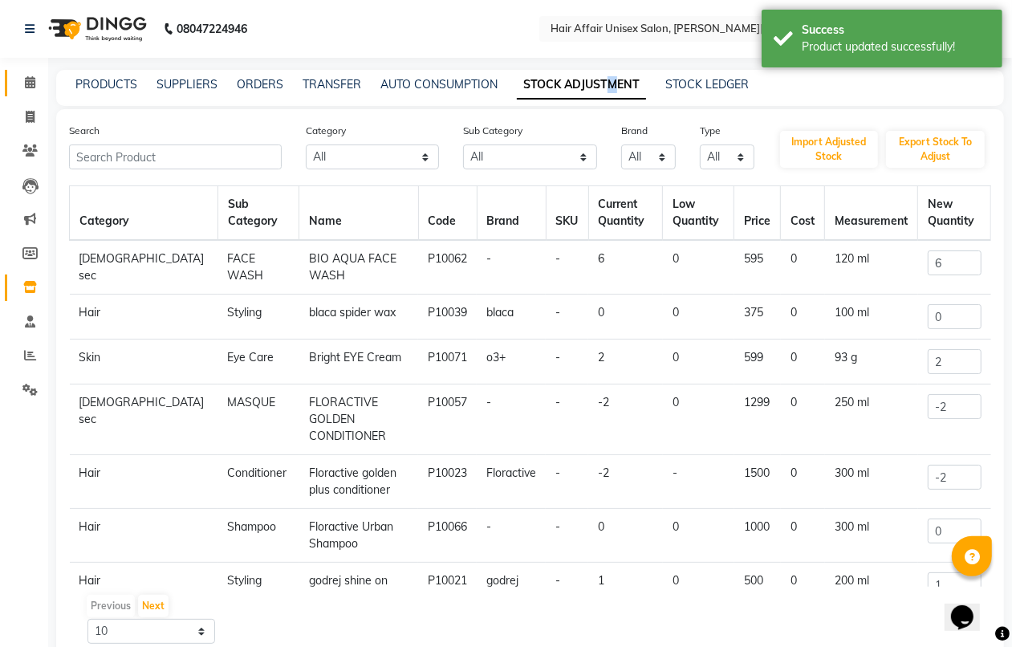
click at [9, 74] on link "Calendar" at bounding box center [24, 83] width 39 height 26
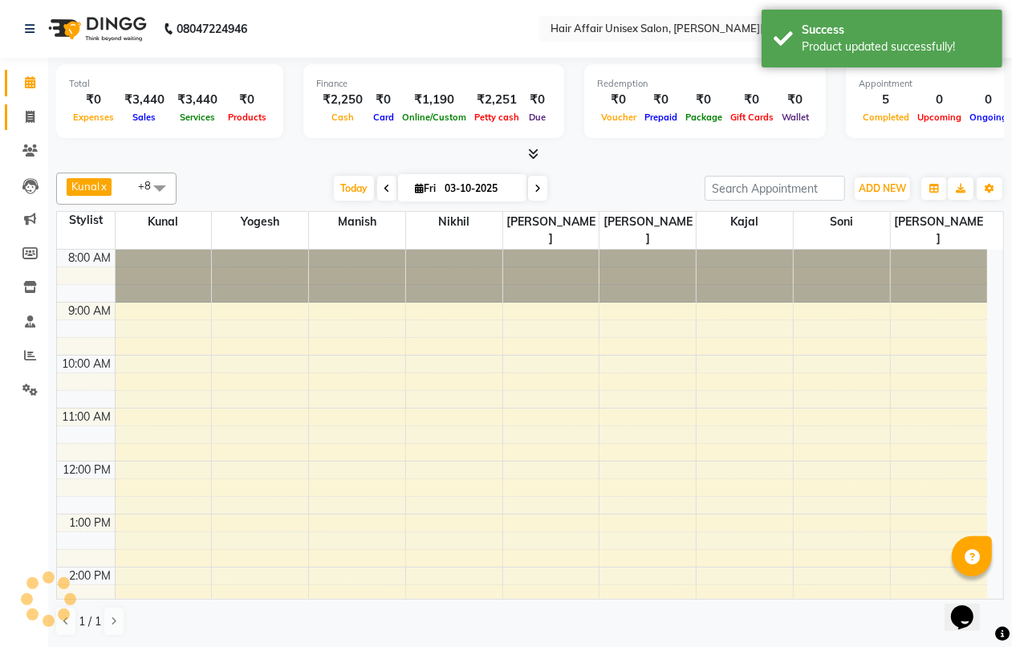
click at [24, 106] on link "Invoice" at bounding box center [24, 117] width 39 height 26
select select "service"
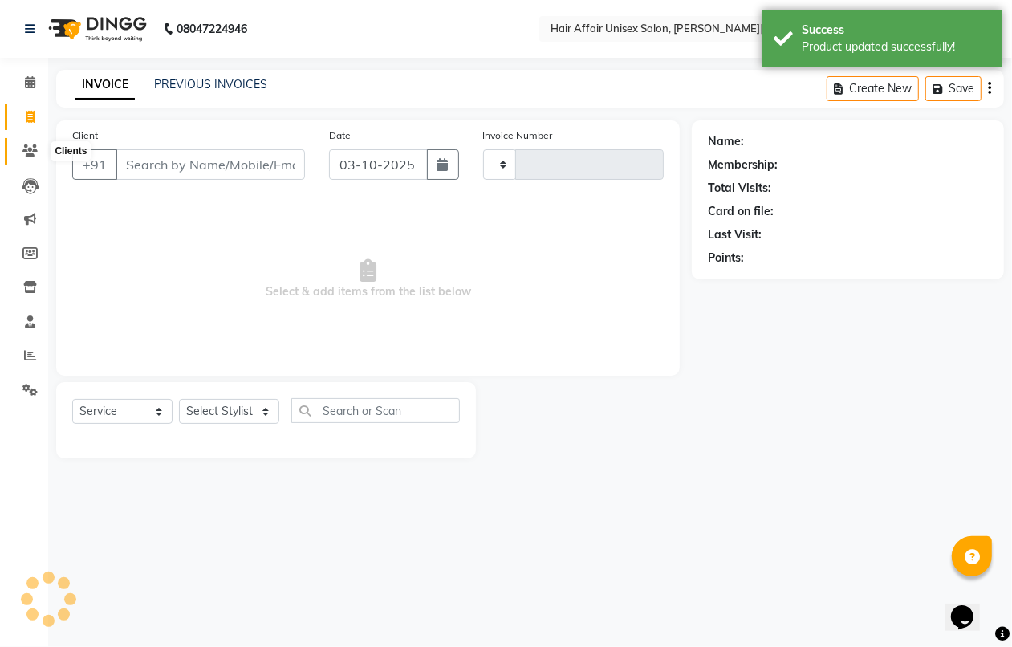
type input "1936"
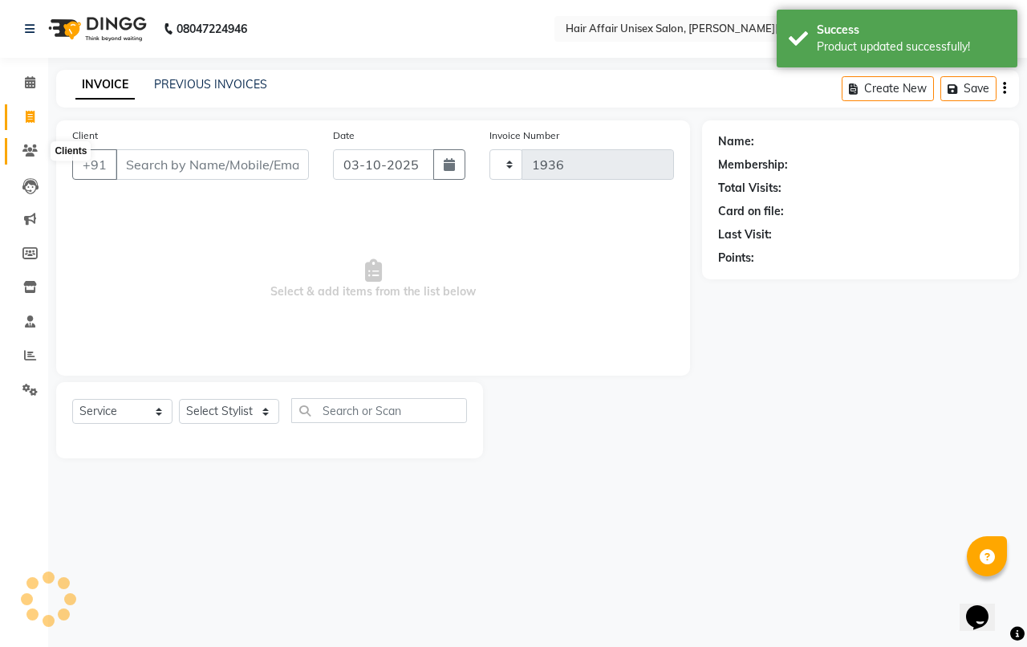
select select "6225"
click at [33, 158] on span at bounding box center [30, 151] width 28 height 18
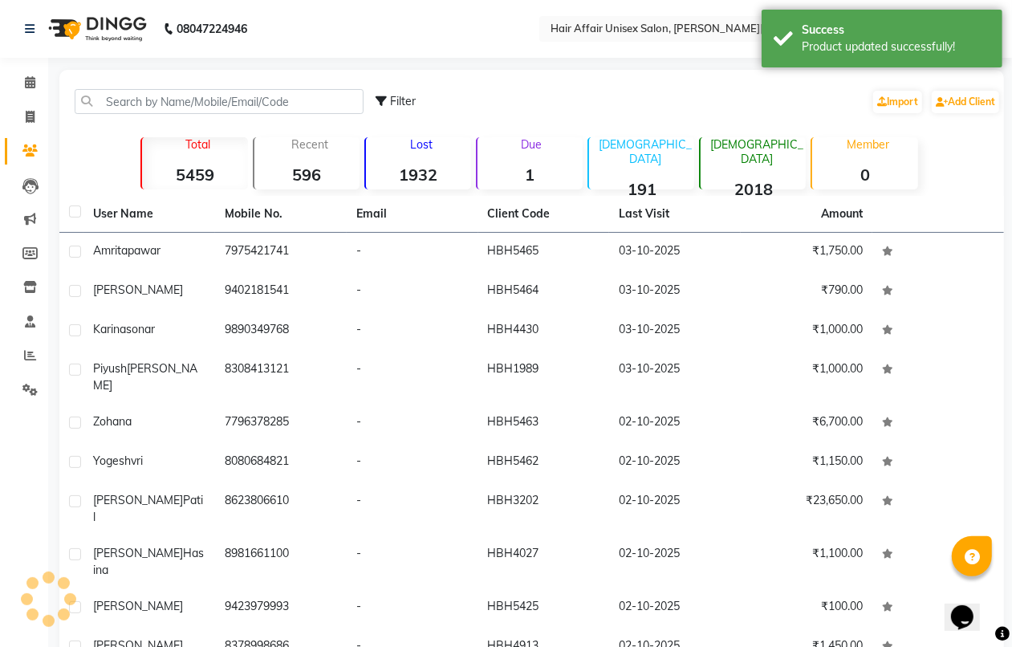
click at [34, 205] on li "Marketing" at bounding box center [24, 219] width 48 height 34
click at [38, 176] on span at bounding box center [30, 185] width 28 height 18
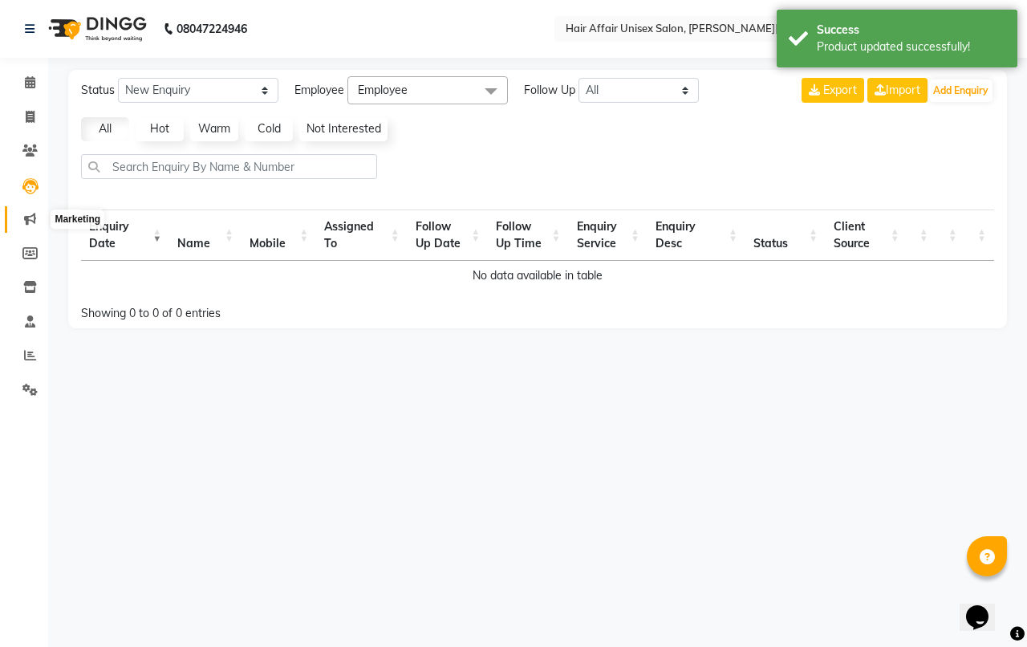
click at [41, 209] on link "Marketing" at bounding box center [24, 219] width 39 height 26
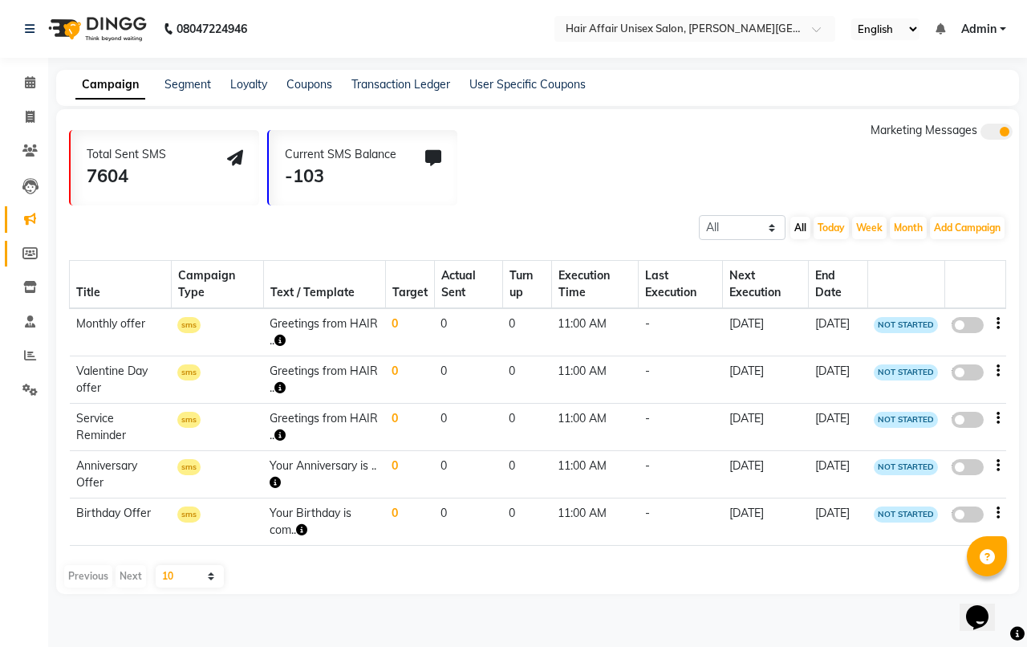
click at [34, 265] on link "Members" at bounding box center [24, 254] width 39 height 26
select select
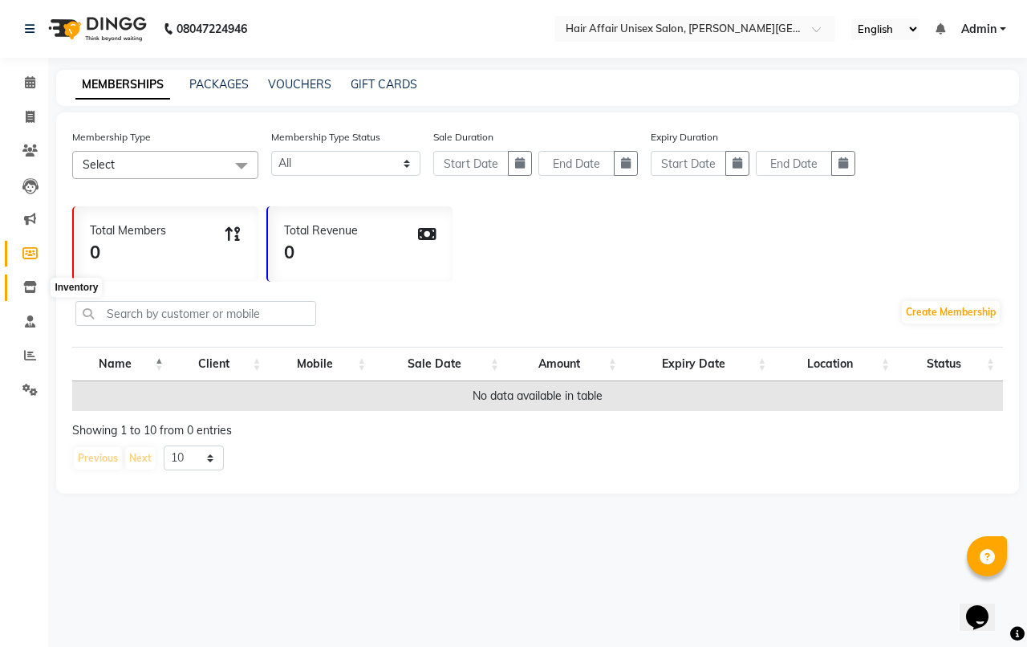
click at [30, 293] on icon at bounding box center [30, 287] width 14 height 12
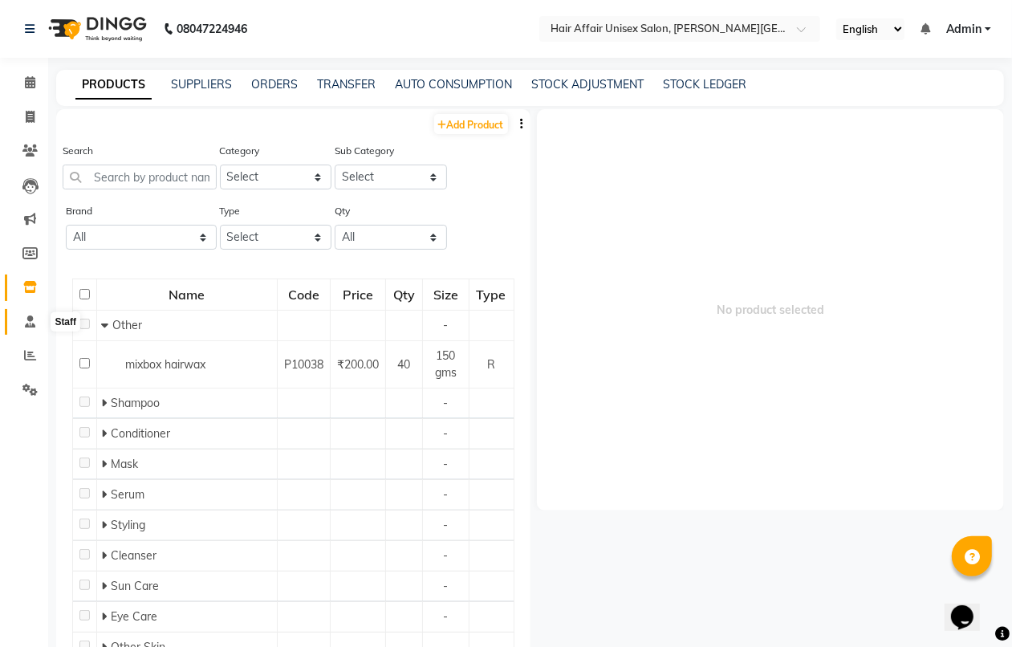
click at [34, 322] on icon at bounding box center [30, 321] width 10 height 12
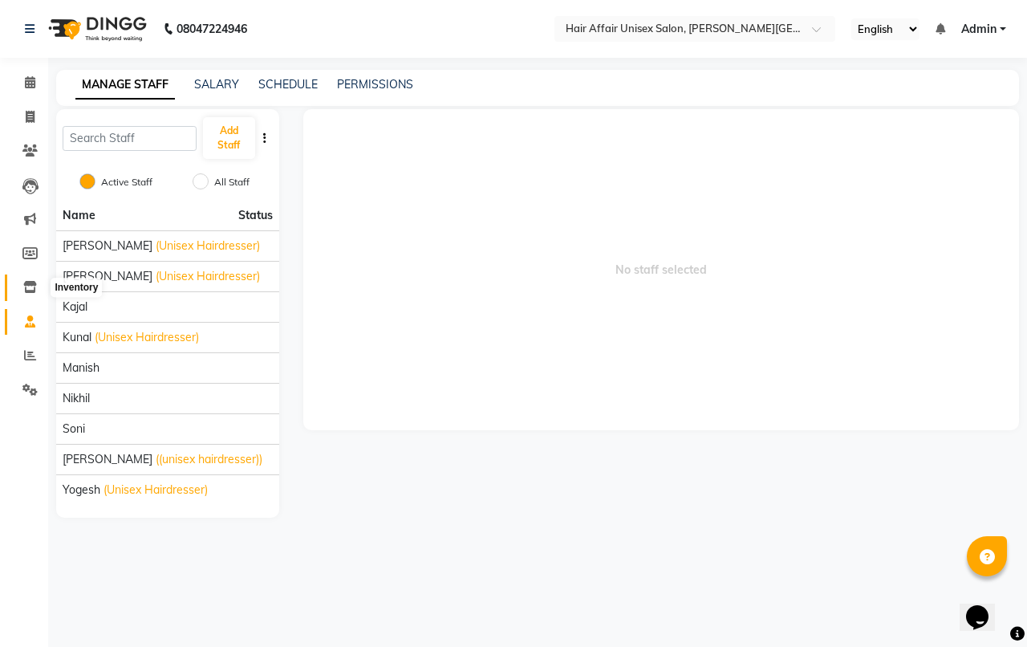
click at [33, 289] on icon at bounding box center [30, 287] width 14 height 12
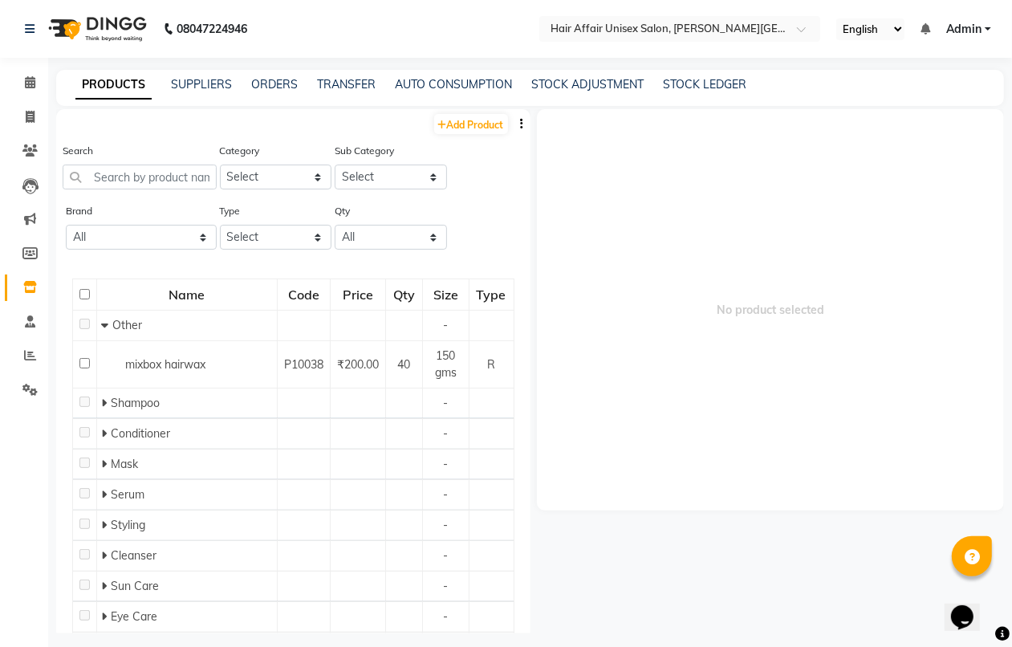
click at [514, 130] on button "button" at bounding box center [522, 124] width 16 height 17
click at [562, 77] on link "STOCK ADJUSTMENT" at bounding box center [587, 84] width 112 height 14
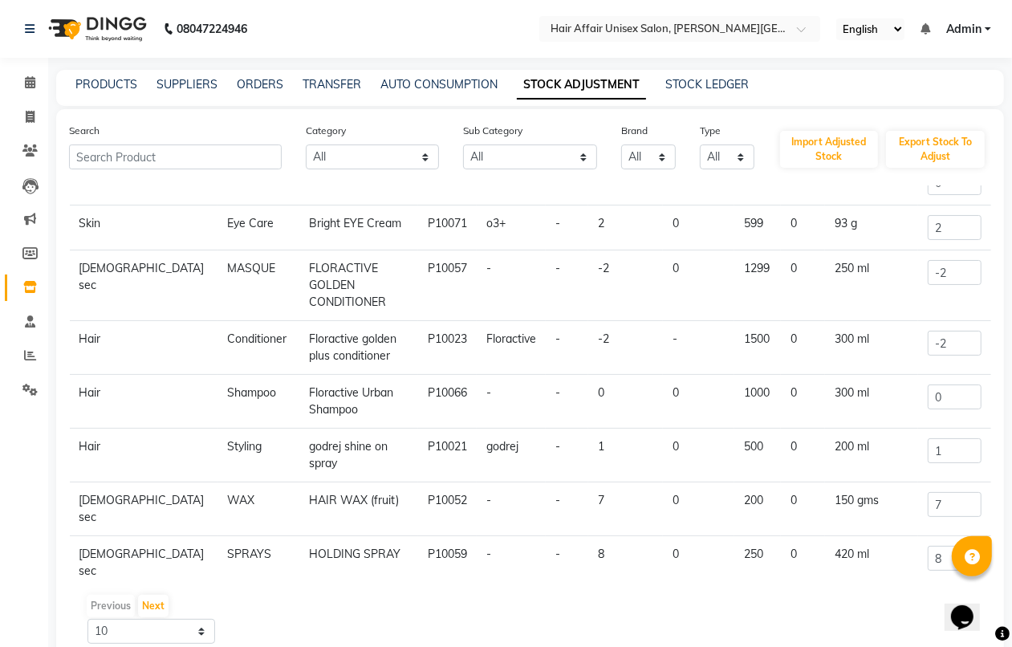
scroll to position [153, 0]
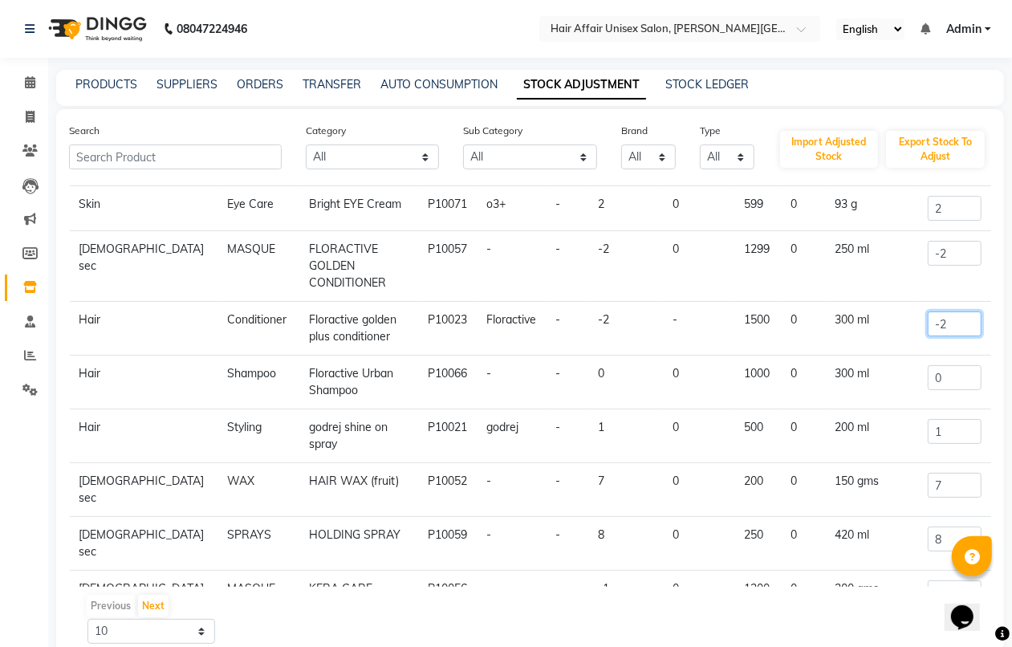
drag, startPoint x: 935, startPoint y: 305, endPoint x: 904, endPoint y: 305, distance: 30.5
click at [918, 305] on td "-2" at bounding box center [954, 329] width 73 height 54
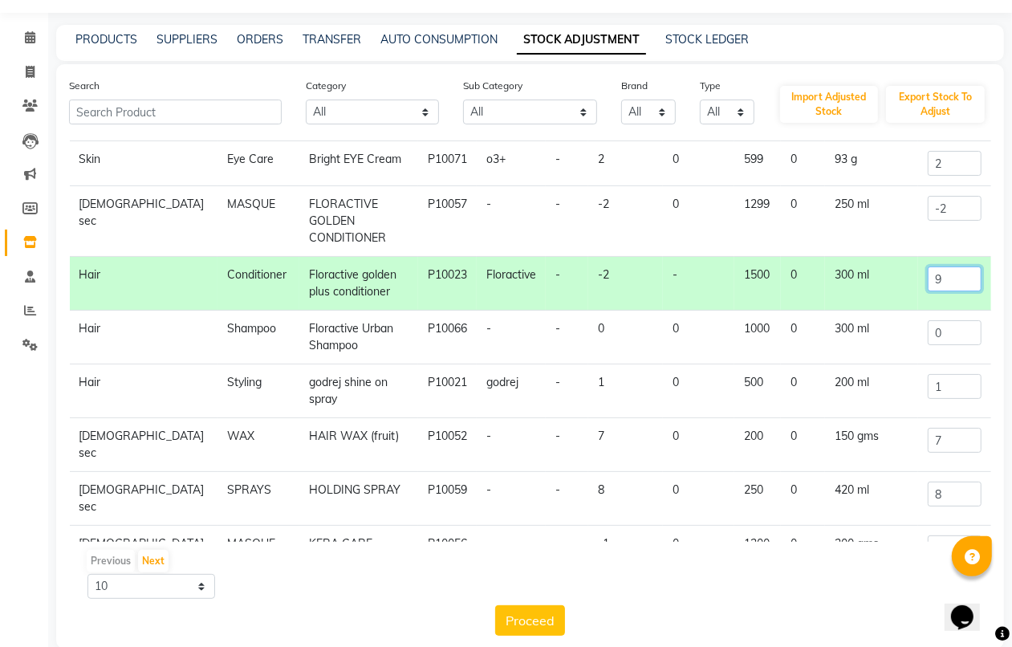
scroll to position [70, 0]
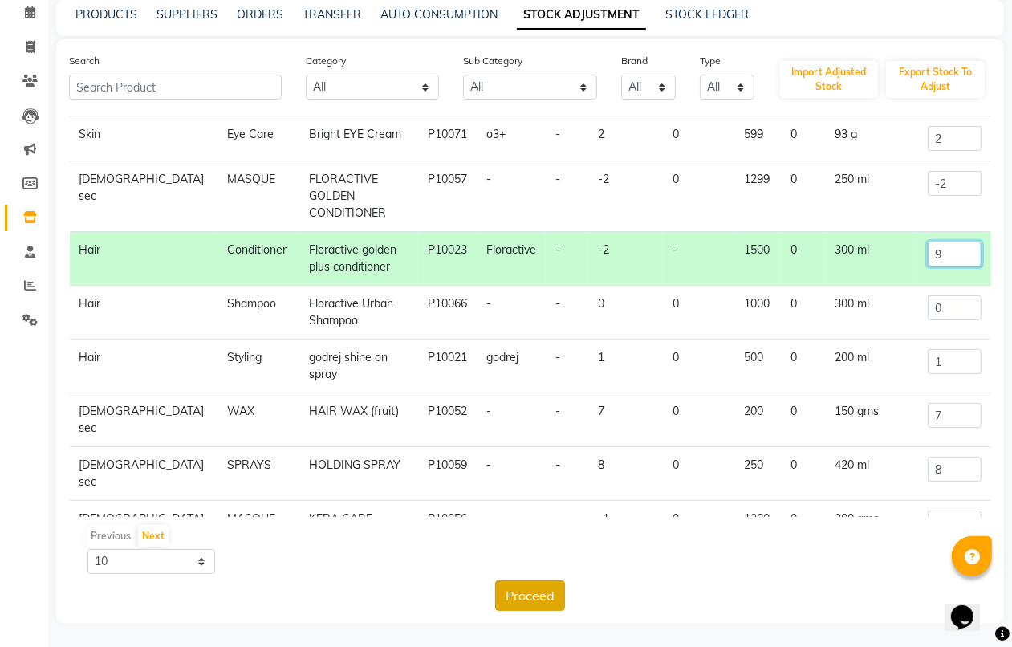
type input "9"
click at [530, 594] on button "Proceed" at bounding box center [530, 595] width 70 height 30
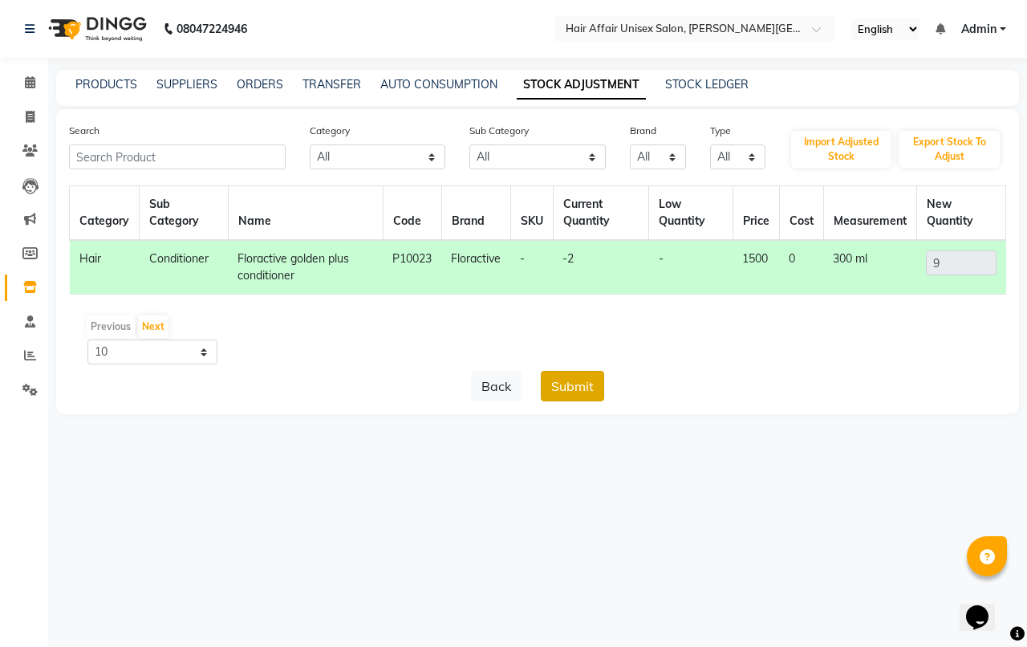
click at [562, 385] on button "Submit" at bounding box center [572, 386] width 63 height 30
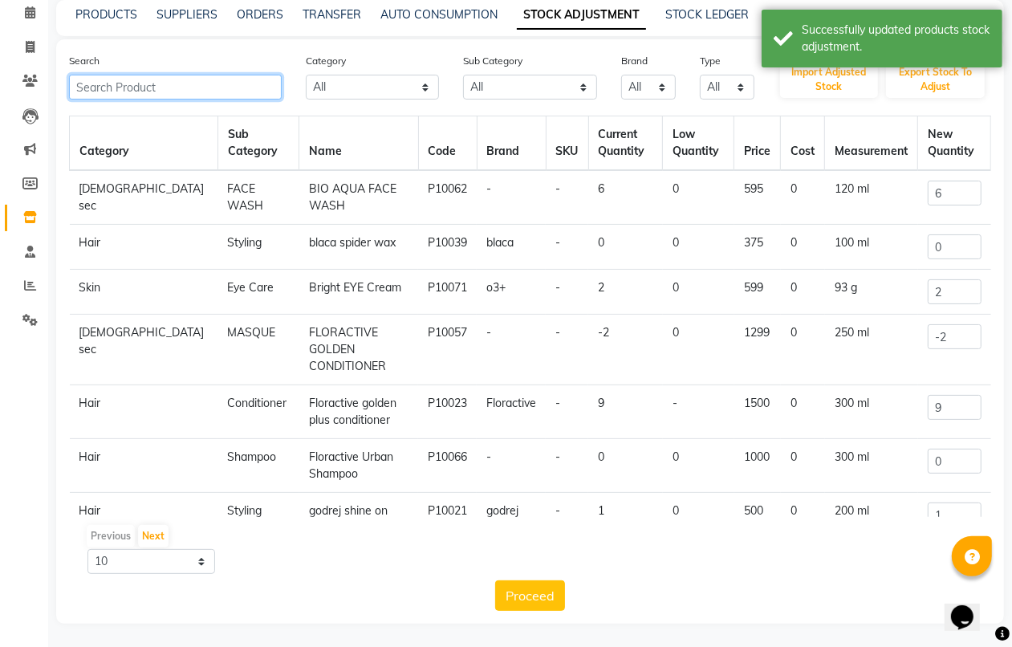
click at [225, 88] on input "text" at bounding box center [175, 87] width 213 height 25
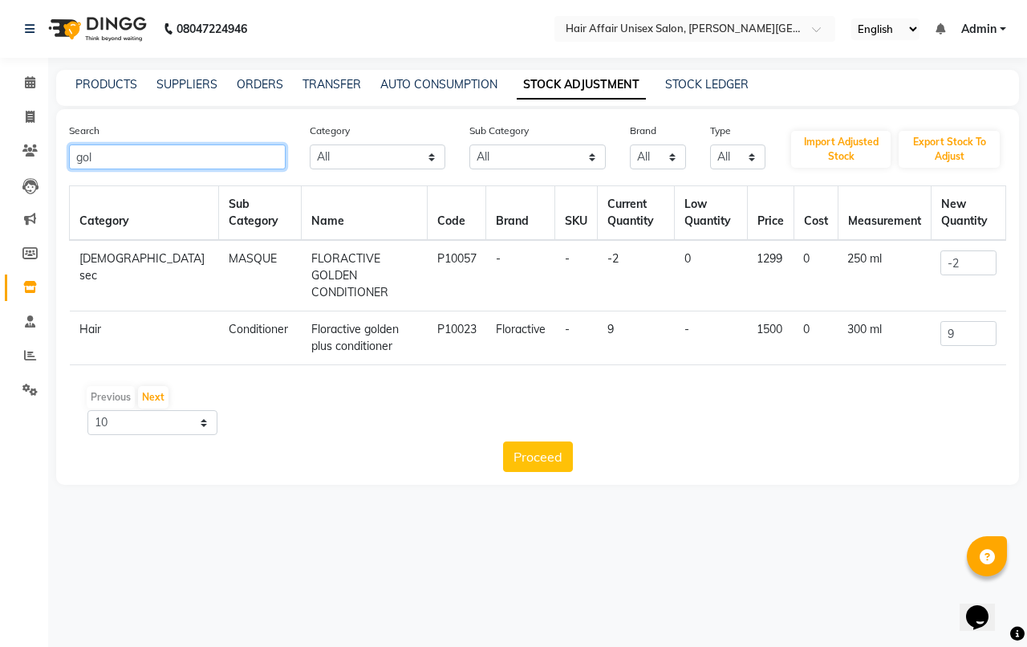
type input "gol"
click at [383, 266] on td "FLORACTIVE GOLDEN CONDITIONER" at bounding box center [365, 275] width 126 height 71
click at [120, 257] on td "gents sec" at bounding box center [144, 275] width 149 height 71
click at [26, 87] on icon at bounding box center [30, 82] width 10 height 12
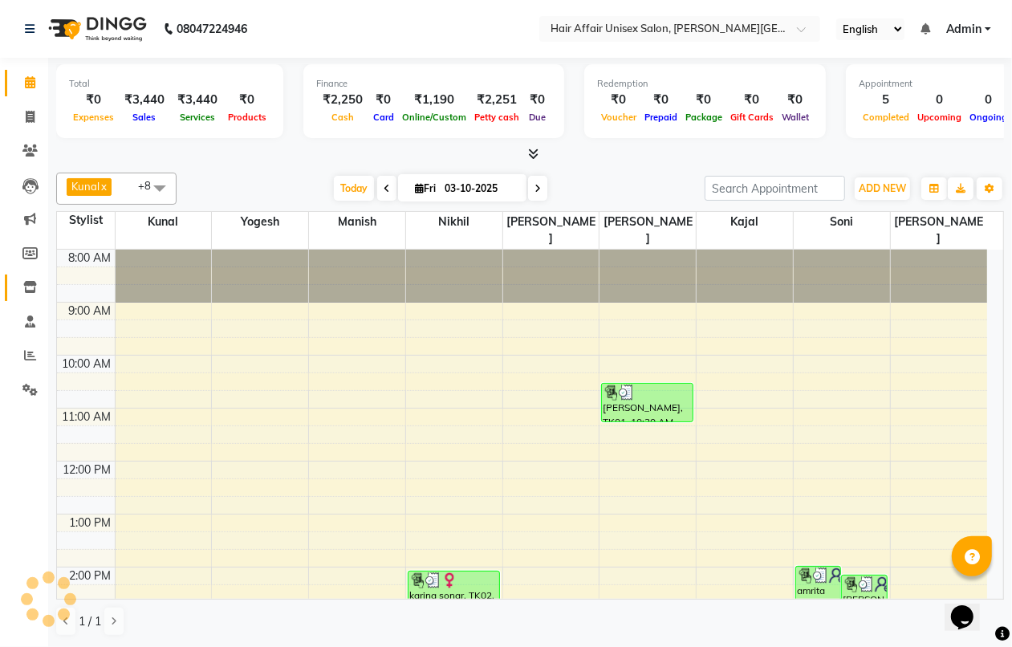
drag, startPoint x: 25, startPoint y: 298, endPoint x: 26, endPoint y: 286, distance: 12.1
click at [26, 298] on link "Inventory" at bounding box center [24, 287] width 39 height 26
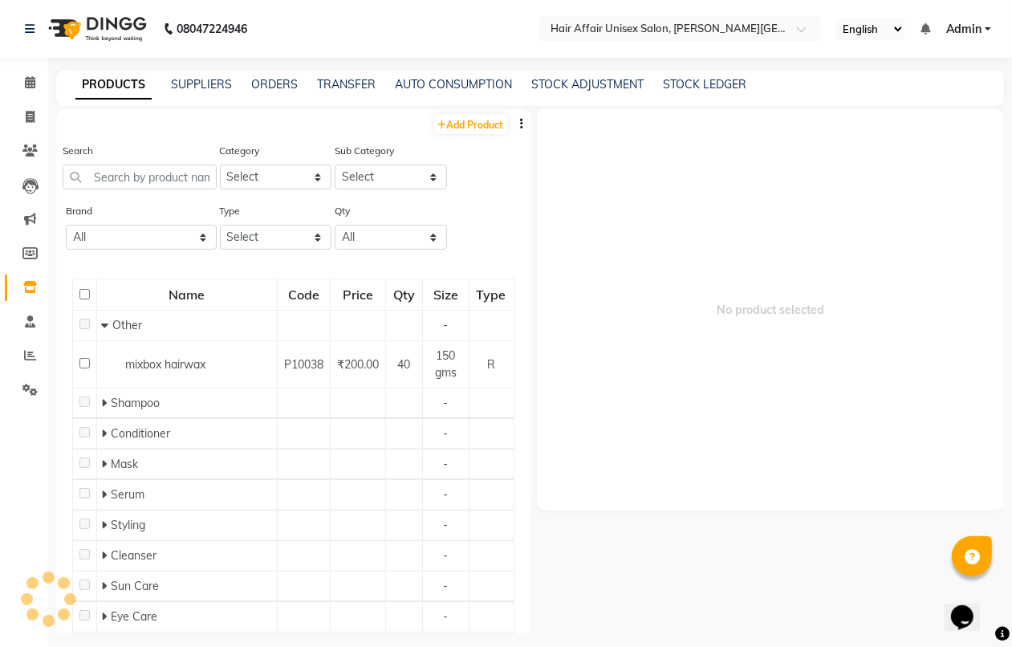
click at [129, 82] on link "PRODUCTS" at bounding box center [113, 85] width 76 height 29
click at [151, 171] on input "text" at bounding box center [140, 176] width 154 height 25
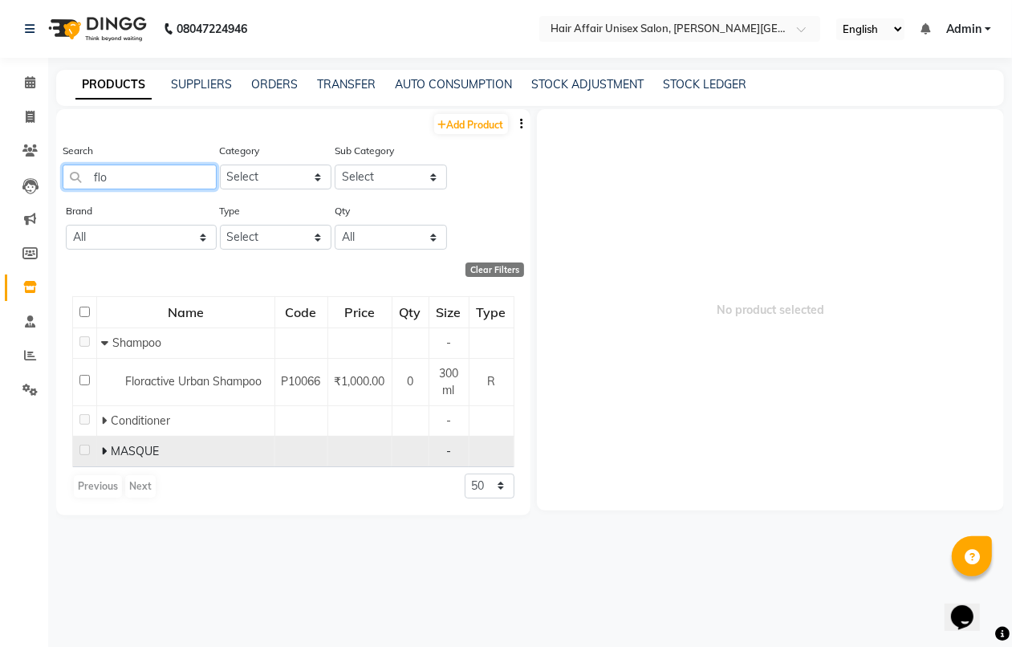
type input "flo"
click at [278, 457] on td at bounding box center [300, 451] width 53 height 30
click at [140, 457] on span "MASQUE" at bounding box center [135, 451] width 48 height 14
click at [97, 447] on td "MASQUE" at bounding box center [186, 451] width 178 height 30
click at [103, 449] on icon at bounding box center [104, 450] width 6 height 11
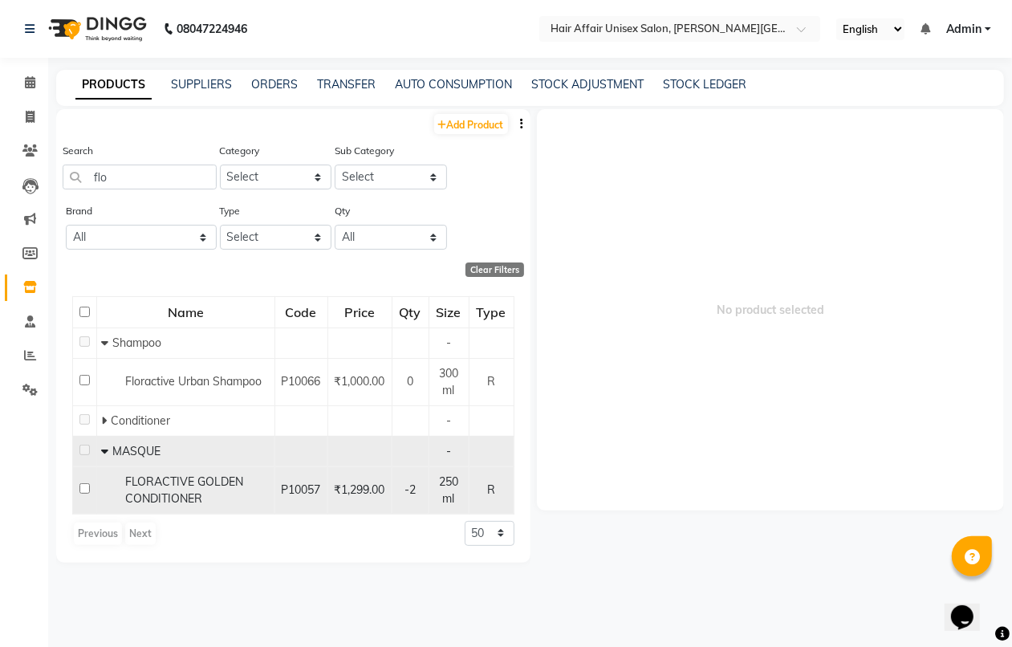
click at [219, 484] on span "FLORACTIVE GOLDEN CONDITIONER" at bounding box center [184, 489] width 118 height 31
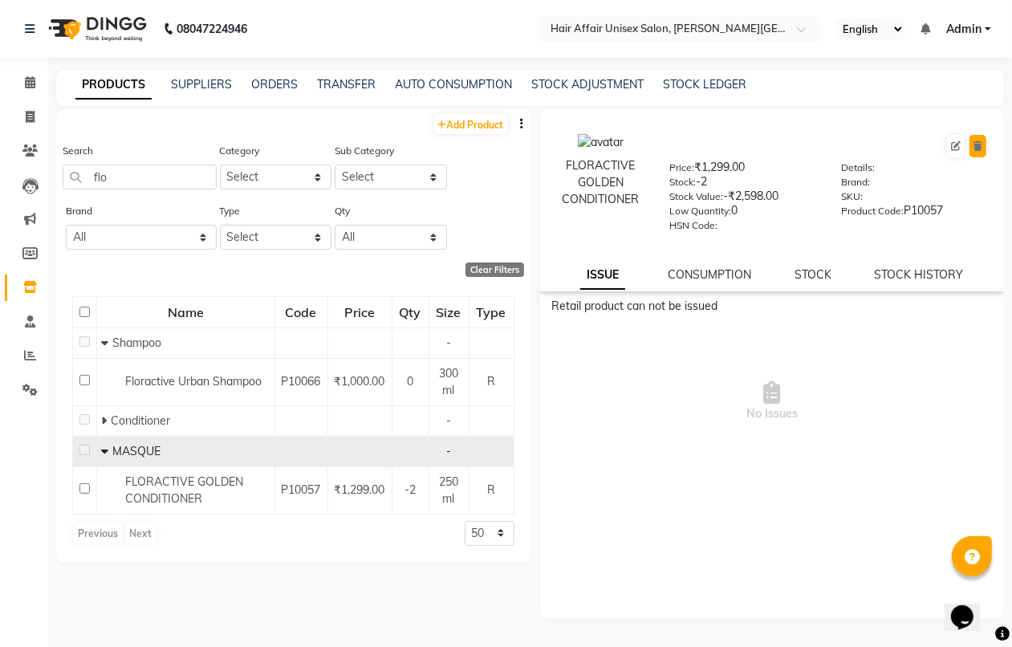
click at [971, 143] on button at bounding box center [977, 146] width 17 height 22
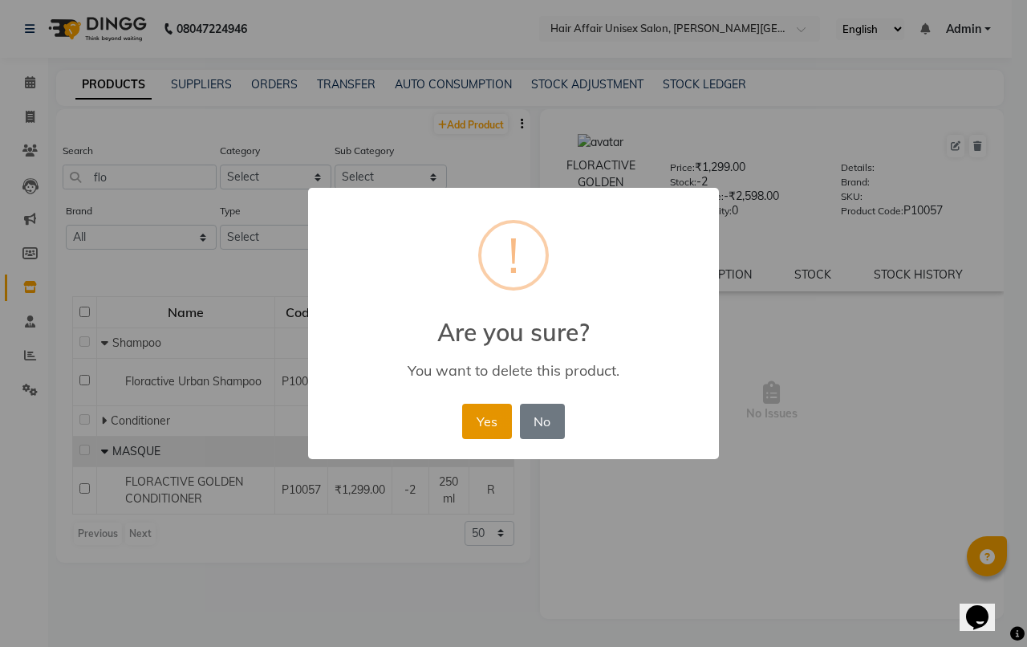
click at [499, 420] on button "Yes" at bounding box center [486, 420] width 49 height 35
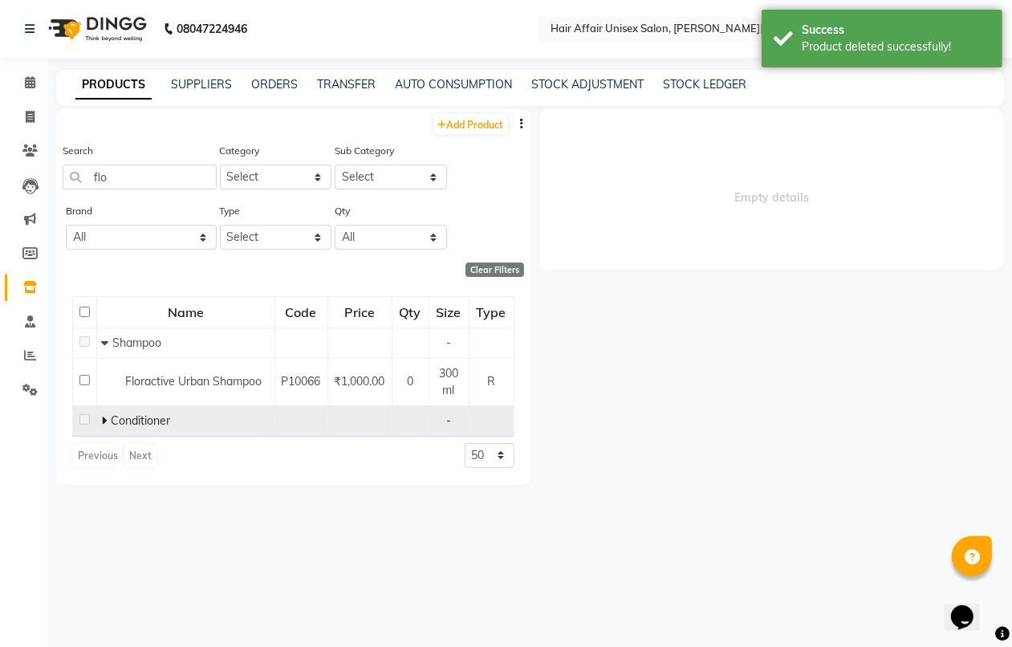
click at [102, 416] on icon at bounding box center [104, 420] width 6 height 11
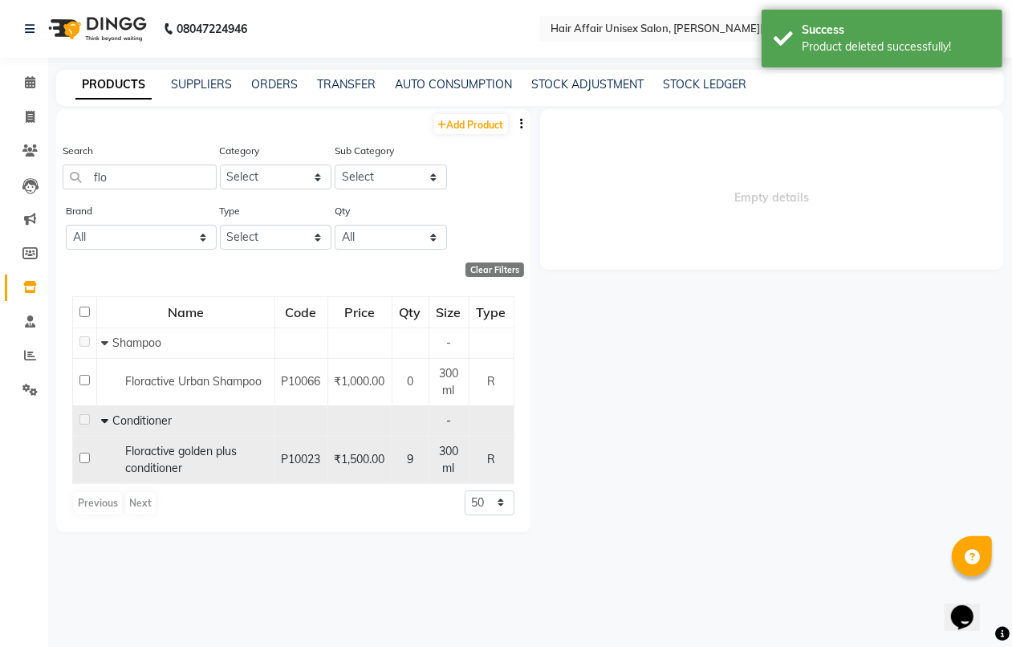
click at [185, 451] on span "Floractive golden plus conditioner" at bounding box center [181, 459] width 112 height 31
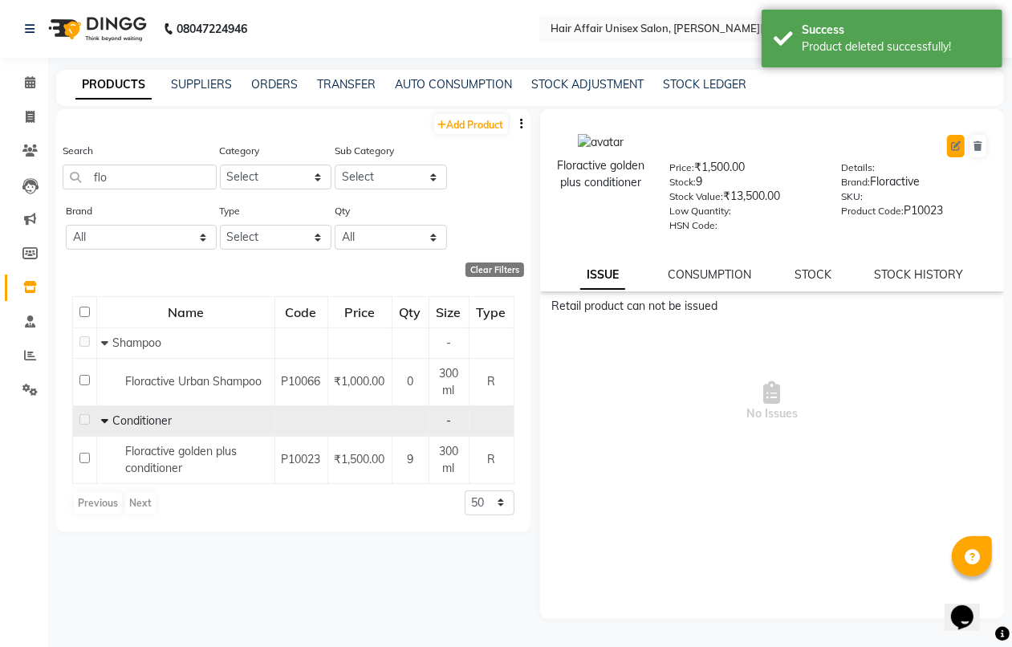
click at [951, 144] on icon at bounding box center [956, 146] width 10 height 10
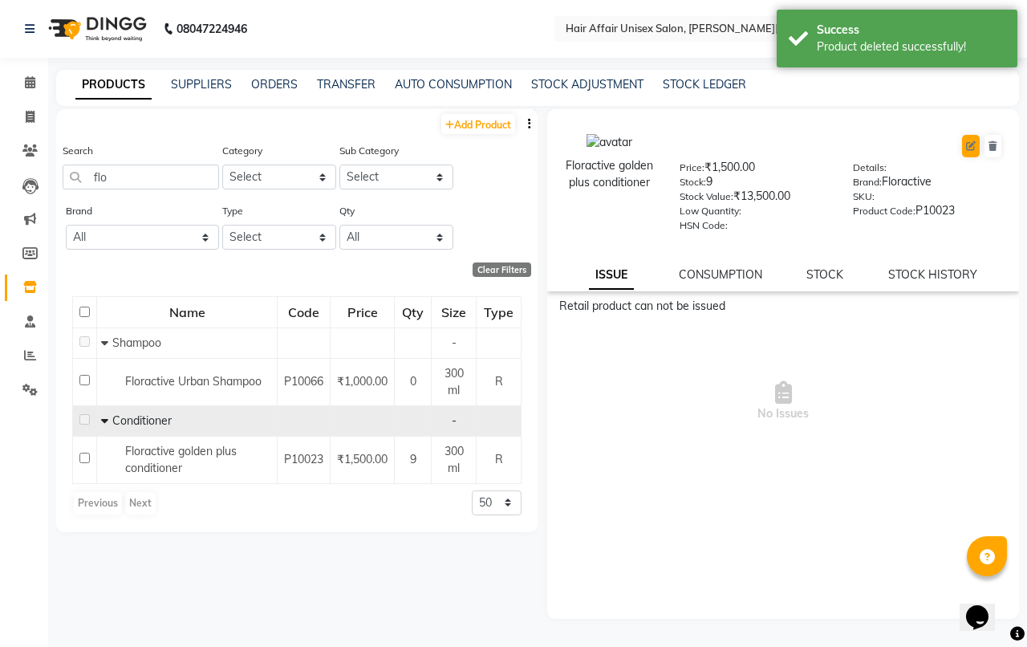
select select "R"
select select "1013701100"
select select "true"
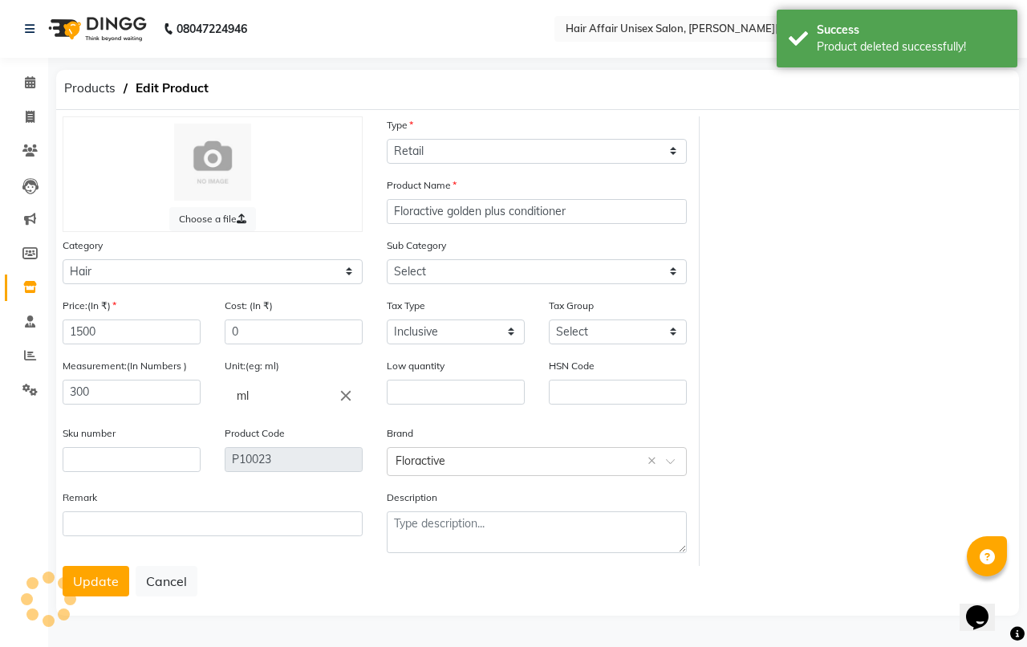
select select "1013701102"
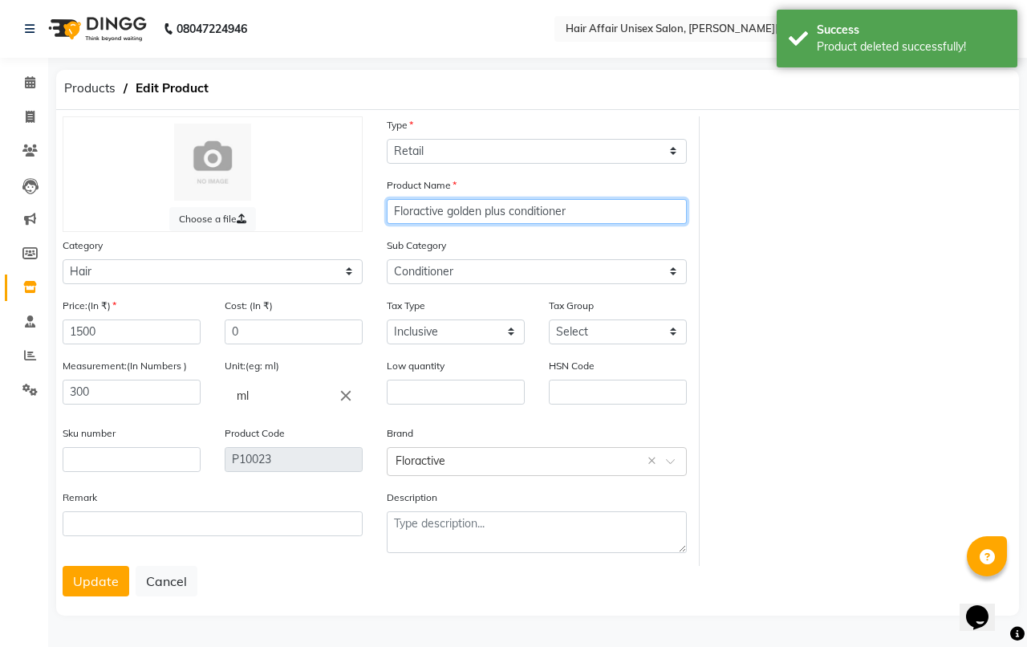
drag, startPoint x: 578, startPoint y: 213, endPoint x: 373, endPoint y: 227, distance: 205.9
click at [373, 227] on div "Choose a file Type Select Type Both Retail Consumable Product Name Floractive g…" at bounding box center [375, 340] width 649 height 449
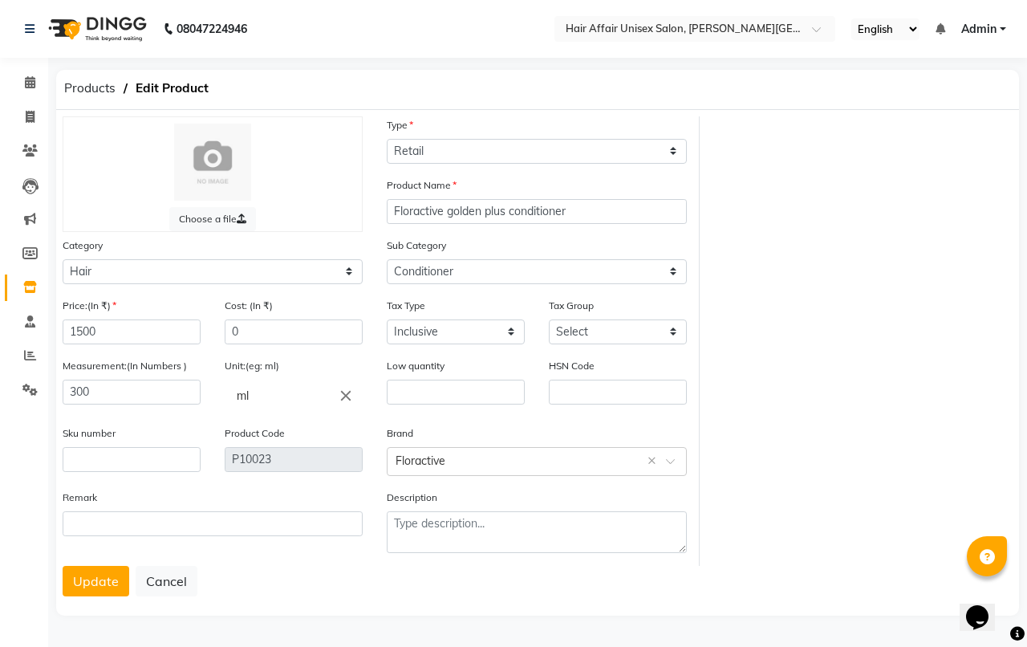
drag, startPoint x: 104, startPoint y: 571, endPoint x: 132, endPoint y: 553, distance: 33.2
click at [104, 574] on button "Update" at bounding box center [96, 581] width 67 height 30
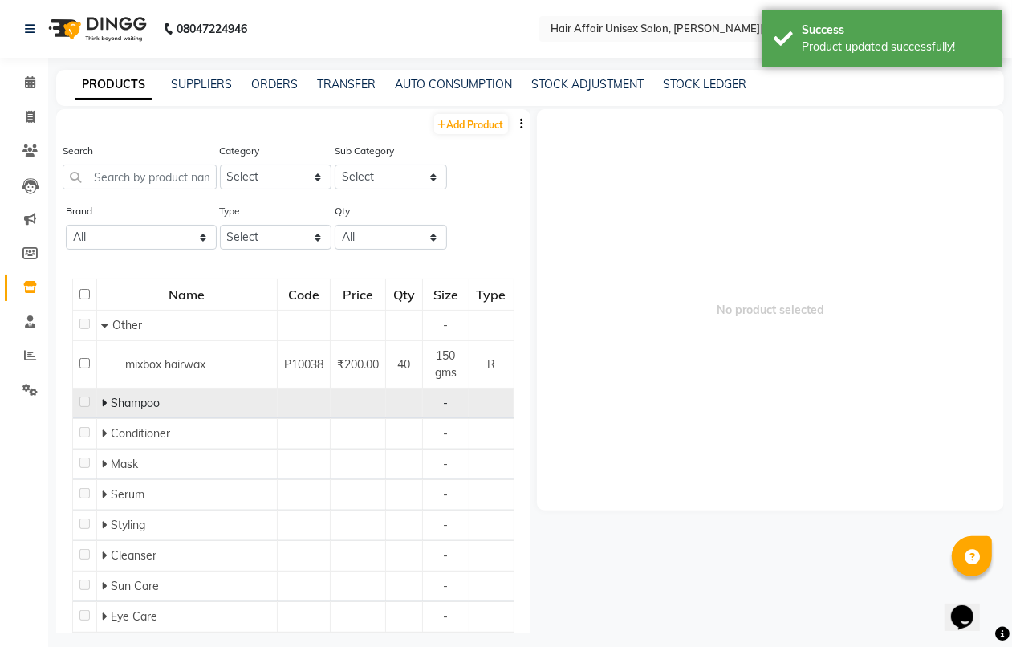
click at [127, 403] on span "Shampoo" at bounding box center [135, 402] width 49 height 14
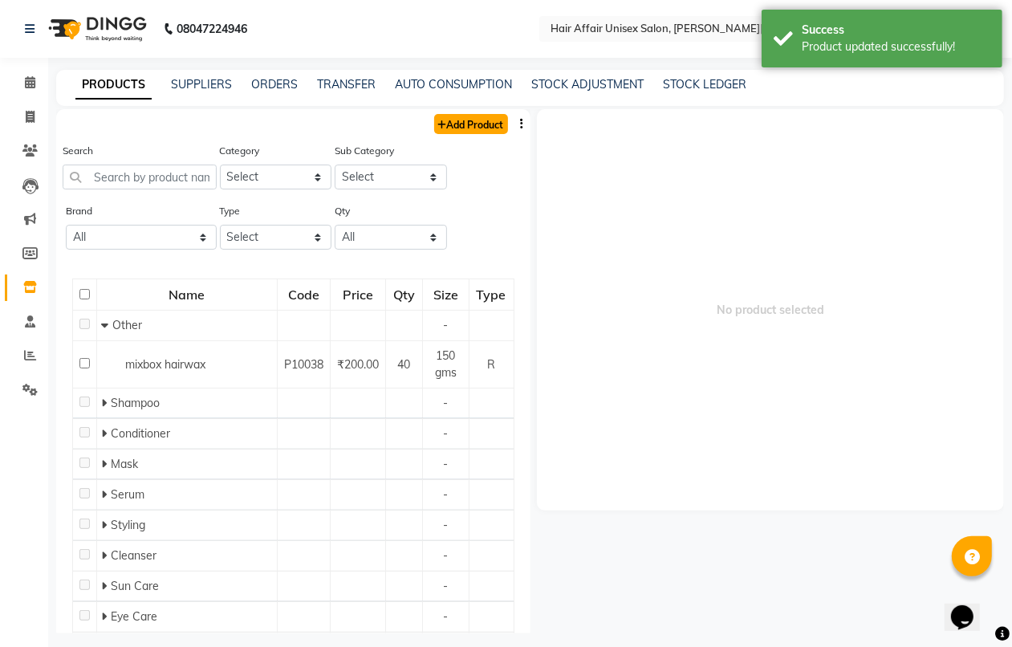
click at [453, 118] on link "Add Product" at bounding box center [471, 124] width 74 height 20
select select "true"
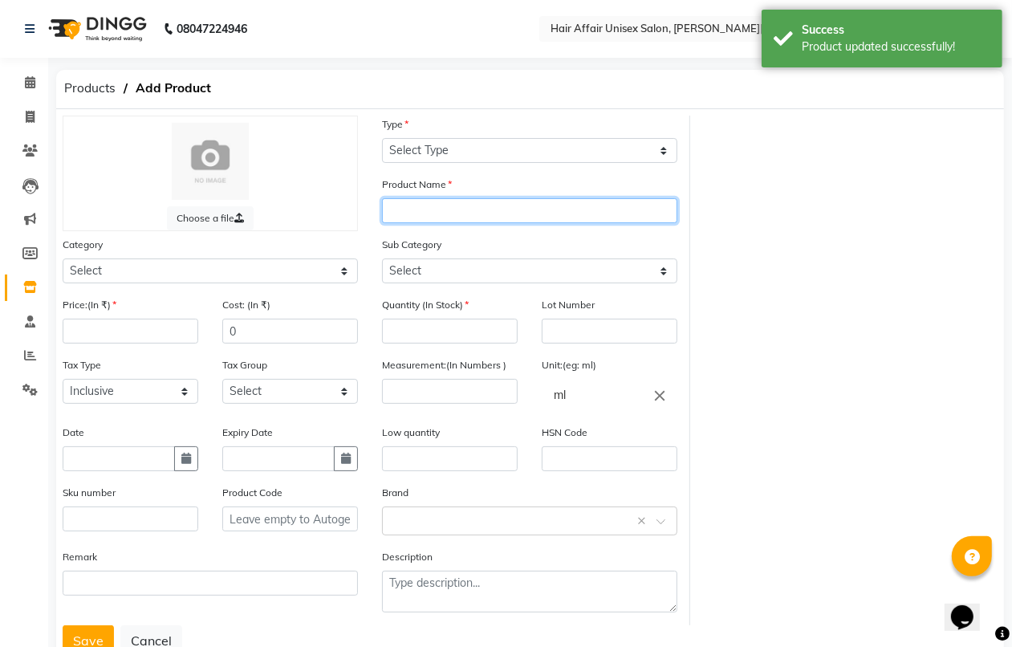
click at [473, 205] on input "text" at bounding box center [529, 210] width 295 height 25
paste input "Floractive golden plus conditioner"
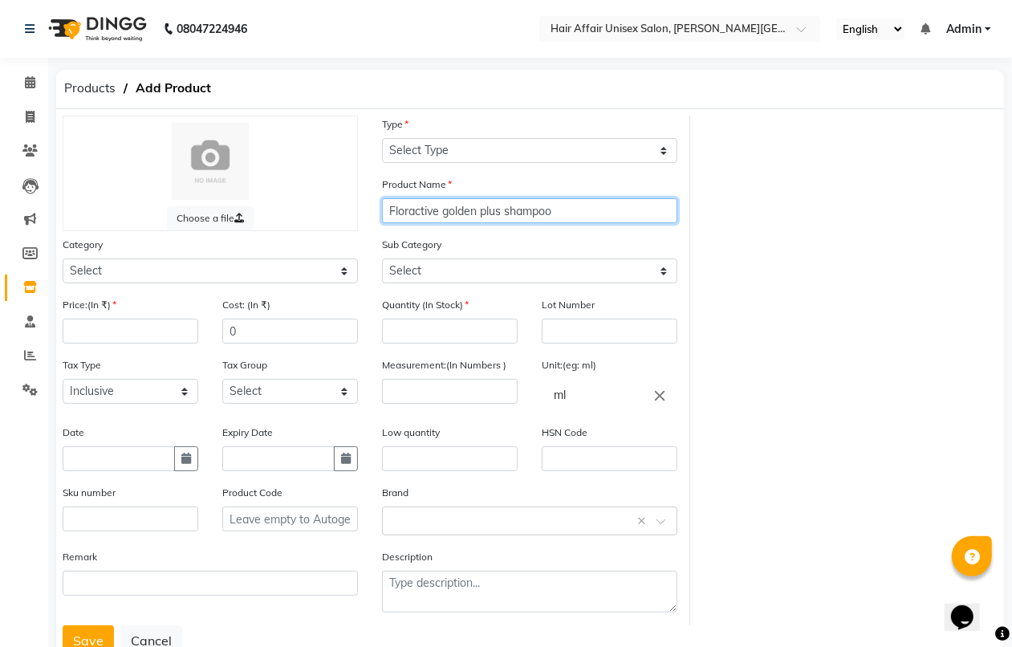
type input "Floractive golden plus shampoo"
click at [559, 136] on div "Type Select Type Both Retail Consumable" at bounding box center [529, 139] width 295 height 47
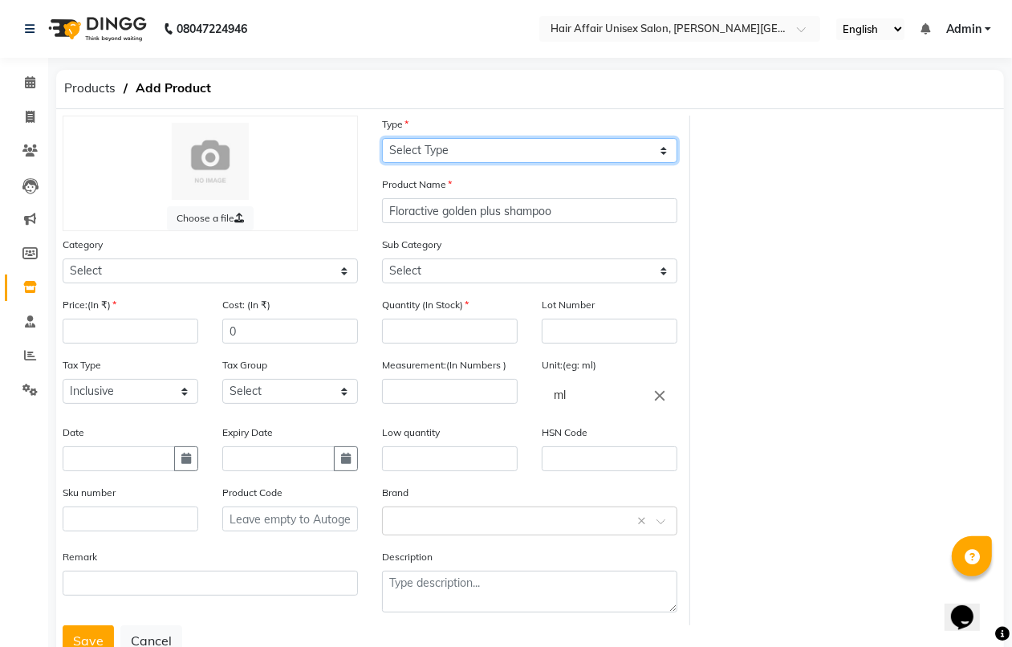
click at [566, 151] on select "Select Type Both Retail Consumable" at bounding box center [529, 150] width 295 height 25
select select "R"
click at [382, 138] on select "Select Type Both Retail Consumable" at bounding box center [529, 150] width 295 height 25
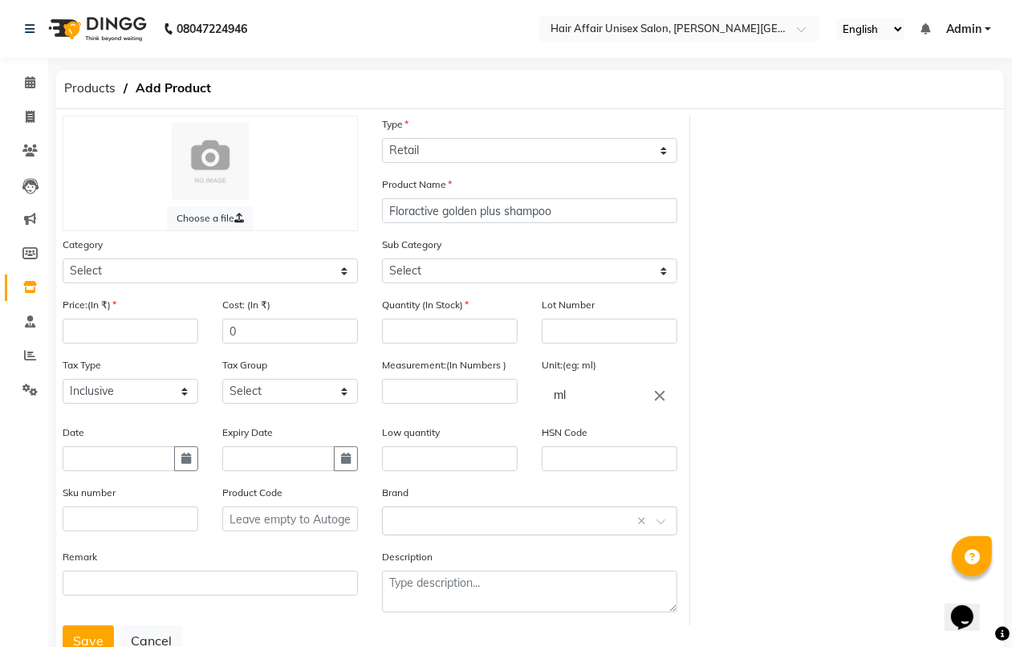
drag, startPoint x: 229, startPoint y: 290, endPoint x: 234, endPoint y: 277, distance: 13.7
click at [226, 290] on div "Category Select Hair Skin Makeup Personal Care Appliances Waxing Beard Disposab…" at bounding box center [210, 266] width 319 height 60
click at [241, 271] on select "Select Hair Skin Makeup Personal Care Appliances Waxing Beard Disposable Thread…" at bounding box center [210, 270] width 295 height 25
select select "1013701100"
click at [63, 258] on select "Select Hair Skin Makeup Personal Care Appliances Waxing Beard Disposable Thread…" at bounding box center [210, 270] width 295 height 25
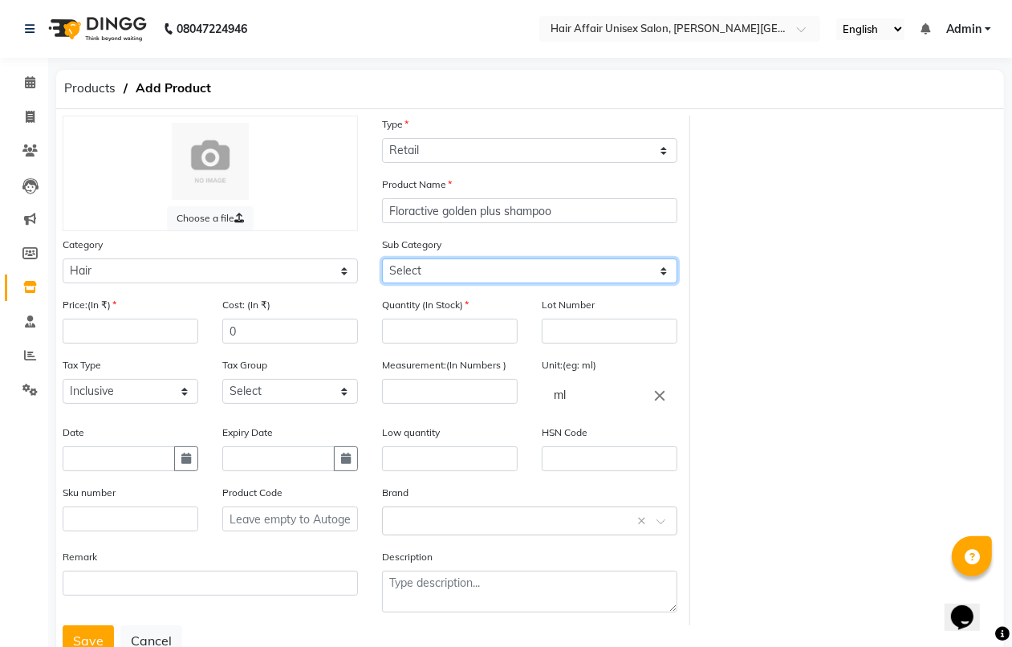
click at [540, 261] on select "Select Shampoo Conditioner Cream Mask Oil Serum Color Appliances Treatment Styl…" at bounding box center [529, 270] width 295 height 25
select select "1013701101"
click at [382, 258] on select "Select Shampoo Conditioner Cream Mask Oil Serum Color Appliances Treatment Styl…" at bounding box center [529, 270] width 295 height 25
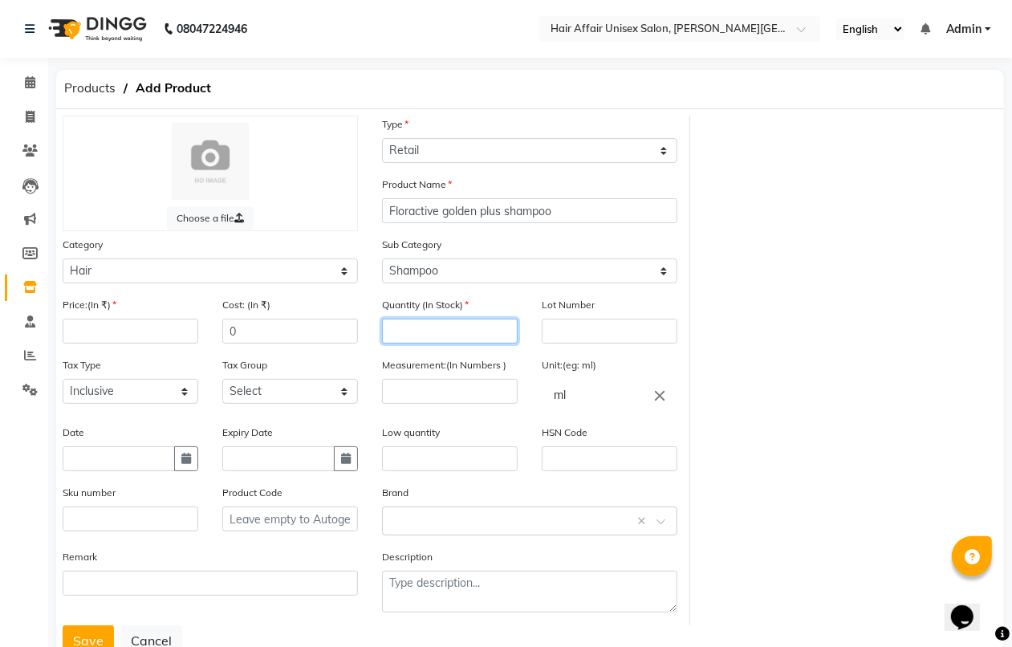
click at [500, 322] on input "number" at bounding box center [450, 330] width 136 height 25
type input "4"
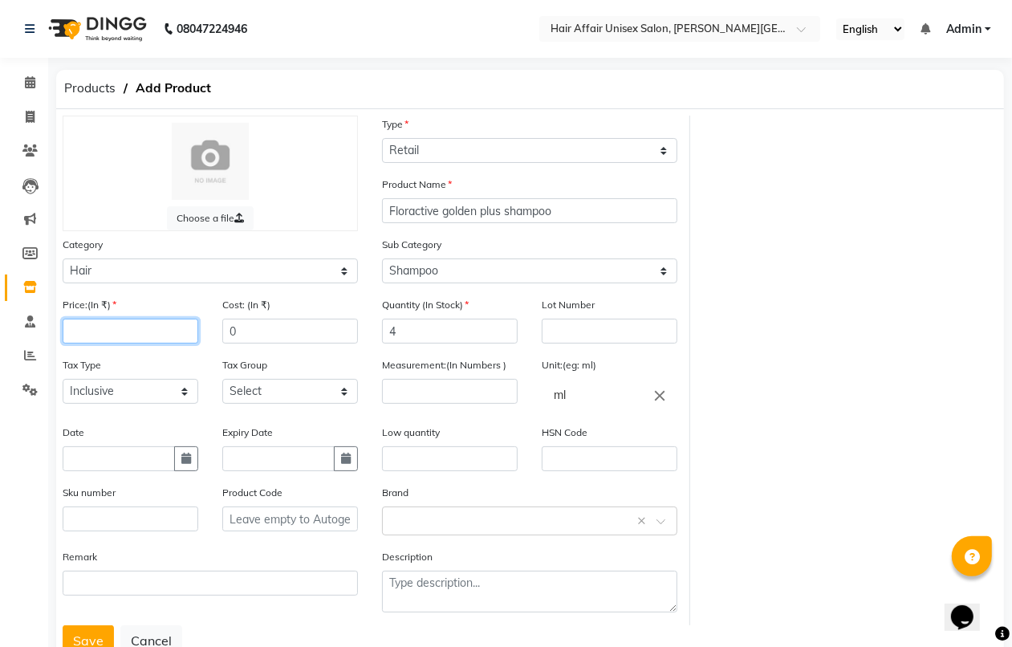
click at [107, 334] on input "number" at bounding box center [131, 330] width 136 height 25
type input "1500"
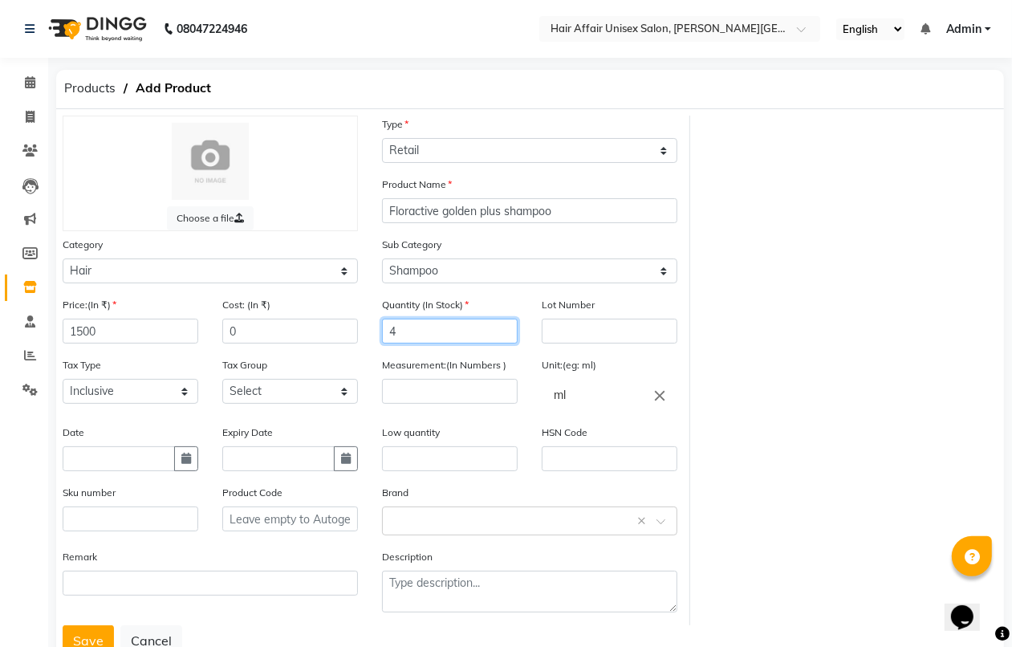
click at [412, 330] on input "4" at bounding box center [450, 330] width 136 height 25
type input "8"
click at [469, 381] on input "number" at bounding box center [450, 391] width 136 height 25
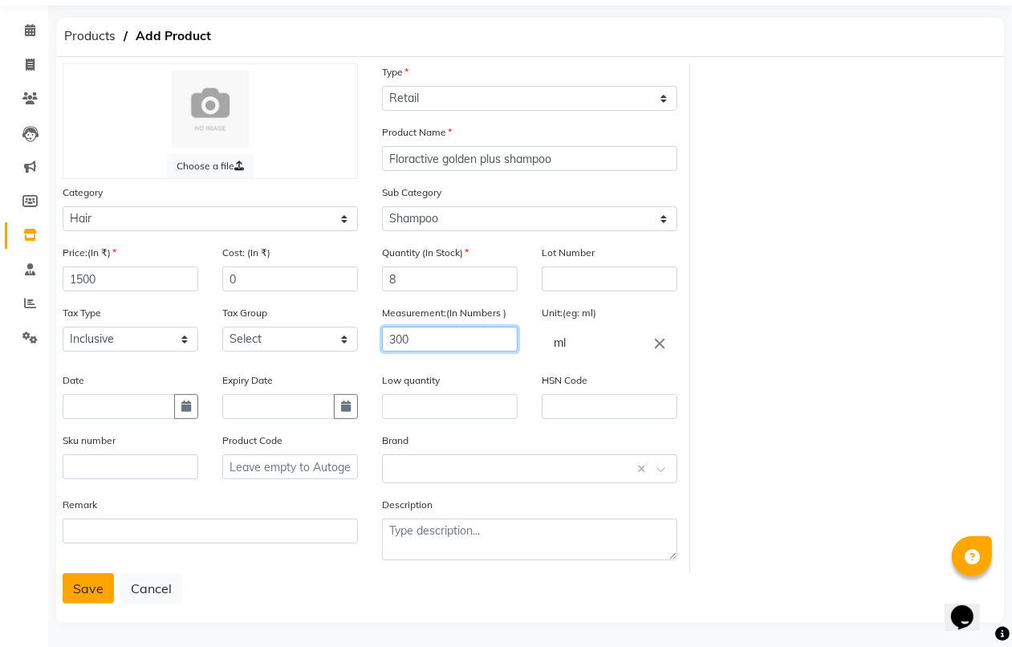
type input "300"
click at [75, 578] on button "Save" at bounding box center [88, 588] width 51 height 30
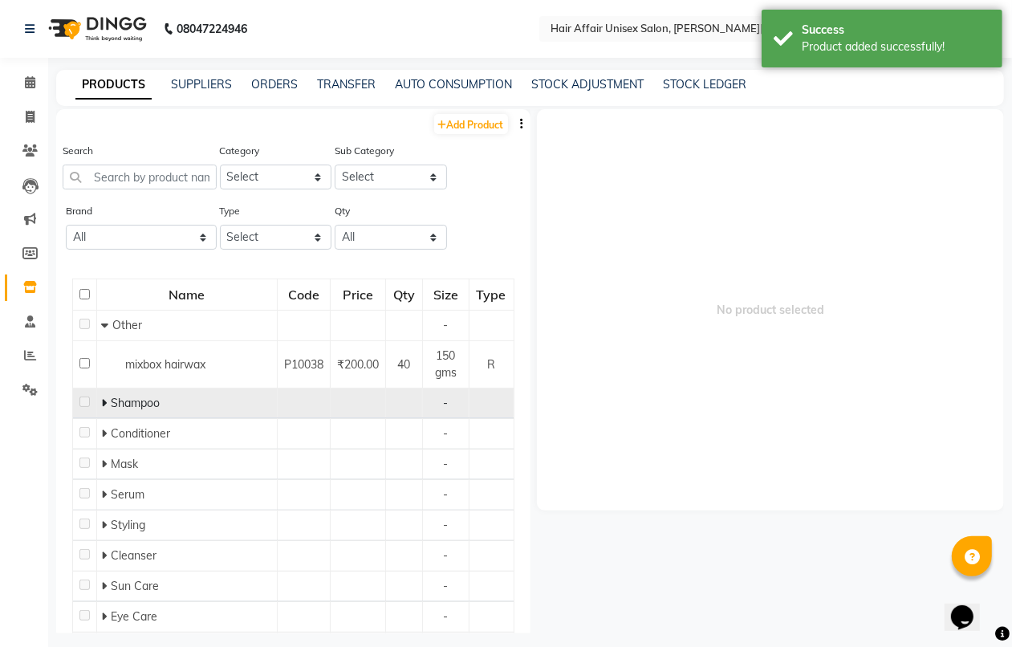
click at [205, 402] on div "Shampoo" at bounding box center [187, 403] width 172 height 17
click at [106, 401] on icon at bounding box center [104, 402] width 6 height 11
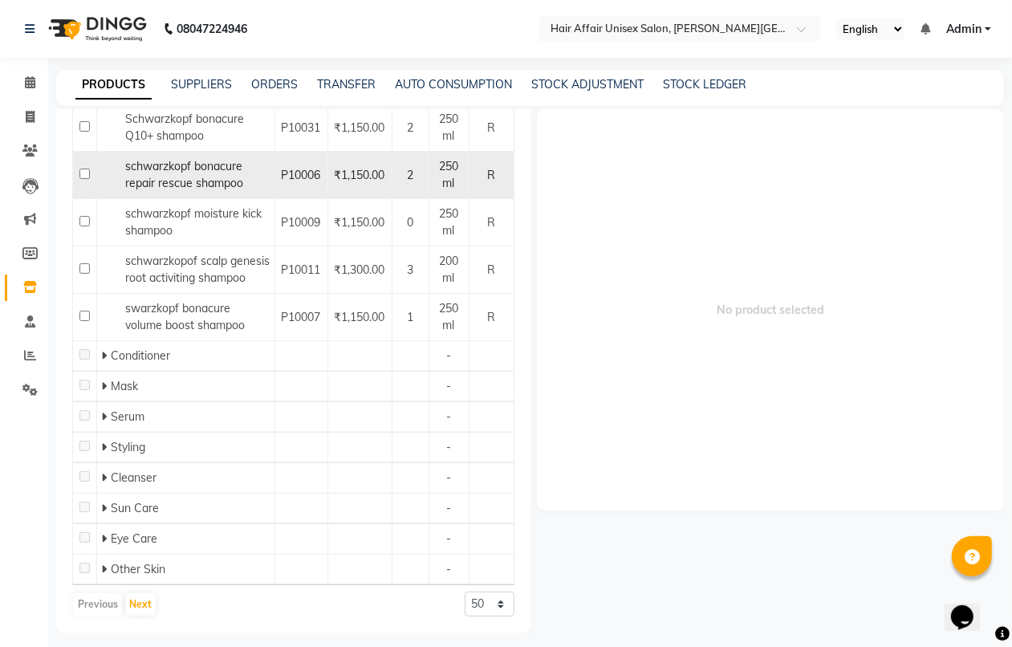
scroll to position [702, 0]
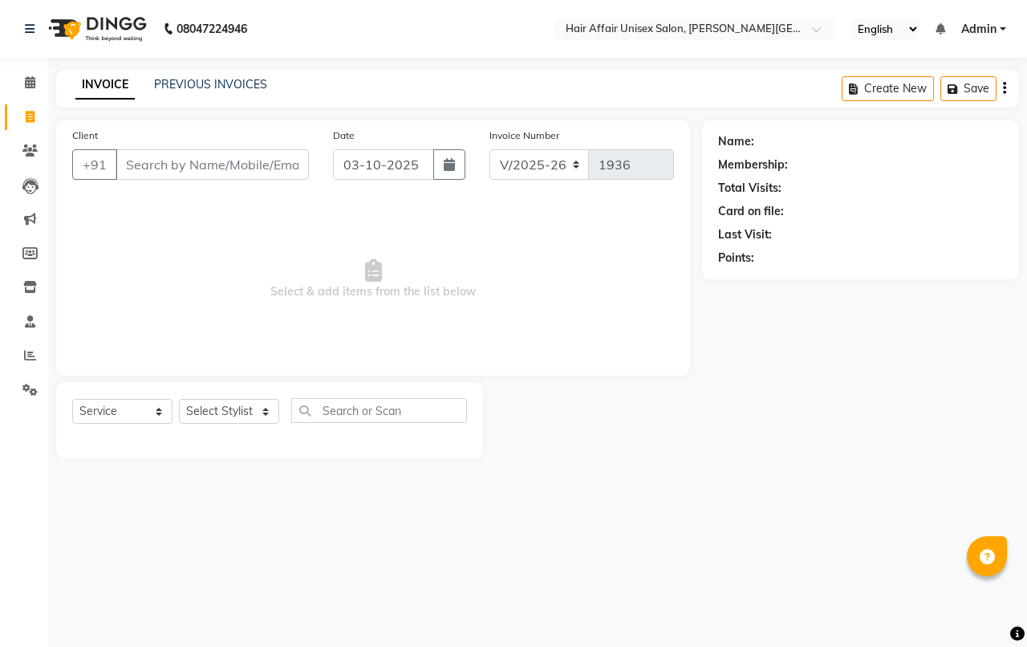
select select "6225"
select select "service"
click at [148, 237] on main "INVOICE PREVIOUS INVOICES Create New Save Client +91 Date [DATE] Invoice Number…" at bounding box center [537, 276] width 979 height 412
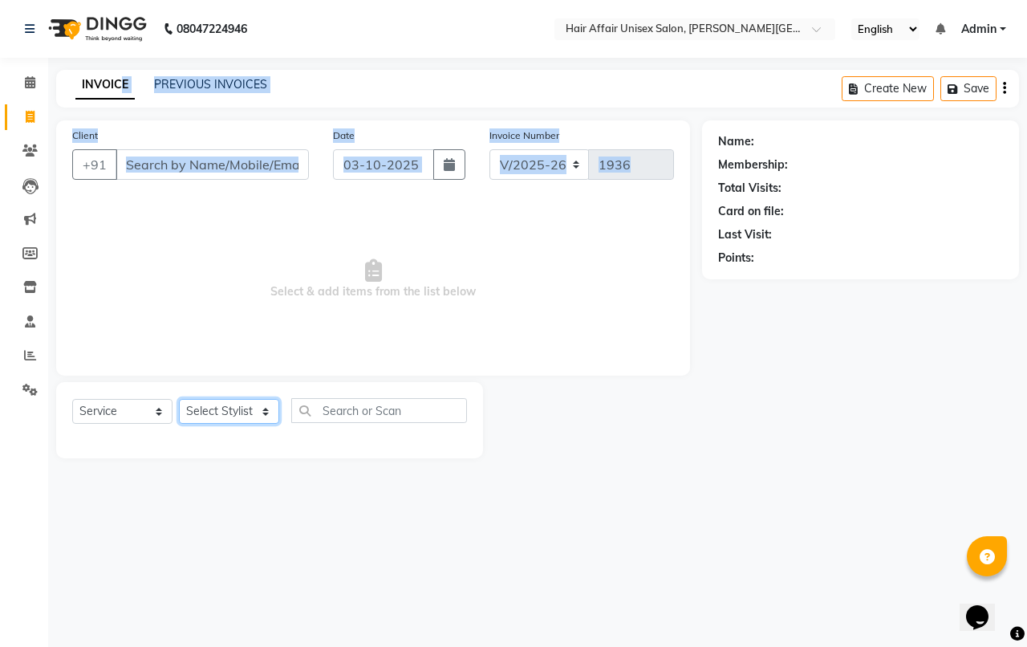
click at [249, 410] on select "Select Stylist [PERSON_NAME] kajal Kunal [PERSON_NAME] [PERSON_NAME] [PERSON_NA…" at bounding box center [229, 411] width 100 height 25
select select "66024"
click at [179, 399] on select "Select Stylist [PERSON_NAME] kajal Kunal [PERSON_NAME] [PERSON_NAME] [PERSON_NA…" at bounding box center [229, 411] width 100 height 25
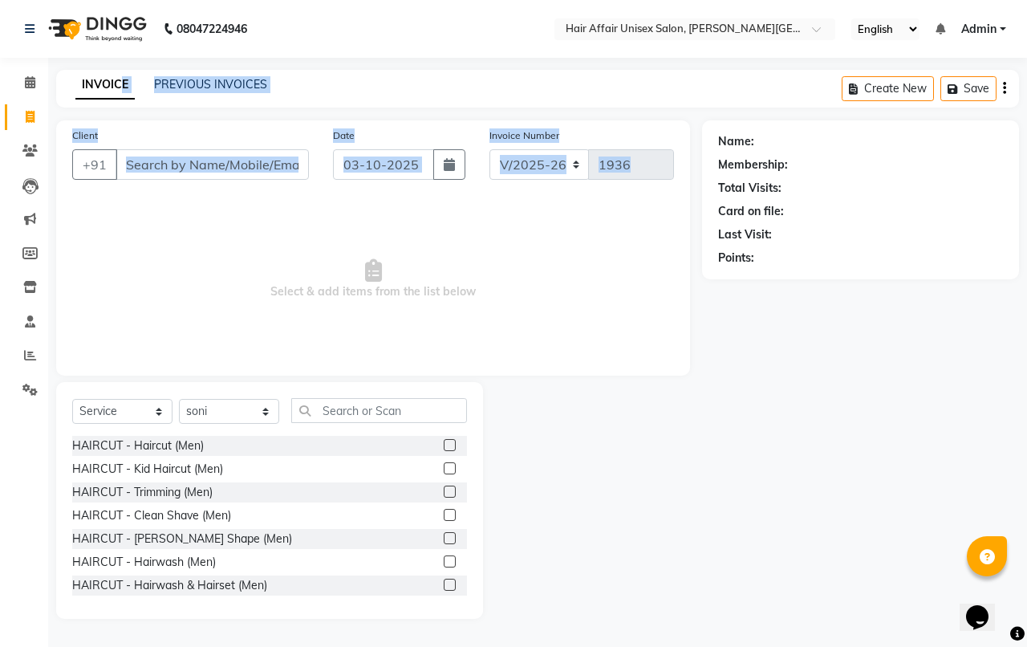
click at [226, 250] on span "Select & add items from the list below" at bounding box center [373, 279] width 602 height 160
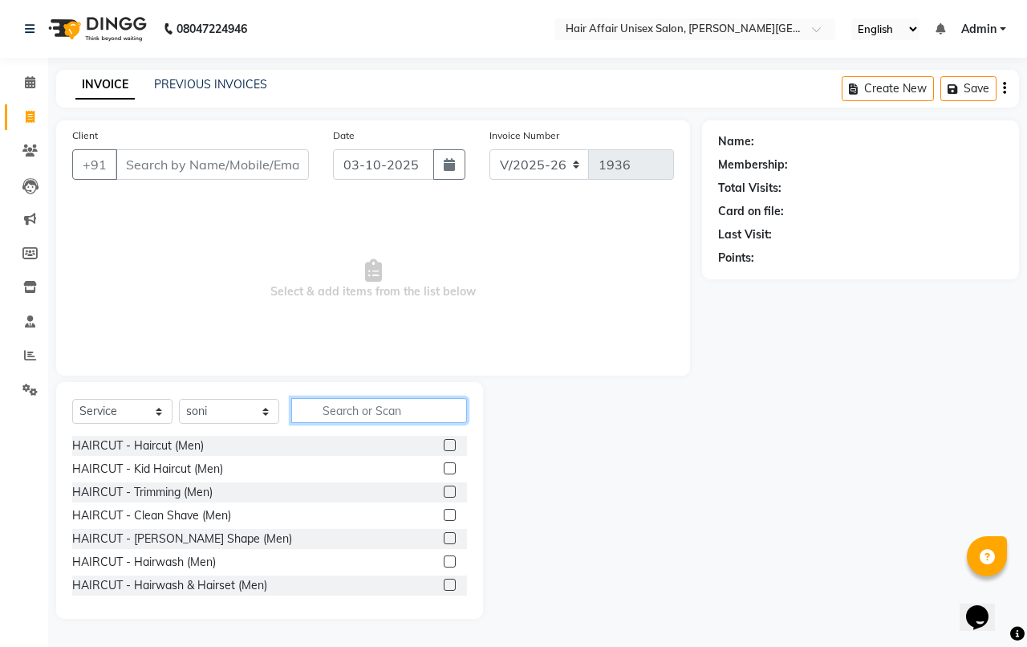
click at [322, 411] on input "text" at bounding box center [379, 410] width 176 height 25
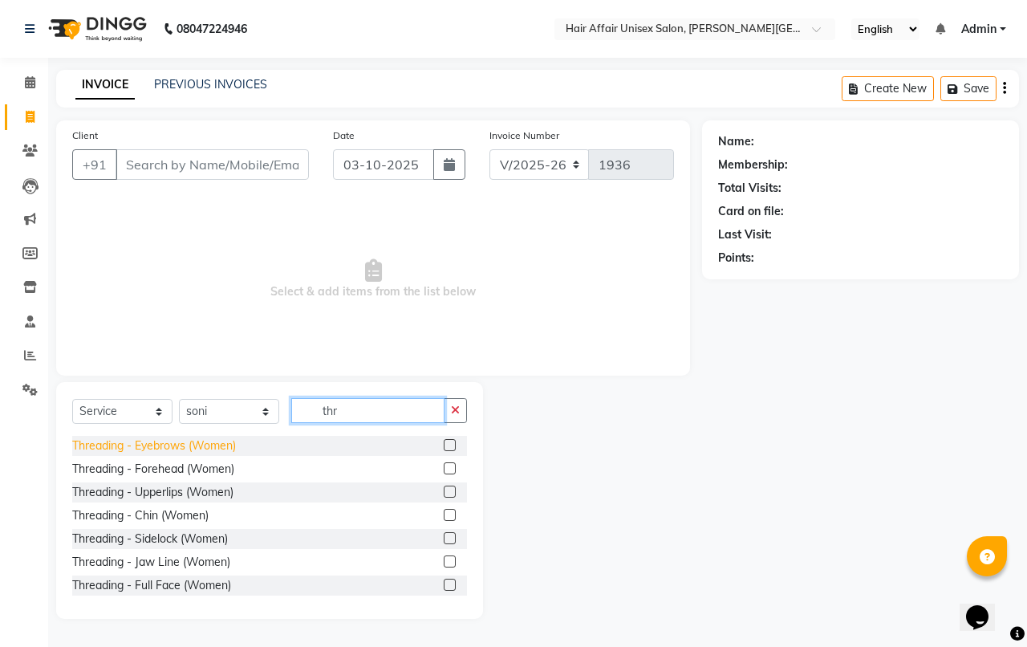
type input "thr"
click at [229, 447] on div "Threading - Eyebrows (Women)" at bounding box center [154, 445] width 164 height 17
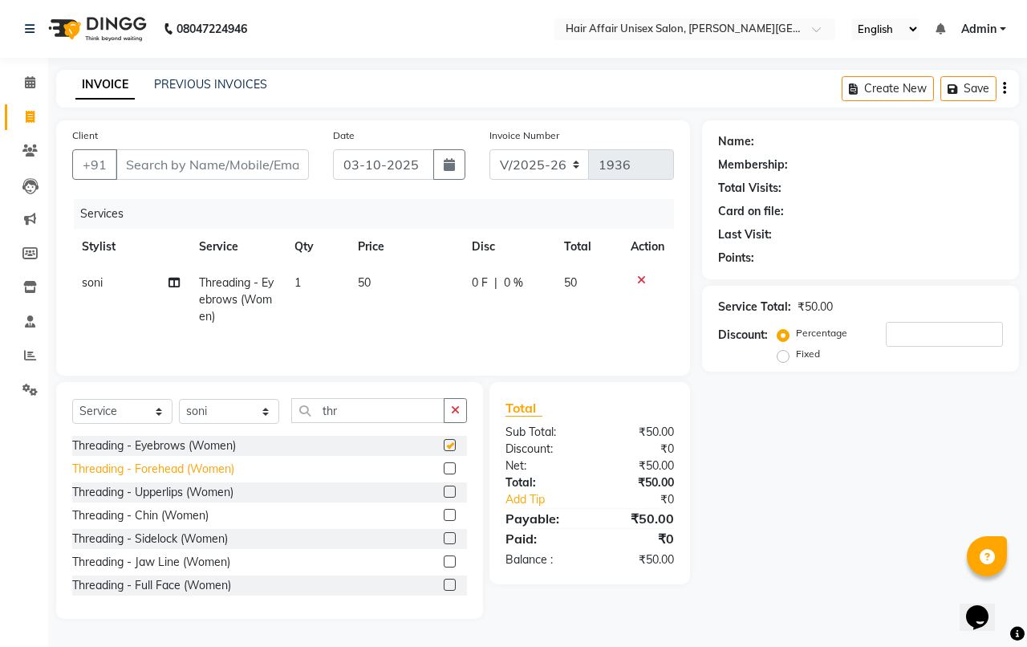
checkbox input "false"
click at [225, 474] on div "Threading - Forehead (Women)" at bounding box center [153, 468] width 162 height 17
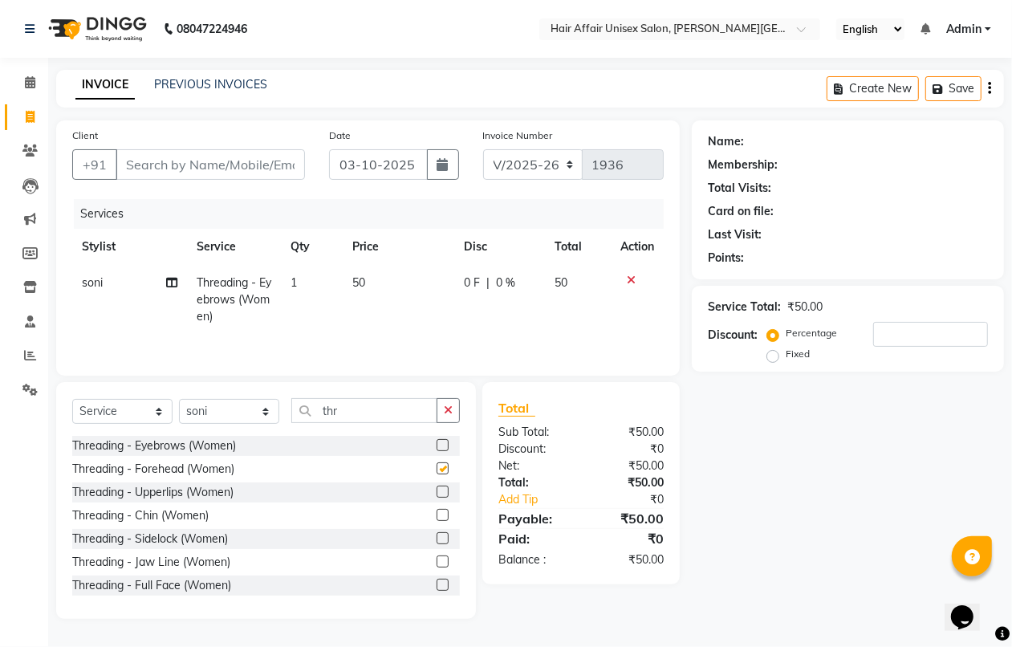
checkbox input "false"
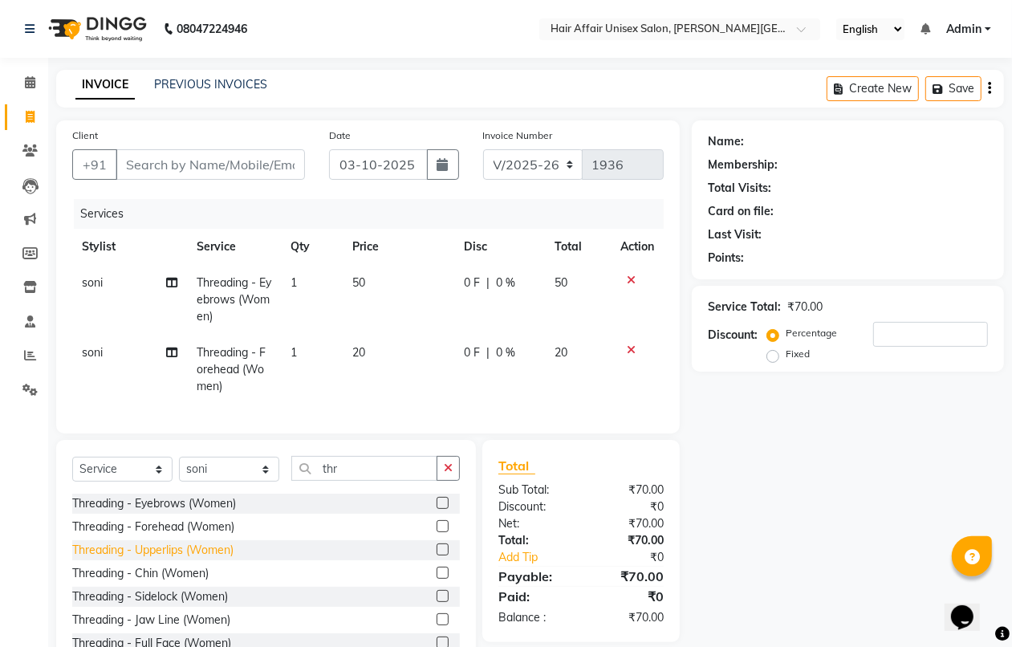
click at [214, 558] on div "Threading - Upperlips (Women)" at bounding box center [152, 549] width 161 height 17
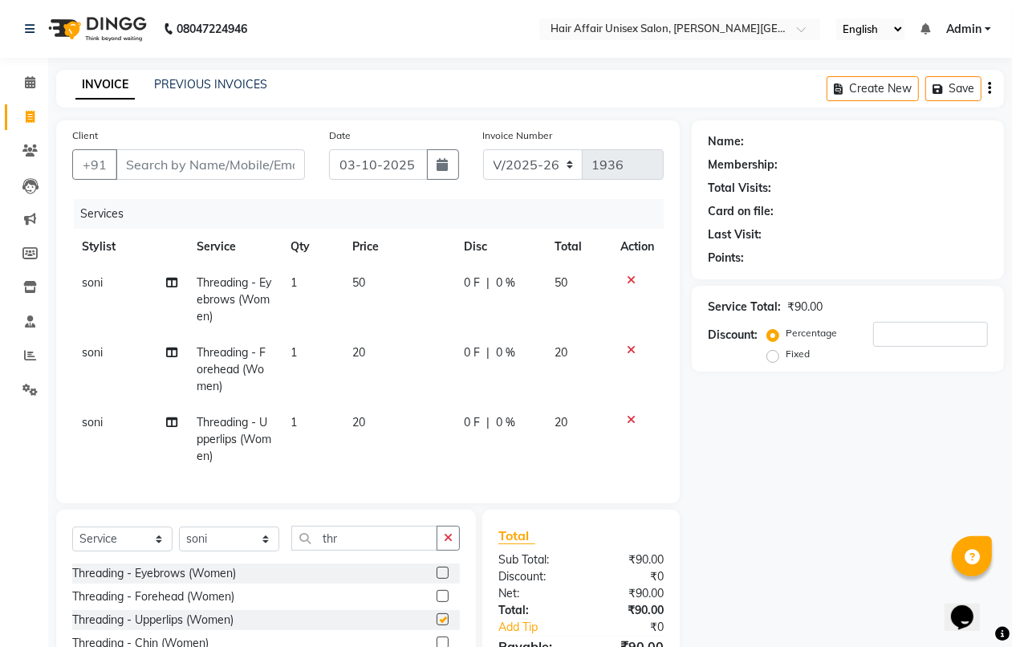
checkbox input "false"
click at [295, 282] on span "1" at bounding box center [293, 282] width 6 height 14
select select "66024"
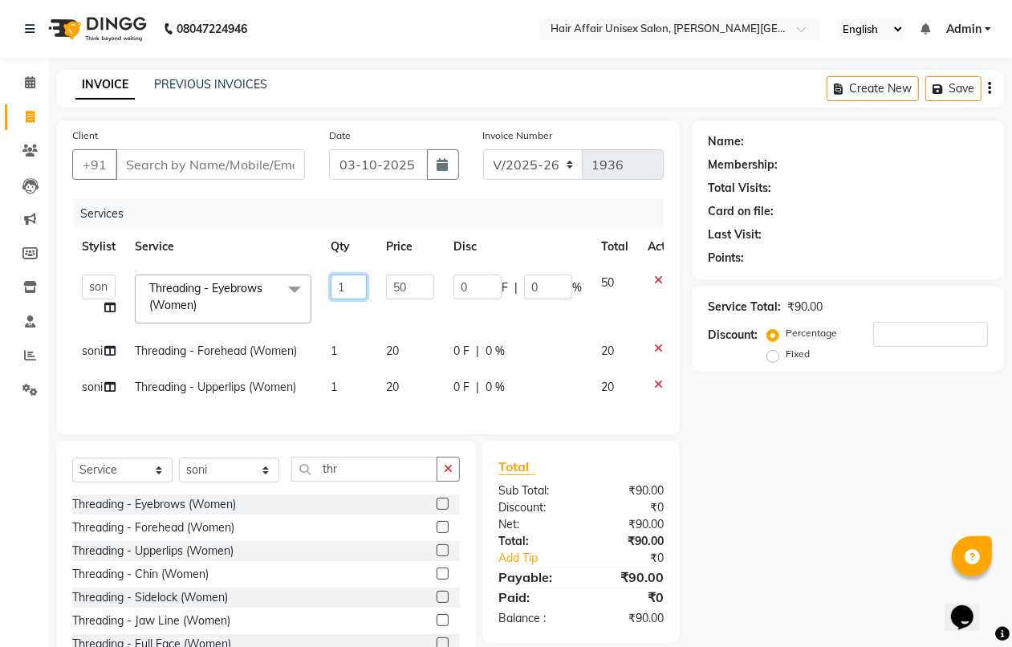
click at [351, 283] on input "1" at bounding box center [348, 286] width 36 height 25
type input "2"
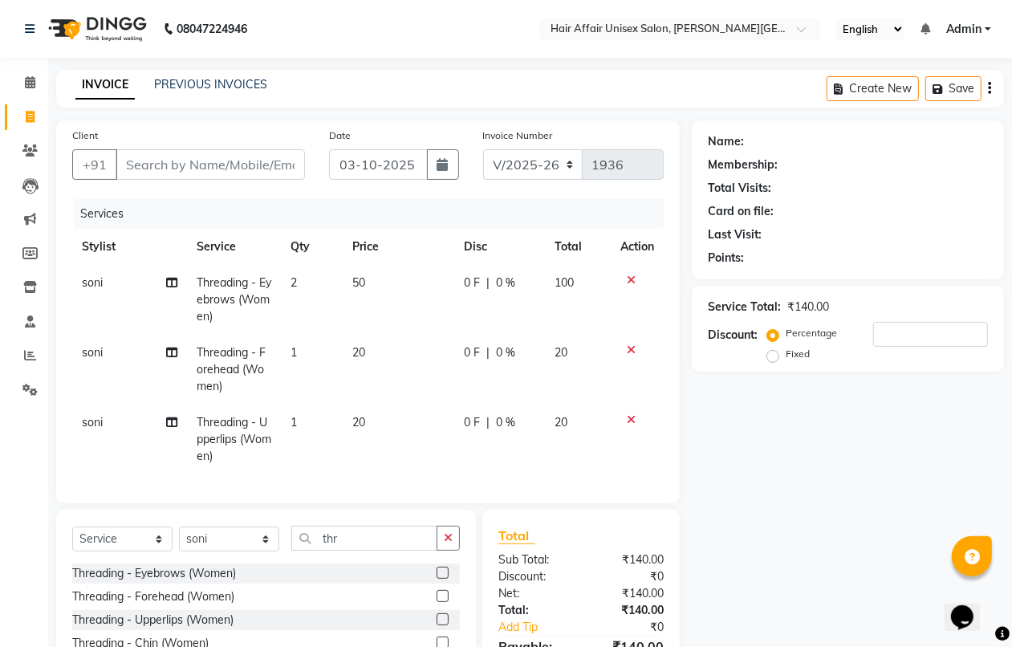
click at [339, 322] on td "2" at bounding box center [312, 300] width 63 height 70
select select "66024"
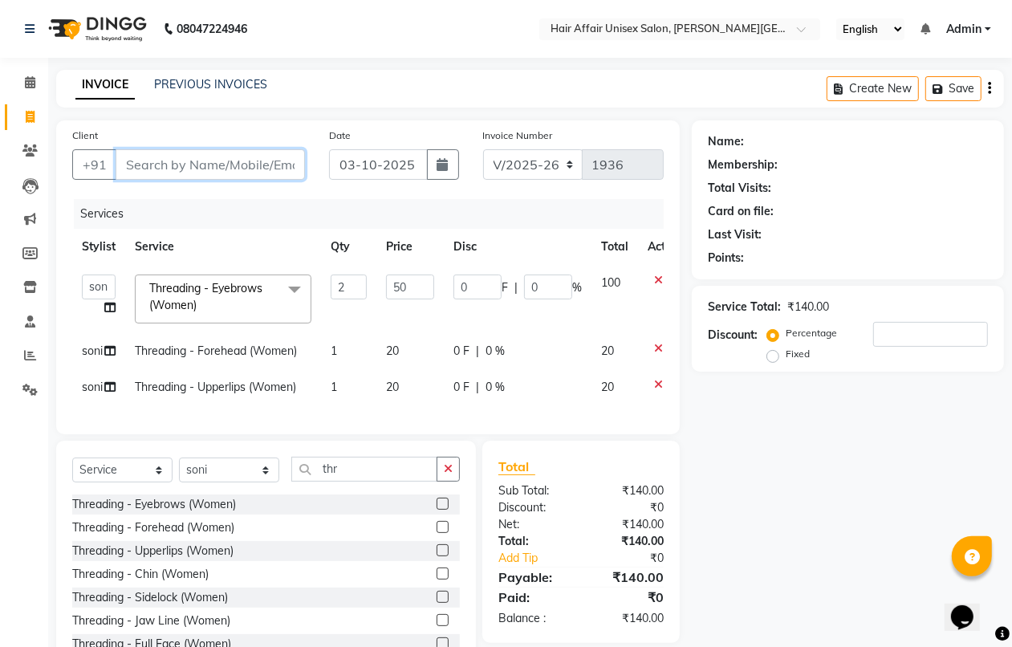
click at [131, 165] on input "Client" at bounding box center [210, 164] width 189 height 30
type input "c"
type input "0"
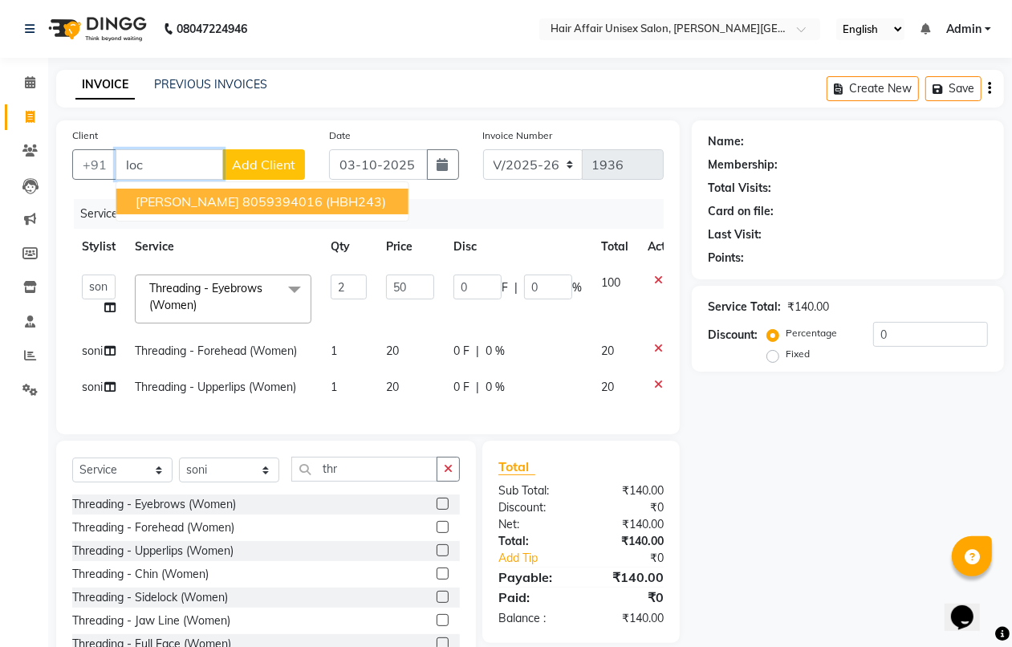
click at [209, 202] on span "[PERSON_NAME]" at bounding box center [187, 201] width 103 height 16
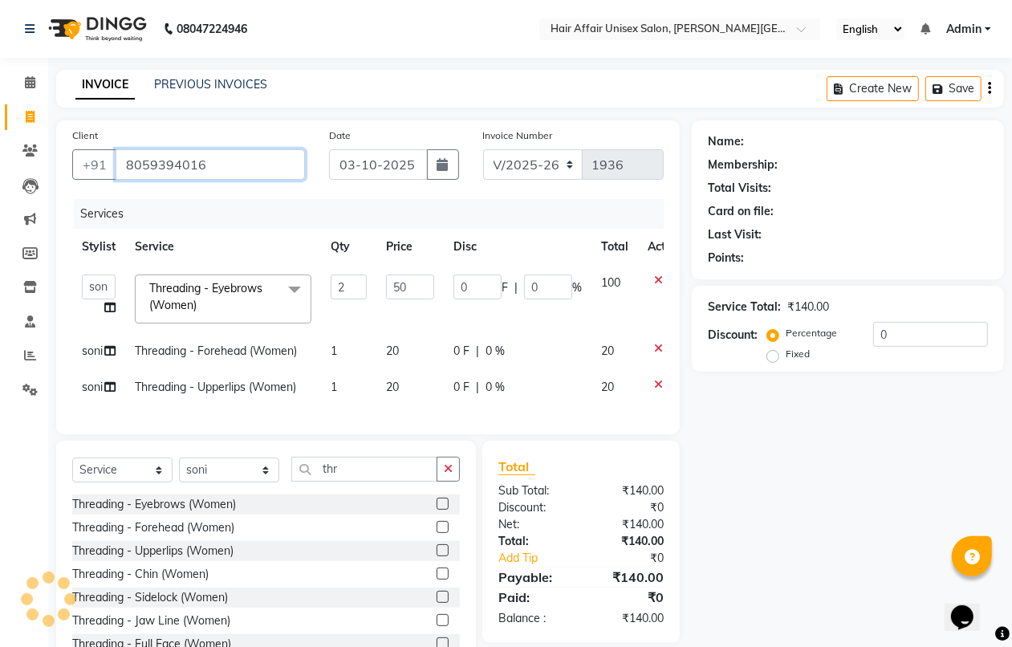
type input "8059394016"
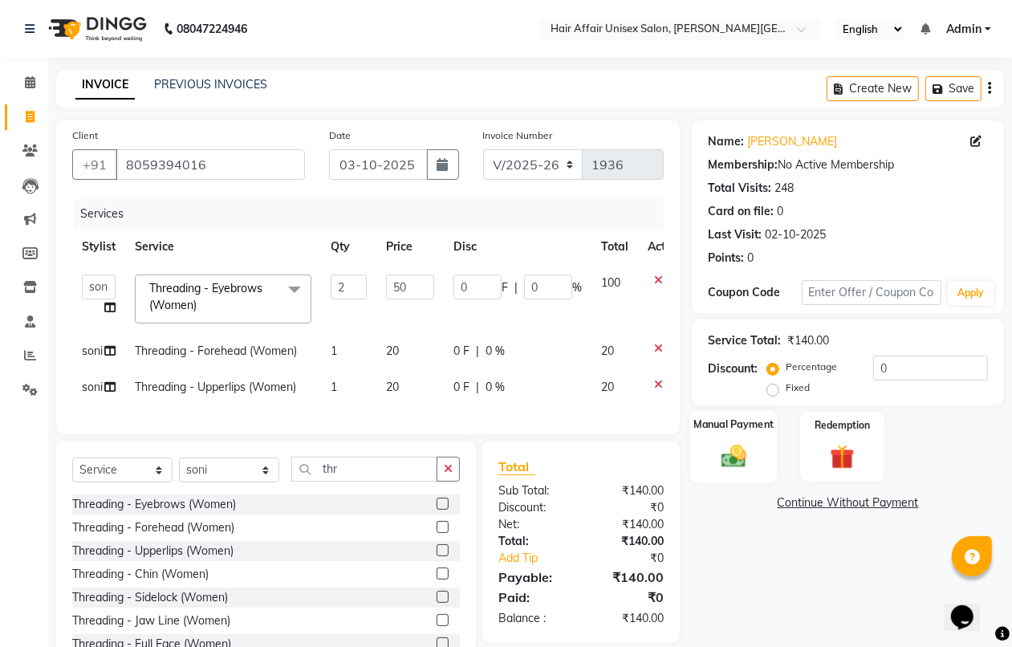
click at [755, 440] on div "Manual Payment" at bounding box center [733, 446] width 87 height 73
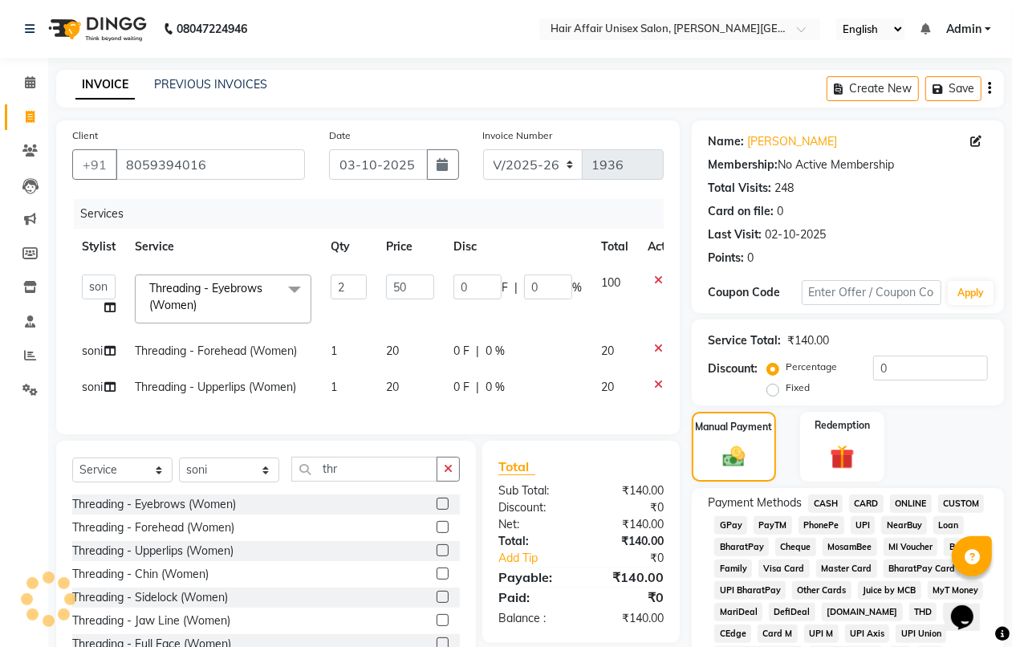
click at [827, 504] on span "CASH" at bounding box center [825, 503] width 34 height 18
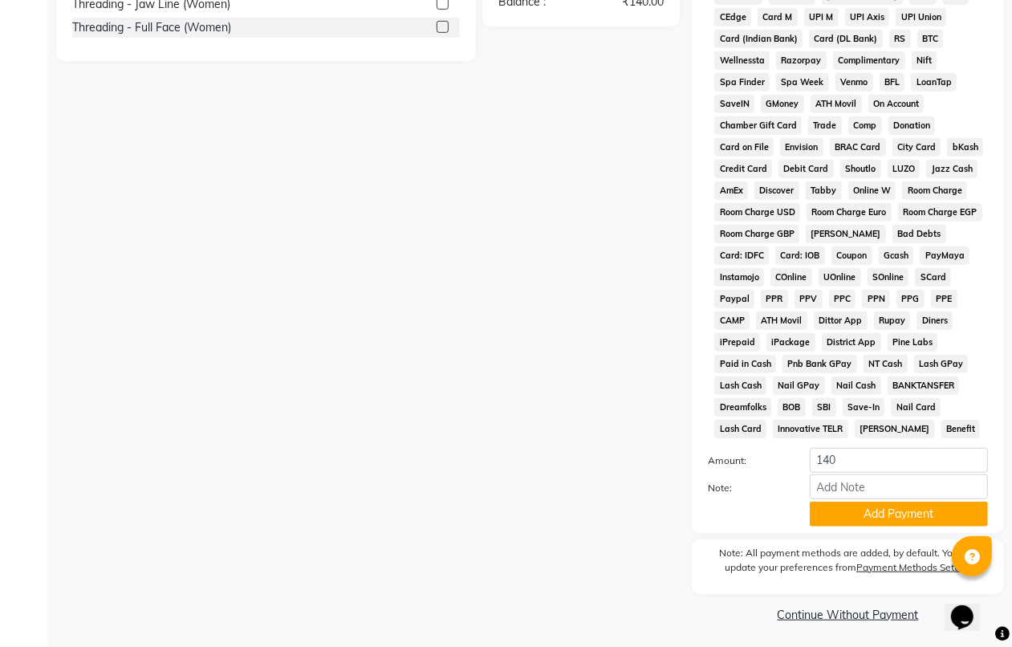
scroll to position [618, 0]
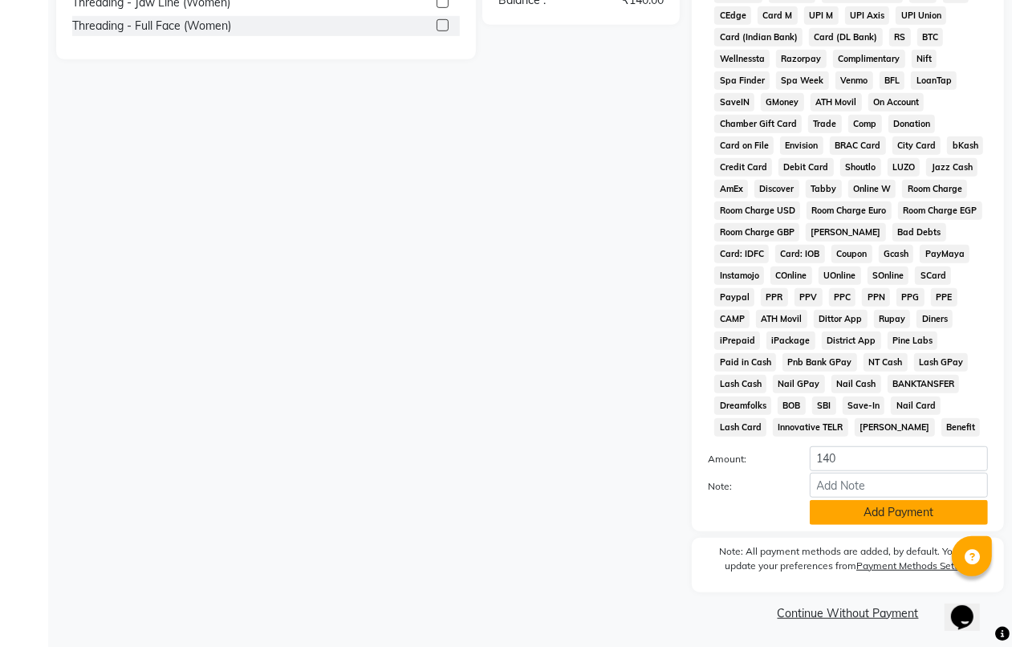
click at [874, 514] on button "Add Payment" at bounding box center [898, 512] width 178 height 25
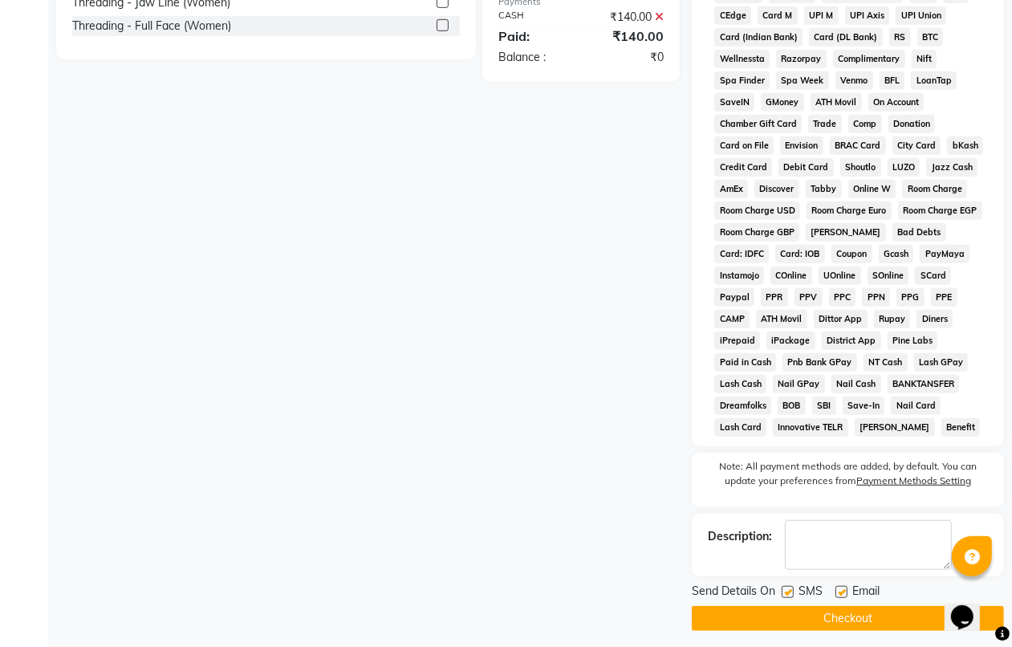
click at [878, 620] on button "Checkout" at bounding box center [847, 618] width 312 height 25
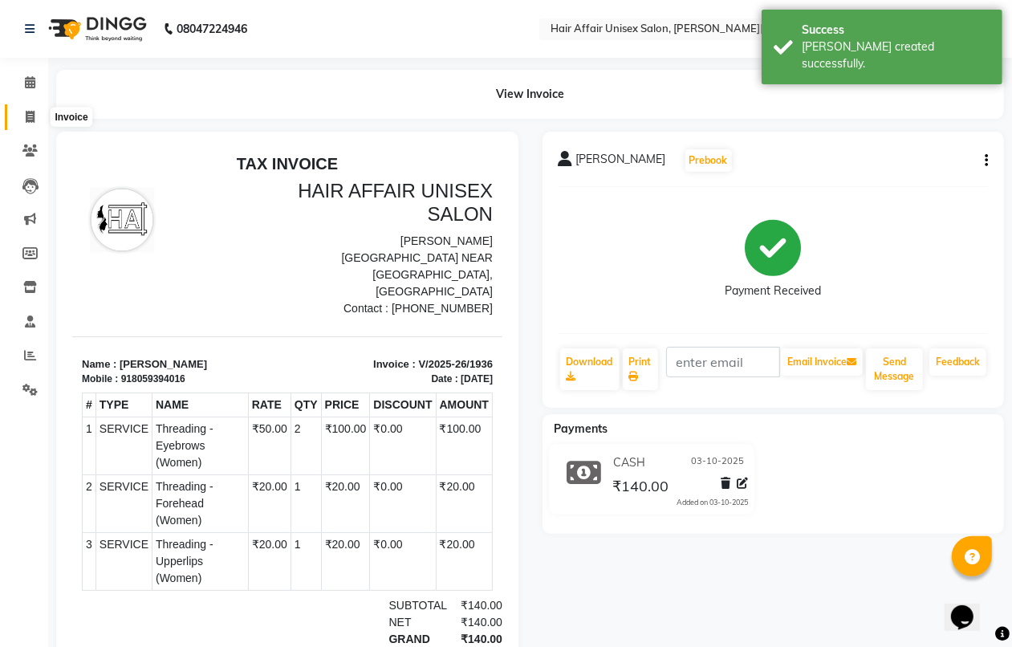
click at [32, 117] on icon at bounding box center [30, 117] width 9 height 12
select select "service"
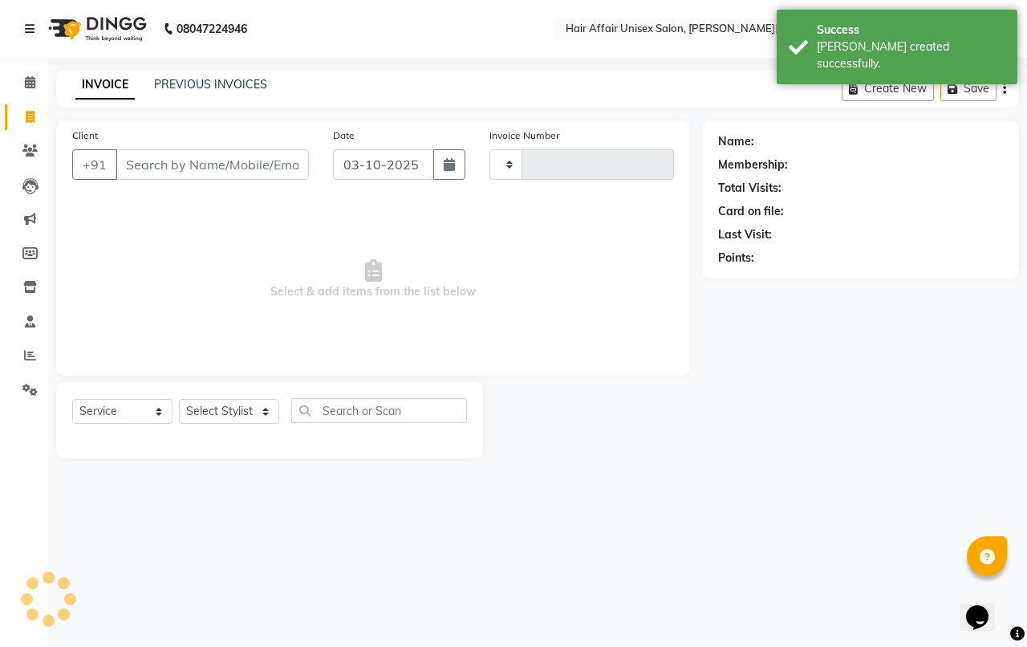
type input "1937"
select select "6225"
click at [135, 165] on input "Client" at bounding box center [212, 164] width 193 height 30
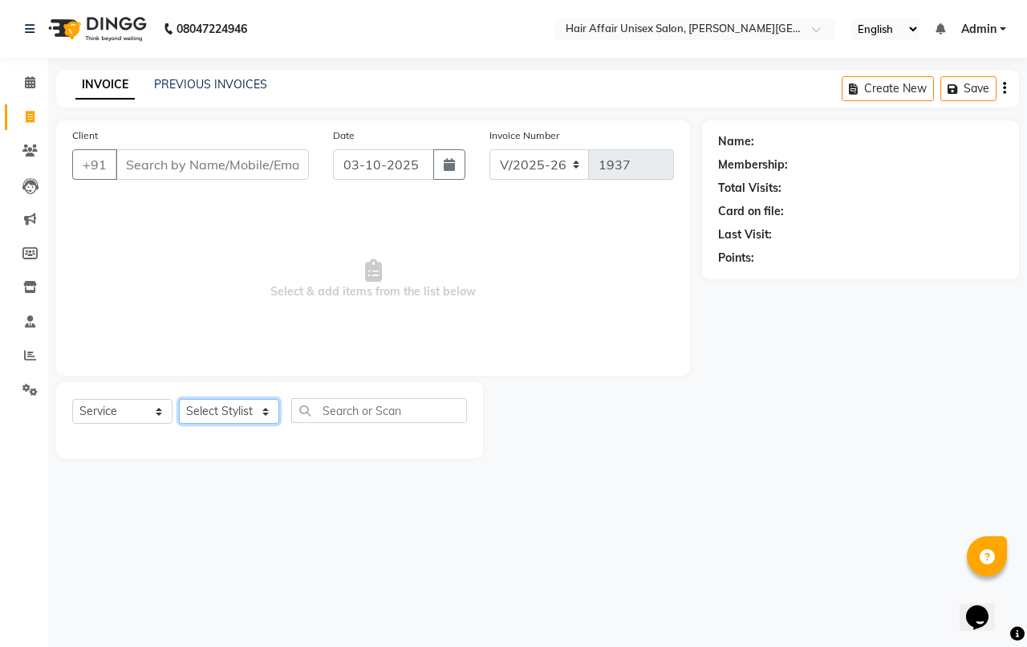
click at [266, 416] on select "Select Stylist [PERSON_NAME] kajal Kunal [PERSON_NAME] [PERSON_NAME] [PERSON_NA…" at bounding box center [229, 411] width 100 height 25
select select "45995"
click at [179, 399] on select "Select Stylist [PERSON_NAME] kajal Kunal [PERSON_NAME] [PERSON_NAME] [PERSON_NA…" at bounding box center [229, 411] width 100 height 25
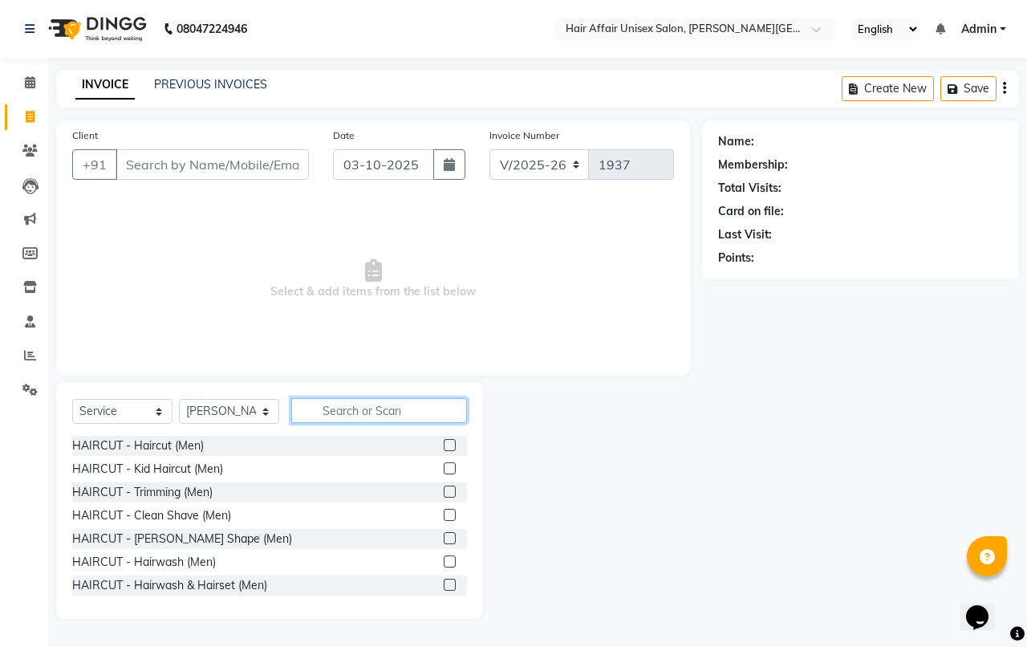
click at [315, 410] on input "text" at bounding box center [379, 410] width 176 height 25
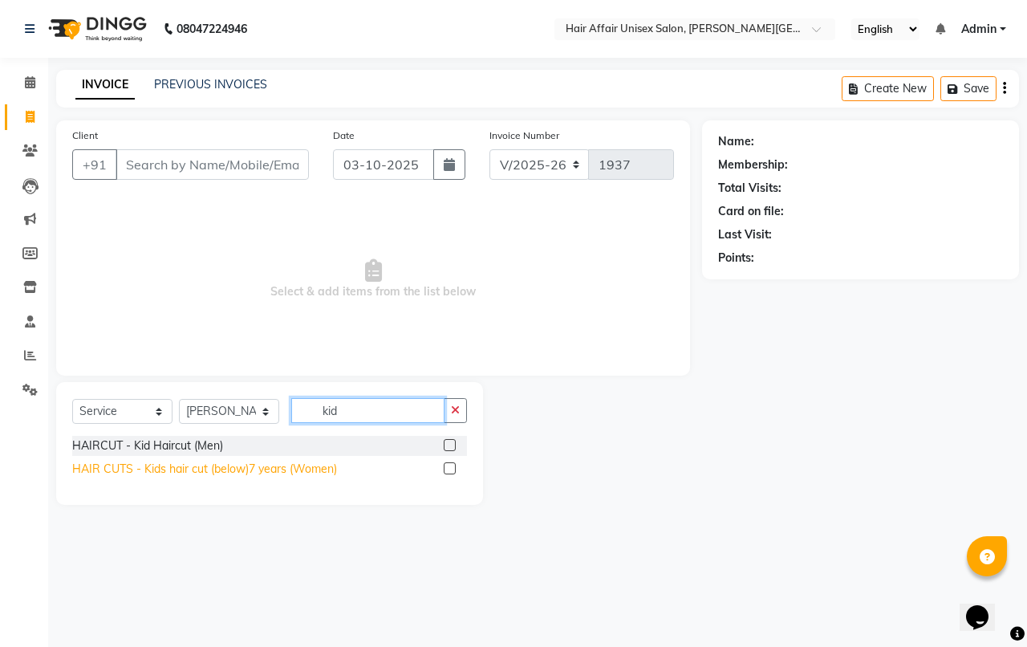
type input "kid"
click at [213, 474] on div "HAIR CUTS - Kids hair cut (below)7 years (Women)" at bounding box center [204, 468] width 265 height 17
checkbox input "false"
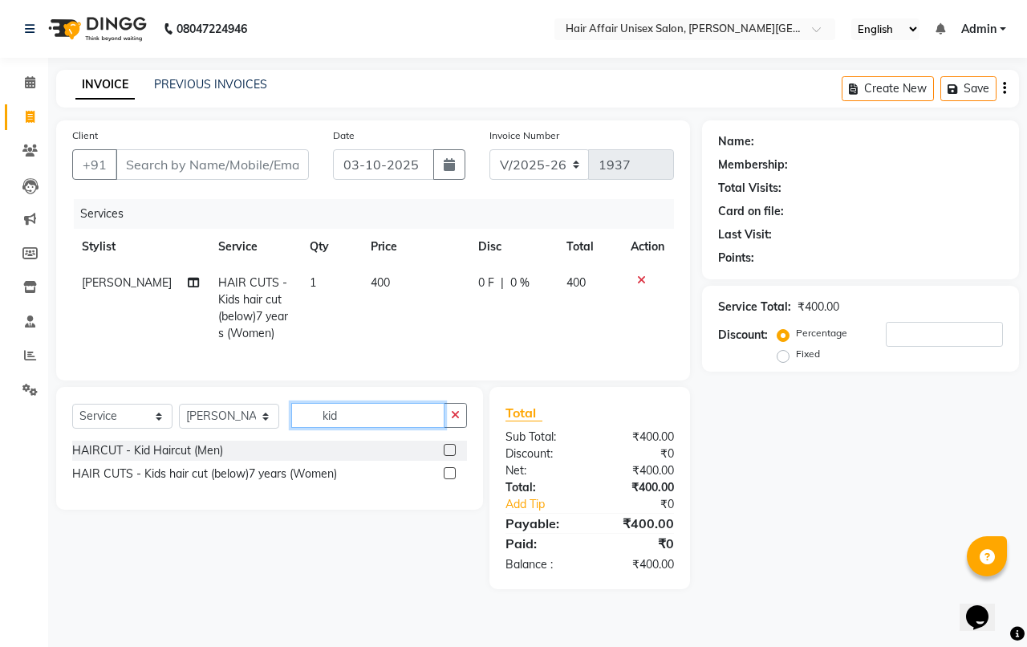
click at [335, 426] on input "kid" at bounding box center [367, 415] width 153 height 25
click at [255, 419] on select "Select Stylist [PERSON_NAME] kajal Kunal [PERSON_NAME] [PERSON_NAME] [PERSON_NA…" at bounding box center [229, 415] width 100 height 25
select select "46004"
click at [179, 418] on select "Select Stylist [PERSON_NAME] kajal Kunal [PERSON_NAME] [PERSON_NAME] [PERSON_NA…" at bounding box center [229, 415] width 100 height 25
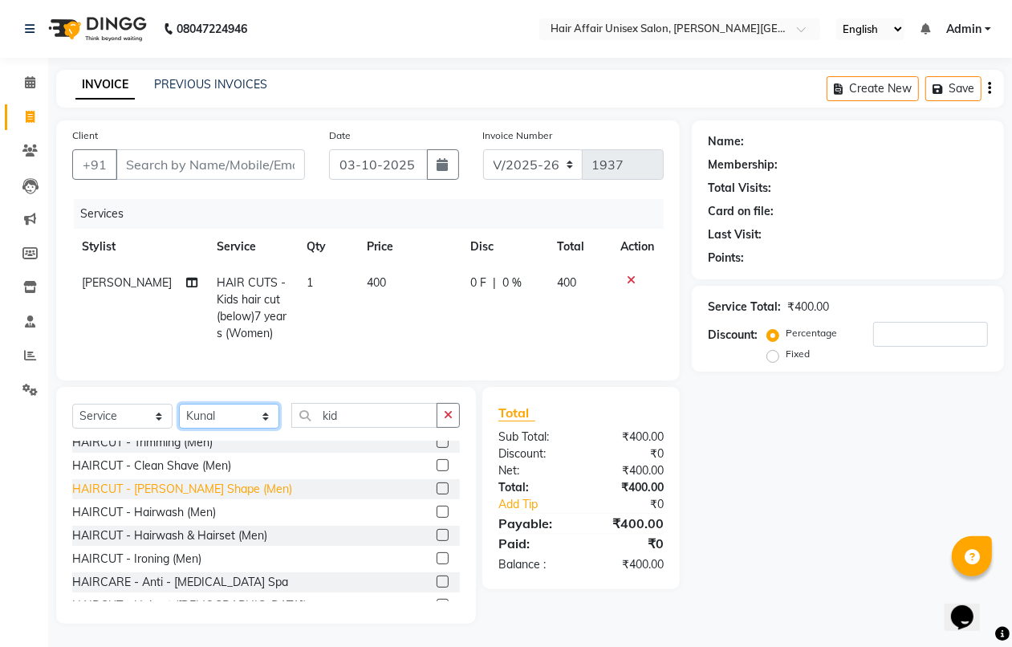
scroll to position [100, 0]
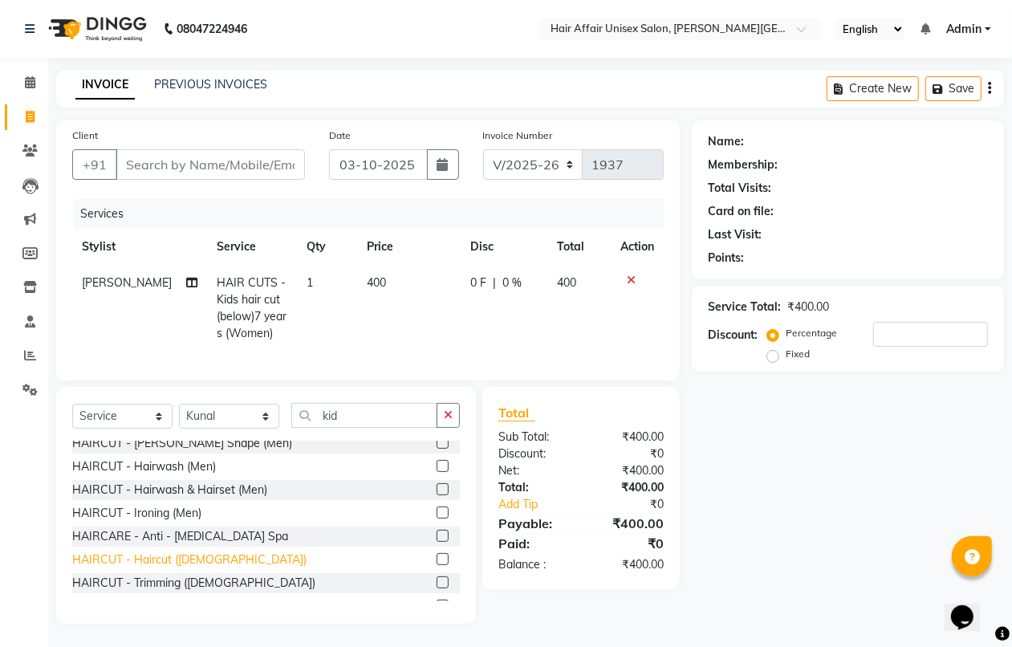
click at [201, 568] on div "HAIRCUT - Haircut ([DEMOGRAPHIC_DATA])" at bounding box center [189, 559] width 234 height 17
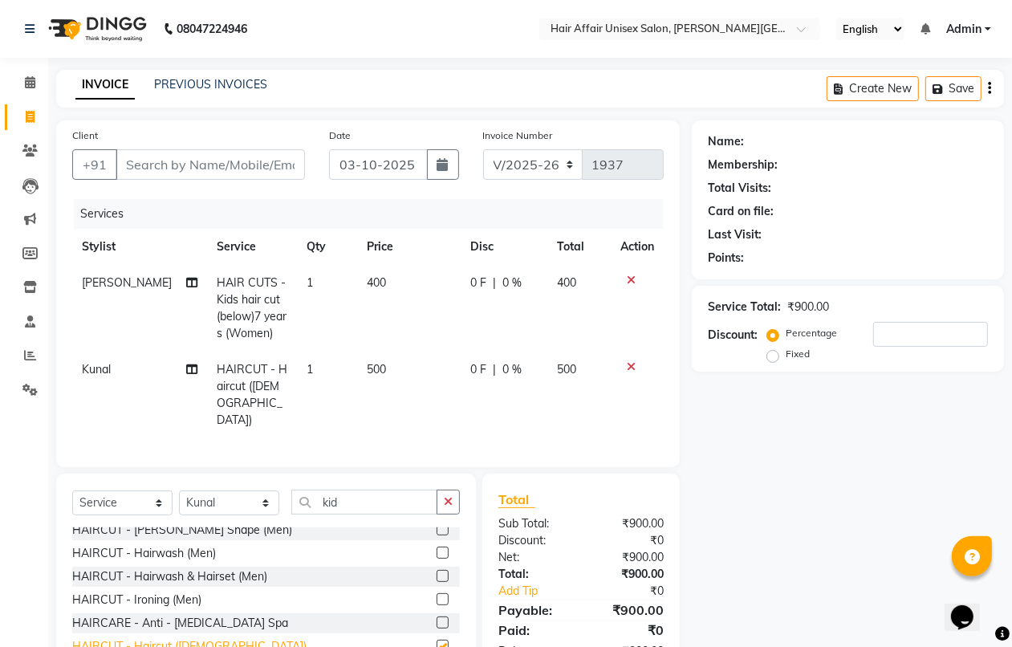
checkbox input "false"
click at [370, 362] on span "500" at bounding box center [376, 369] width 19 height 14
select select "46004"
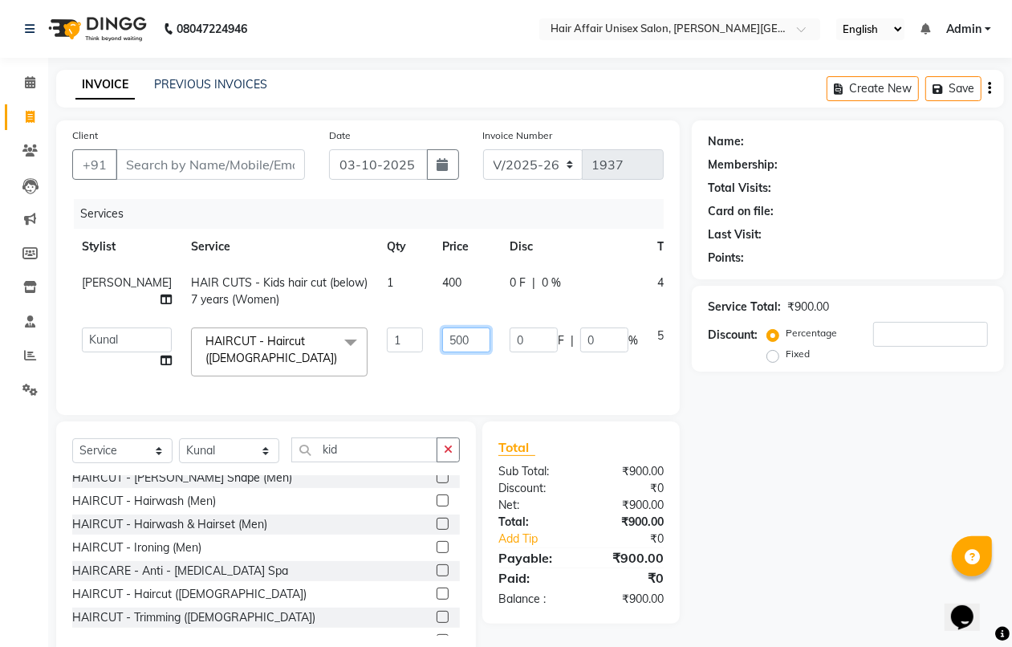
click at [442, 339] on input "500" at bounding box center [466, 339] width 48 height 25
type input "5"
type input "600"
click at [432, 370] on td "600" at bounding box center [465, 352] width 67 height 68
select select "46004"
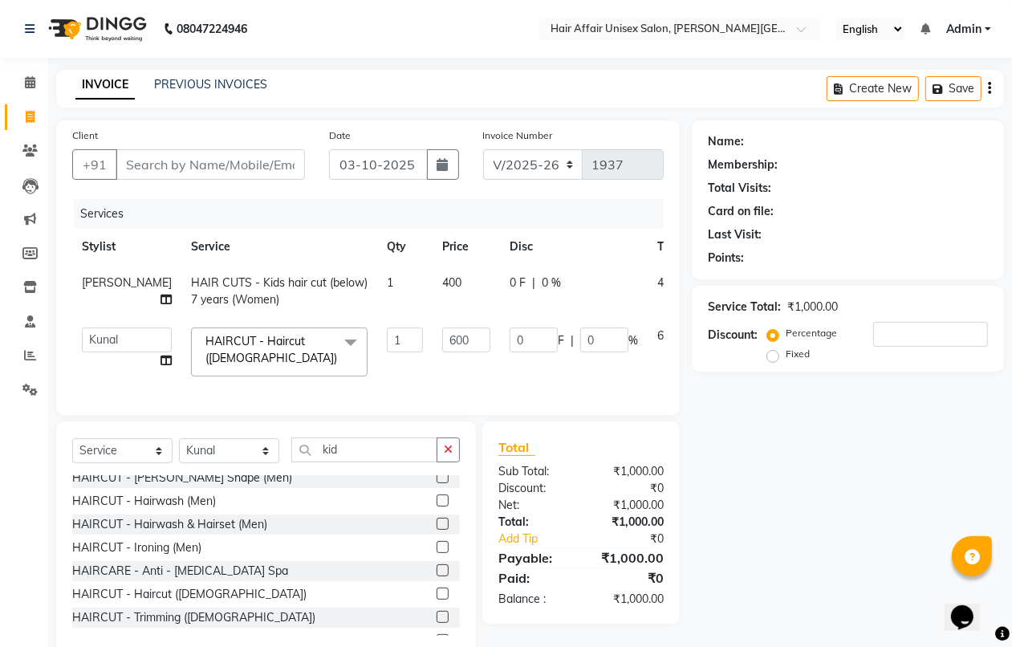
click at [432, 277] on td "400" at bounding box center [465, 291] width 67 height 53
select select "45995"
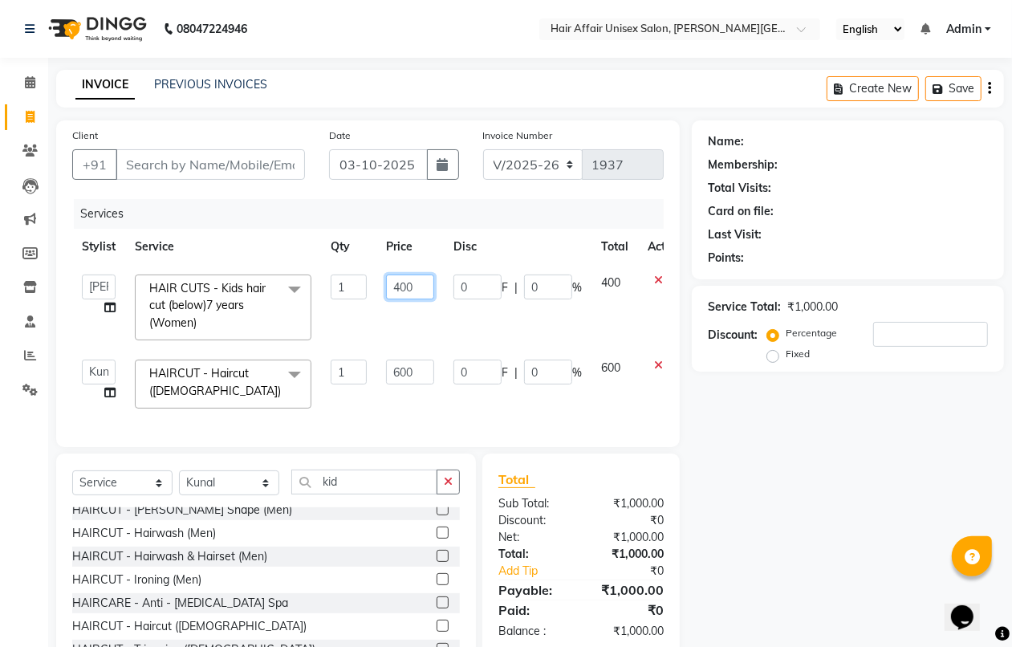
click at [417, 285] on input "400" at bounding box center [410, 286] width 48 height 25
type input "4"
type input "300"
click at [429, 318] on tbody "[PERSON_NAME] [PERSON_NAME] [PERSON_NAME] [PERSON_NAME] [PERSON_NAME] HAIR CUTS…" at bounding box center [381, 341] width 618 height 153
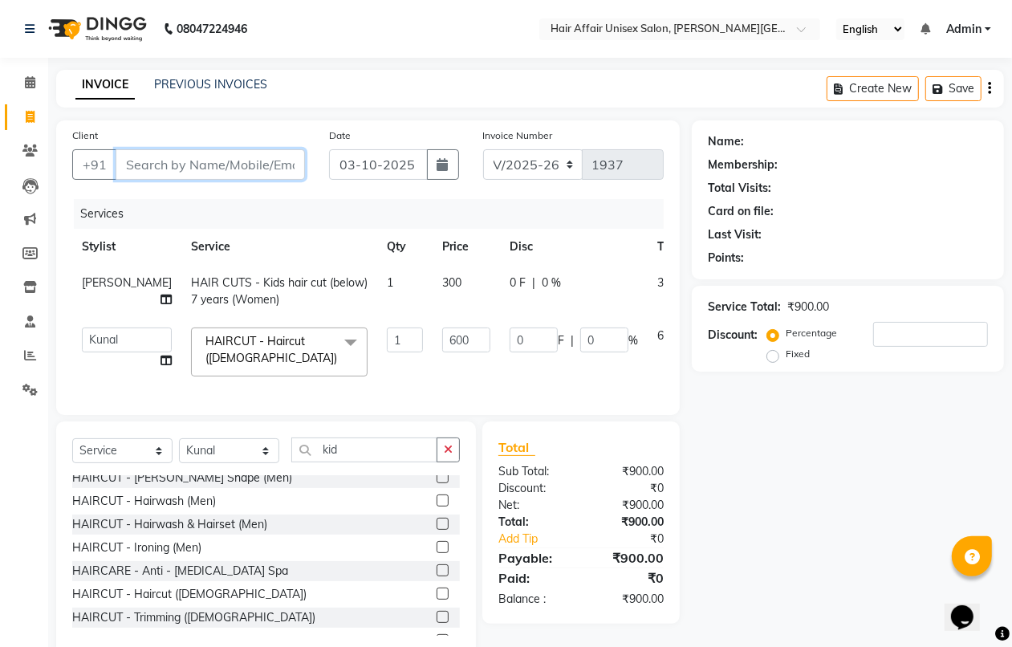
click at [127, 166] on input "Client" at bounding box center [210, 164] width 189 height 30
click at [126, 166] on input "Client" at bounding box center [210, 164] width 189 height 30
click at [131, 187] on div "Client +91" at bounding box center [188, 160] width 257 height 66
click at [129, 282] on table "Stylist Service Qty Price Disc Total Action [PERSON_NAME] HAIR CUTS - Kids hair…" at bounding box center [409, 307] width 675 height 157
click at [0, 563] on div "Calendar Invoice Clients Leads Marketing Members Inventory Staff Reports Settin…" at bounding box center [108, 352] width 217 height 612
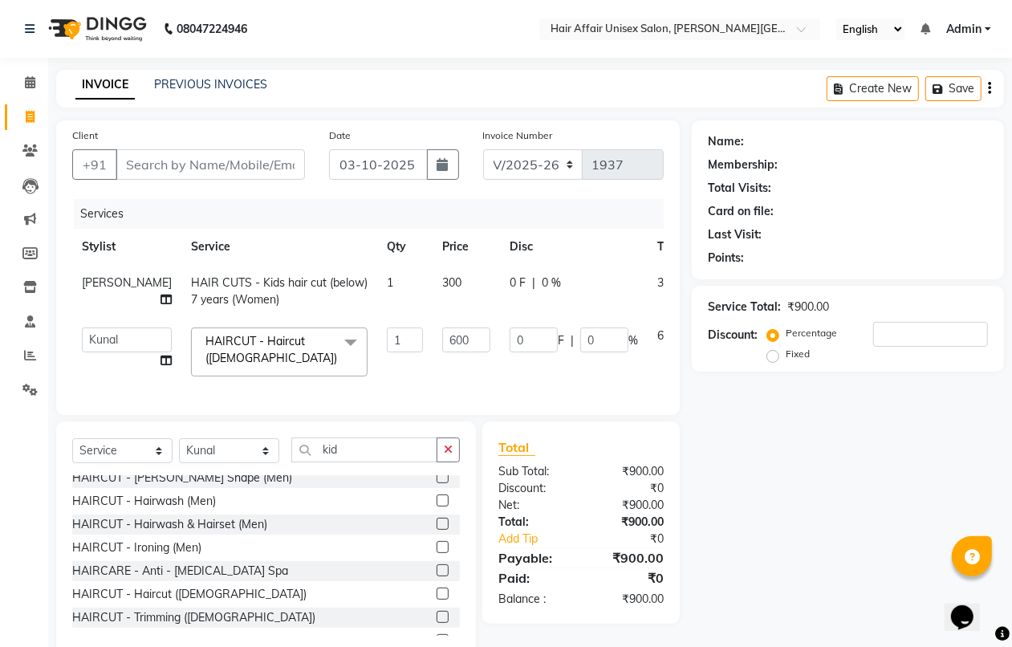
click at [0, 591] on div "Calendar Invoice Clients Leads Marketing Members Inventory Staff Reports Settin…" at bounding box center [108, 352] width 217 height 612
click at [0, 578] on div "Calendar Invoice Clients Leads Marketing Members Inventory Staff Reports Settin…" at bounding box center [108, 352] width 217 height 612
click at [0, 598] on div "Calendar Invoice Clients Leads Marketing Members Inventory Staff Reports Settin…" at bounding box center [108, 352] width 217 height 612
drag, startPoint x: 0, startPoint y: 599, endPoint x: 0, endPoint y: 538, distance: 61.0
click at [0, 598] on div "Calendar Invoice Clients Leads Marketing Members Inventory Staff Reports Settin…" at bounding box center [108, 352] width 217 height 612
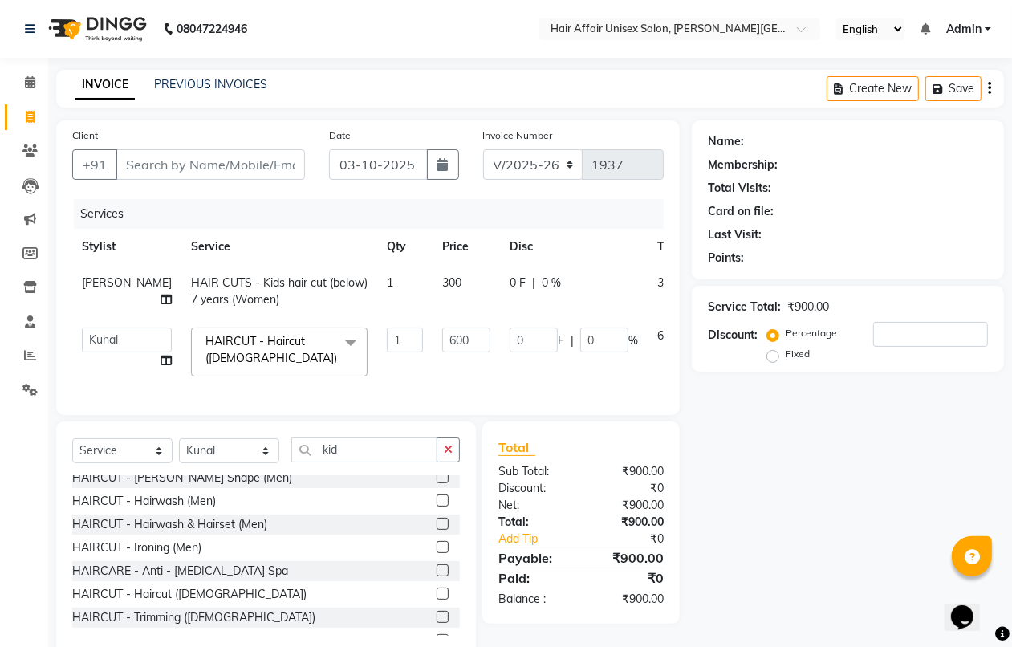
click at [0, 472] on div "Calendar Invoice Clients Leads Marketing Members Inventory Staff Reports Settin…" at bounding box center [108, 352] width 217 height 612
click at [266, 462] on select "Select Stylist [PERSON_NAME] kajal Kunal [PERSON_NAME] [PERSON_NAME] [PERSON_NA…" at bounding box center [229, 450] width 100 height 25
select select "66024"
click at [179, 452] on select "Select Stylist [PERSON_NAME] kajal Kunal [PERSON_NAME] [PERSON_NAME] [PERSON_NA…" at bounding box center [229, 450] width 100 height 25
click at [342, 462] on input "kid" at bounding box center [364, 449] width 146 height 25
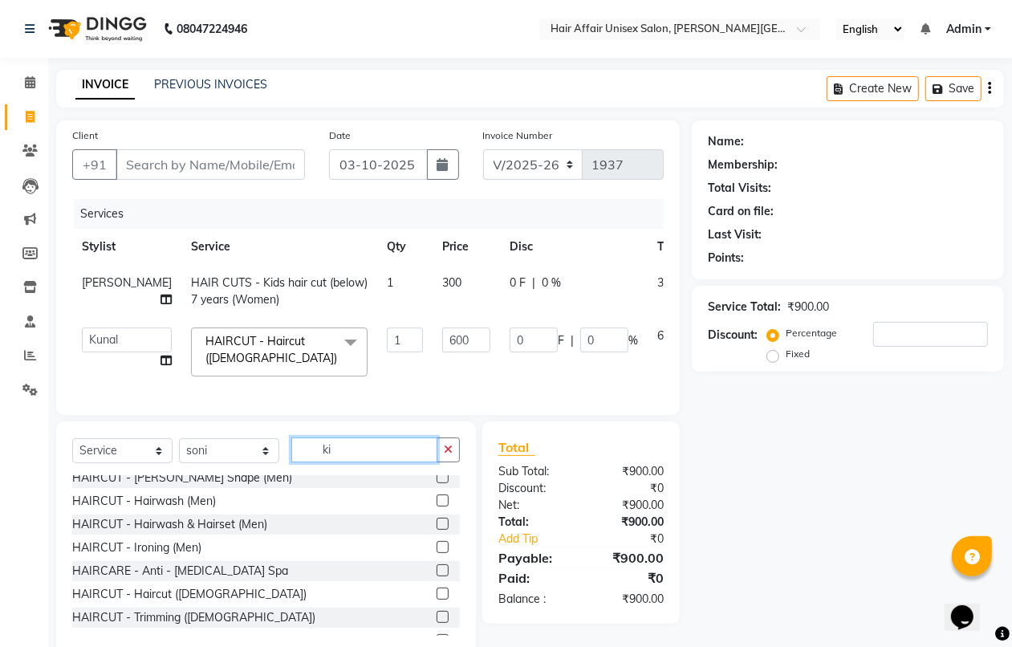
type input "k"
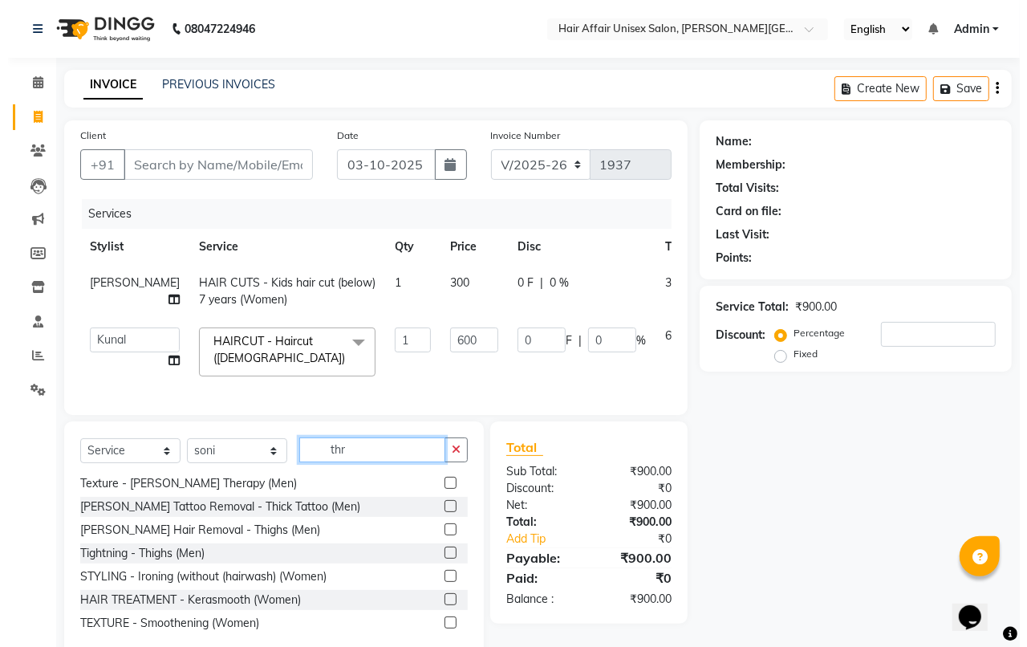
scroll to position [2, 0]
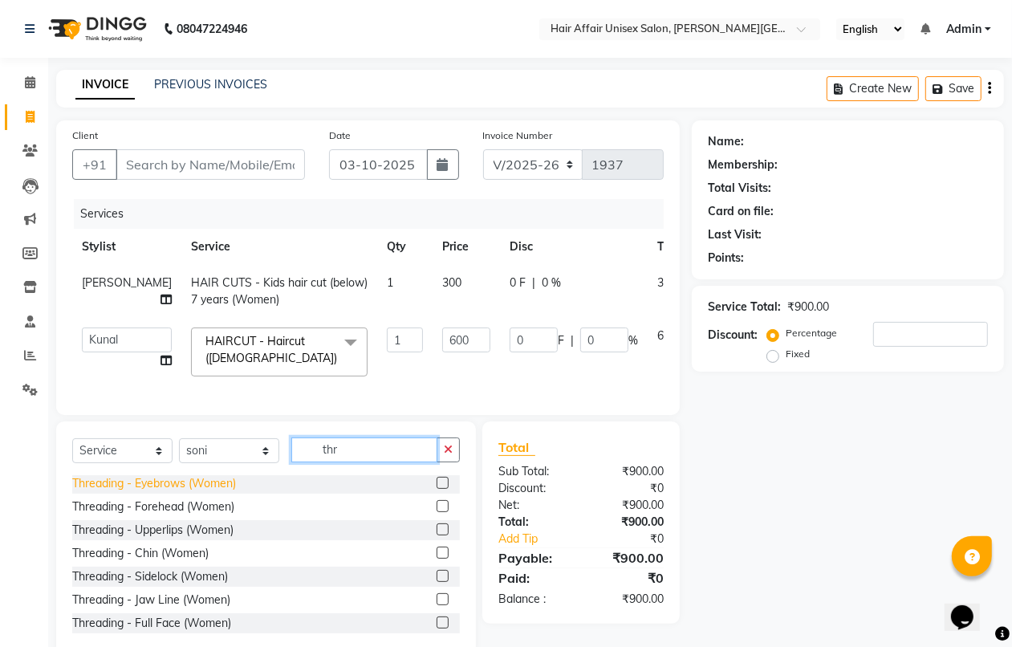
type input "thr"
click at [222, 492] on div "Threading - Eyebrows (Women)" at bounding box center [154, 483] width 164 height 17
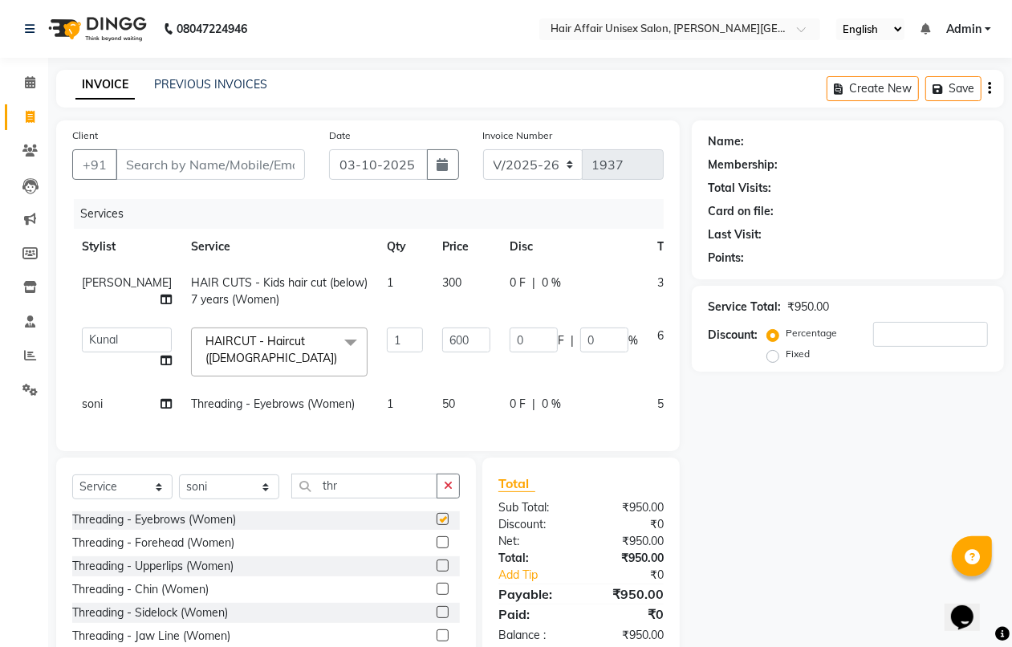
checkbox input "false"
click at [135, 165] on input "Client" at bounding box center [210, 164] width 189 height 30
click at [129, 167] on input "Client" at bounding box center [210, 164] width 189 height 30
type input "7"
type input "0"
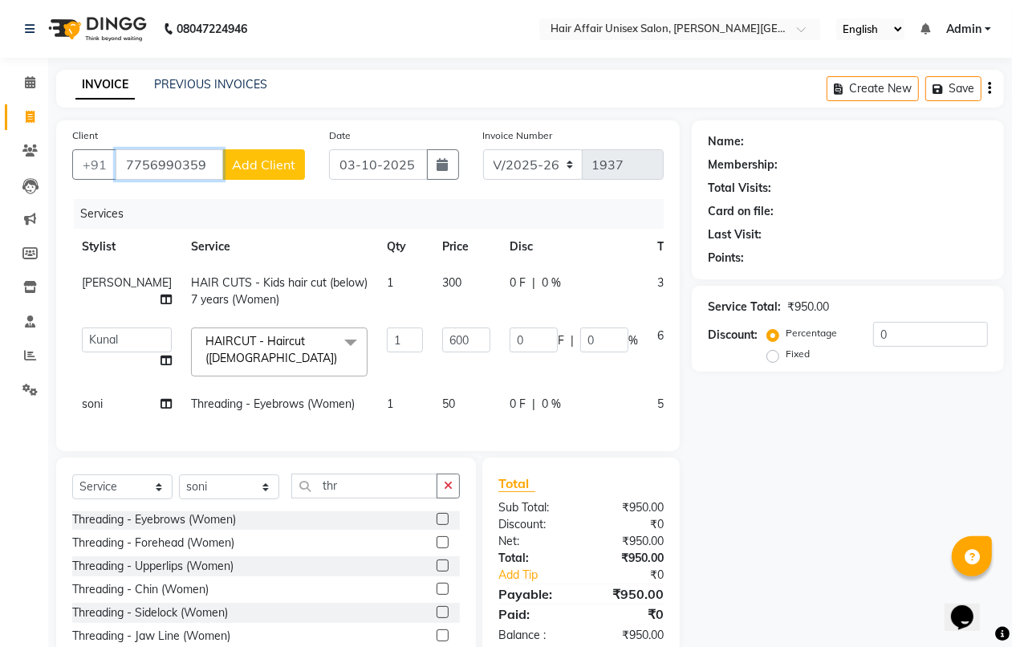
type input "7756990359"
click at [243, 159] on span "Add Client" at bounding box center [263, 164] width 63 height 16
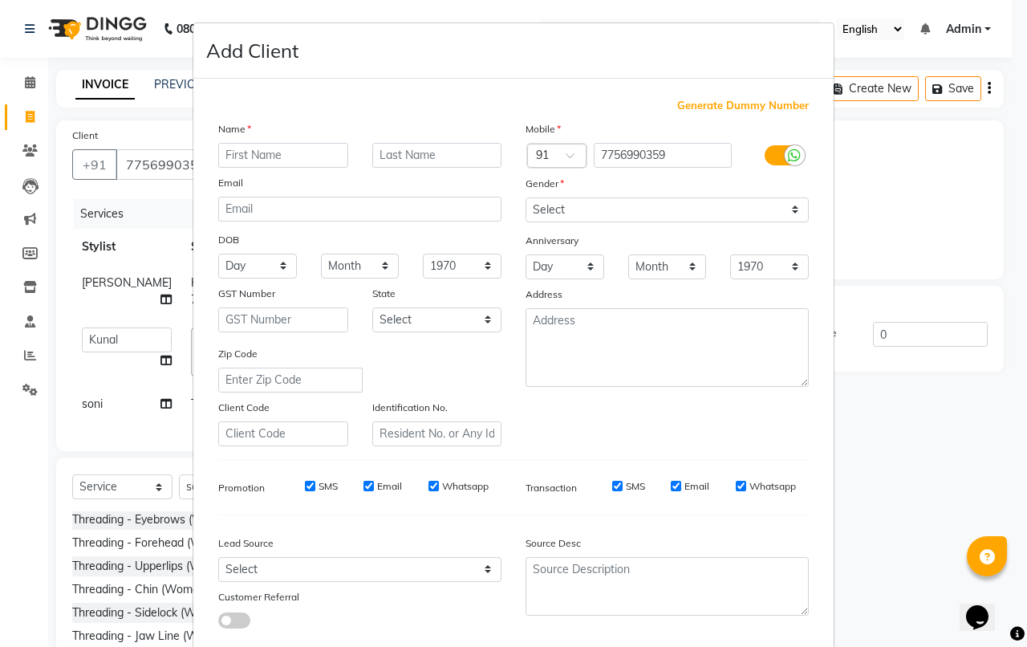
click at [221, 154] on input "text" at bounding box center [283, 155] width 130 height 25
type input "[PERSON_NAME]"
click at [372, 154] on input "text" at bounding box center [437, 155] width 130 height 25
click at [410, 156] on input "pavara" at bounding box center [437, 155] width 130 height 25
type input "p"
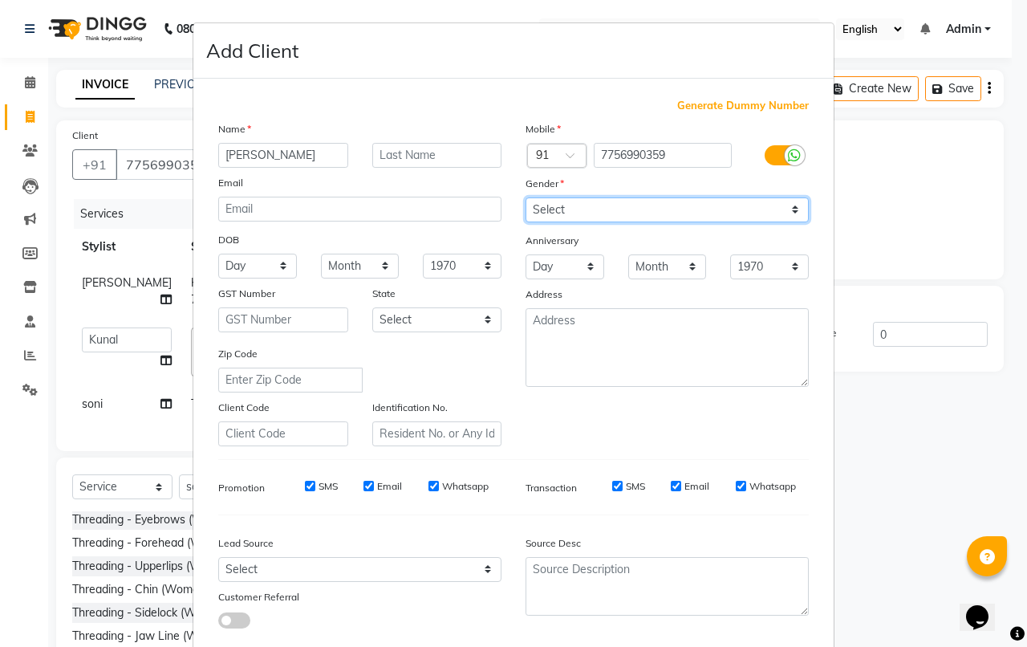
click at [552, 205] on select "Select [DEMOGRAPHIC_DATA] [DEMOGRAPHIC_DATA] Other Prefer Not To Say" at bounding box center [666, 209] width 283 height 25
select select "[DEMOGRAPHIC_DATA]"
click at [525, 197] on select "Select [DEMOGRAPHIC_DATA] [DEMOGRAPHIC_DATA] Other Prefer Not To Say" at bounding box center [666, 209] width 283 height 25
click at [552, 209] on select "Select [DEMOGRAPHIC_DATA] [DEMOGRAPHIC_DATA] Other Prefer Not To Say" at bounding box center [666, 209] width 283 height 25
click at [525, 197] on select "Select [DEMOGRAPHIC_DATA] [DEMOGRAPHIC_DATA] Other Prefer Not To Say" at bounding box center [666, 209] width 283 height 25
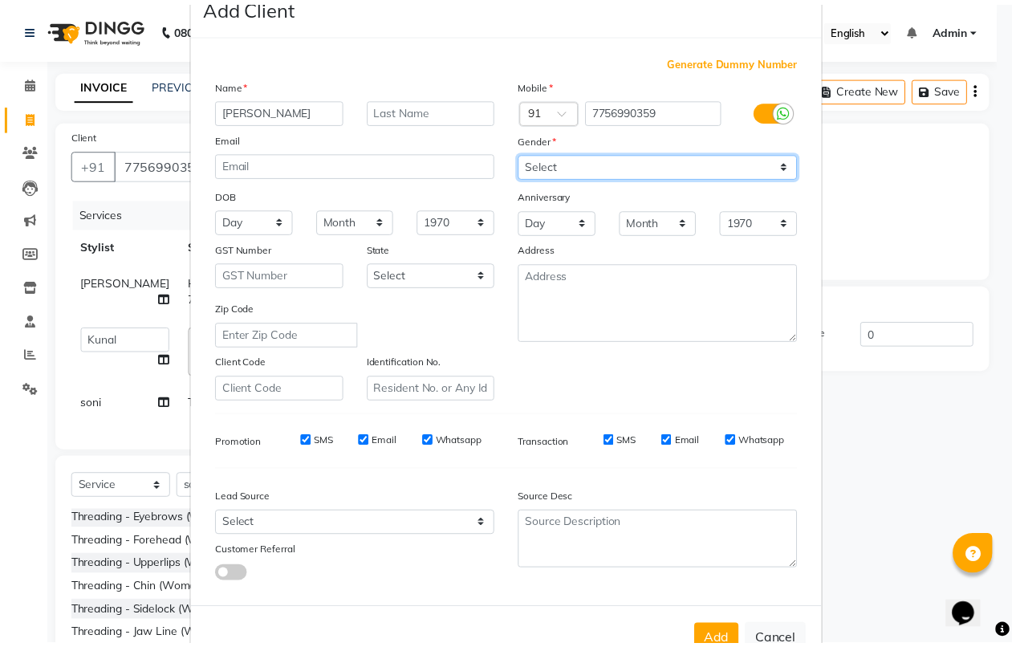
scroll to position [88, 0]
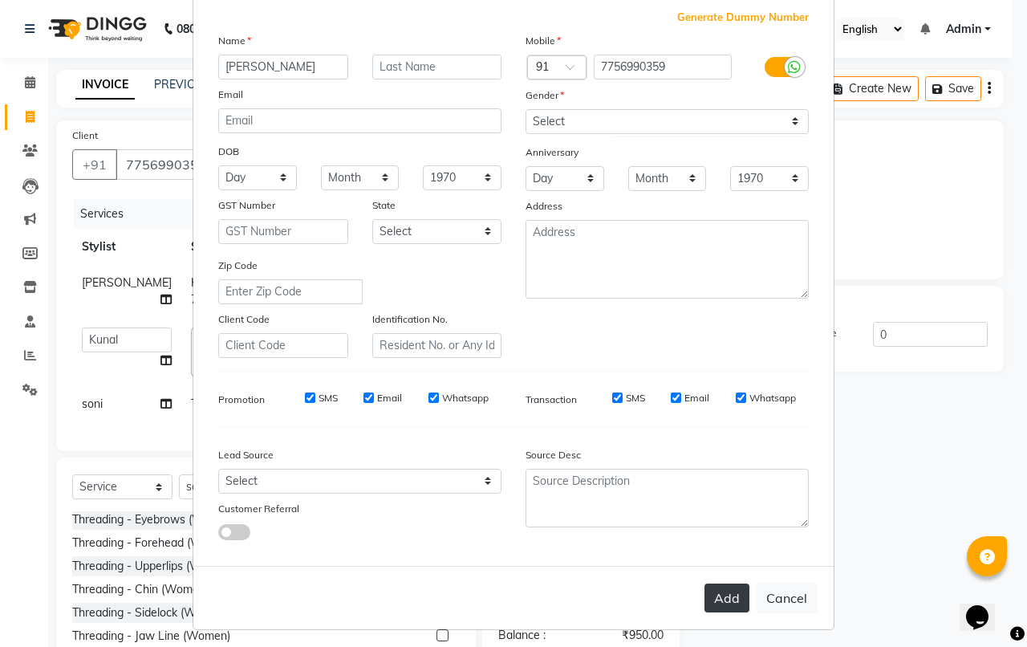
click at [707, 583] on button "Add" at bounding box center [726, 597] width 45 height 29
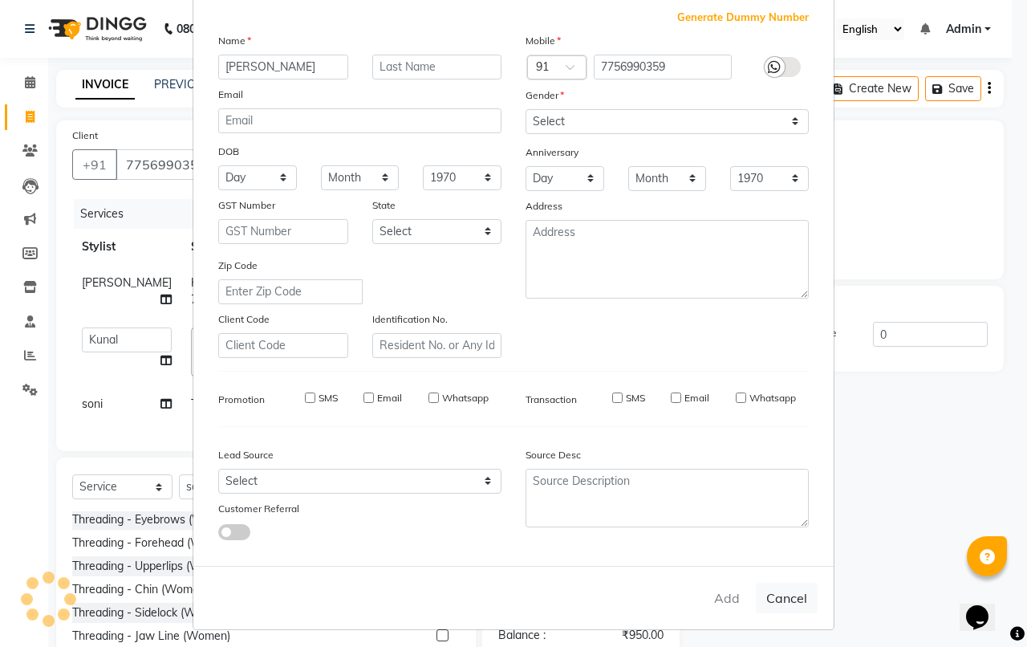
select select
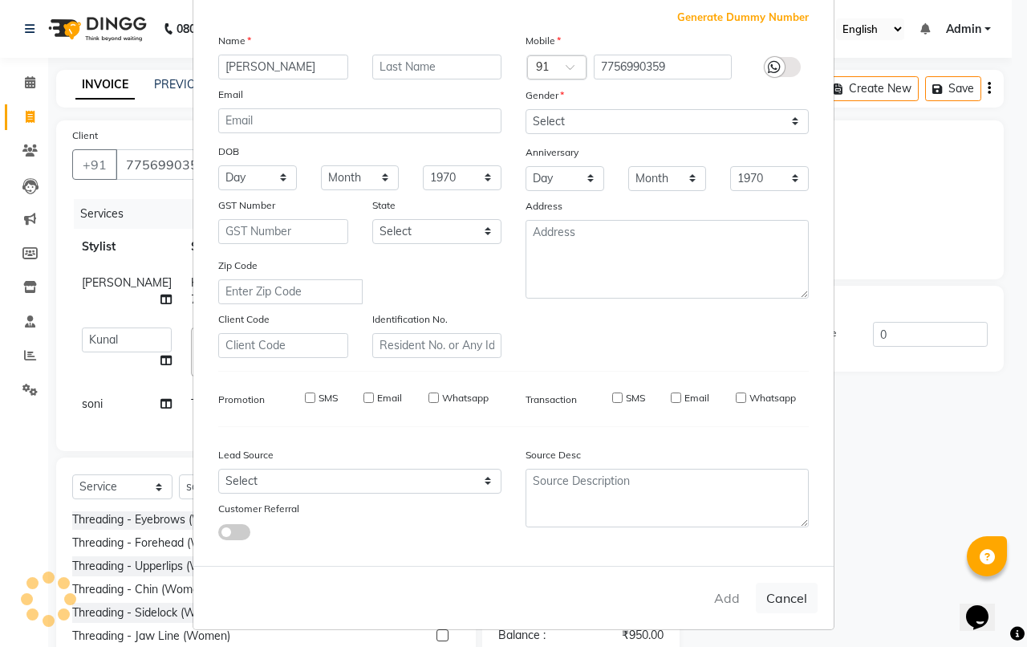
select select
checkbox input "false"
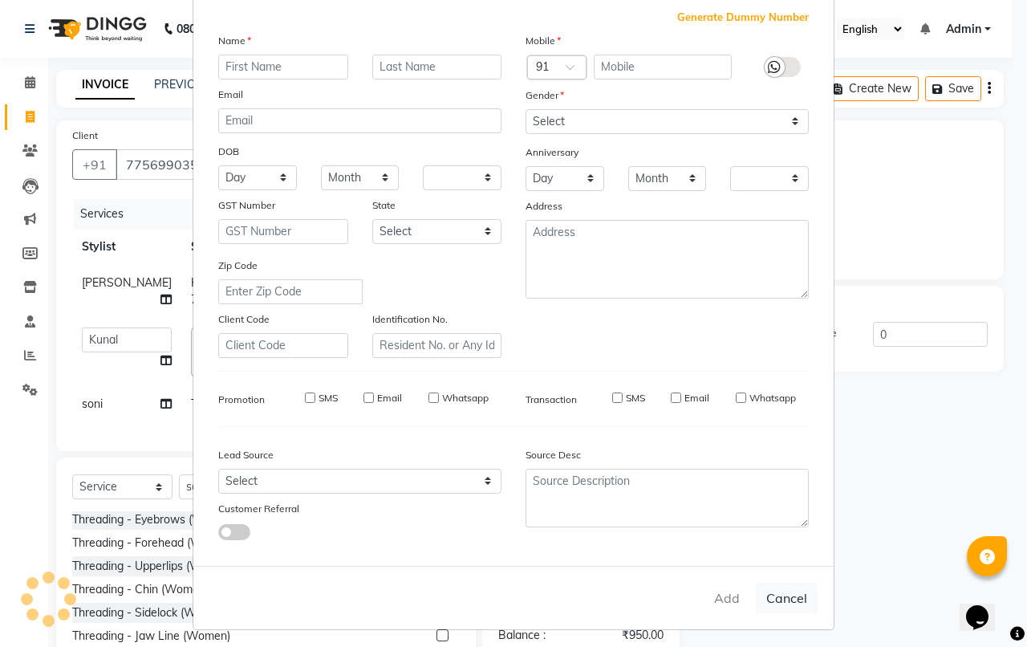
checkbox input "false"
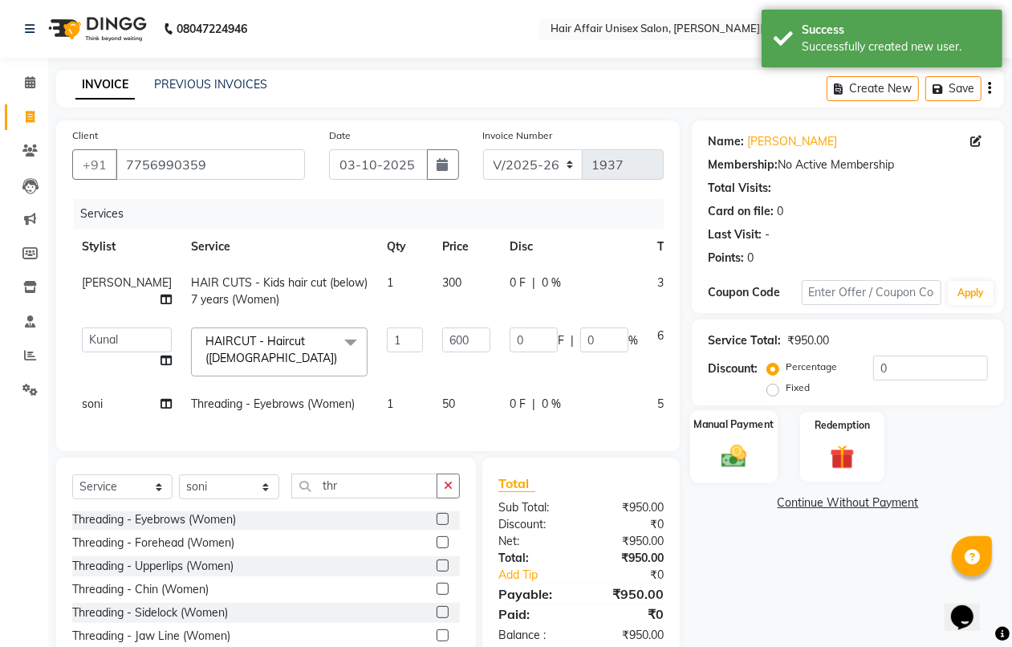
click at [726, 455] on img at bounding box center [733, 455] width 40 height 29
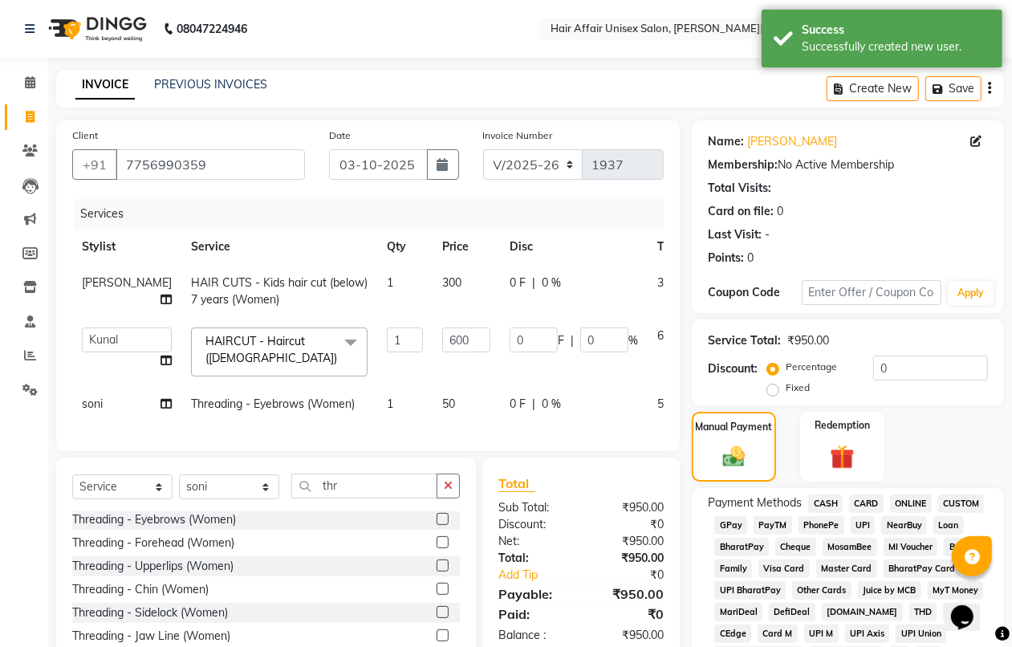
click at [831, 523] on span "PhonePe" at bounding box center [821, 525] width 46 height 18
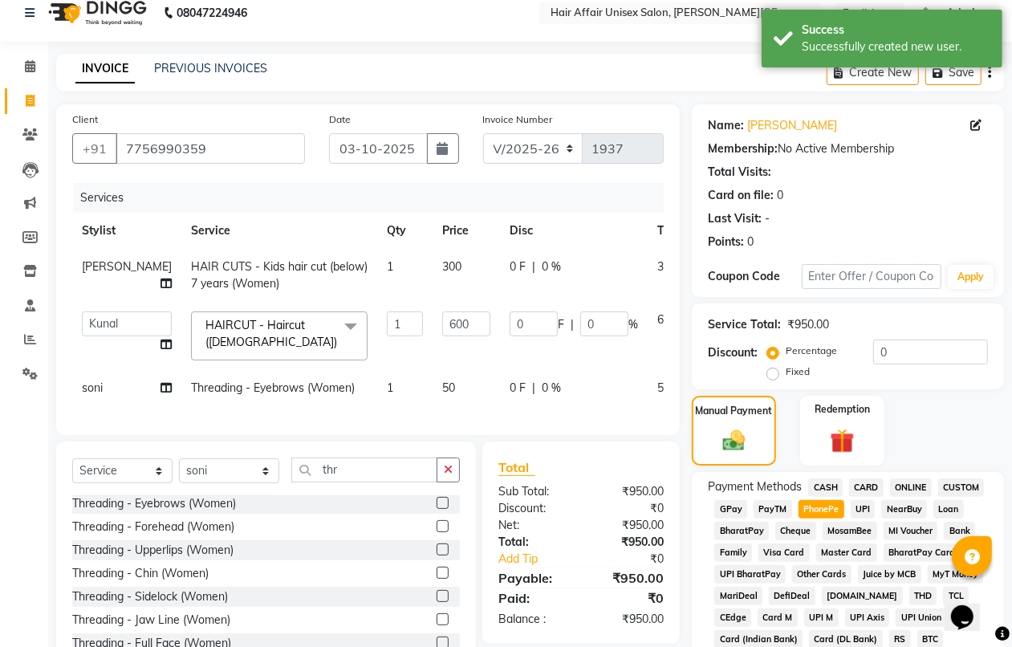
scroll to position [618, 0]
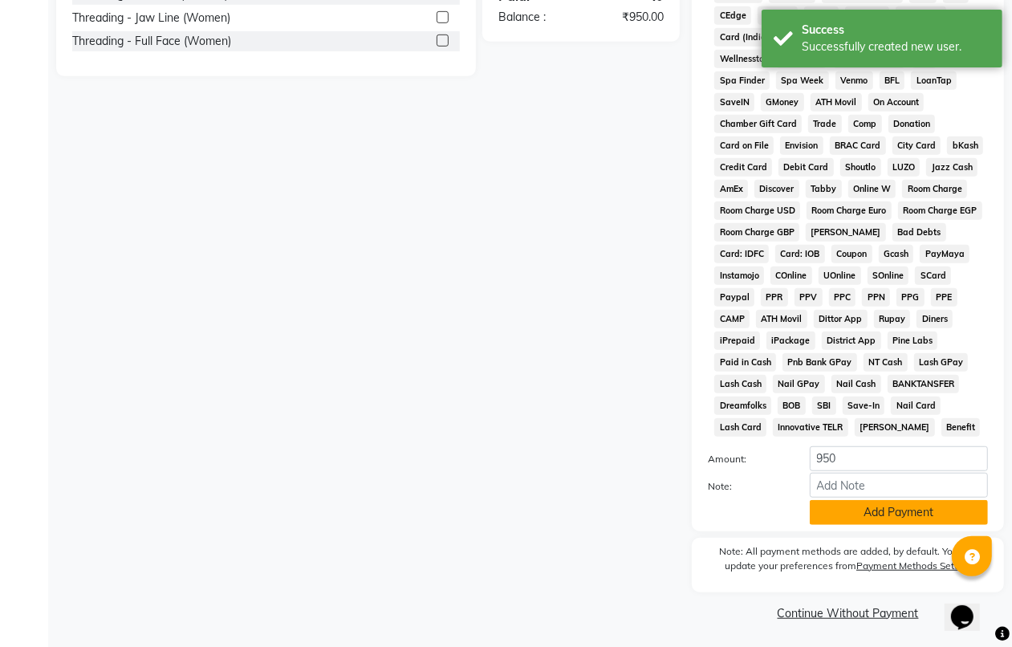
click at [833, 522] on button "Add Payment" at bounding box center [898, 512] width 178 height 25
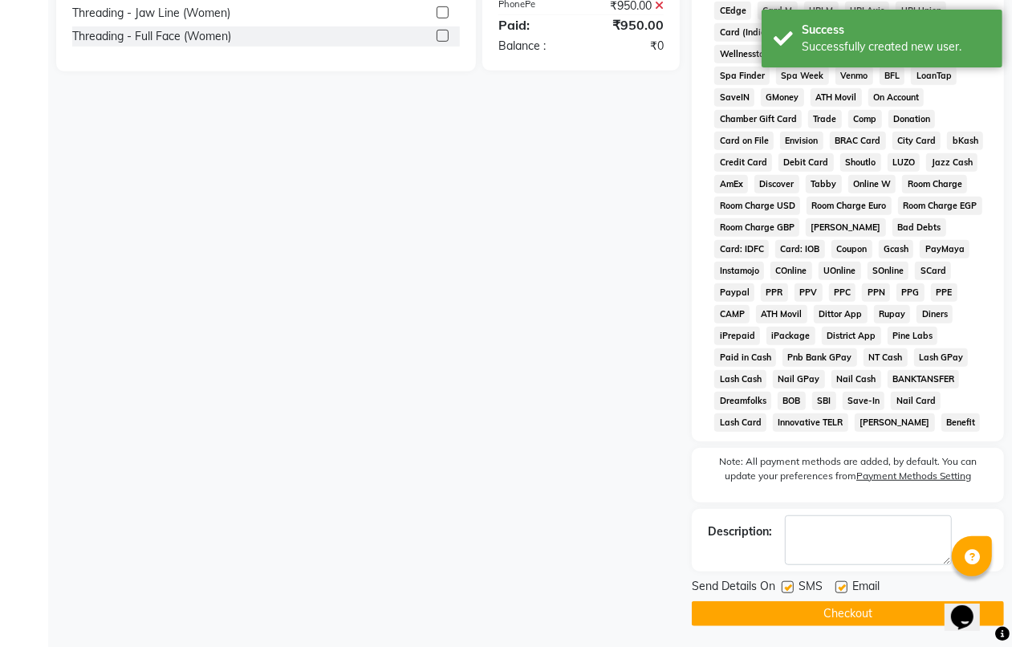
scroll to position [626, 0]
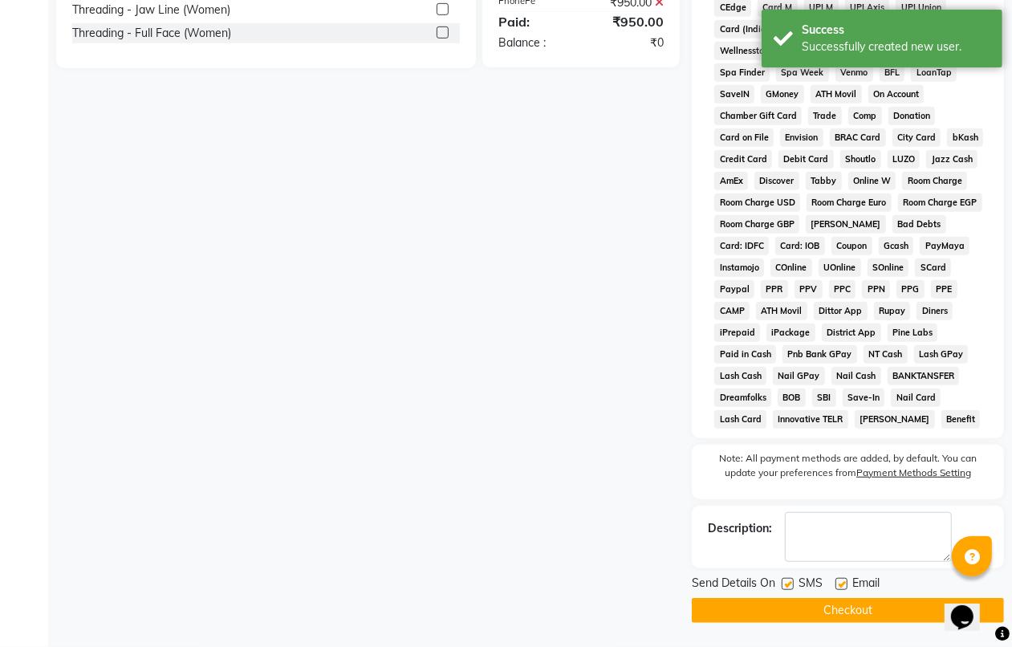
click at [839, 612] on button "Checkout" at bounding box center [847, 610] width 312 height 25
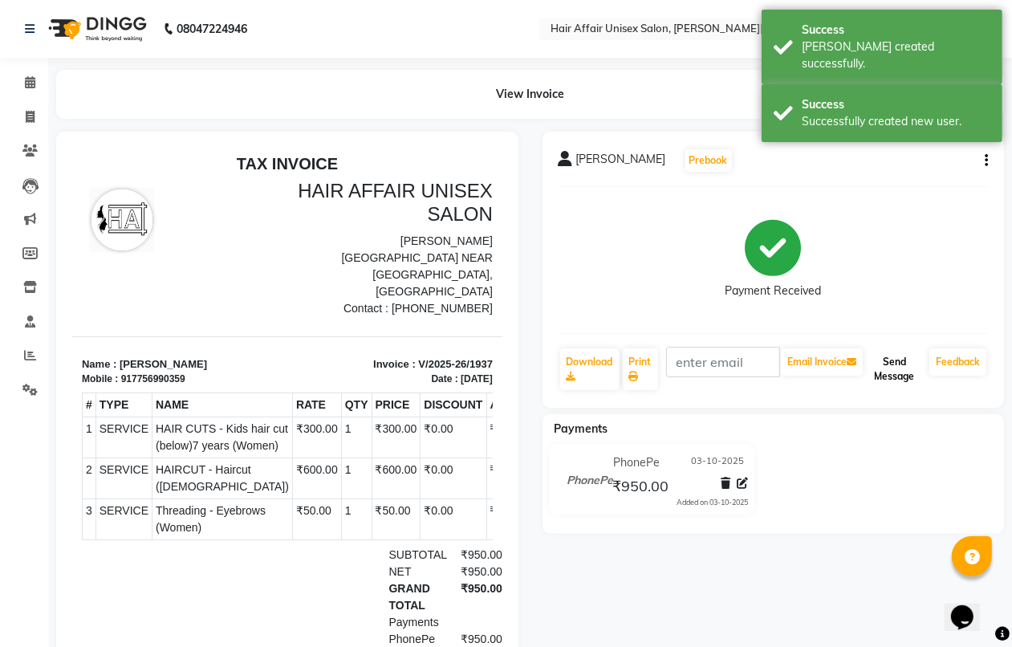
click at [907, 374] on button "Send Message" at bounding box center [894, 369] width 57 height 42
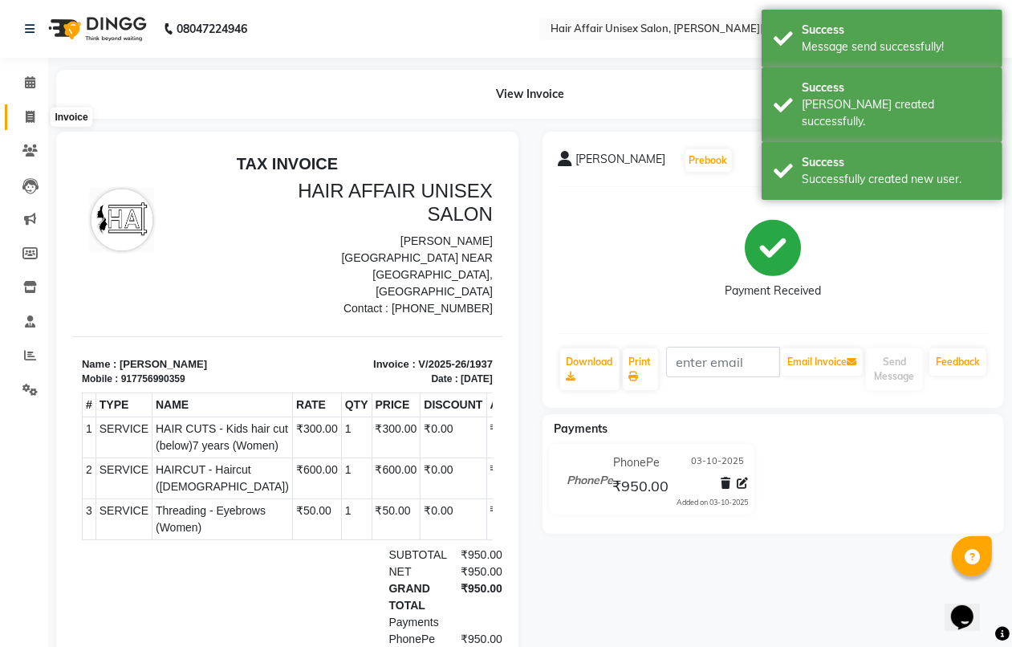
click at [33, 120] on icon at bounding box center [30, 117] width 9 height 12
select select "6225"
select select "service"
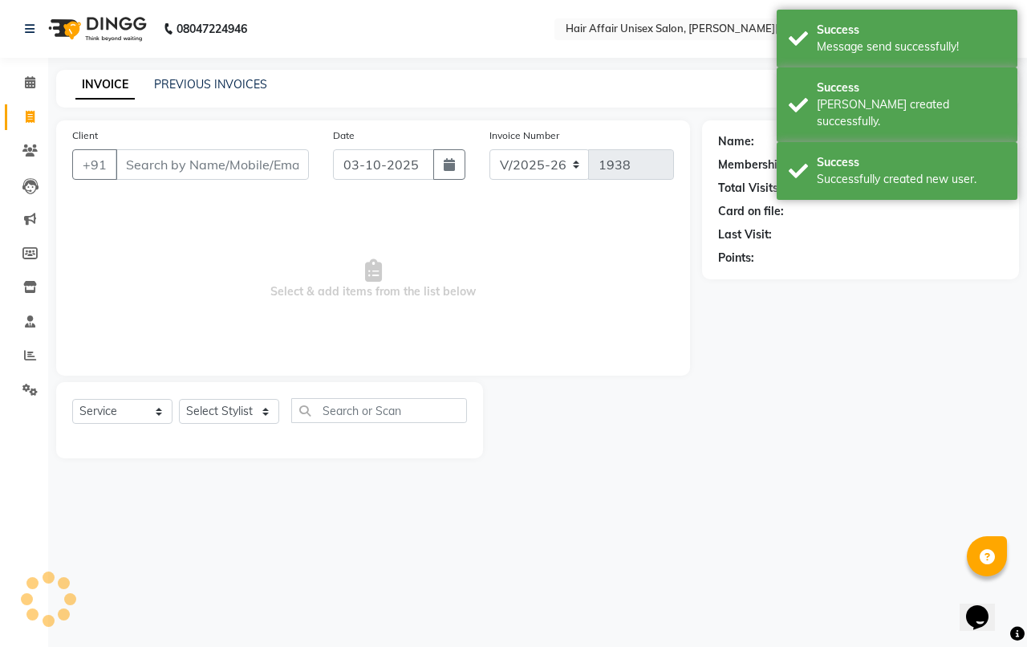
click at [144, 164] on input "Client" at bounding box center [212, 164] width 193 height 30
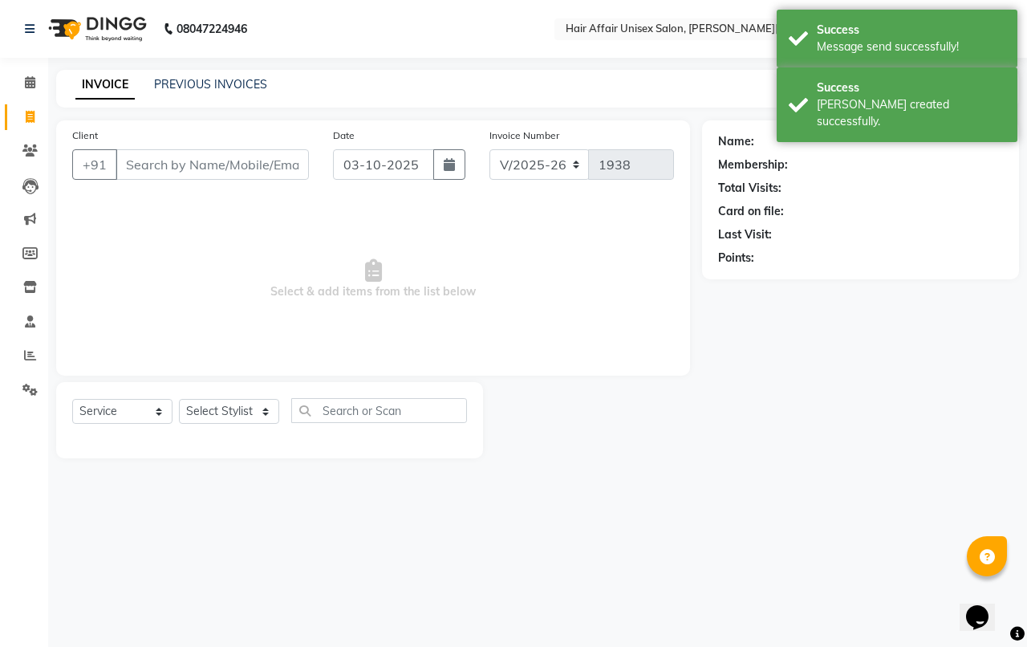
drag, startPoint x: 123, startPoint y: 160, endPoint x: 140, endPoint y: 136, distance: 29.8
click at [126, 159] on input "Client" at bounding box center [212, 164] width 193 height 30
click at [142, 172] on input "Client" at bounding box center [212, 164] width 193 height 30
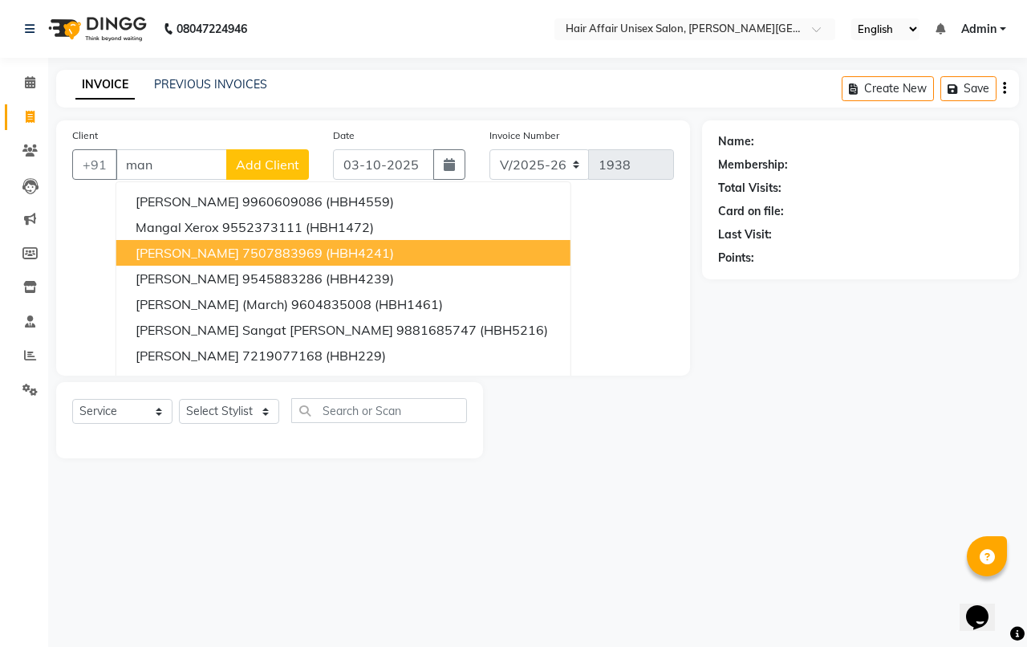
click at [197, 253] on span "[PERSON_NAME]" at bounding box center [187, 253] width 103 height 16
type input "7507883969"
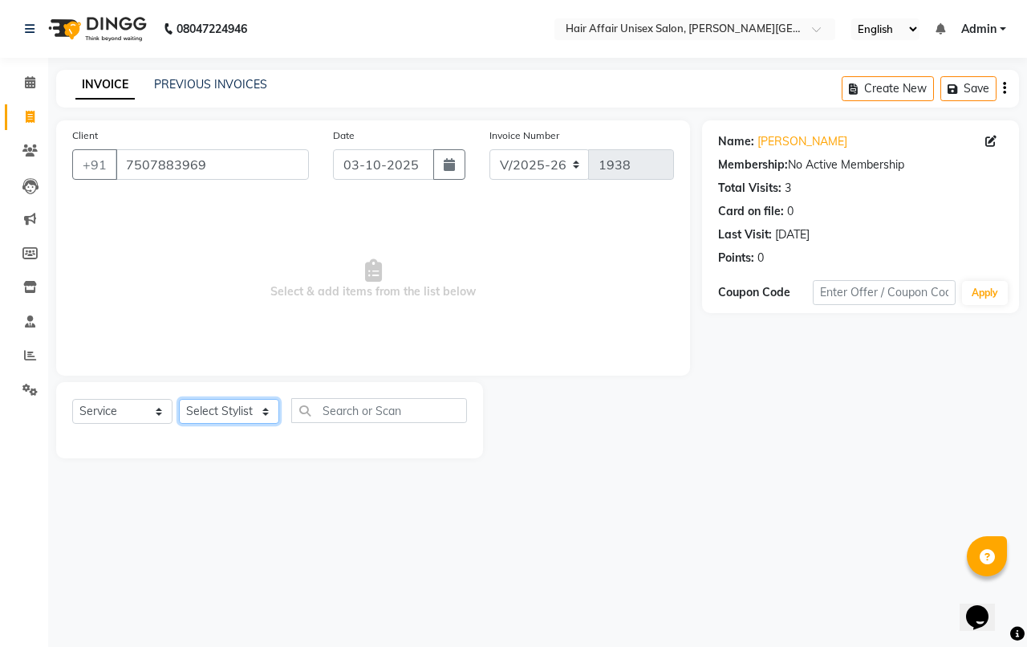
click at [261, 409] on select "Select Stylist [PERSON_NAME] kajal Kunal [PERSON_NAME] [PERSON_NAME] [PERSON_NA…" at bounding box center [229, 411] width 100 height 25
select select "60041"
click at [179, 399] on select "Select Stylist [PERSON_NAME] kajal Kunal [PERSON_NAME] [PERSON_NAME] [PERSON_NA…" at bounding box center [229, 411] width 100 height 25
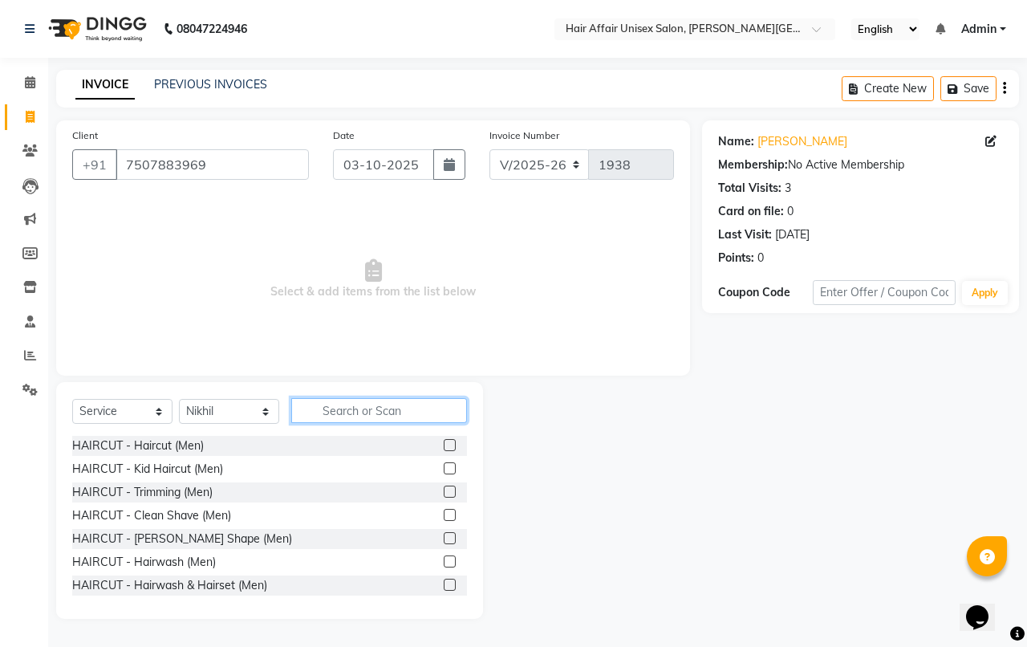
click at [329, 409] on input "text" at bounding box center [379, 410] width 176 height 25
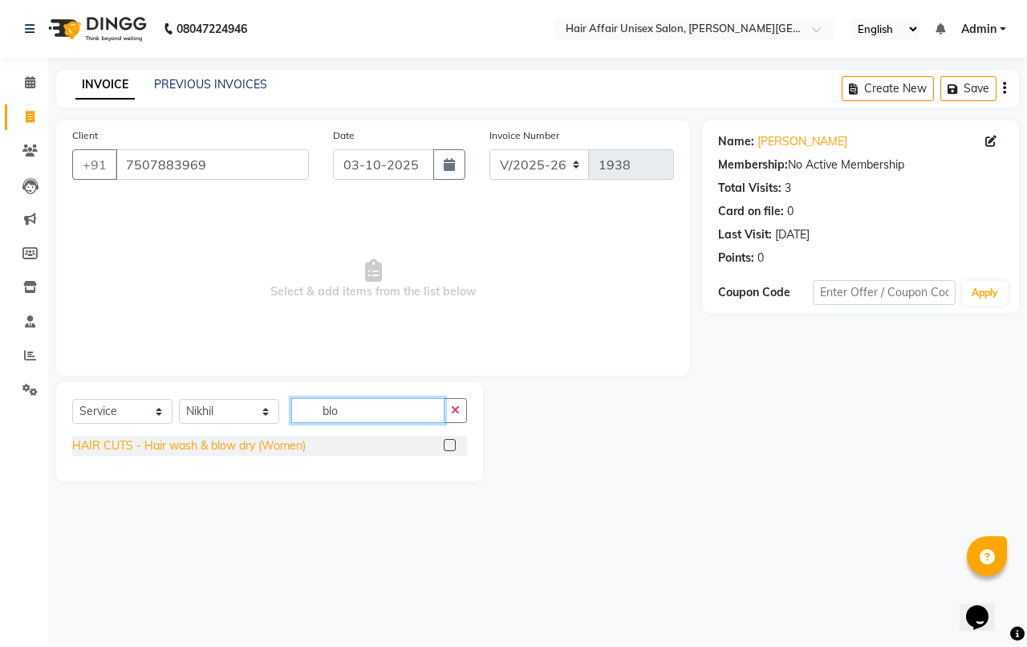
type input "blo"
click at [301, 442] on div "HAIR CUTS - Hair wash & blow dry (Women)" at bounding box center [188, 445] width 233 height 17
checkbox input "false"
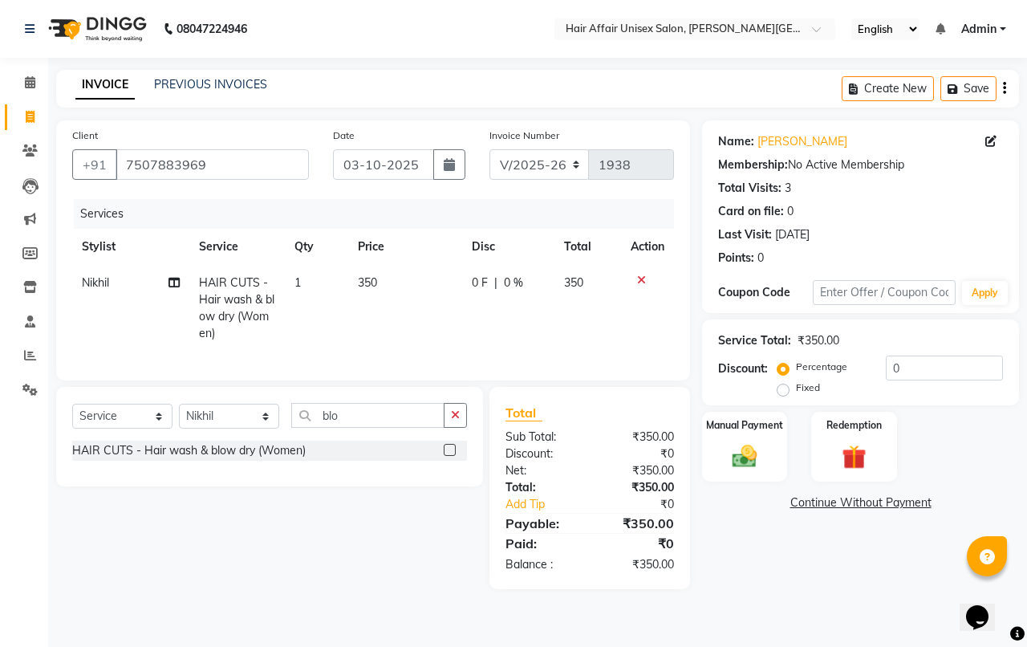
click at [796, 374] on label "Percentage" at bounding box center [821, 366] width 51 height 14
click at [782, 372] on input "Percentage" at bounding box center [786, 366] width 11 height 11
click at [755, 461] on img at bounding box center [745, 456] width 42 height 30
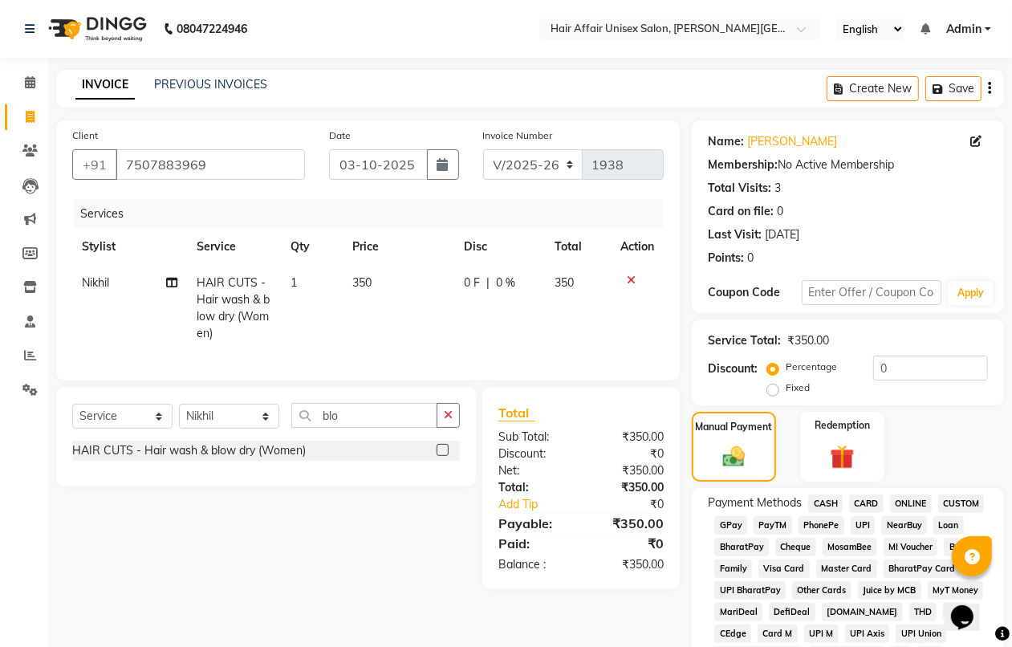
click at [825, 499] on span "CASH" at bounding box center [825, 503] width 34 height 18
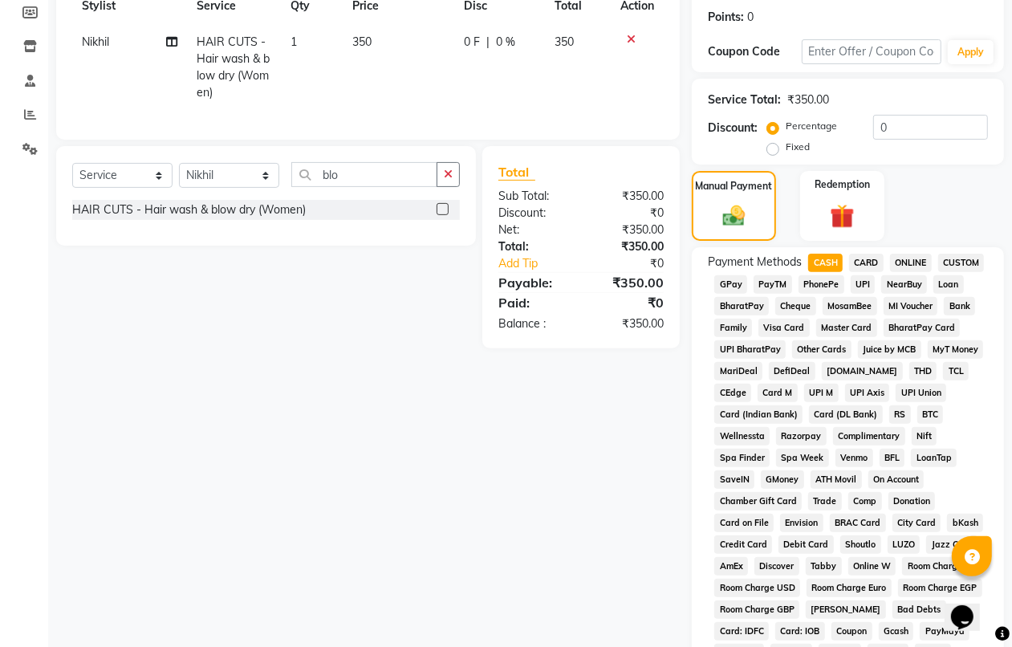
scroll to position [501, 0]
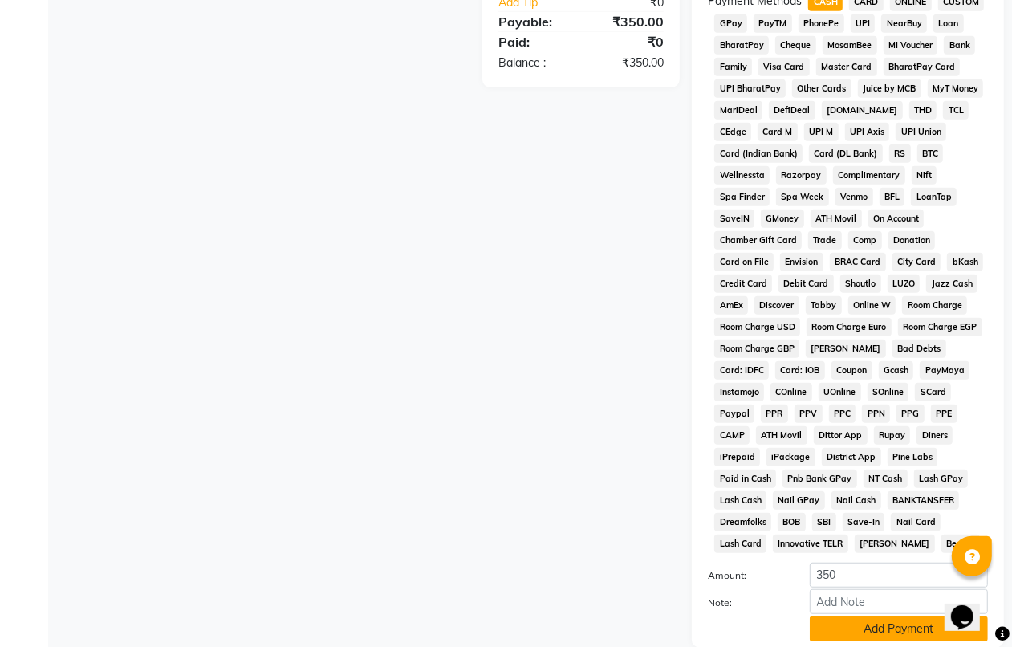
click at [857, 630] on button "Add Payment" at bounding box center [898, 628] width 178 height 25
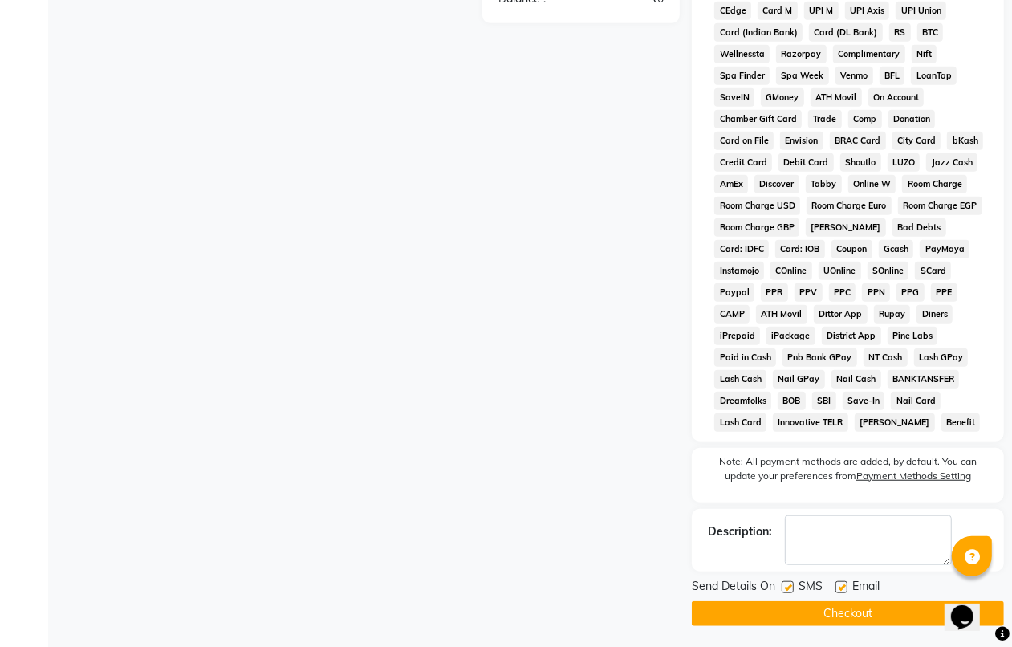
scroll to position [626, 0]
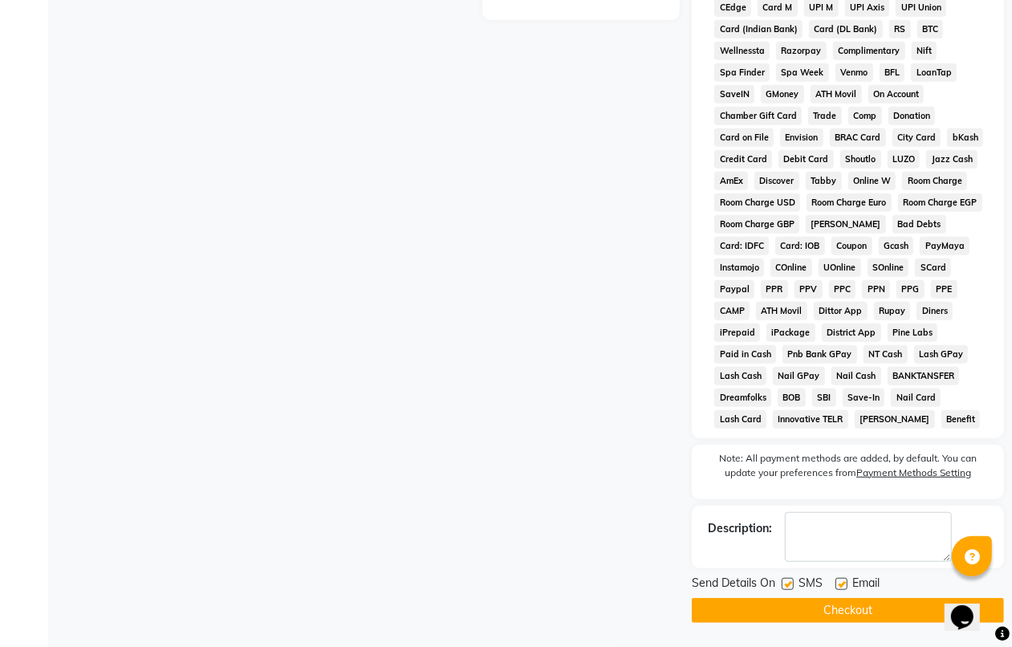
click at [875, 602] on button "Checkout" at bounding box center [847, 610] width 312 height 25
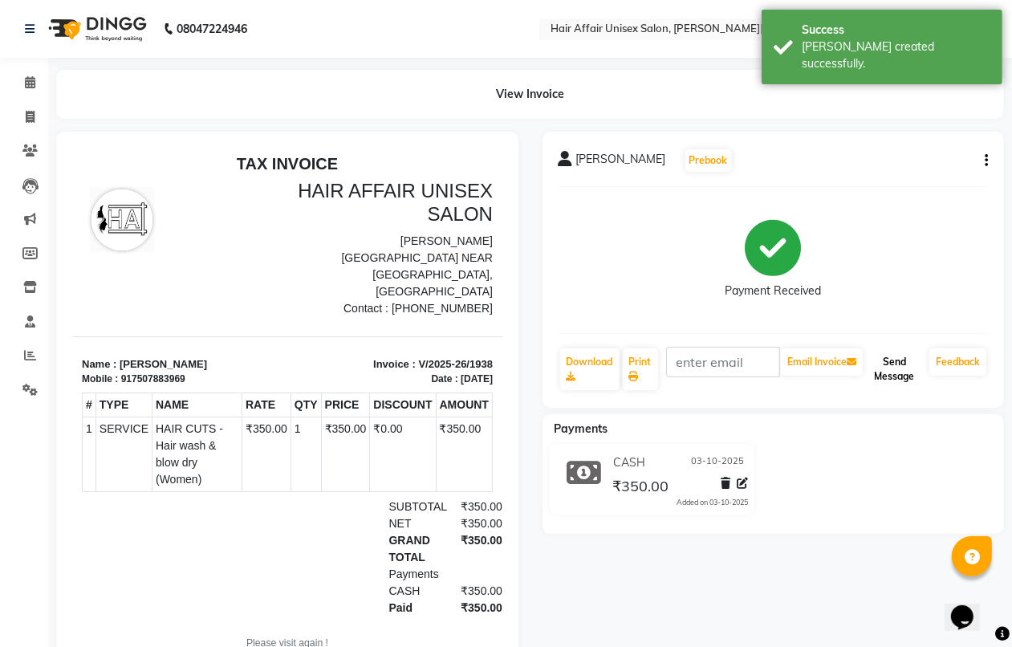
click at [904, 371] on button "Send Message" at bounding box center [894, 369] width 57 height 42
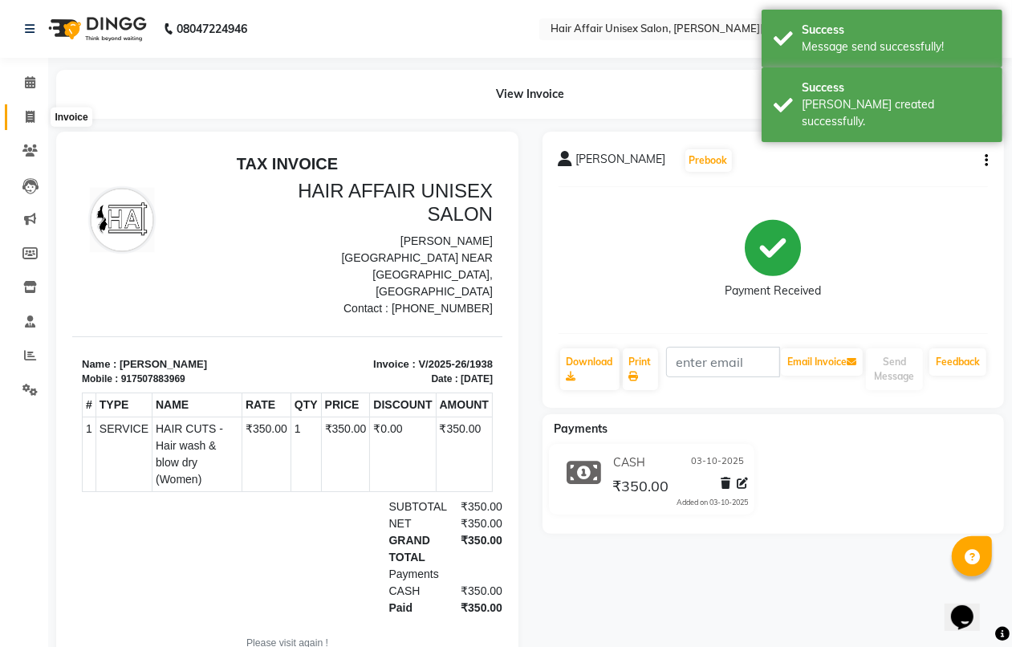
click at [37, 116] on span at bounding box center [30, 117] width 28 height 18
select select "service"
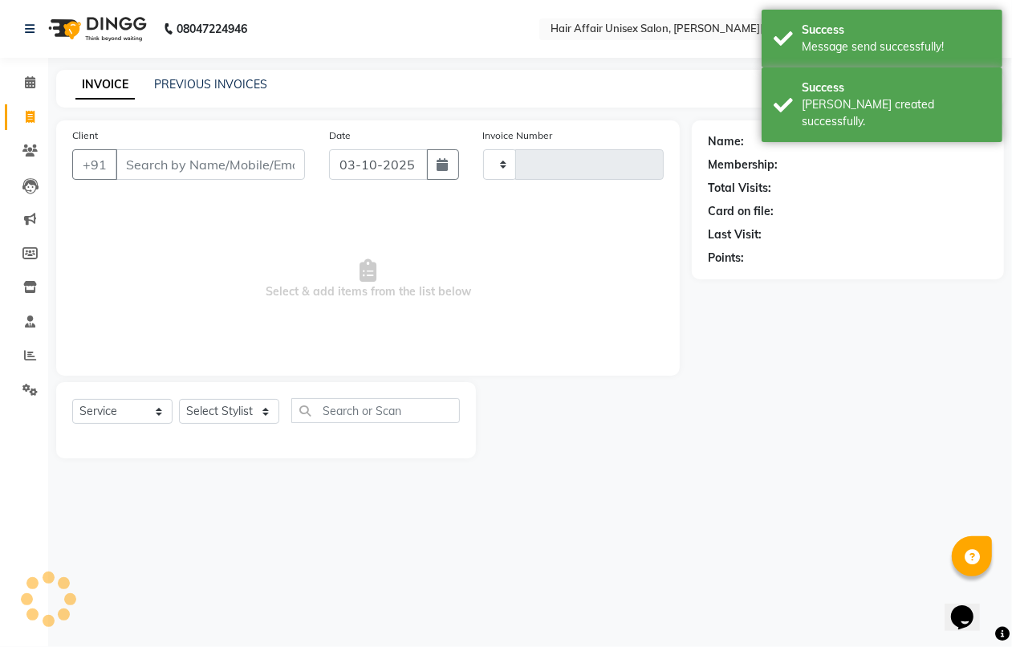
type input "1939"
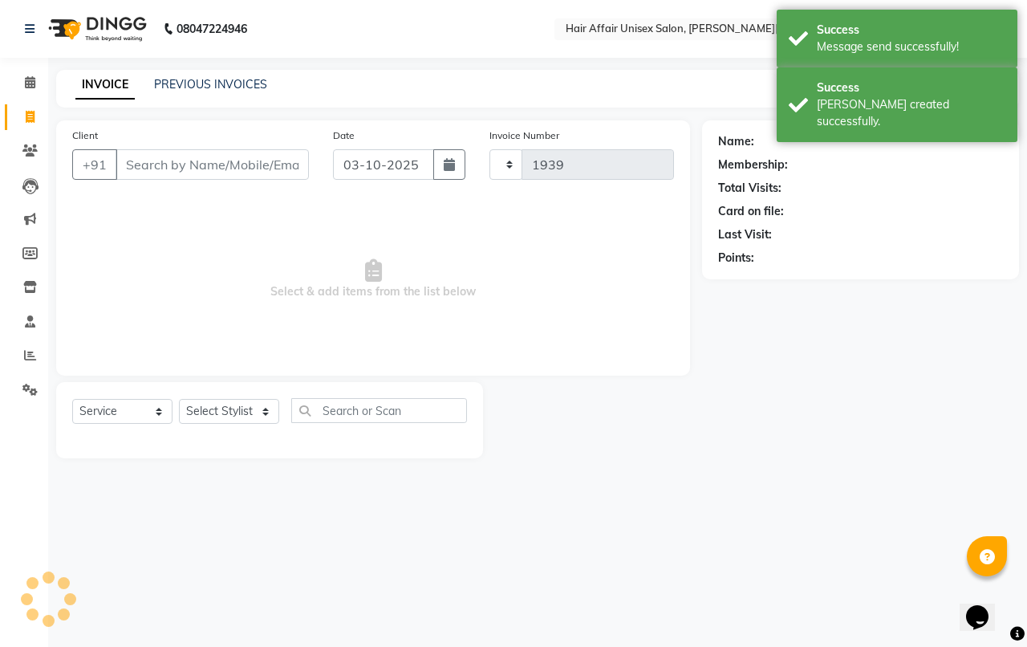
select select "6225"
